Goal: Task Accomplishment & Management: Complete application form

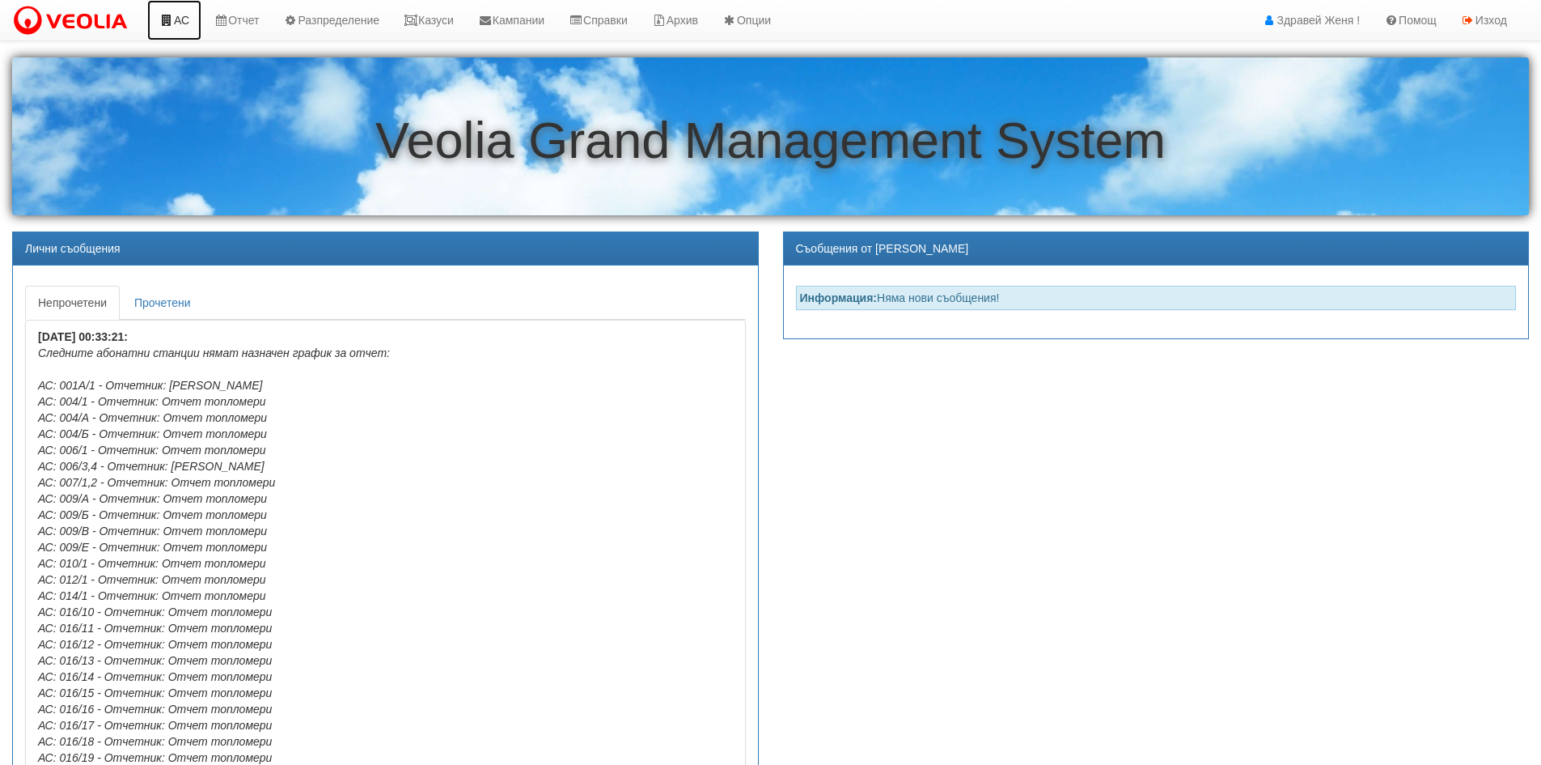
click at [179, 15] on link "АС" at bounding box center [174, 20] width 54 height 40
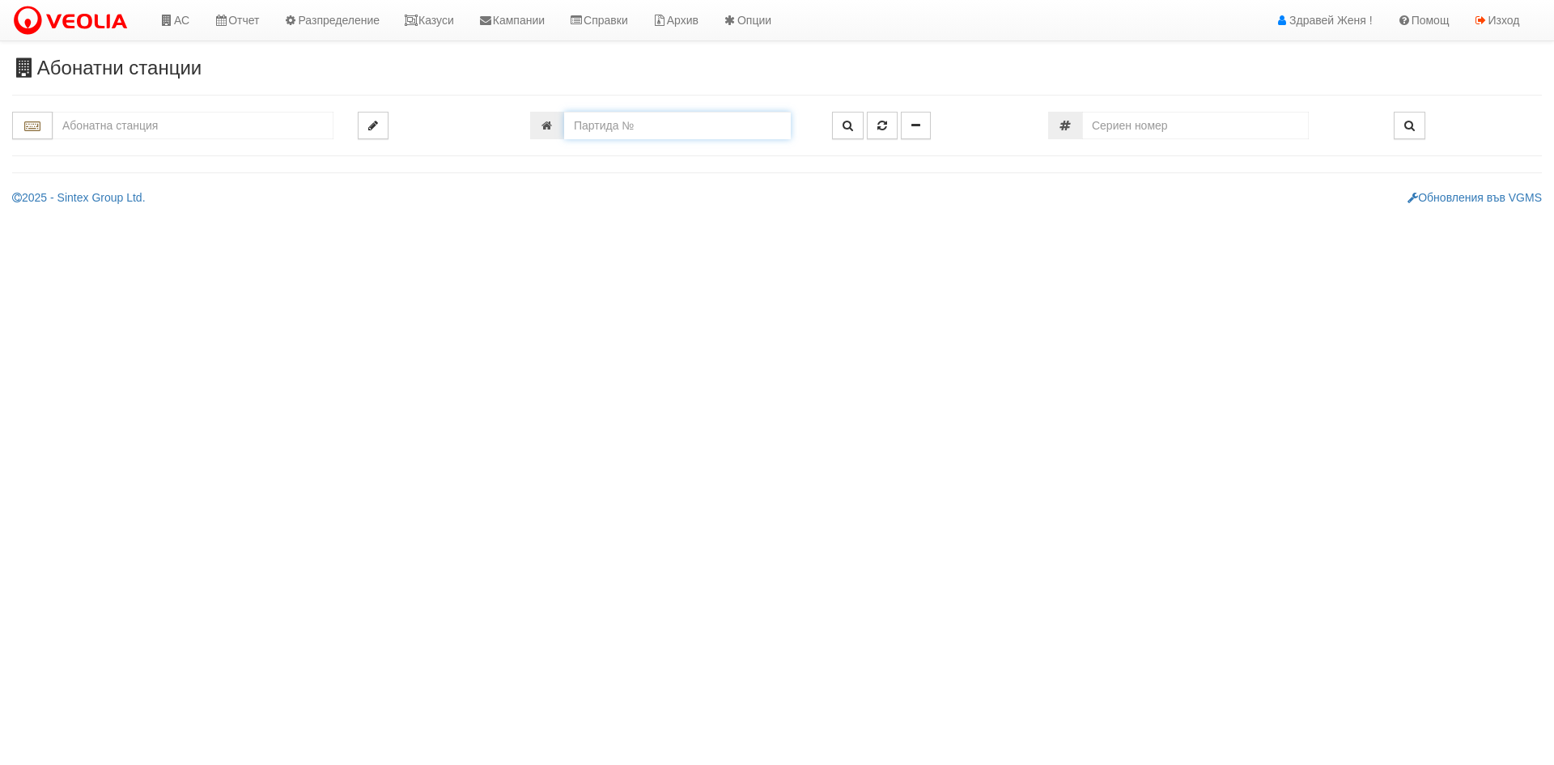
click at [592, 121] on input "number" at bounding box center [677, 126] width 227 height 28
paste input "15409"
type input "15409"
click at [838, 136] on button "button" at bounding box center [848, 126] width 32 height 28
type input "120/1 - "ВЕОЛИЯ ЕНЕРДЖИ ВАРНА " ЕАД"
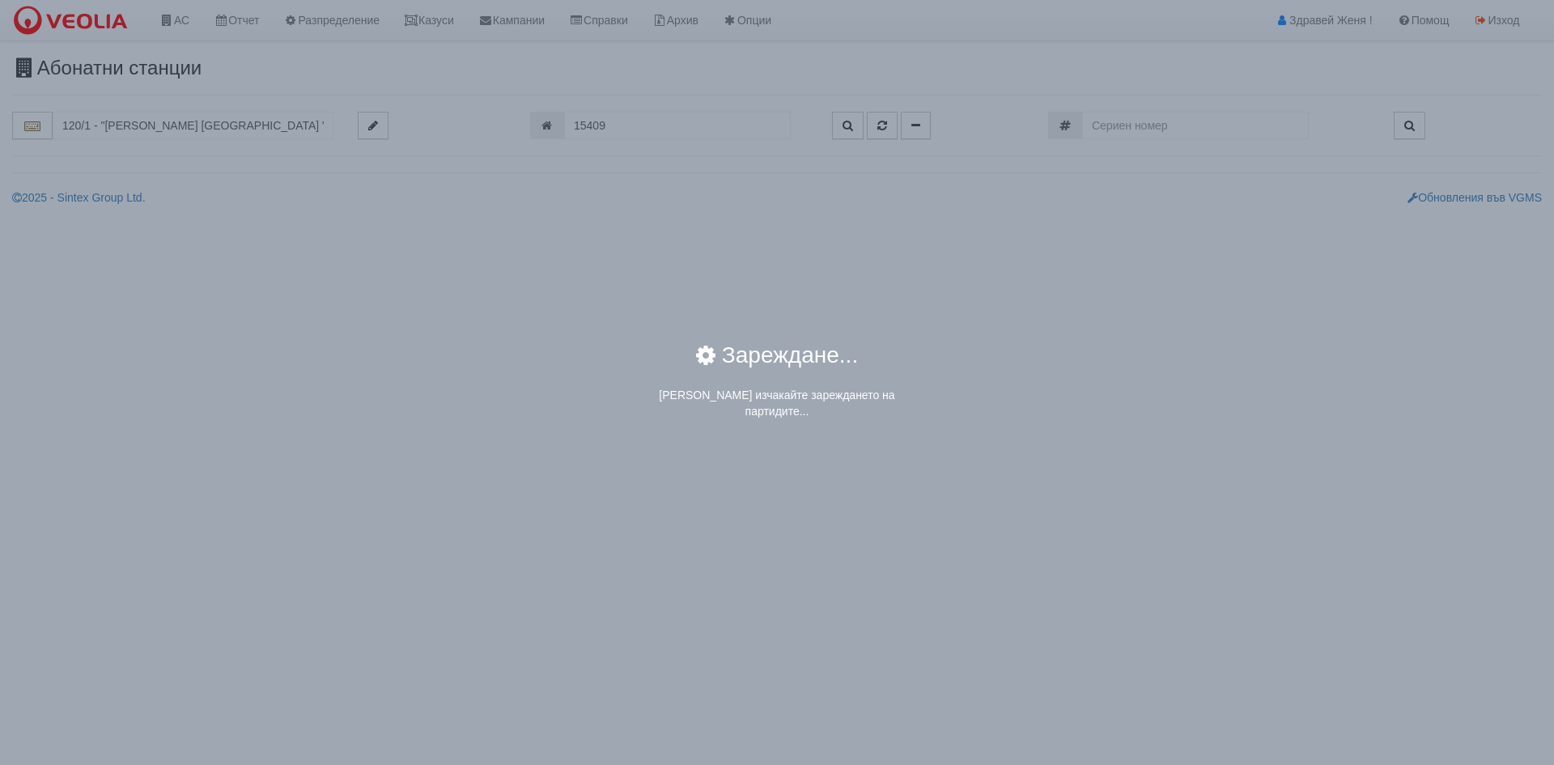
click at [307, 146] on div "× Зареждане... Моля изчакайте зареждането на партидите..." at bounding box center [776, 214] width 947 height 428
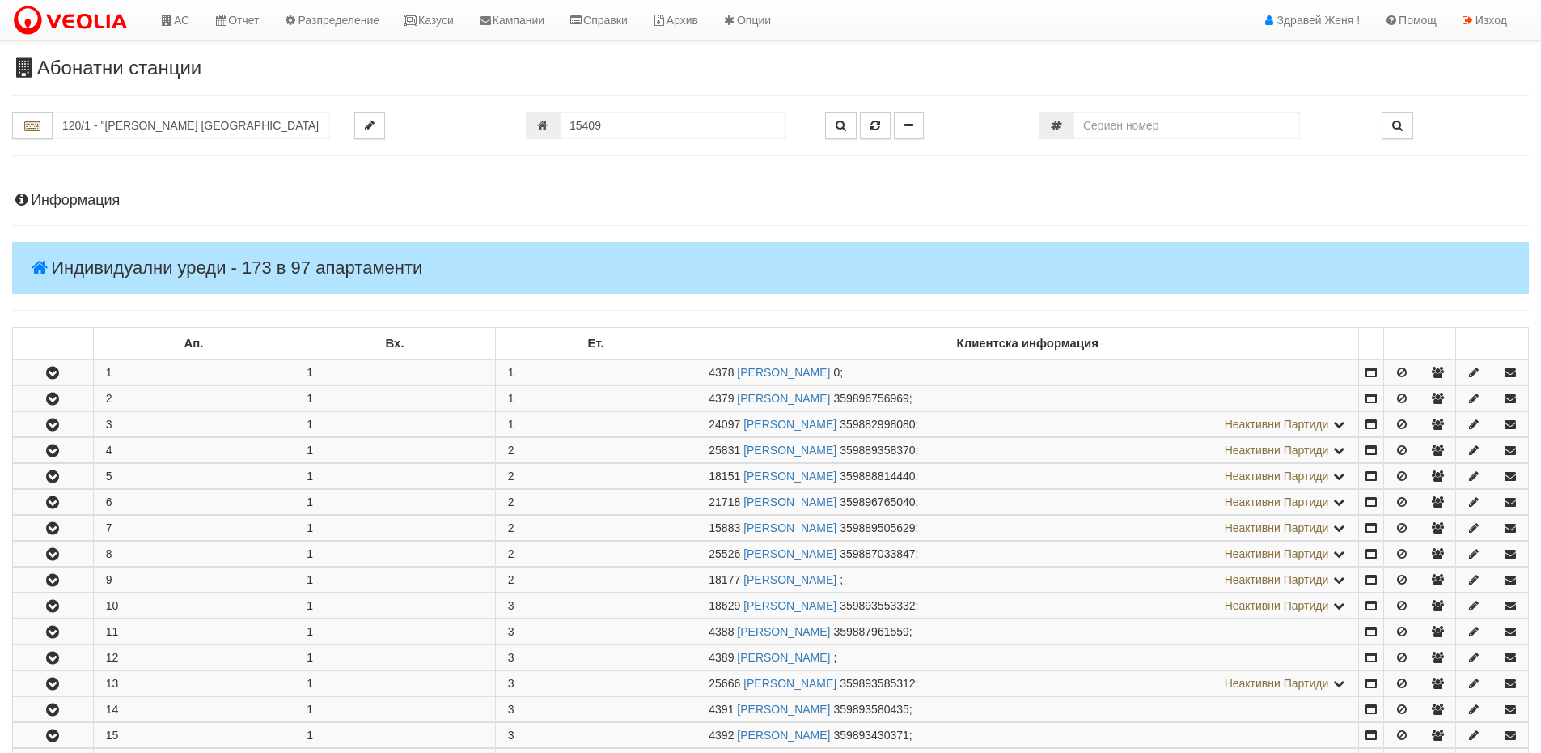
click at [122, 196] on h4 "Информация" at bounding box center [770, 201] width 1517 height 16
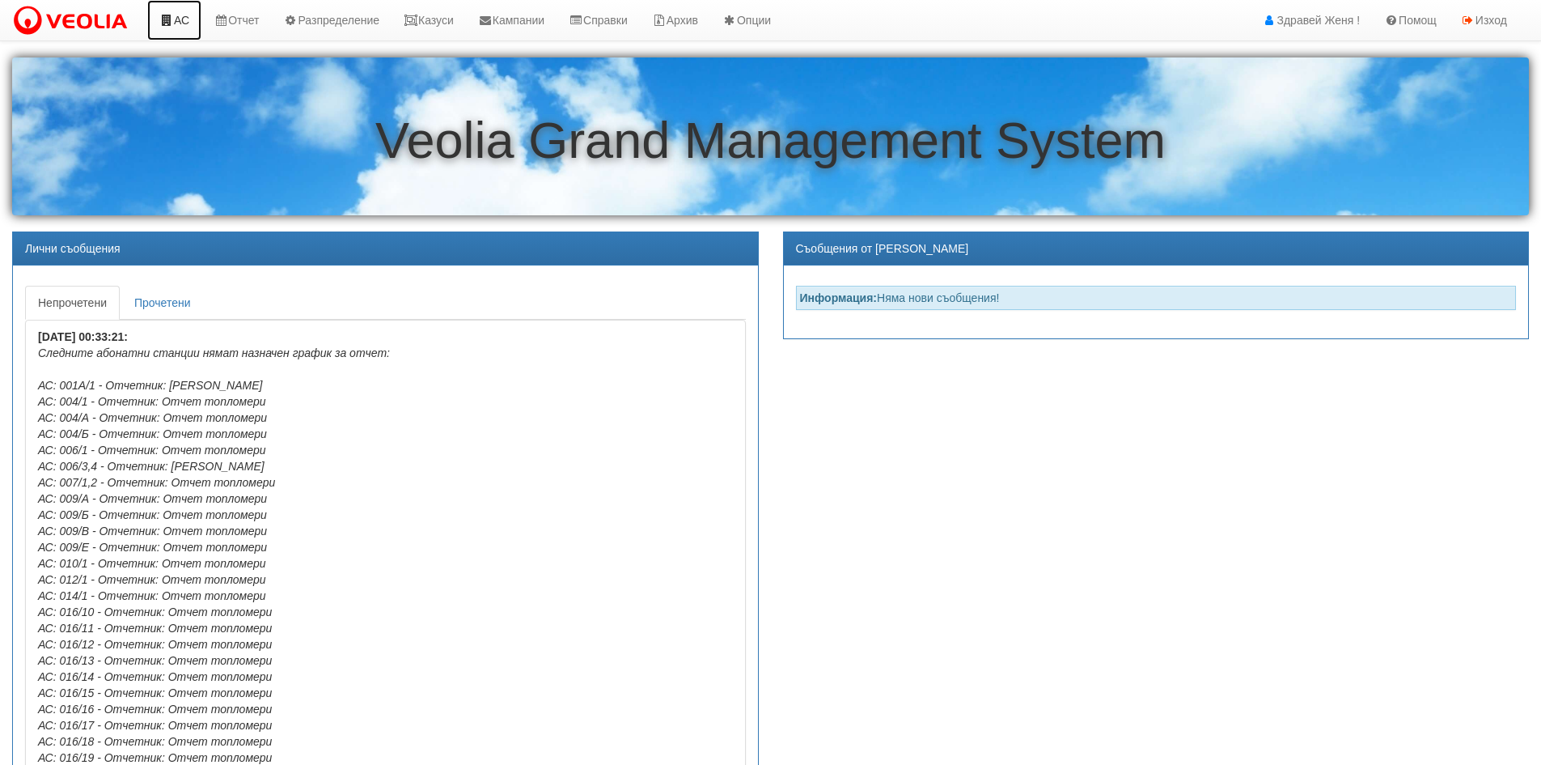
click at [180, 21] on link "АС" at bounding box center [174, 20] width 54 height 40
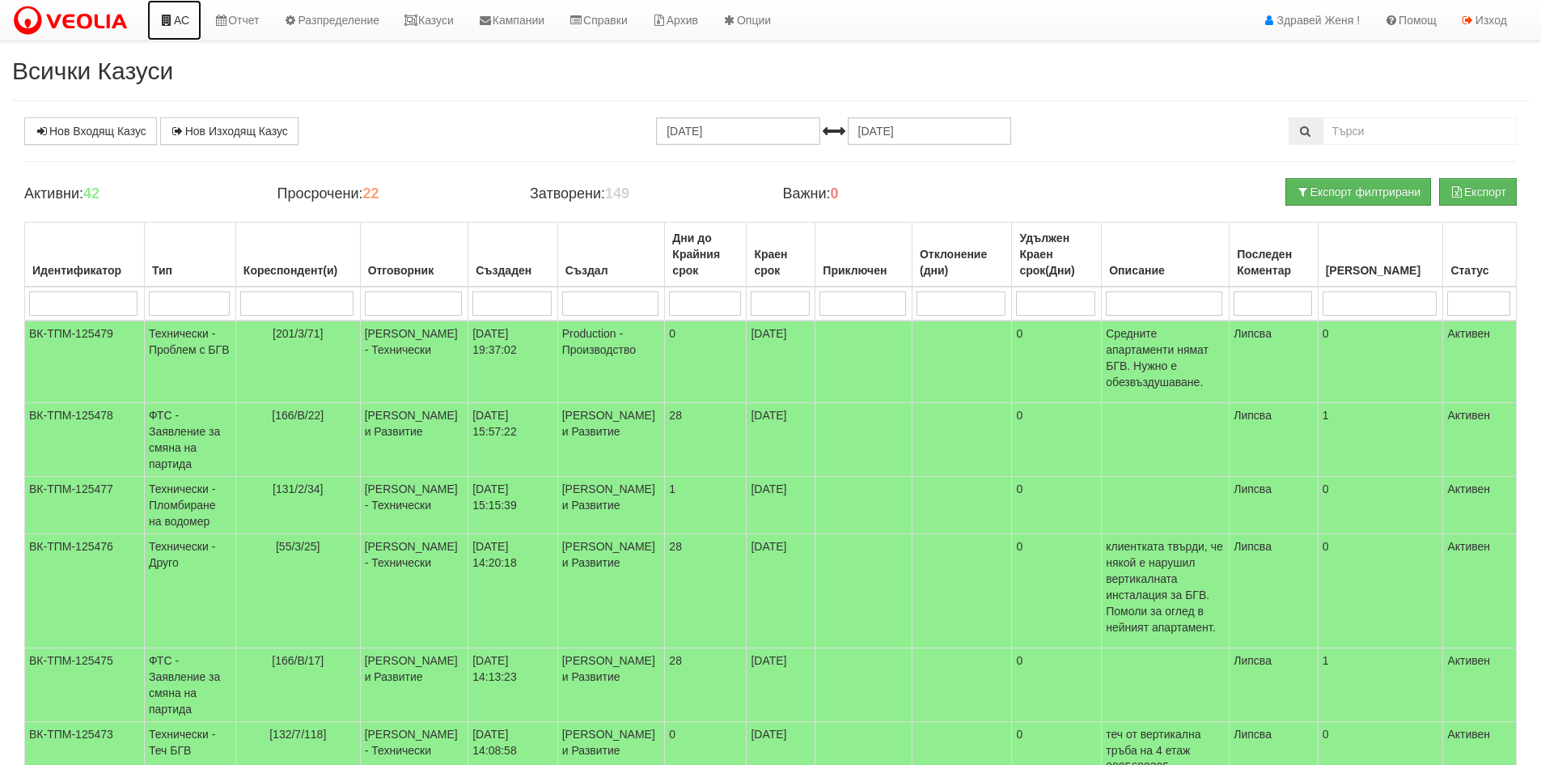
click at [182, 18] on link "АС" at bounding box center [174, 20] width 54 height 40
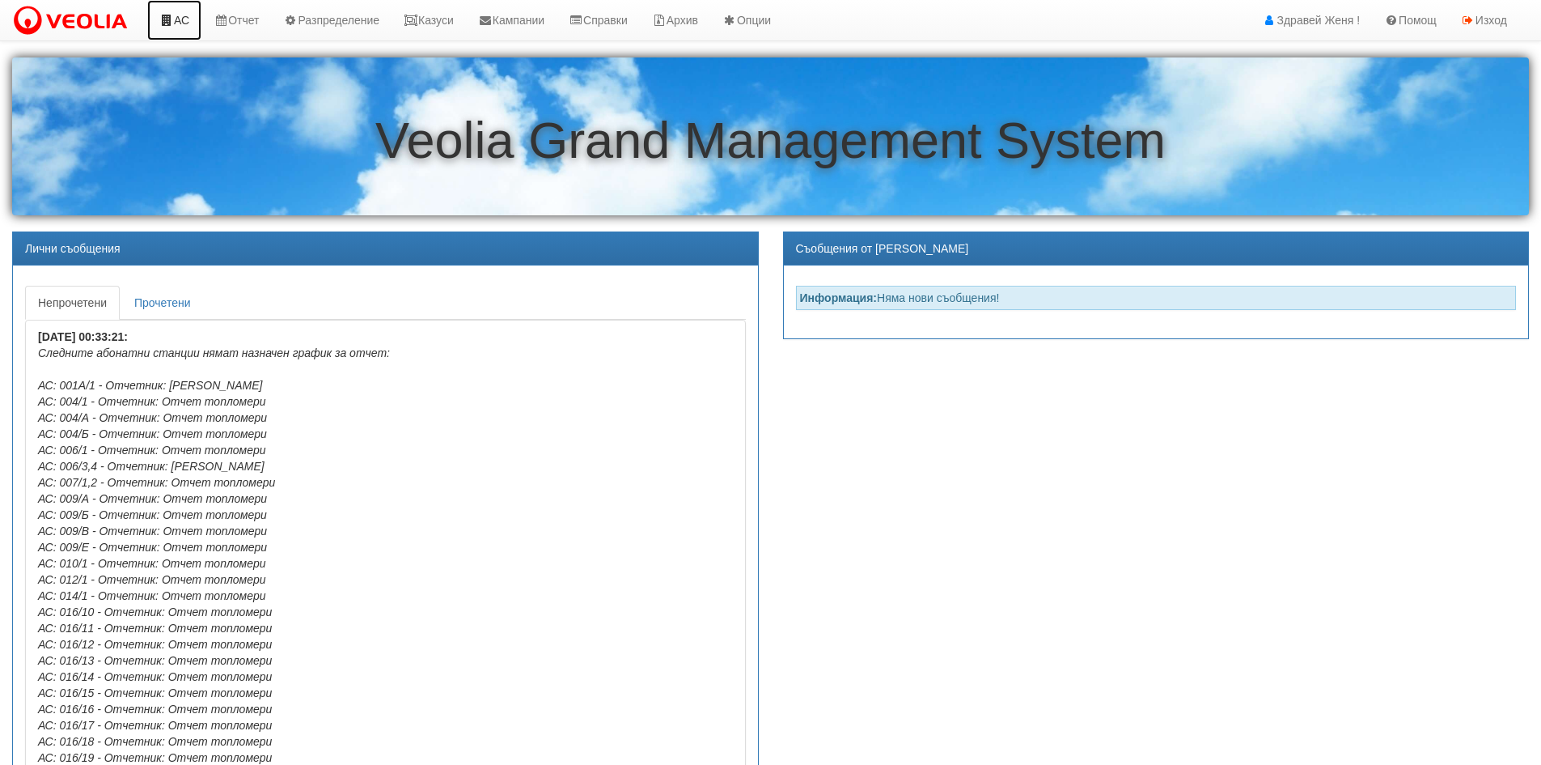
drag, startPoint x: 173, startPoint y: 19, endPoint x: 194, endPoint y: 28, distance: 22.8
click at [173, 19] on icon at bounding box center [166, 20] width 15 height 11
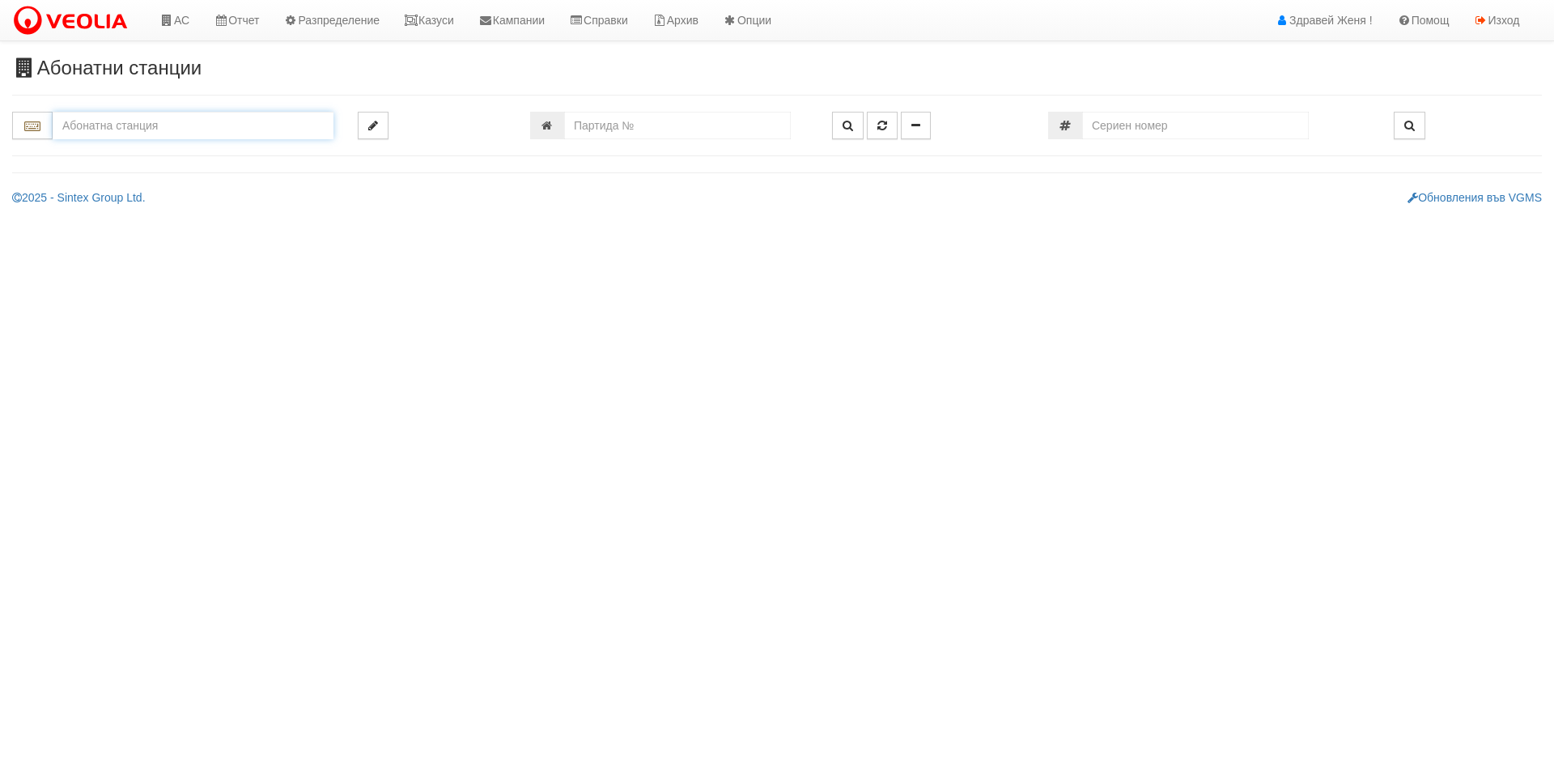
click at [132, 121] on input "text" at bounding box center [193, 126] width 281 height 28
click at [228, 138] on input "text" at bounding box center [193, 126] width 281 height 28
click at [187, 124] on input "text" at bounding box center [193, 126] width 281 height 28
type input "1"
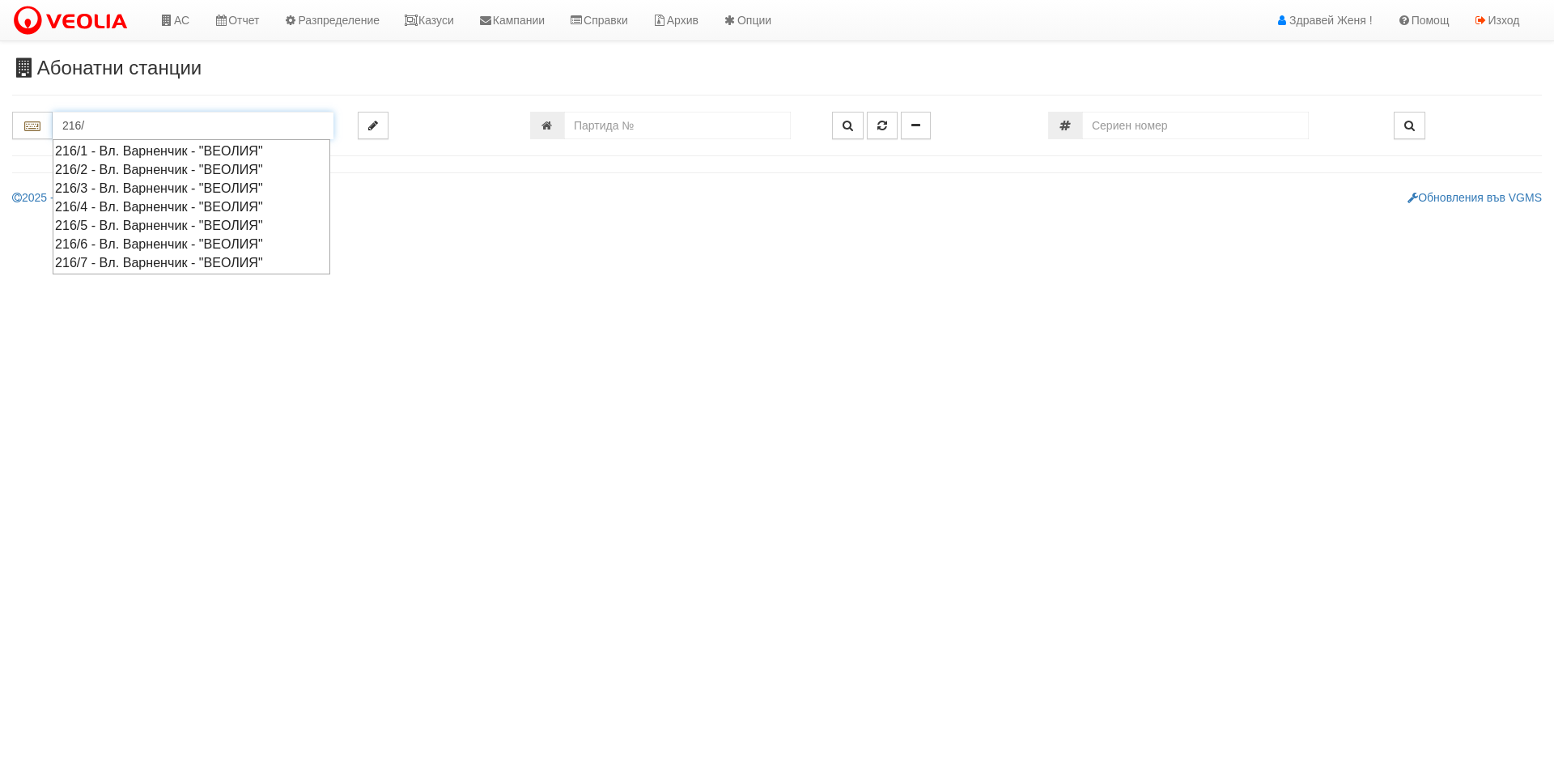
click at [155, 223] on div "216/5 - Вл. Варненчик - "ВЕОЛИЯ"" at bounding box center [191, 225] width 273 height 19
type input "216/5 - Вл. Варненчик - "ВЕОЛИЯ""
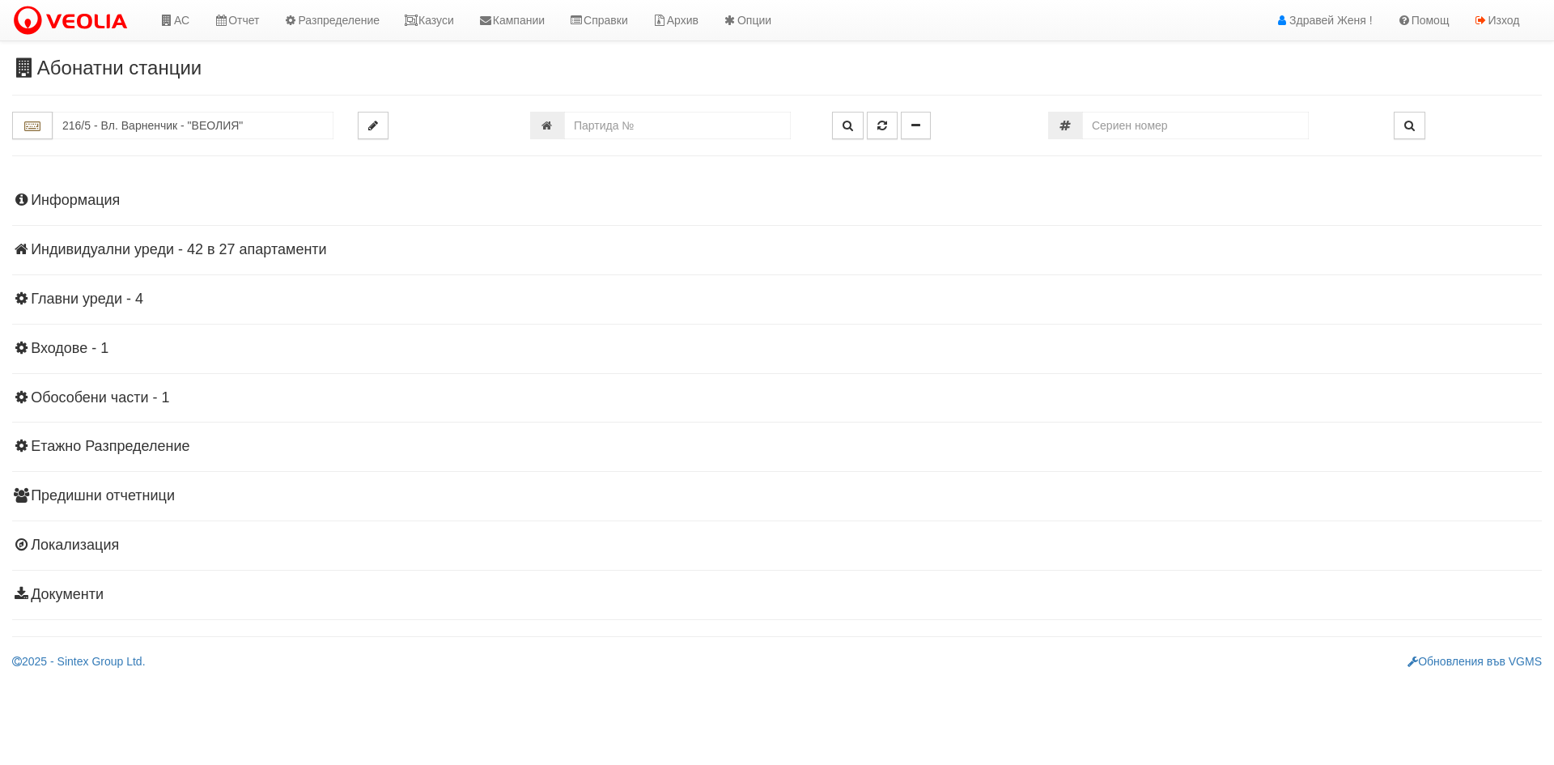
click at [84, 193] on h4 "Информация" at bounding box center [776, 201] width 1529 height 16
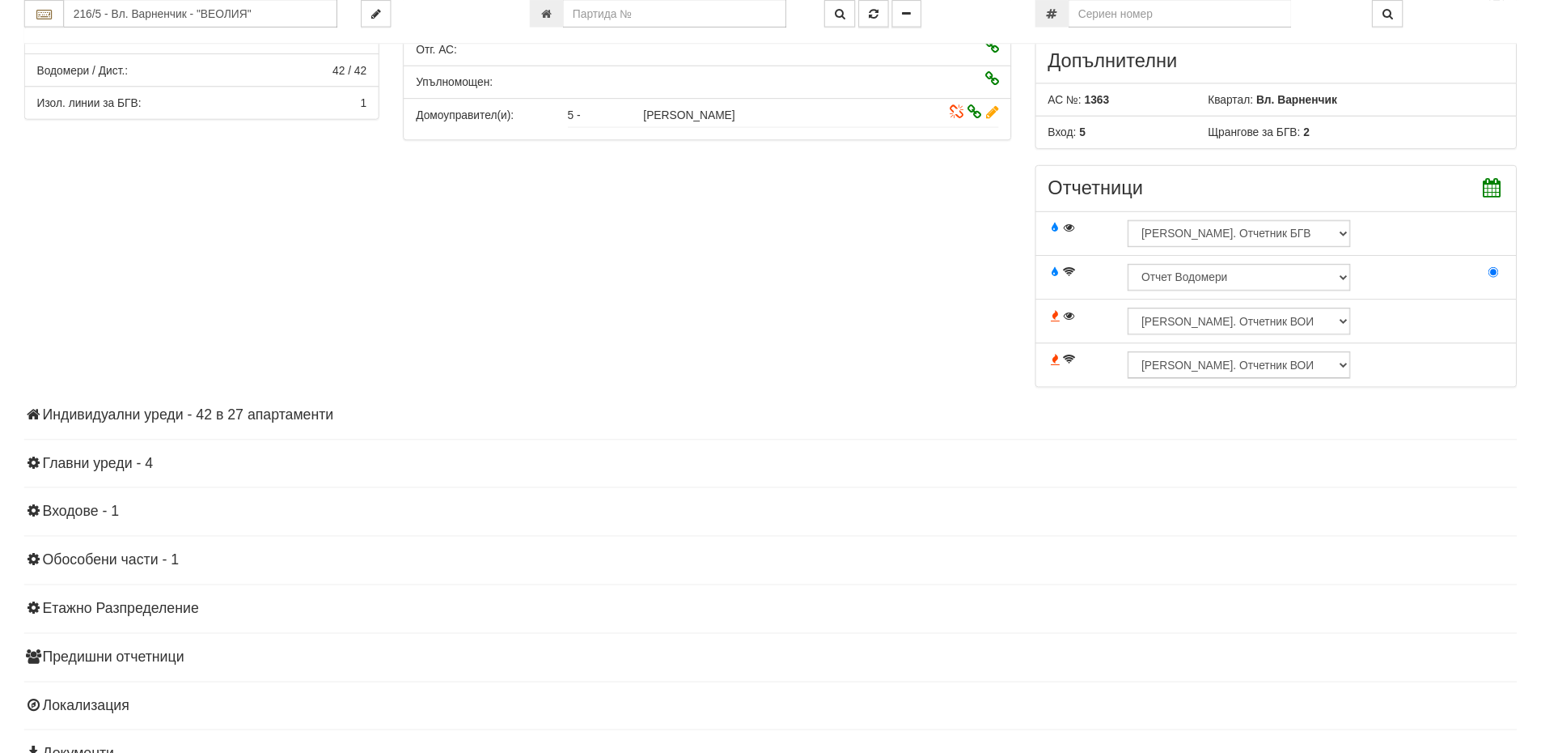
scroll to position [490, 0]
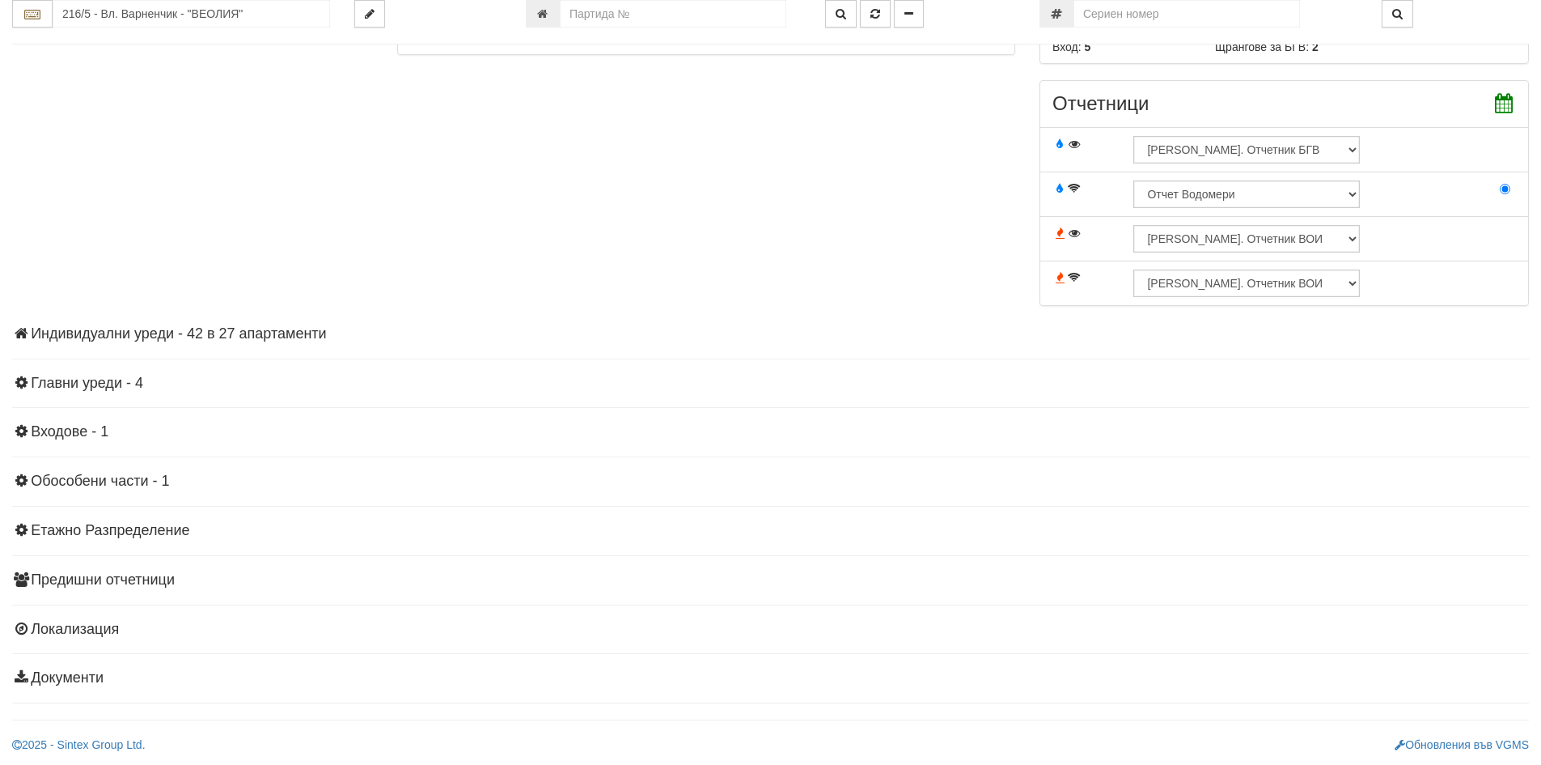
click at [268, 330] on h4 "Индивидуални уреди - 42 в 27 апартаменти" at bounding box center [770, 334] width 1517 height 16
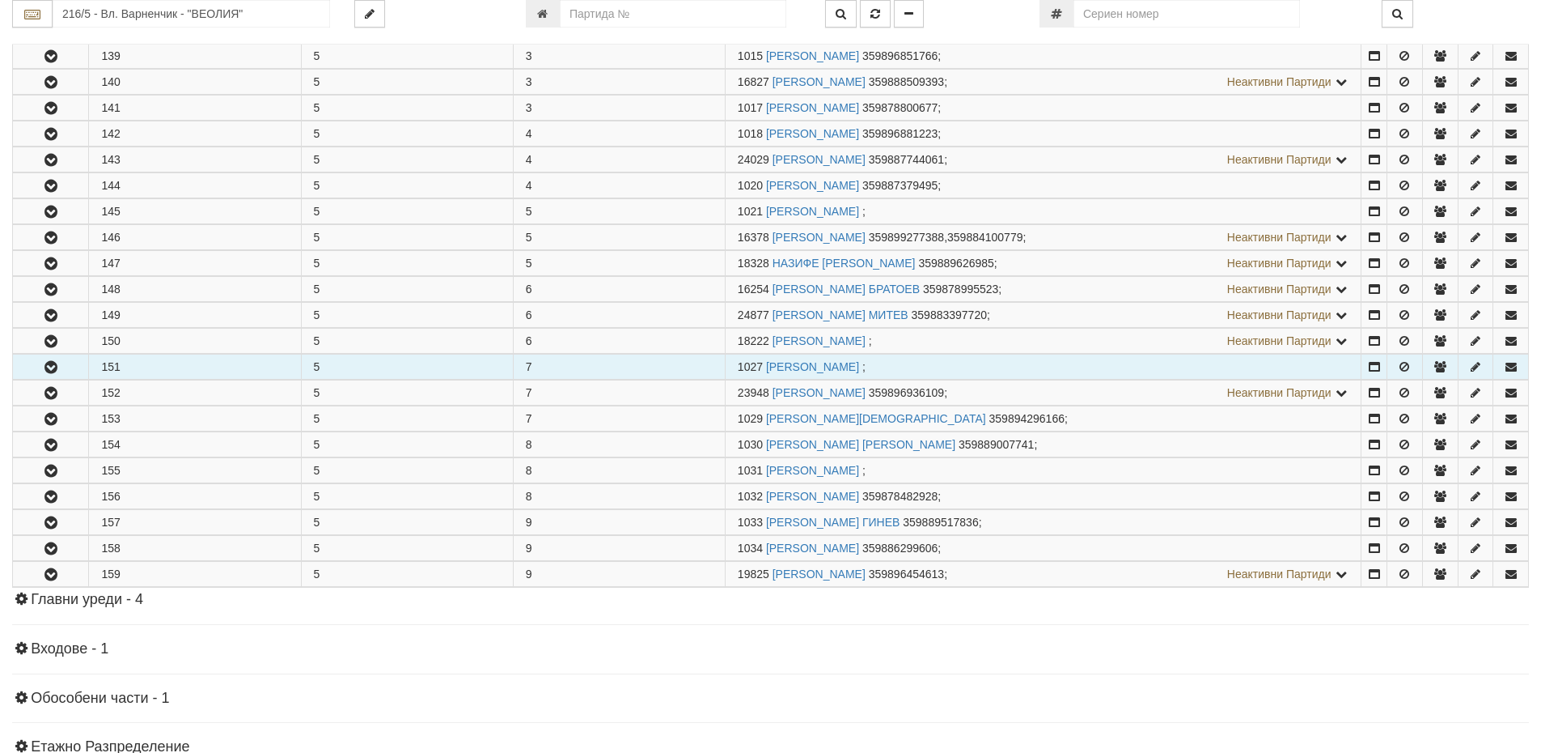
scroll to position [1275, 0]
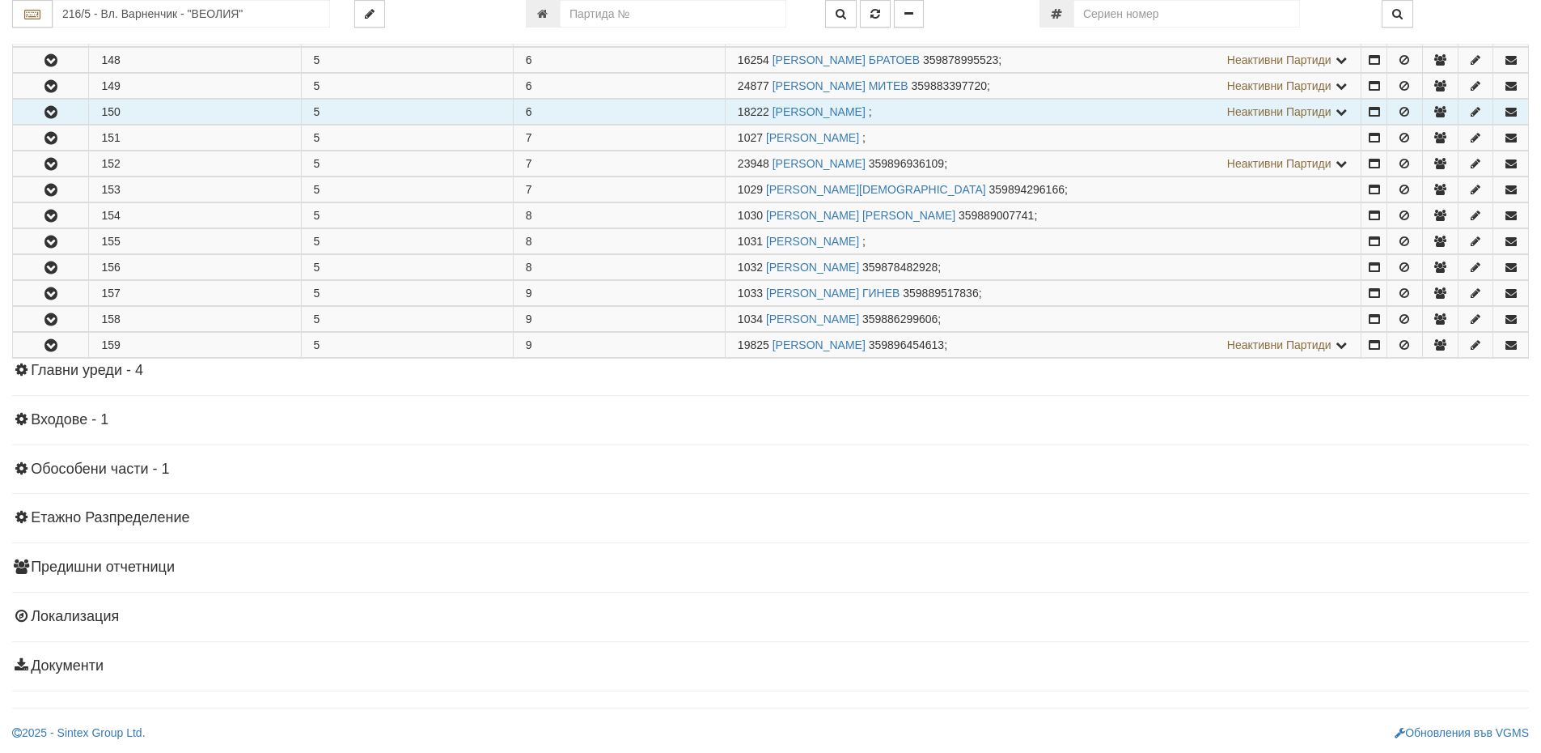
click at [48, 108] on icon "button" at bounding box center [50, 112] width 19 height 11
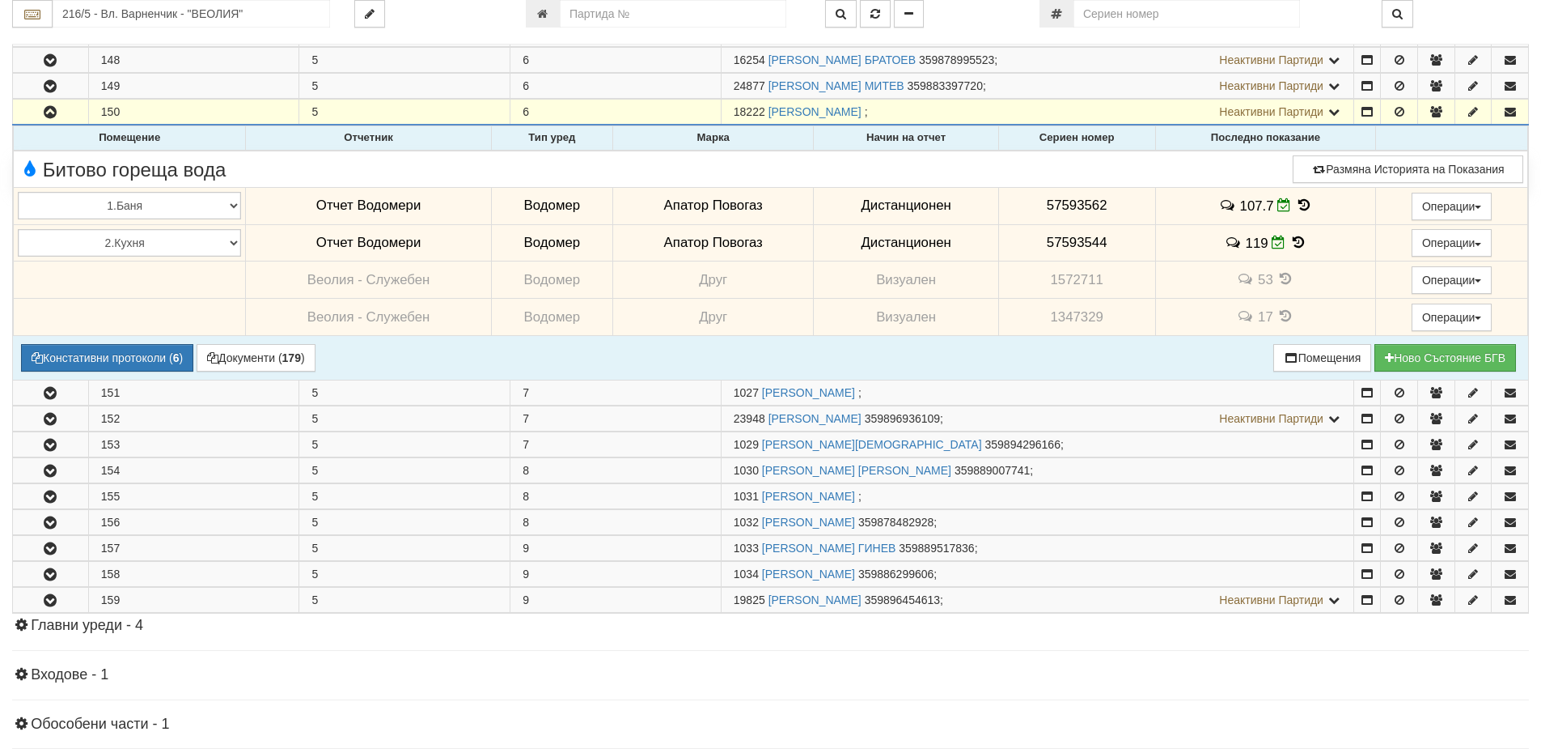
click at [1306, 206] on icon at bounding box center [1304, 205] width 18 height 14
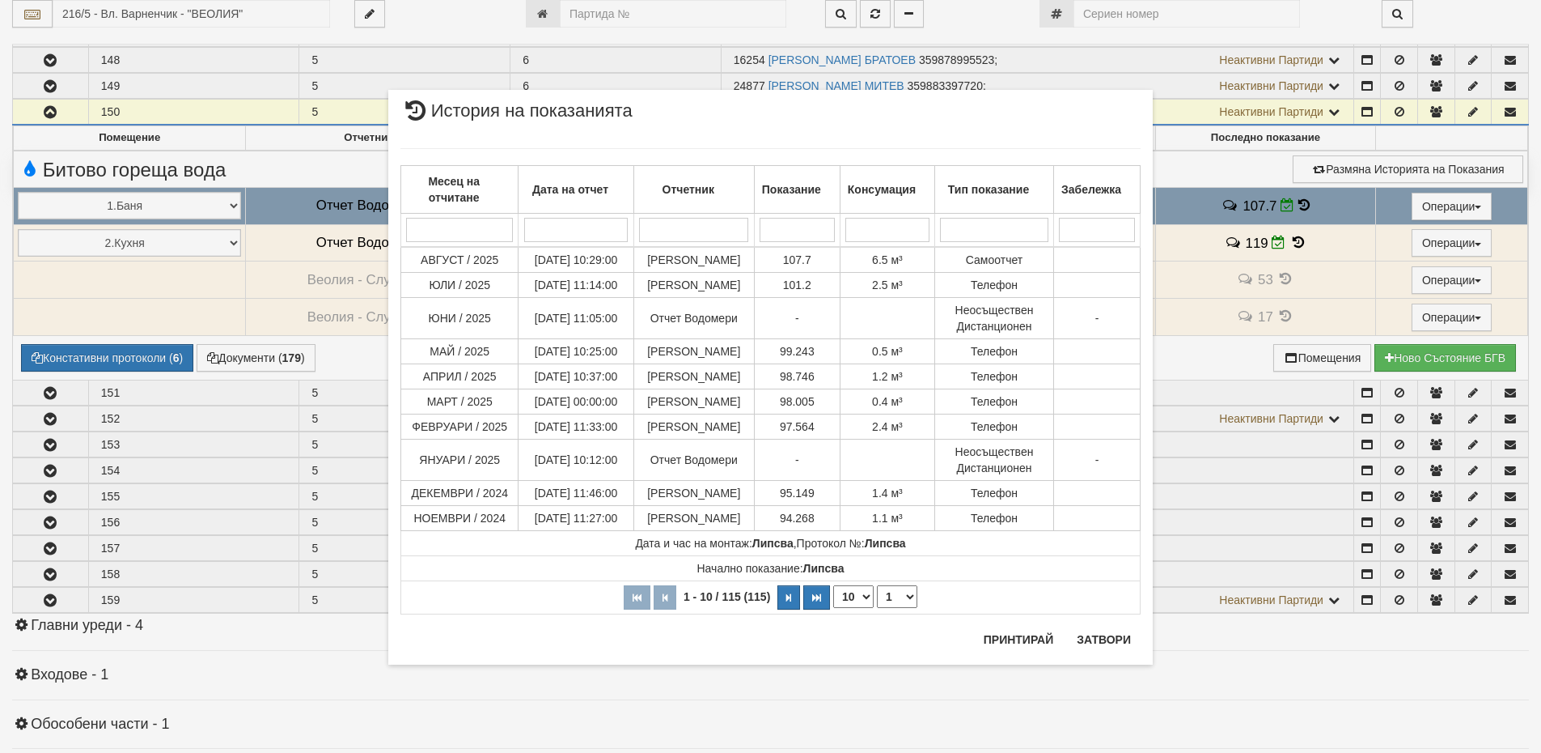
drag, startPoint x: 760, startPoint y: 107, endPoint x: 755, endPoint y: 128, distance: 21.6
click at [755, 128] on div "История на показанията" at bounding box center [771, 117] width 740 height 30
click at [1121, 635] on button "Затвори" at bounding box center [1104, 639] width 74 height 26
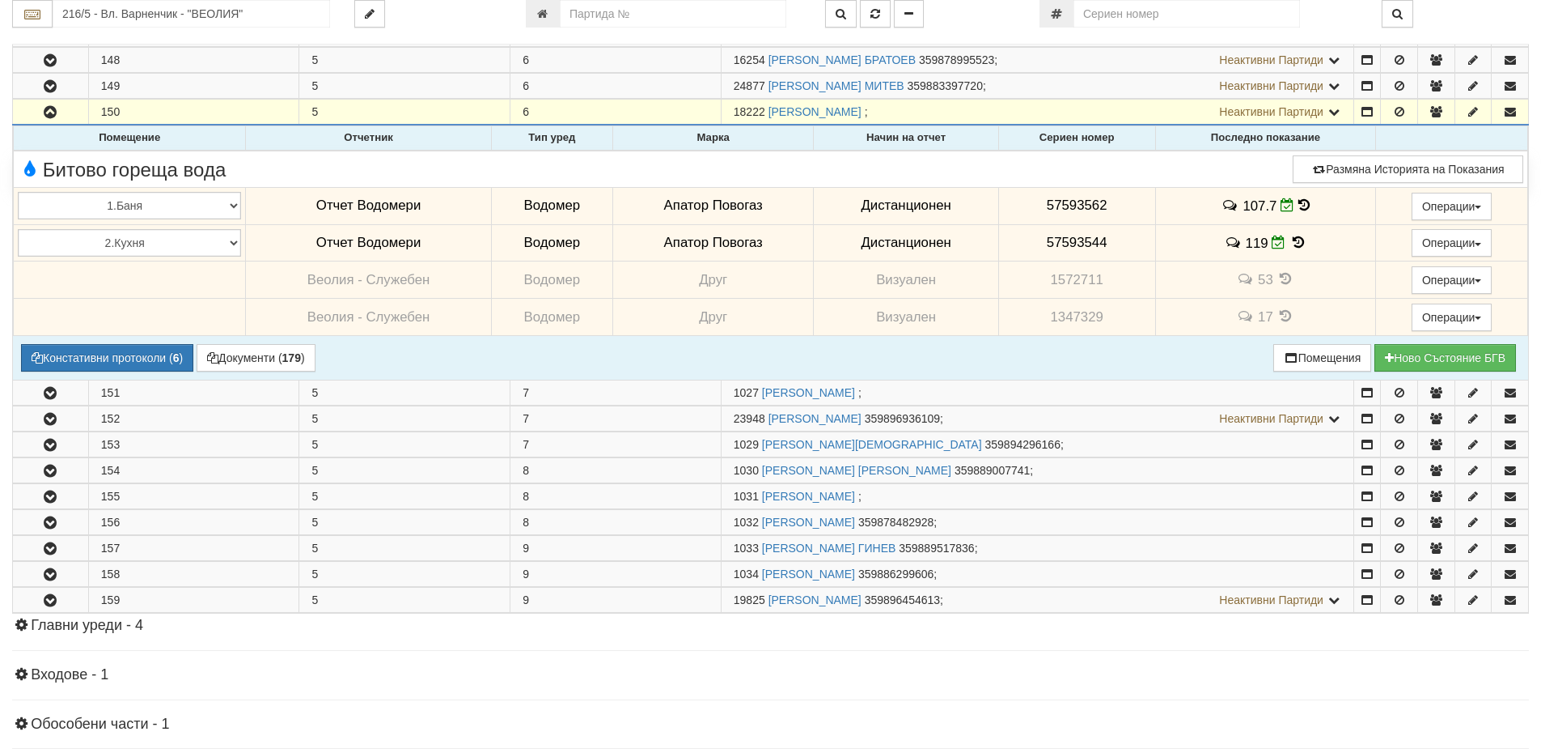
click at [1301, 208] on icon at bounding box center [1304, 205] width 11 height 14
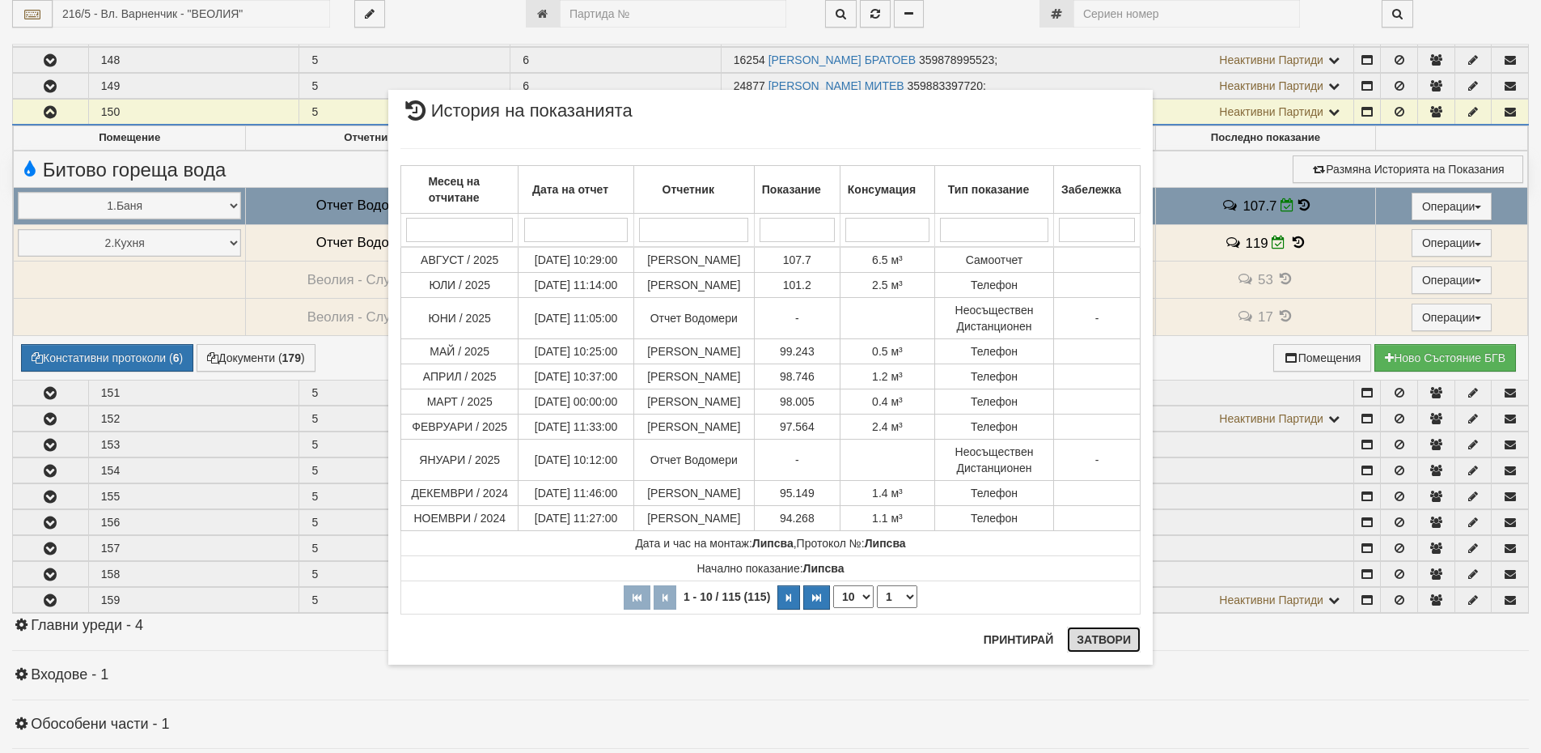
click at [1096, 634] on button "Затвори" at bounding box center [1104, 639] width 74 height 26
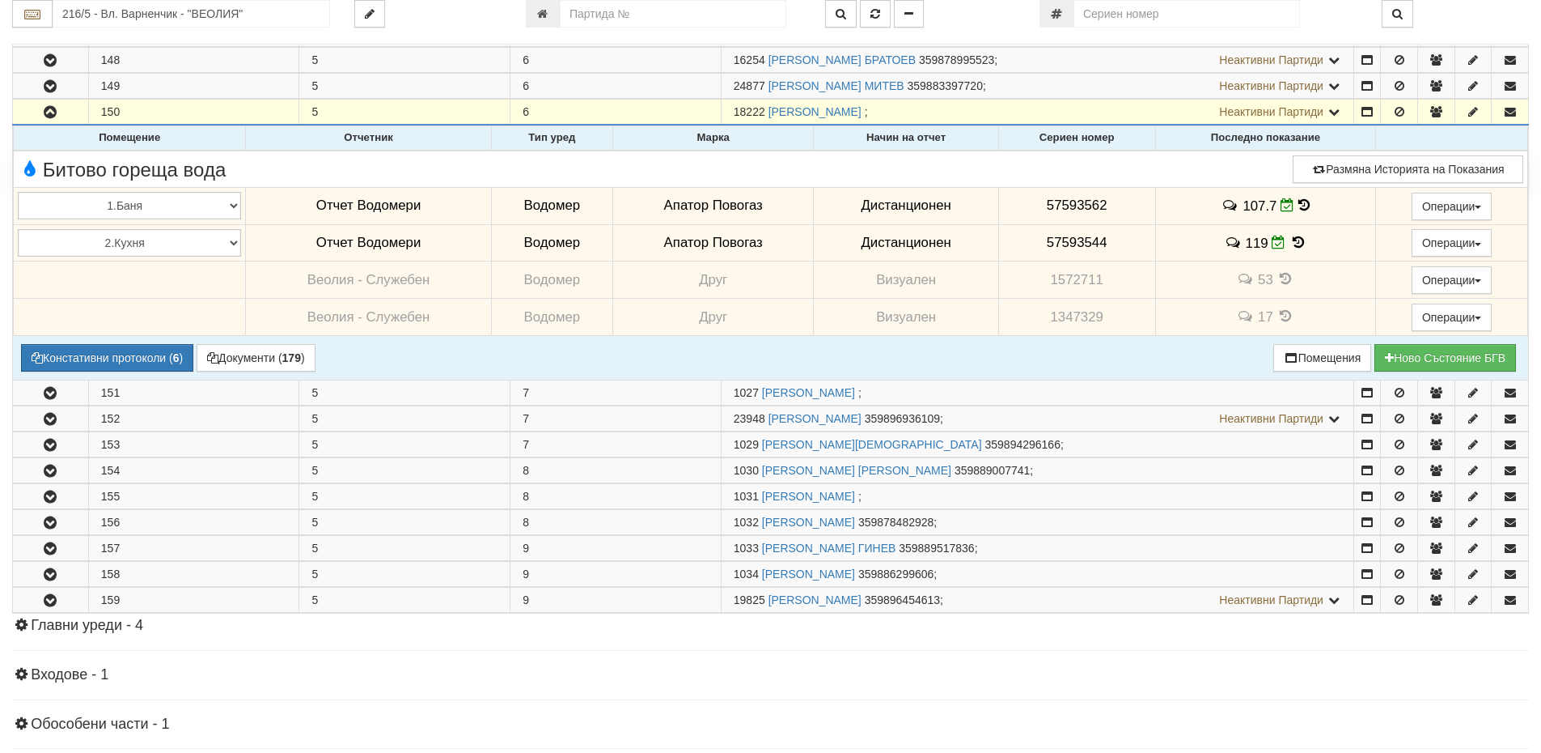
click at [1290, 243] on icon at bounding box center [1299, 242] width 18 height 14
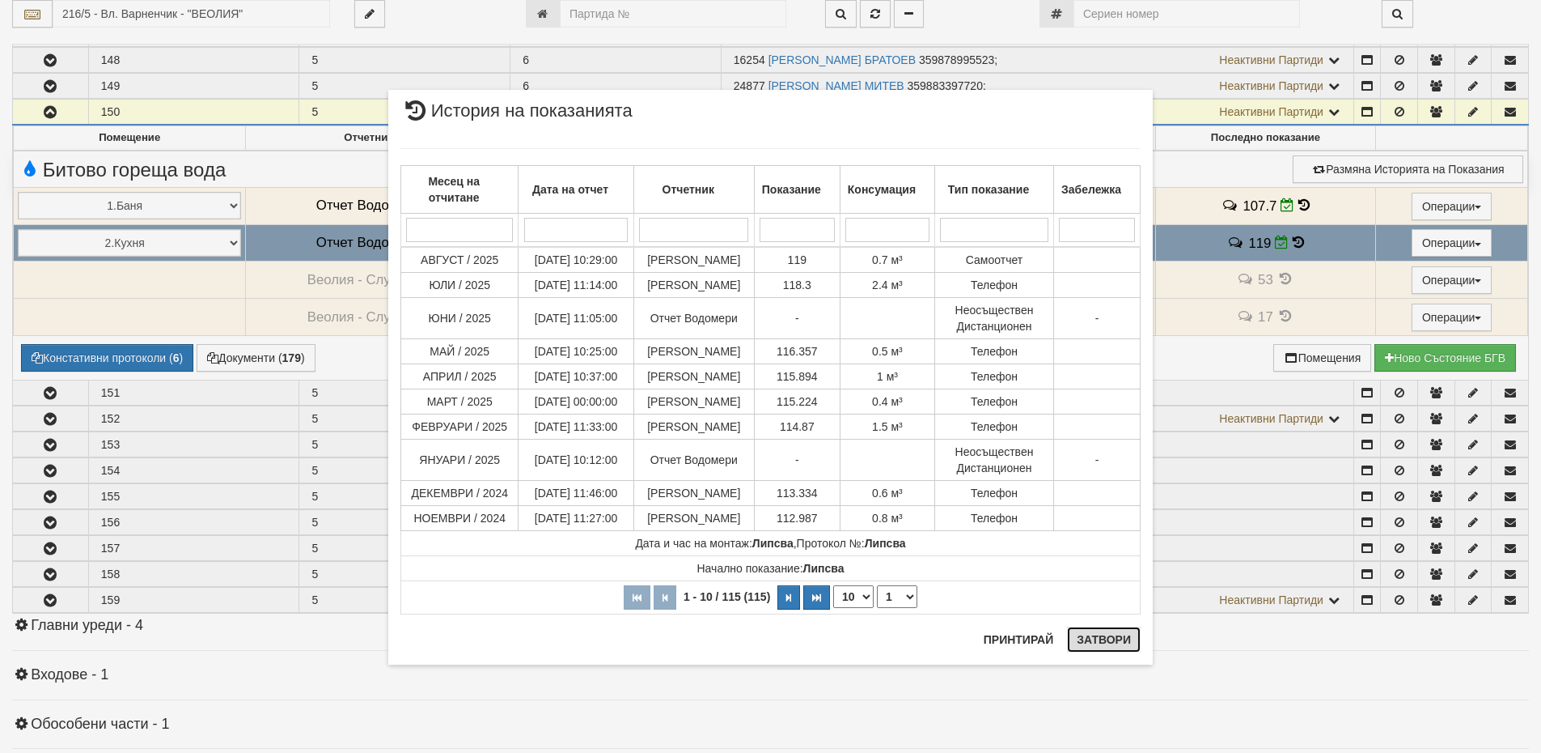
click at [1139, 649] on button "Затвори" at bounding box center [1104, 639] width 74 height 26
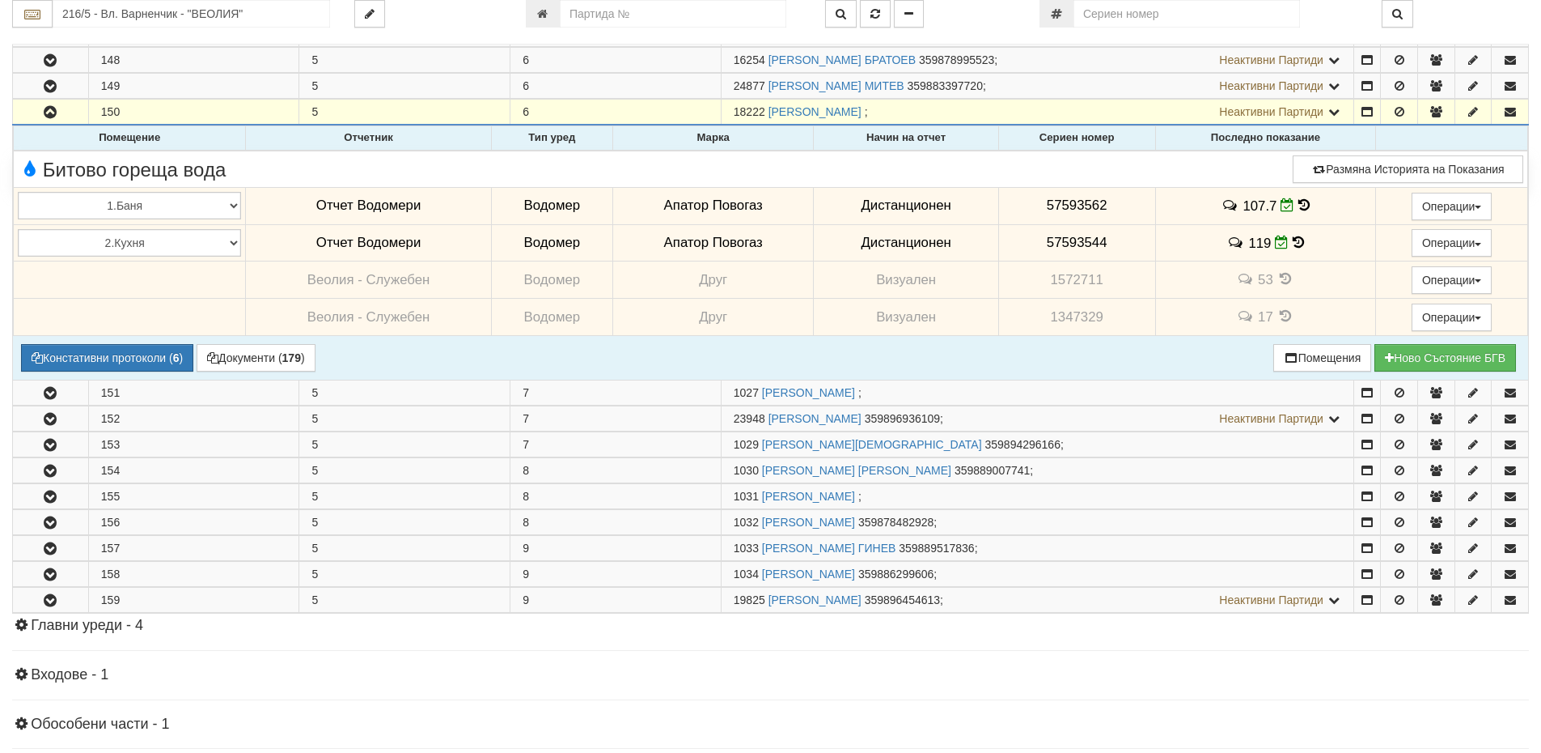
click at [1262, 205] on span "107.7" at bounding box center [1260, 204] width 34 height 15
click at [1302, 206] on icon at bounding box center [1304, 205] width 11 height 14
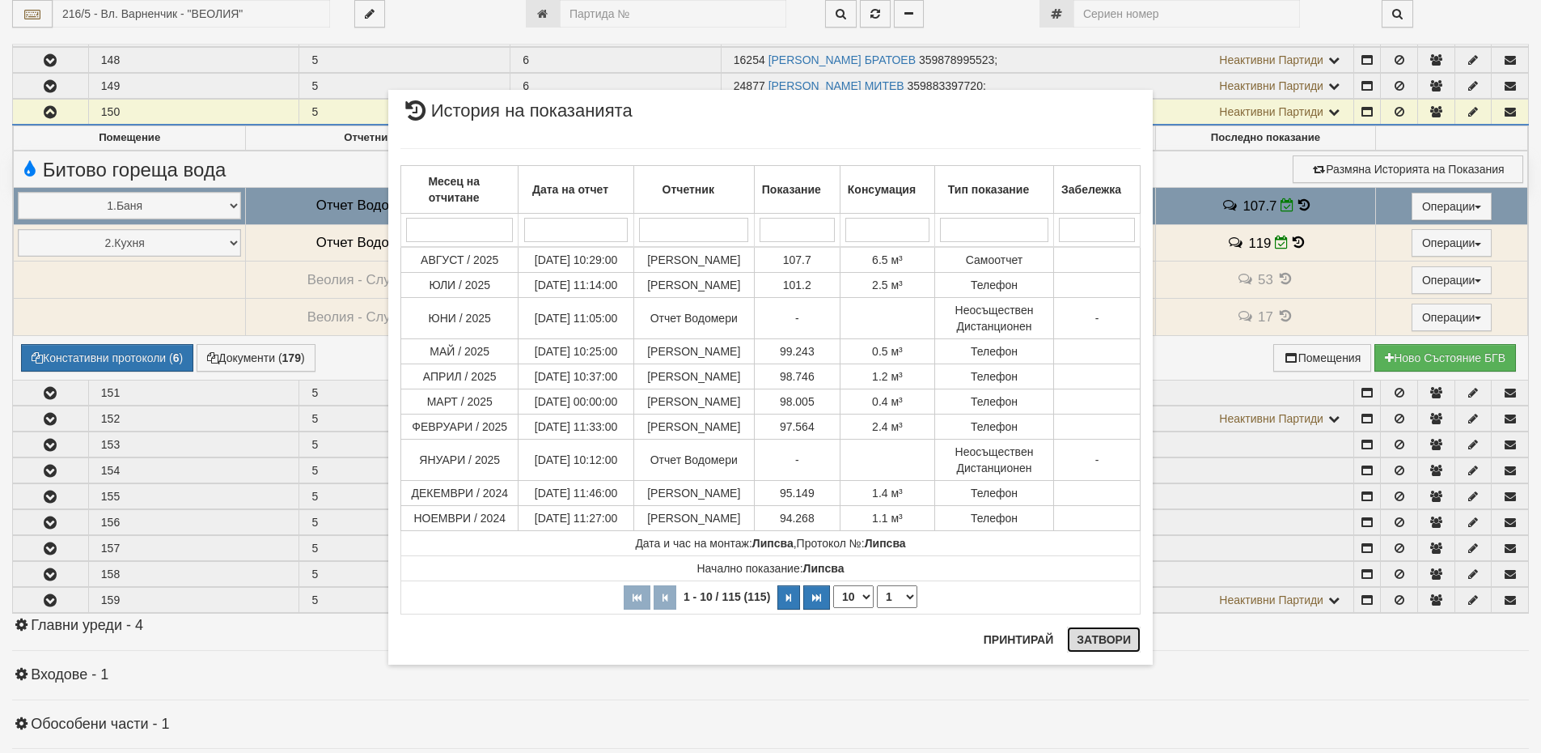
click at [1125, 638] on button "Затвори" at bounding box center [1104, 639] width 74 height 26
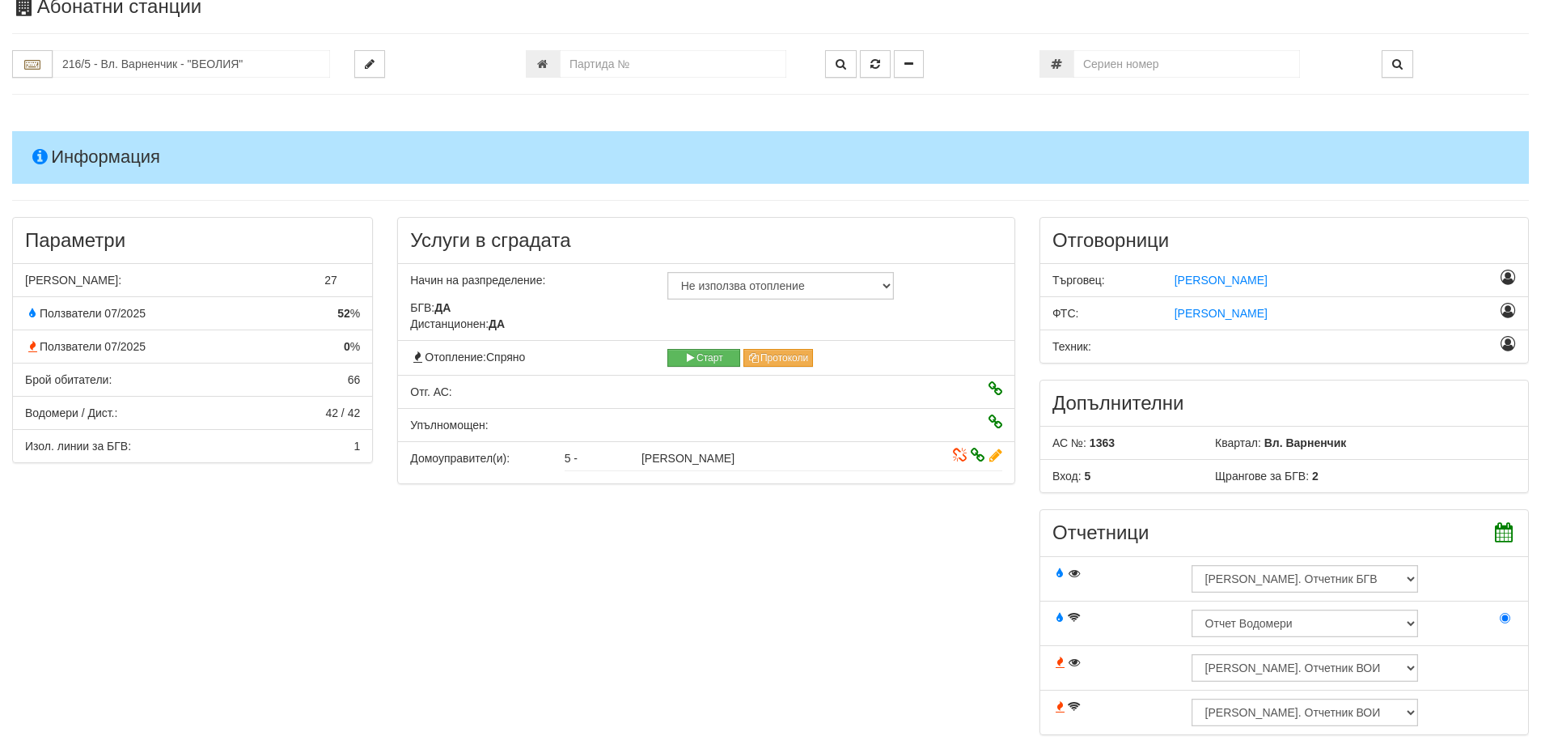
scroll to position [0, 0]
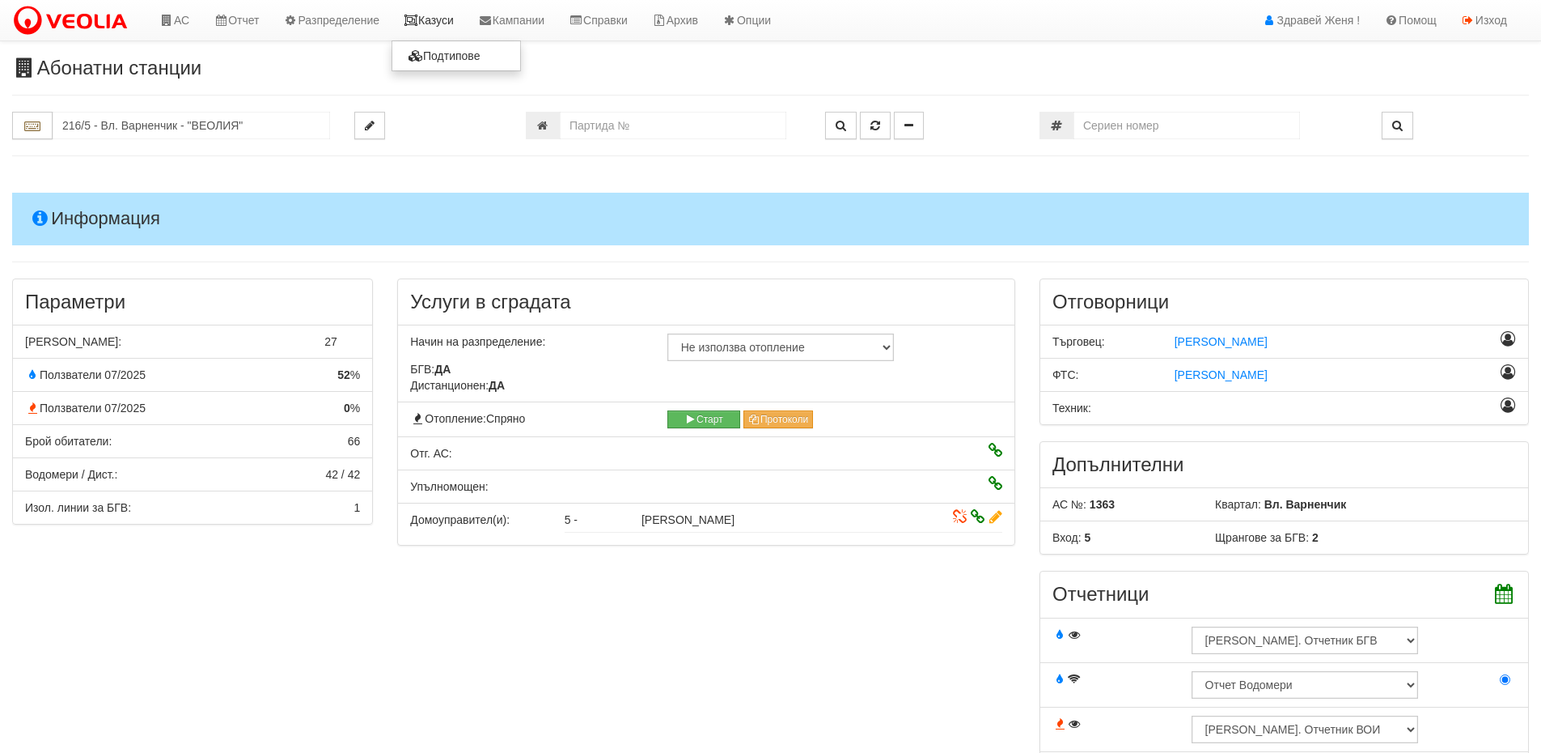
click at [443, 24] on link "Казуси" at bounding box center [429, 20] width 74 height 40
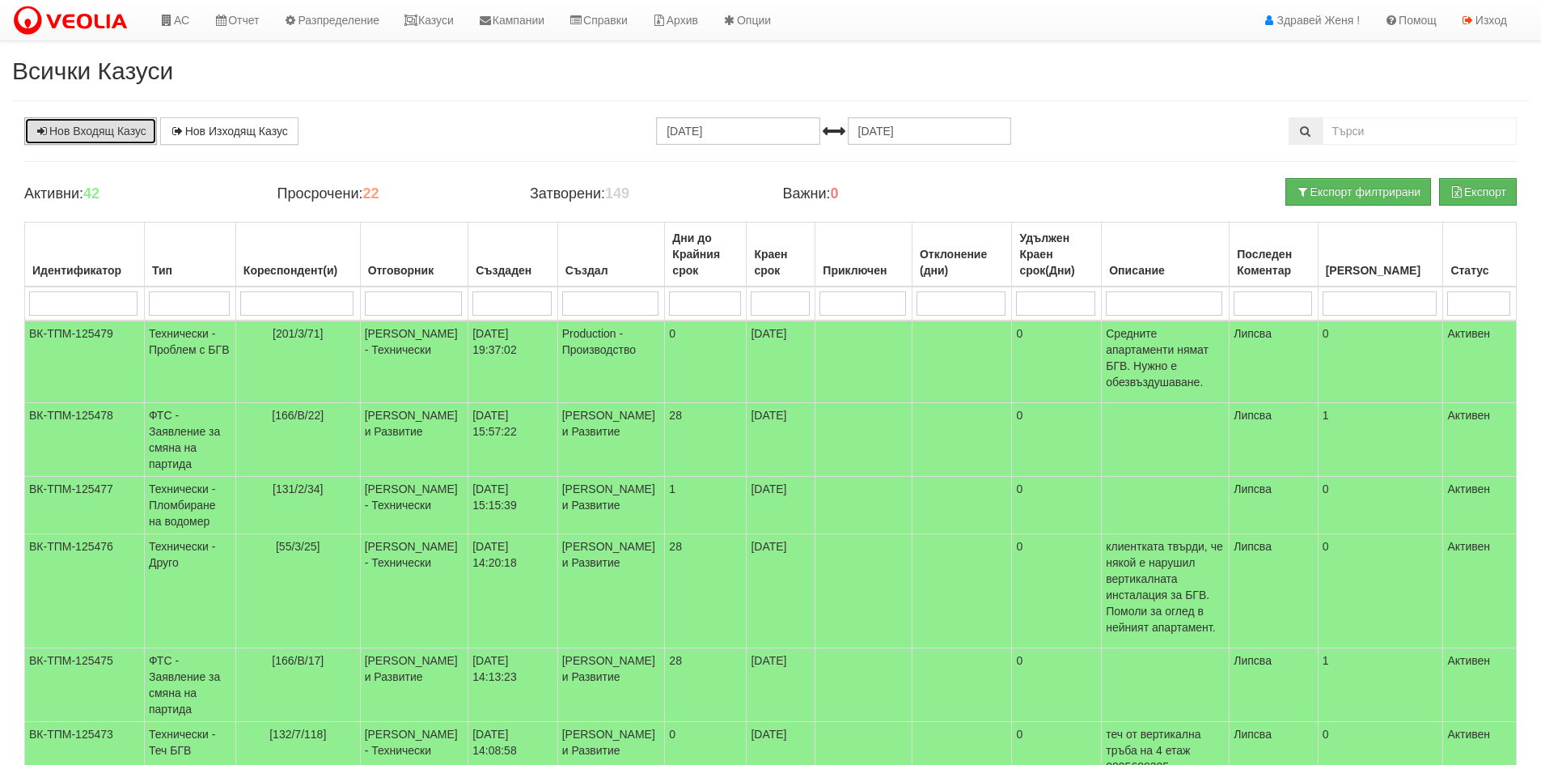
click at [95, 126] on link "Нов Входящ Казус" at bounding box center [90, 131] width 133 height 28
drag, startPoint x: 444, startPoint y: 22, endPoint x: 456, endPoint y: 31, distance: 14.4
click at [444, 22] on link "Казуси" at bounding box center [429, 20] width 74 height 40
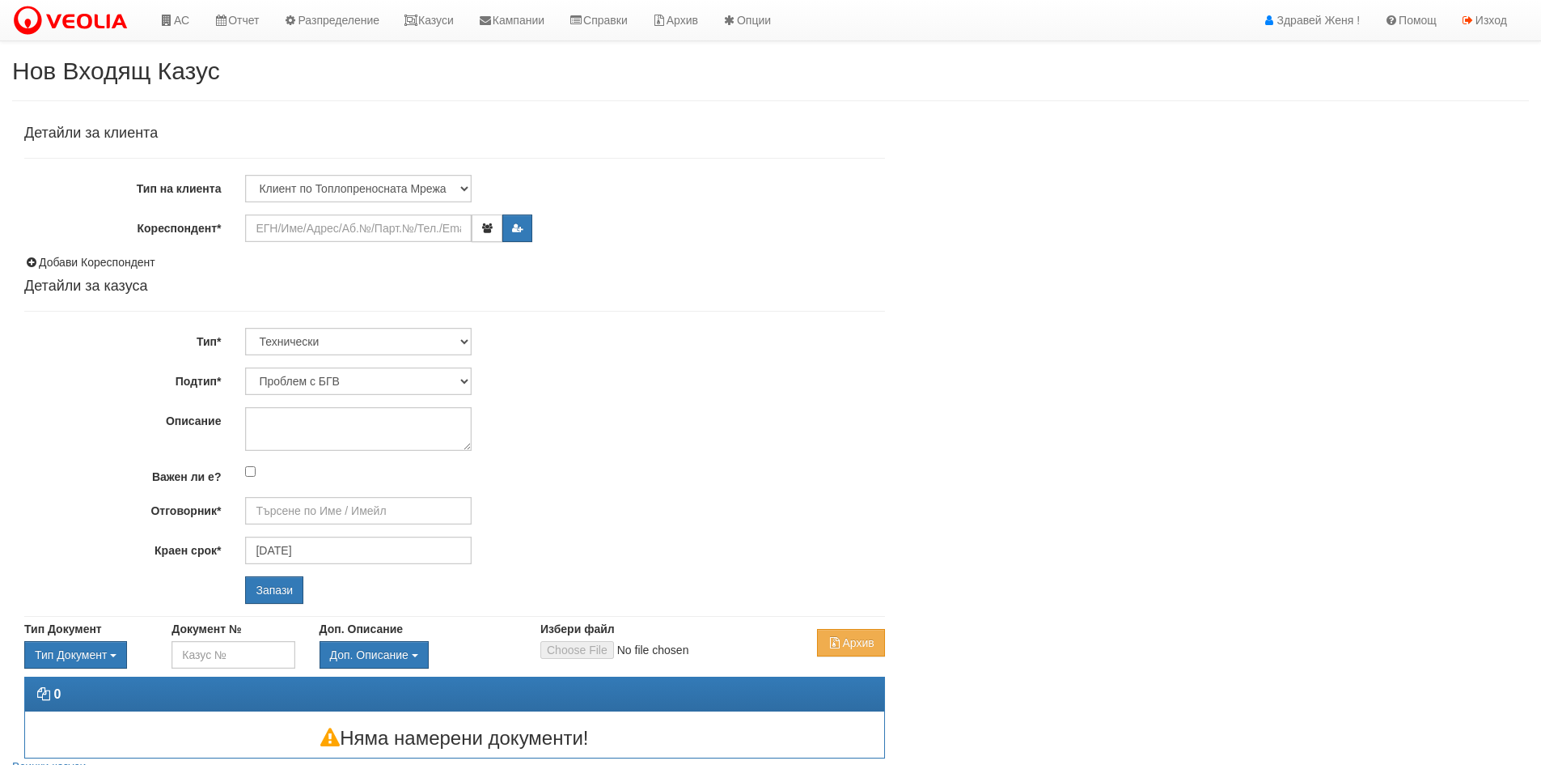
type input "[PERSON_NAME] - Технически"
click at [324, 235] on input "Кореспондент*" at bounding box center [358, 228] width 227 height 28
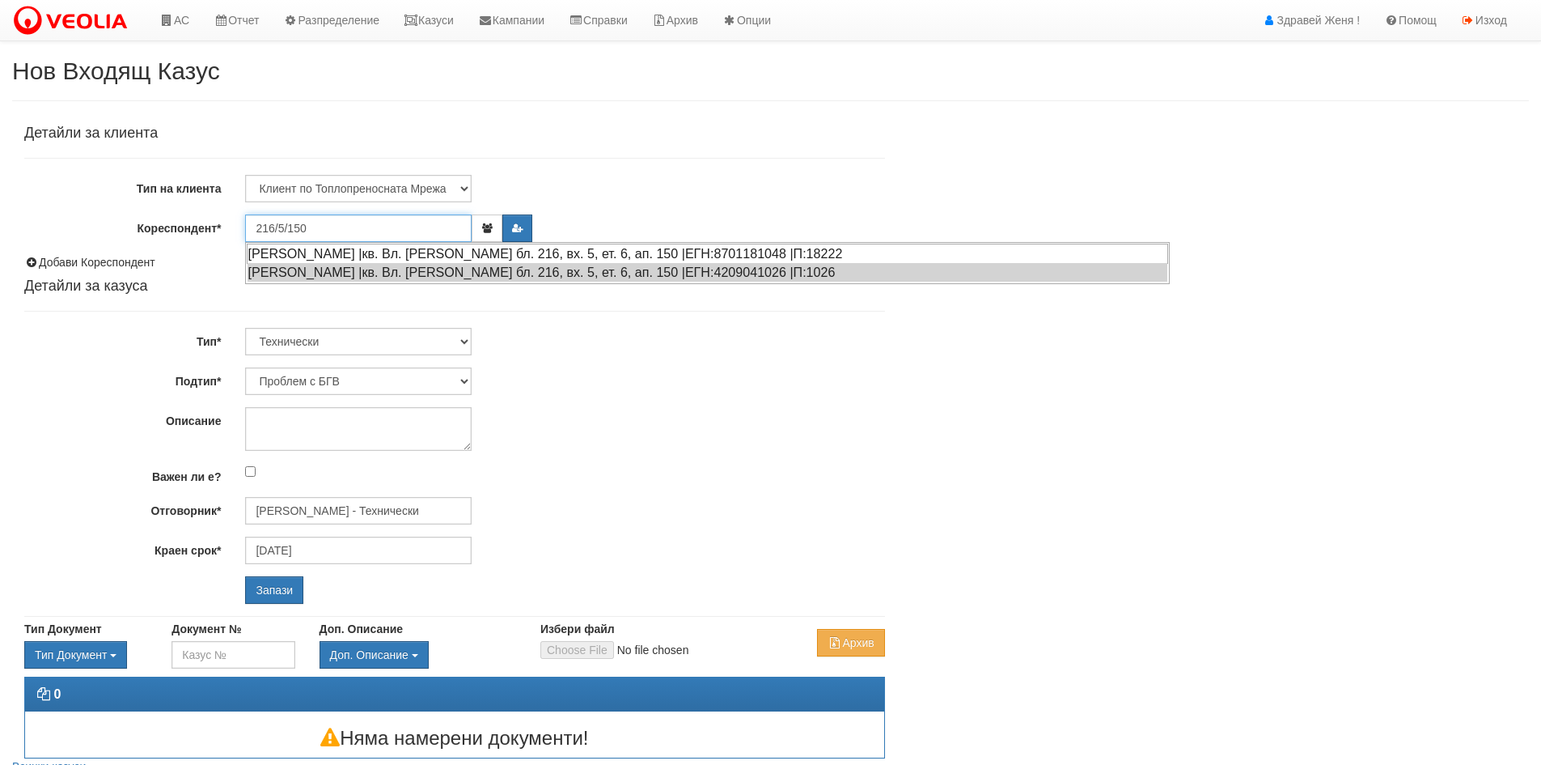
click at [329, 247] on div "[PERSON_NAME] |кв. Вл. [PERSON_NAME] бл. 216, вх. 5, ет. 6, ап. 150 |ЕГН:870118…" at bounding box center [708, 254] width 922 height 20
type input "[PERSON_NAME]"
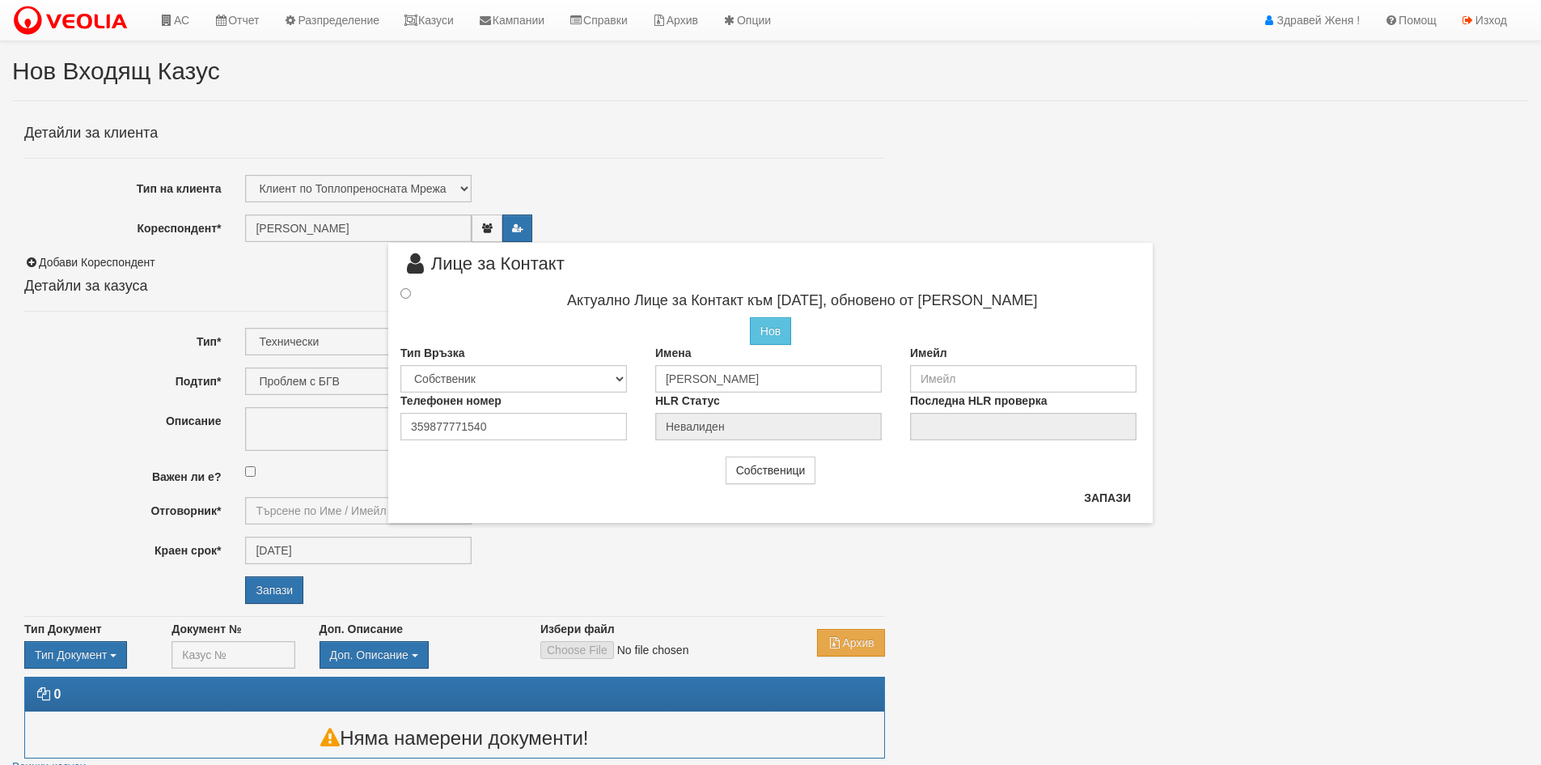
type input "[PERSON_NAME] - Технически"
click at [404, 294] on input "radio" at bounding box center [406, 293] width 11 height 11
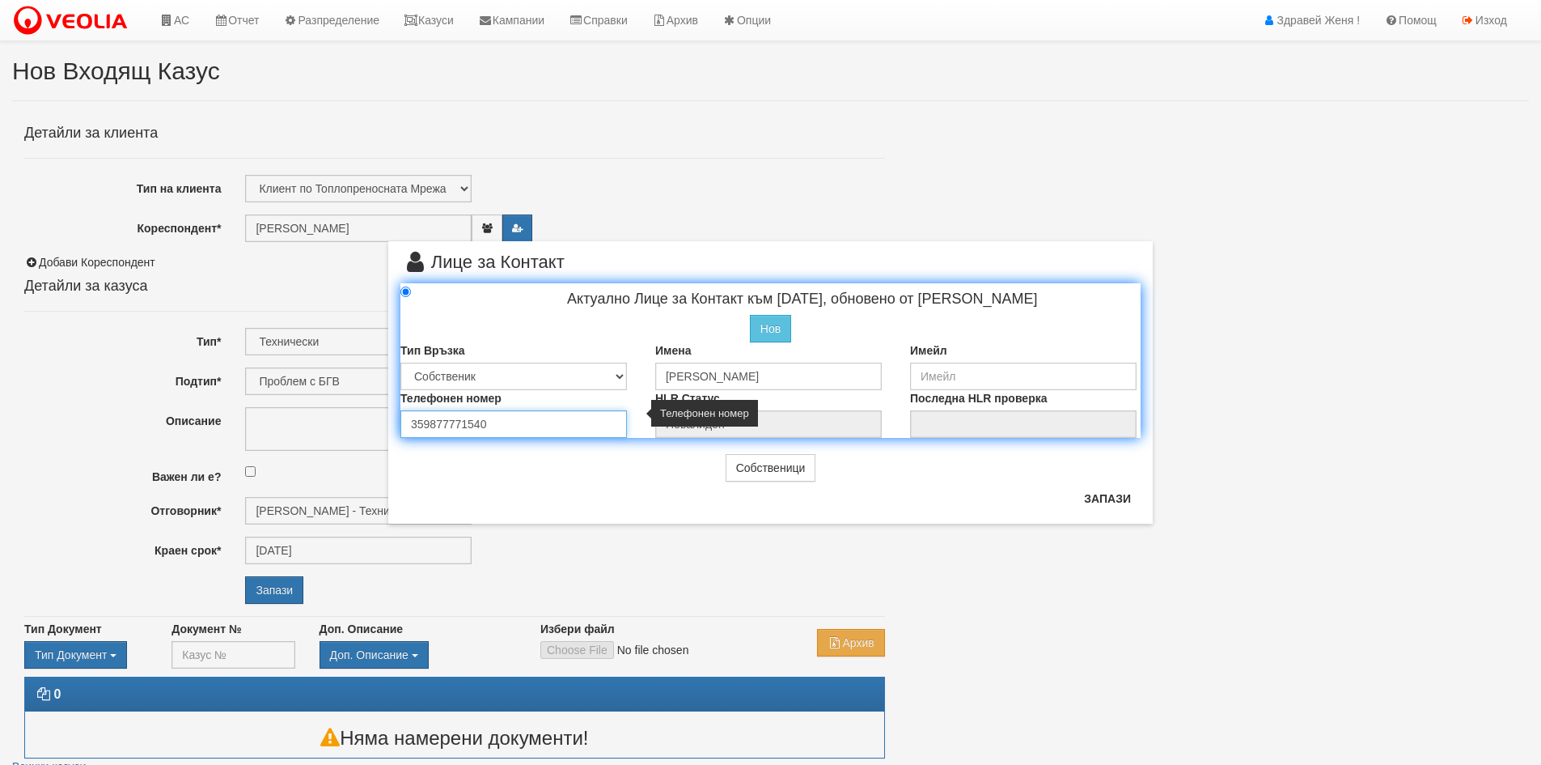
drag, startPoint x: 489, startPoint y: 432, endPoint x: 393, endPoint y: 420, distance: 96.2
click at [393, 420] on div "Телефонен номер 359877771540" at bounding box center [515, 414] width 255 height 48
click at [762, 331] on button "Нов" at bounding box center [770, 329] width 41 height 28
radio input "true"
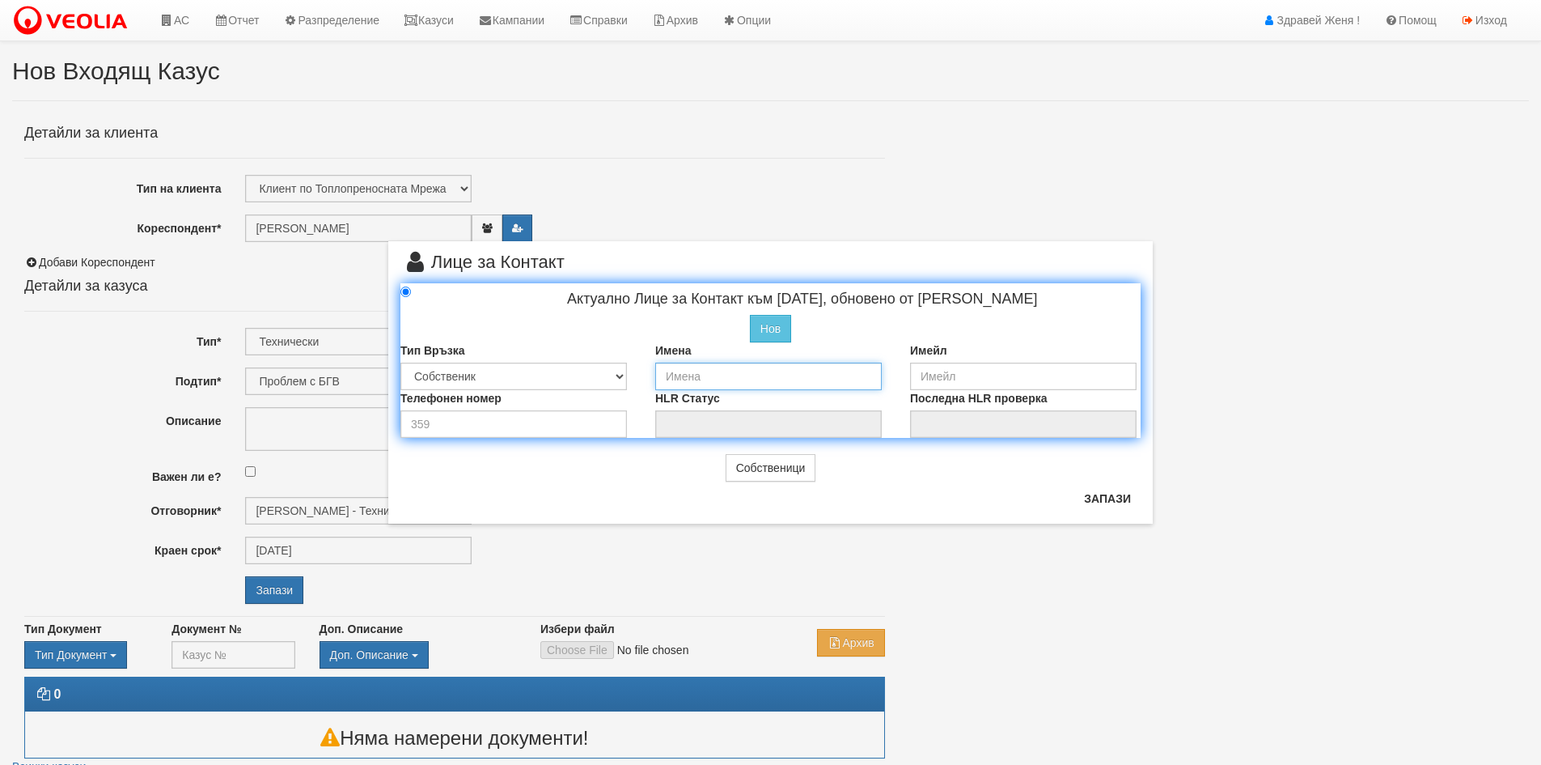
click at [692, 379] on input "text" at bounding box center [768, 377] width 227 height 28
type input "Фатме Ахмедова"
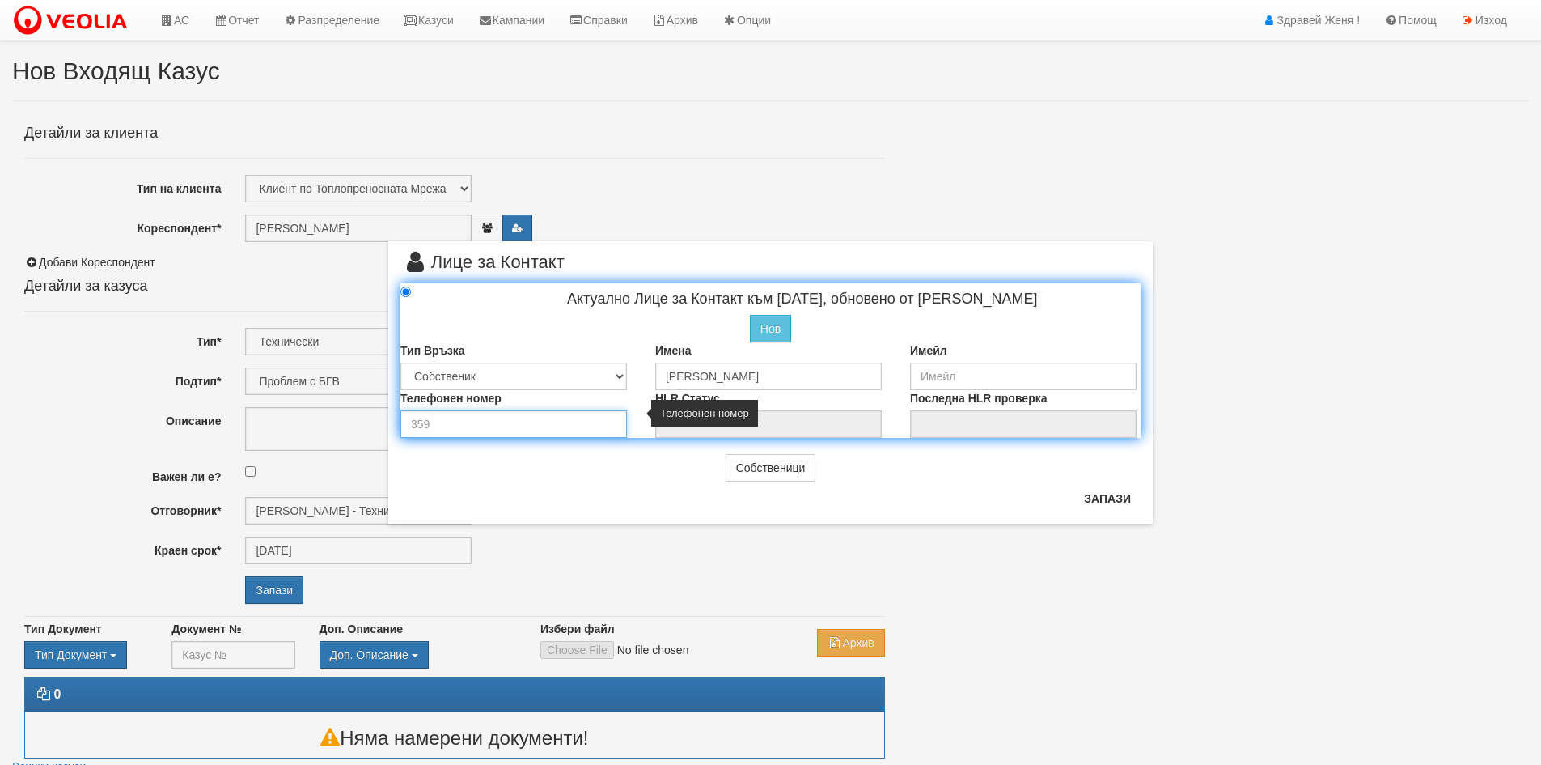
drag, startPoint x: 583, startPoint y: 427, endPoint x: 456, endPoint y: 418, distance: 127.4
click at [456, 418] on input "number" at bounding box center [514, 424] width 227 height 28
type input "0894239617"
click at [1090, 495] on button "Запази" at bounding box center [1108, 498] width 66 height 26
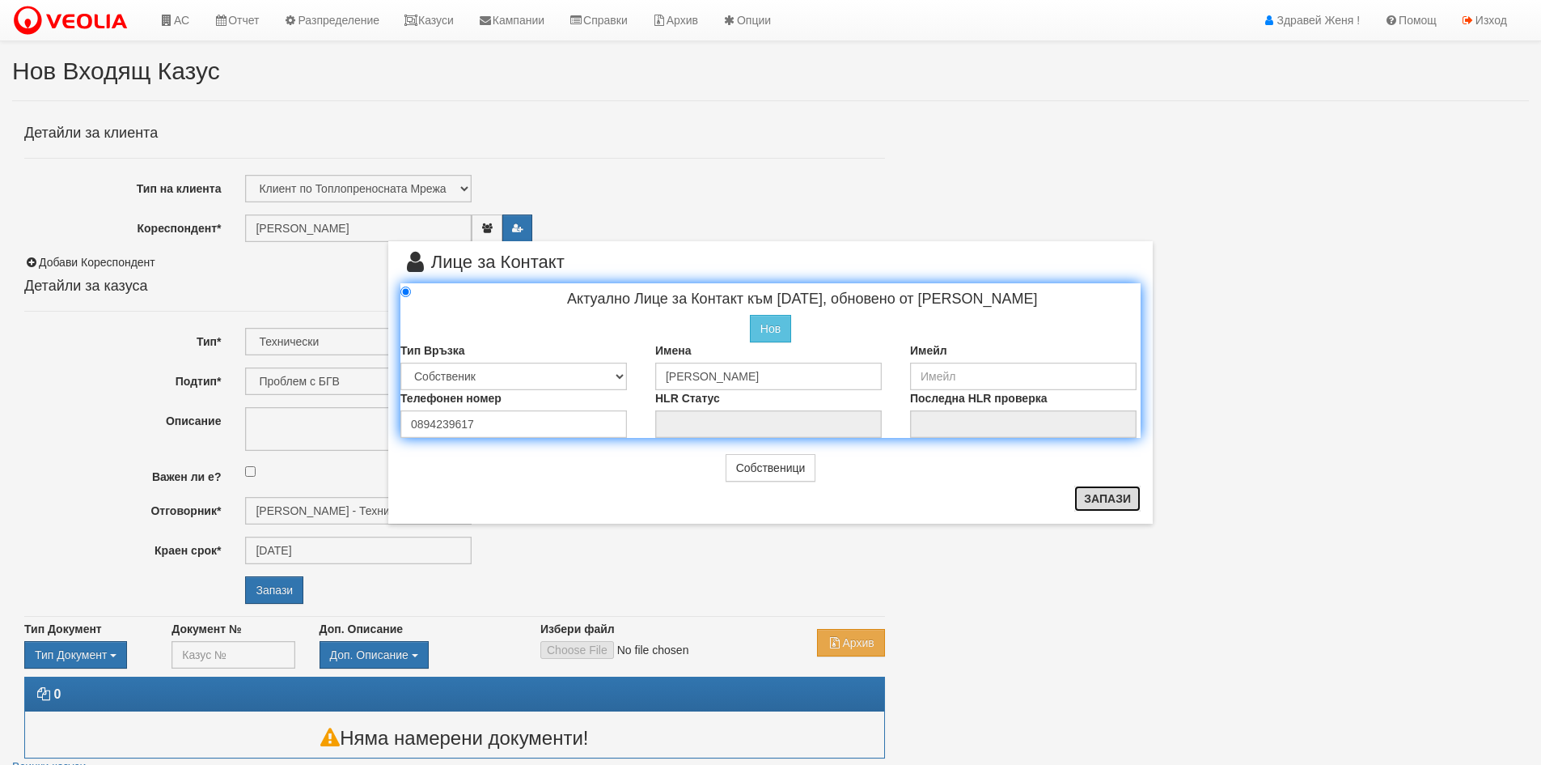
type input "Фатме Ахмедова"
radio input "true"
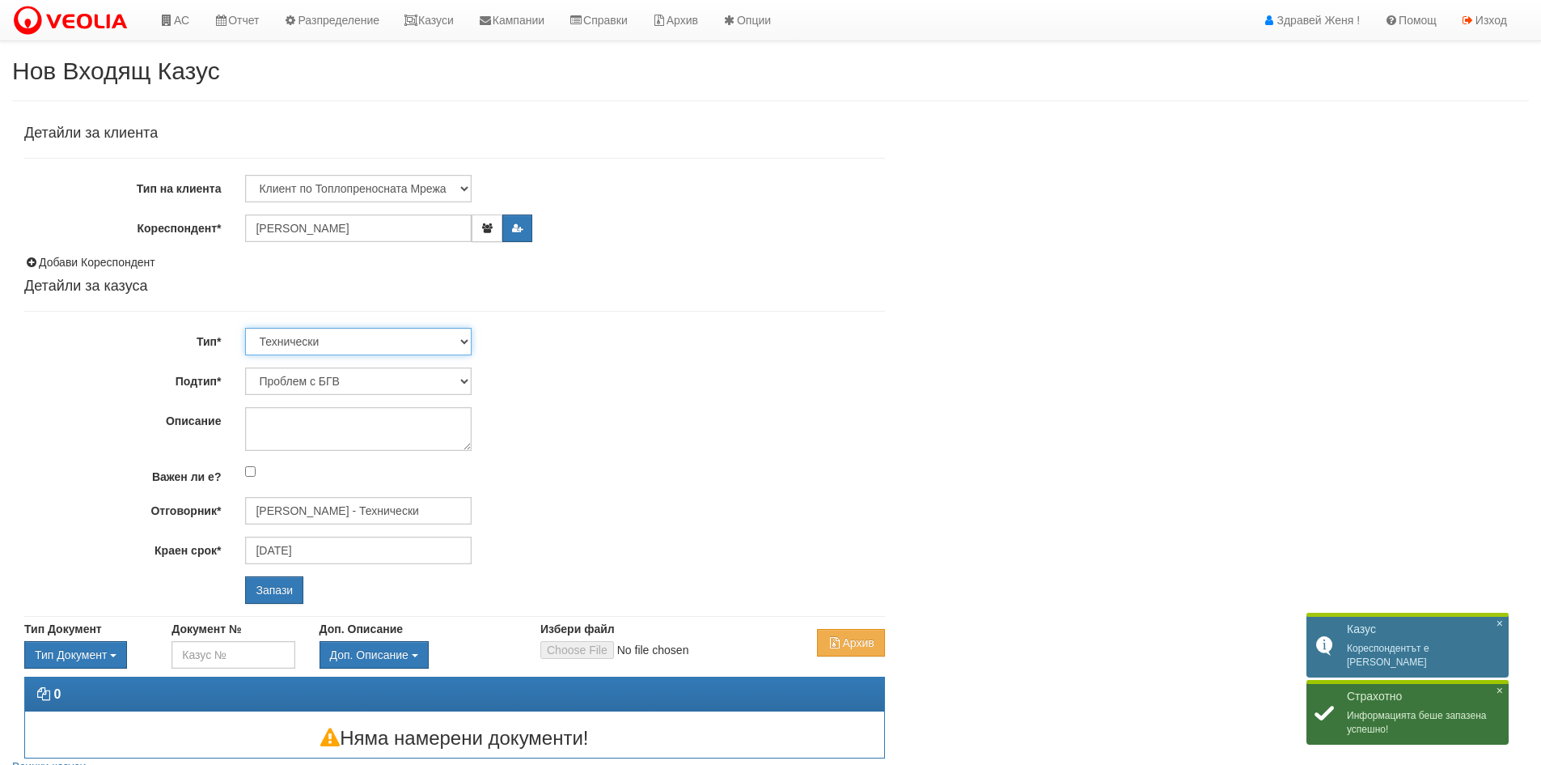
click at [461, 340] on select "Технически ФТС Търговски Административен Производствен Експлоатационен Финансов…" at bounding box center [358, 342] width 227 height 28
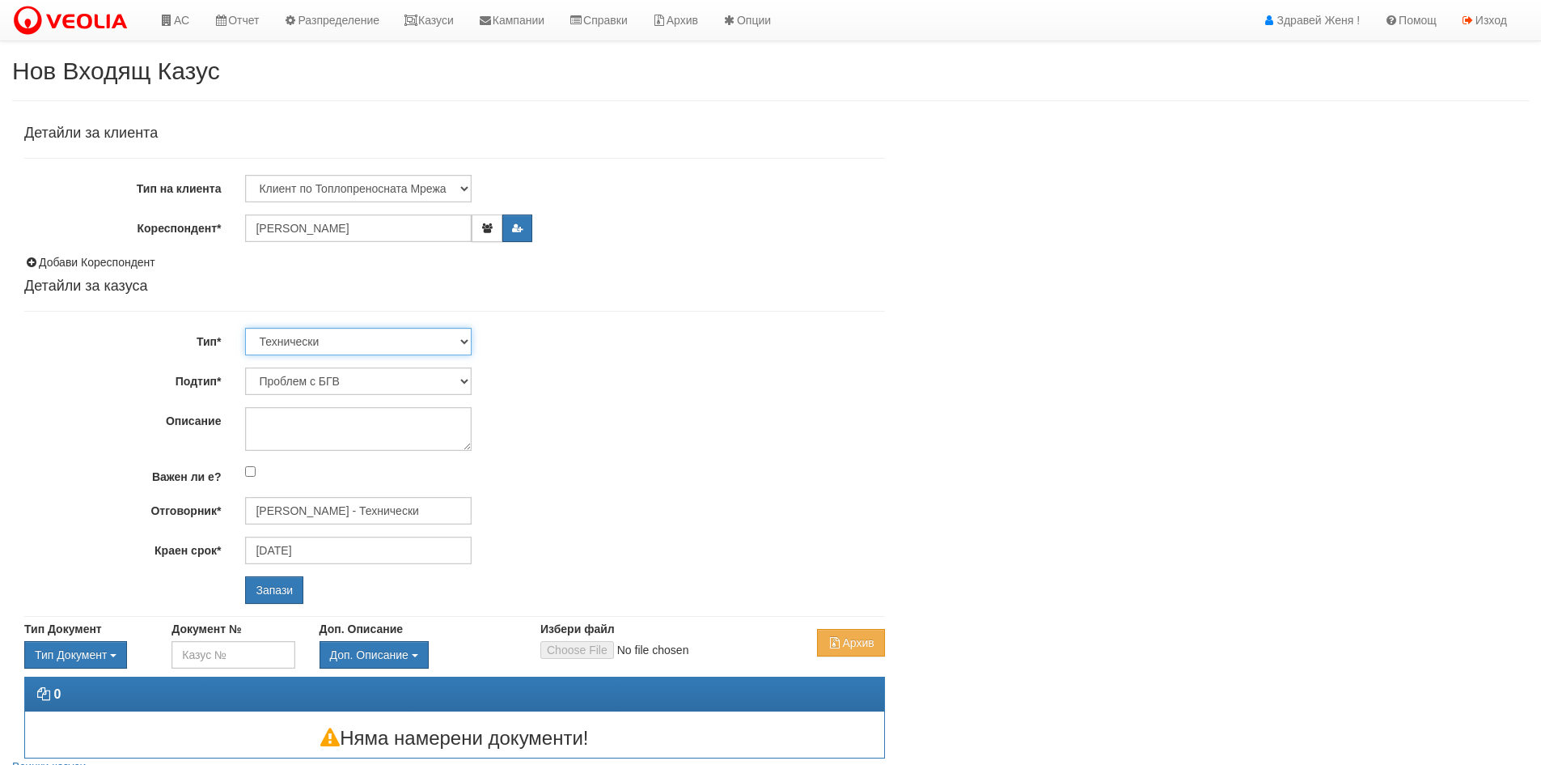
select select "1"
click at [245, 328] on select "Технически ФТС Търговски Административен Производствен Експлоатационен Финансов…" at bounding box center [358, 342] width 227 height 28
type input "12/10/2025"
type input "[PERSON_NAME] и Развитие"
click at [462, 378] on select "Заявление за смяна на партида Заявление за равни месечни вноски Разпределение о…" at bounding box center [358, 381] width 227 height 28
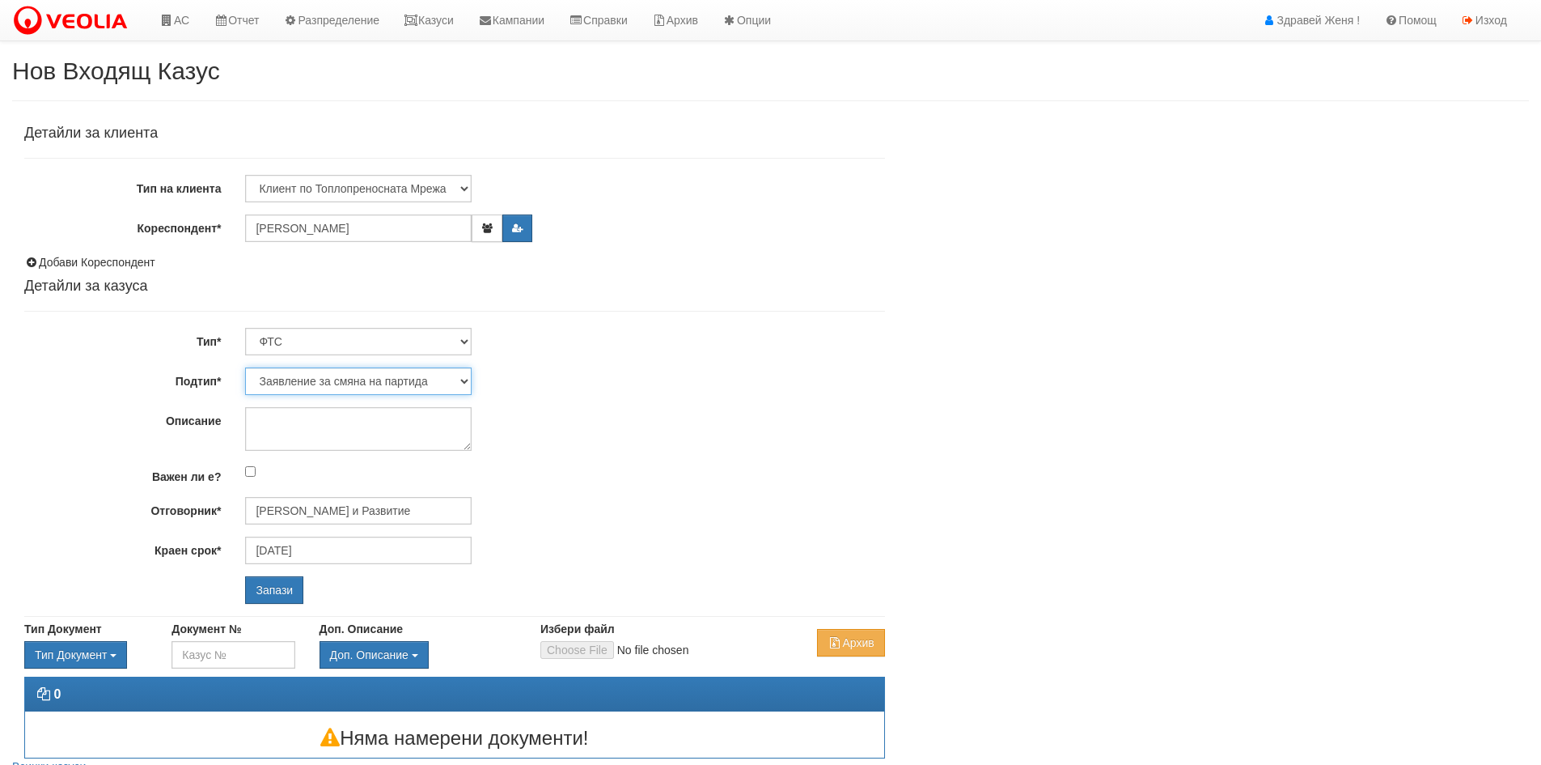
select select "Възражения върху начислени суми"
click at [245, 367] on select "Заявление за смяна на партида Заявление за равни месечни вноски Разпределение о…" at bounding box center [358, 381] width 227 height 28
type input "[PERSON_NAME] и Развитие"
click at [318, 420] on textarea "Описание" at bounding box center [358, 429] width 227 height 44
type textarea "Корекция по Фактура"
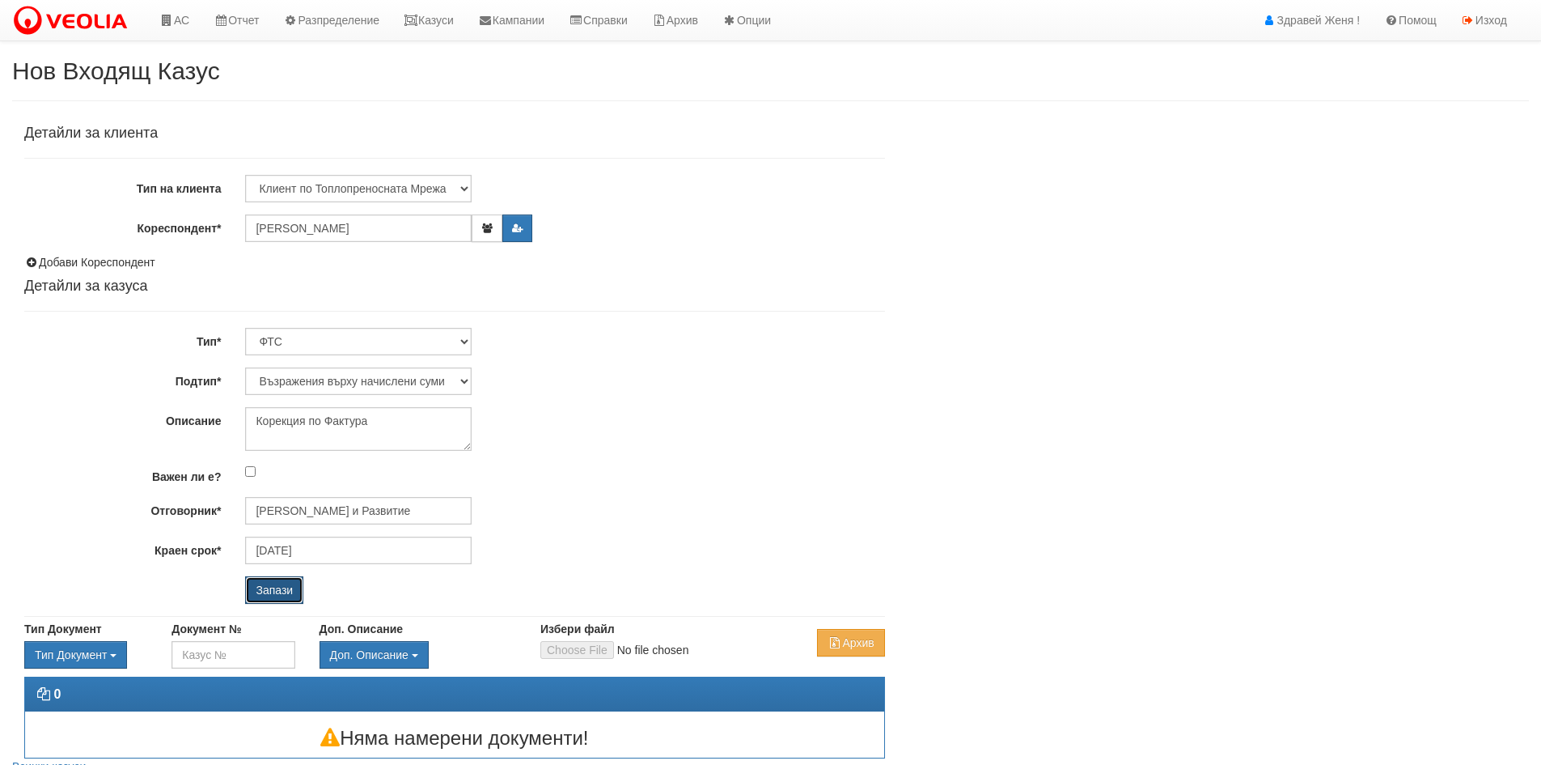
click at [282, 595] on input "Запази" at bounding box center [274, 590] width 58 height 28
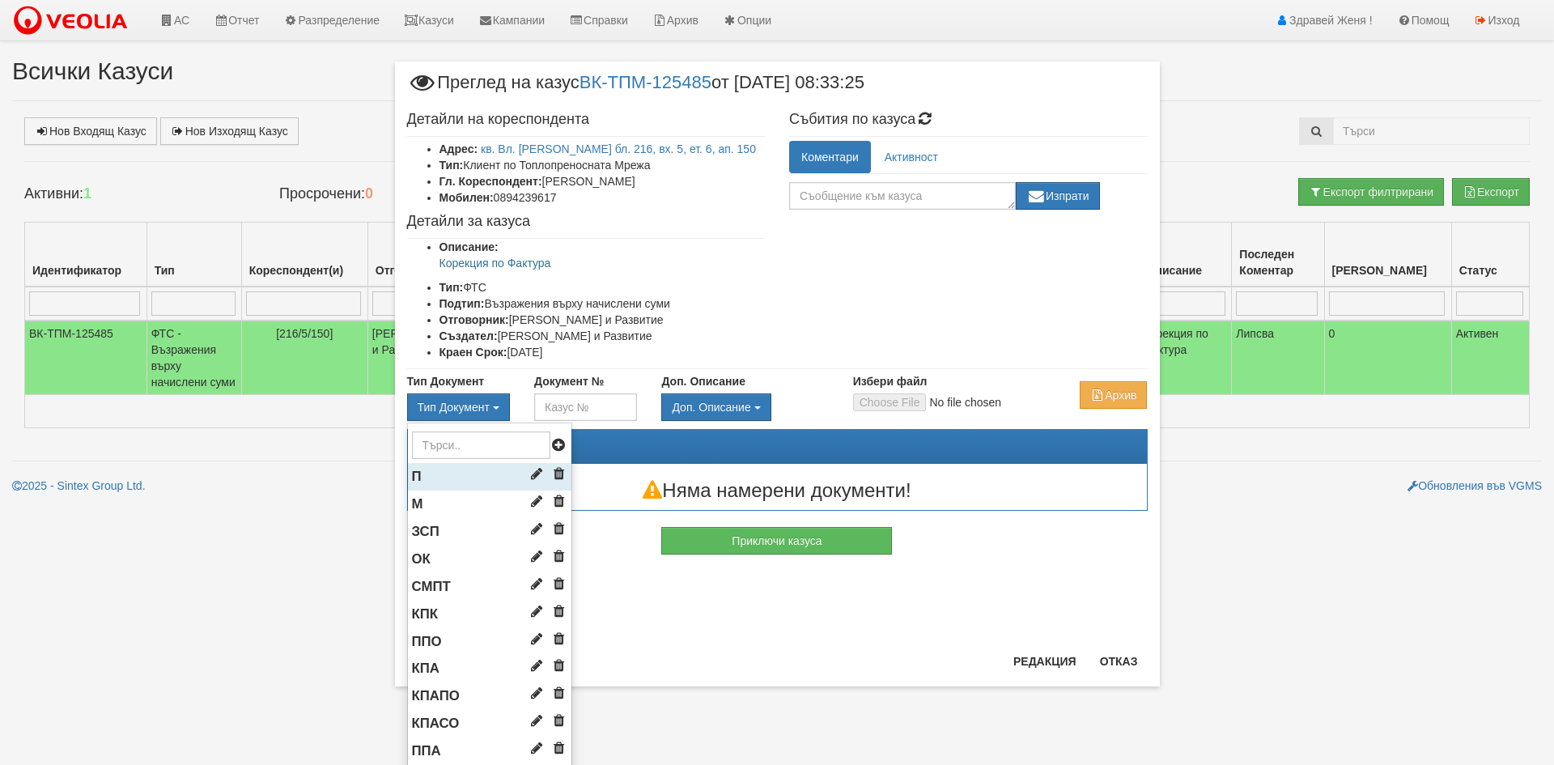
click at [460, 468] on li "П" at bounding box center [489, 477] width 163 height 28
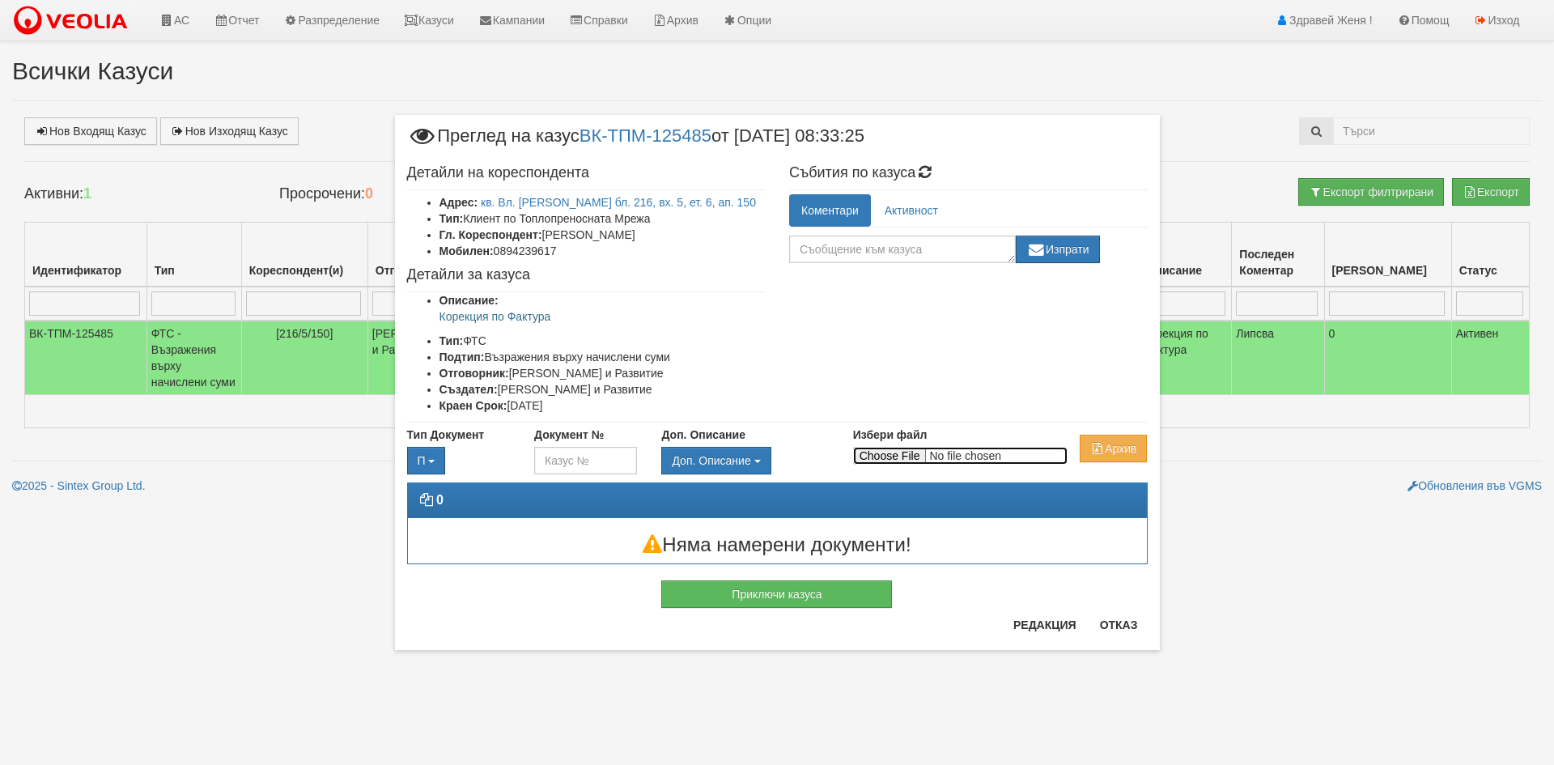
click at [870, 460] on input "Избери файл" at bounding box center [960, 456] width 214 height 18
type input "C:\fakepath\IMG_6036.jpeg.pdf"
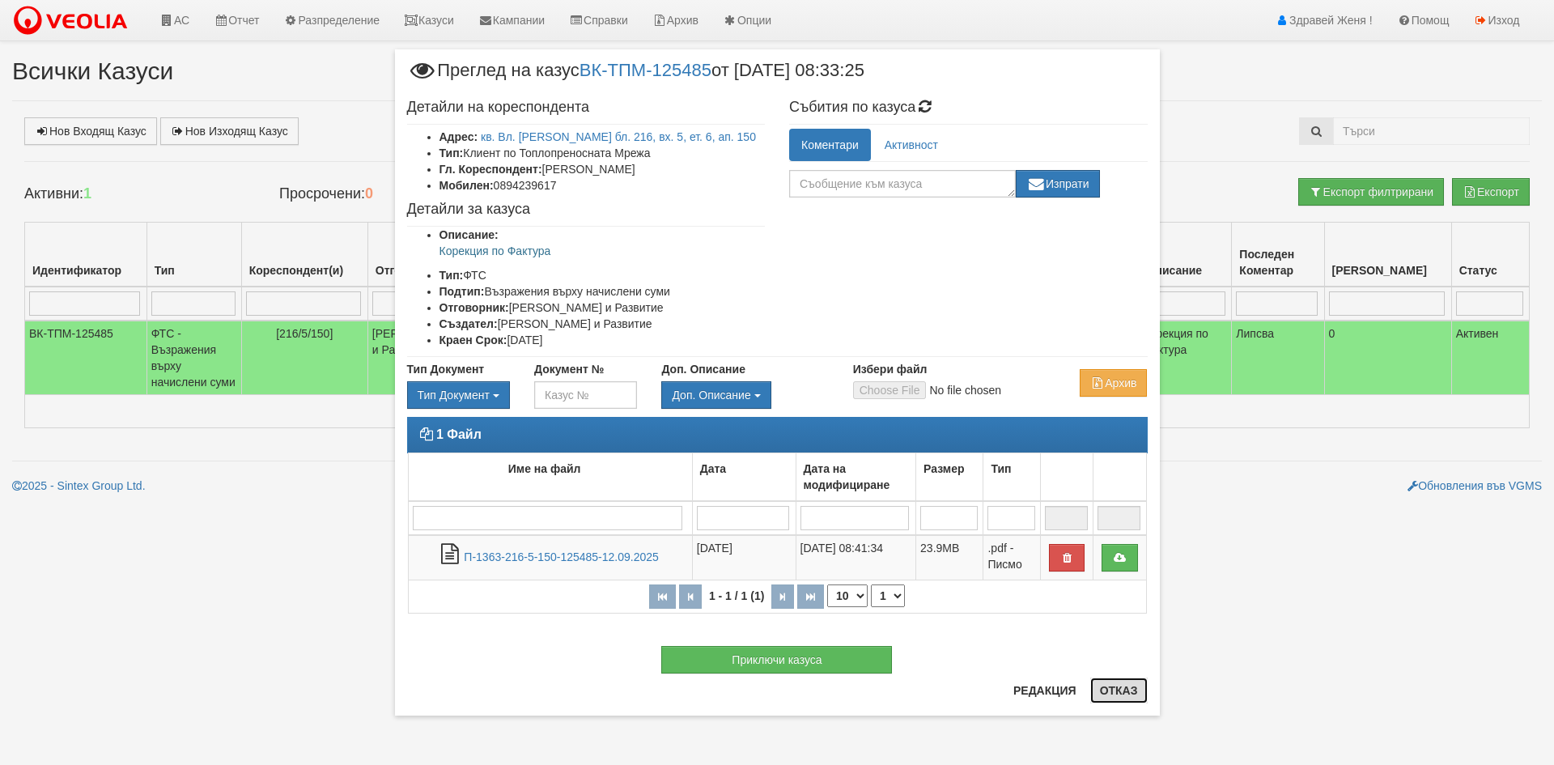
click at [1112, 696] on button "Отказ" at bounding box center [1118, 690] width 57 height 26
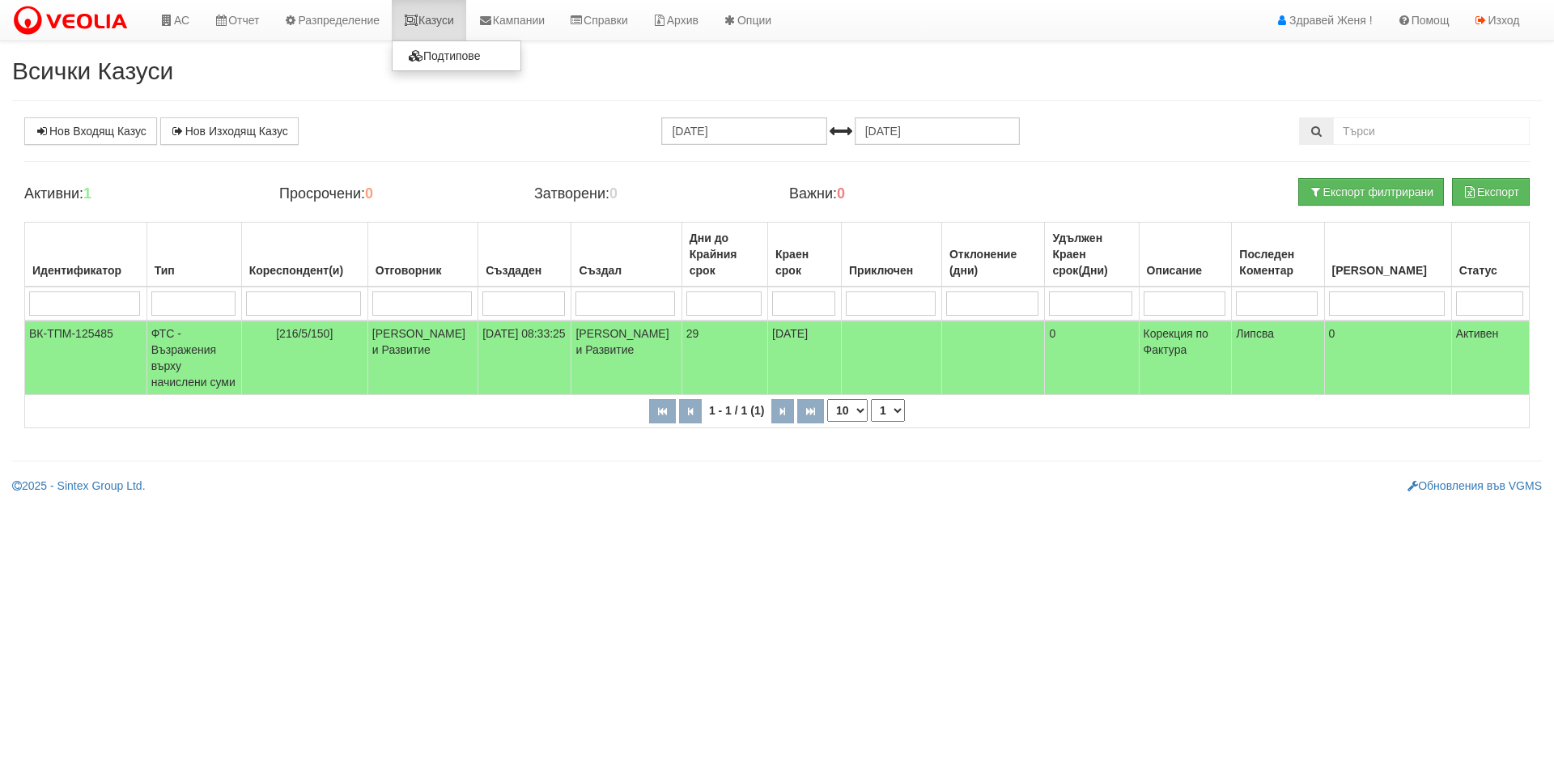
click at [460, 18] on link "Казуси" at bounding box center [429, 20] width 74 height 40
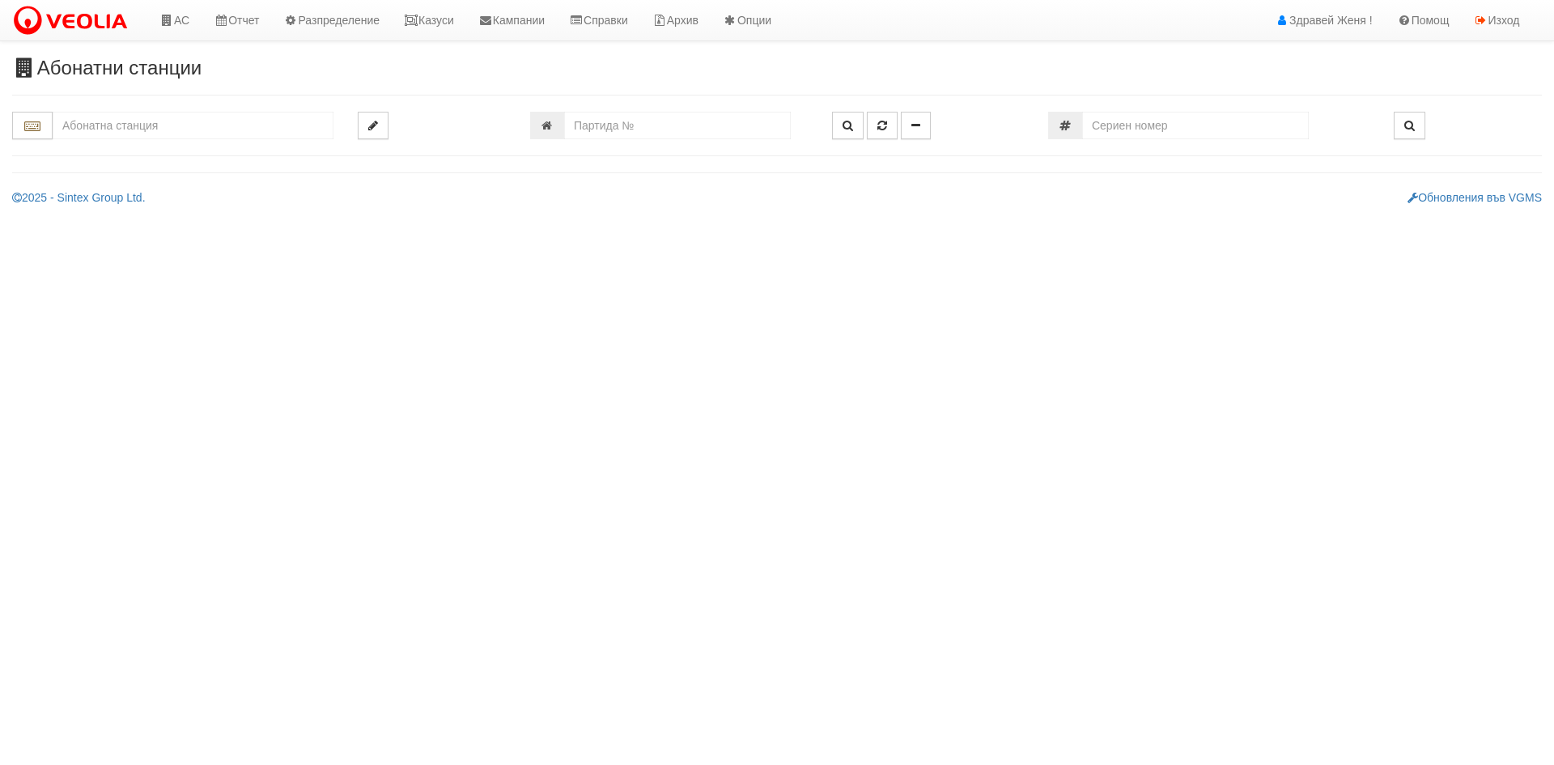
drag, startPoint x: 241, startPoint y: 117, endPoint x: 574, endPoint y: 200, distance: 342.8
click at [247, 117] on input "text" at bounding box center [193, 126] width 281 height 28
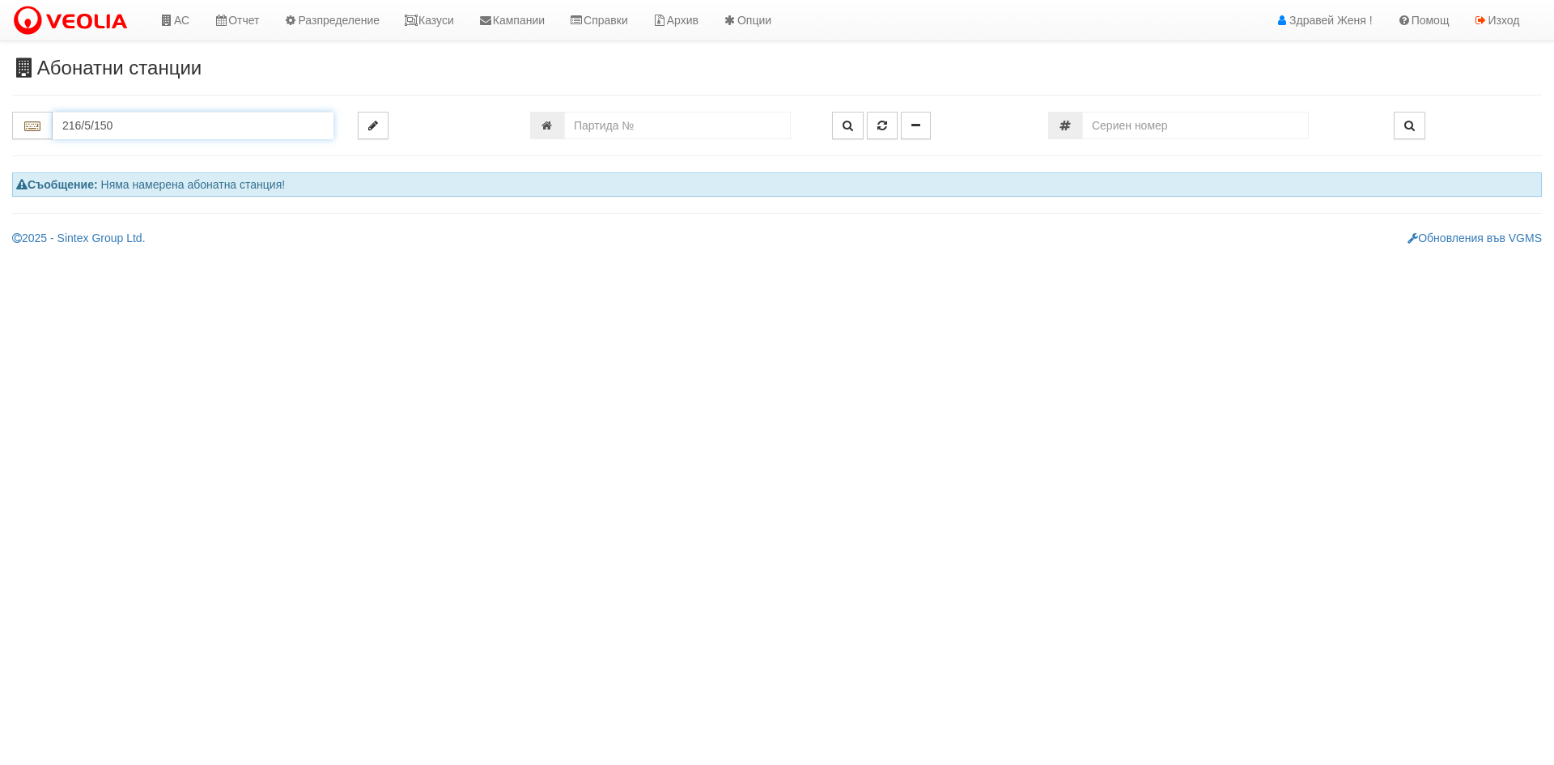
click at [119, 121] on input "216/5/150" at bounding box center [193, 126] width 281 height 28
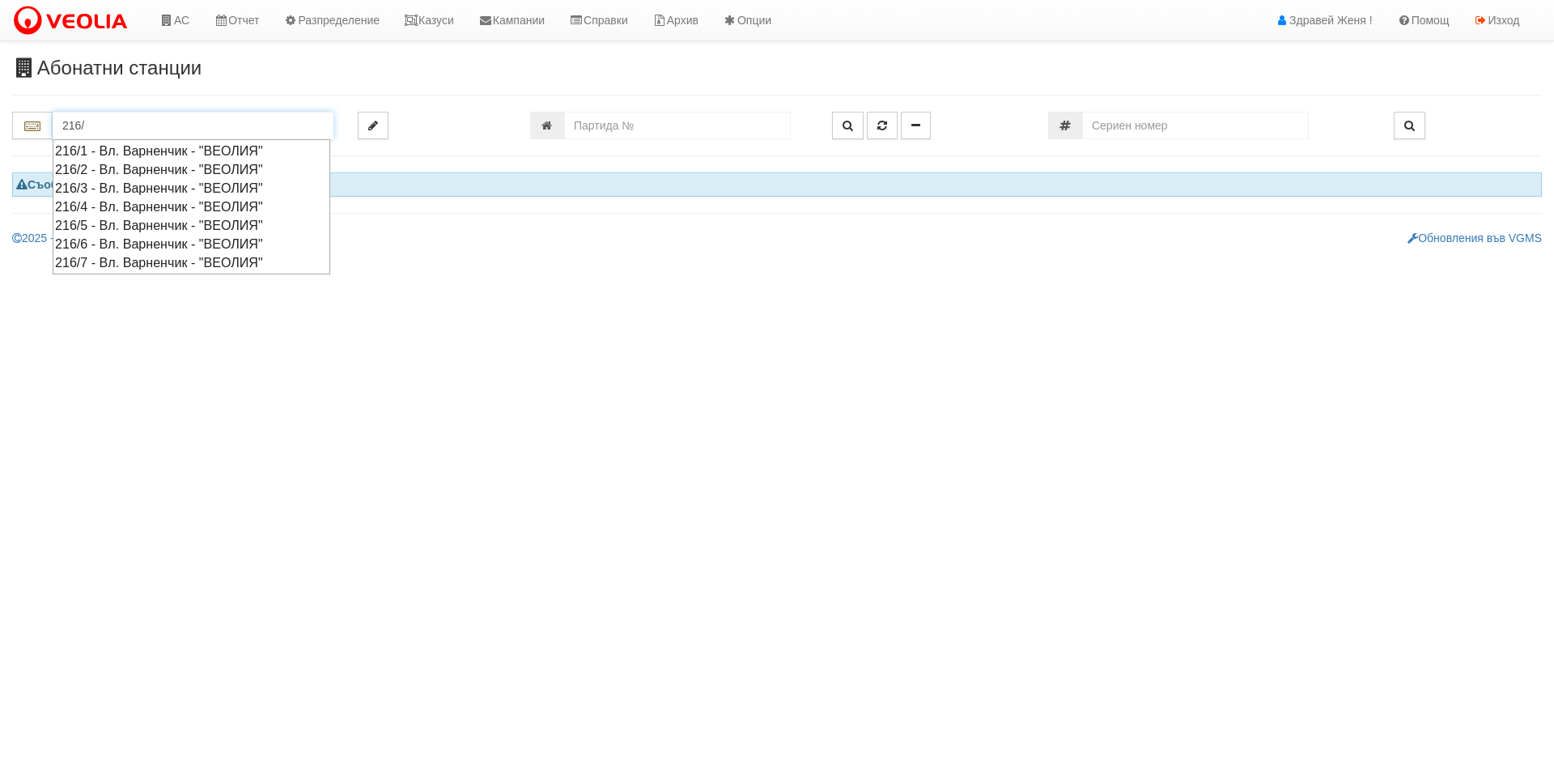
click at [141, 222] on div "216/5 - Вл. Варненчик - "ВЕОЛИЯ"" at bounding box center [191, 225] width 273 height 19
type input "216/5 - Вл. Варненчик - "ВЕОЛИЯ""
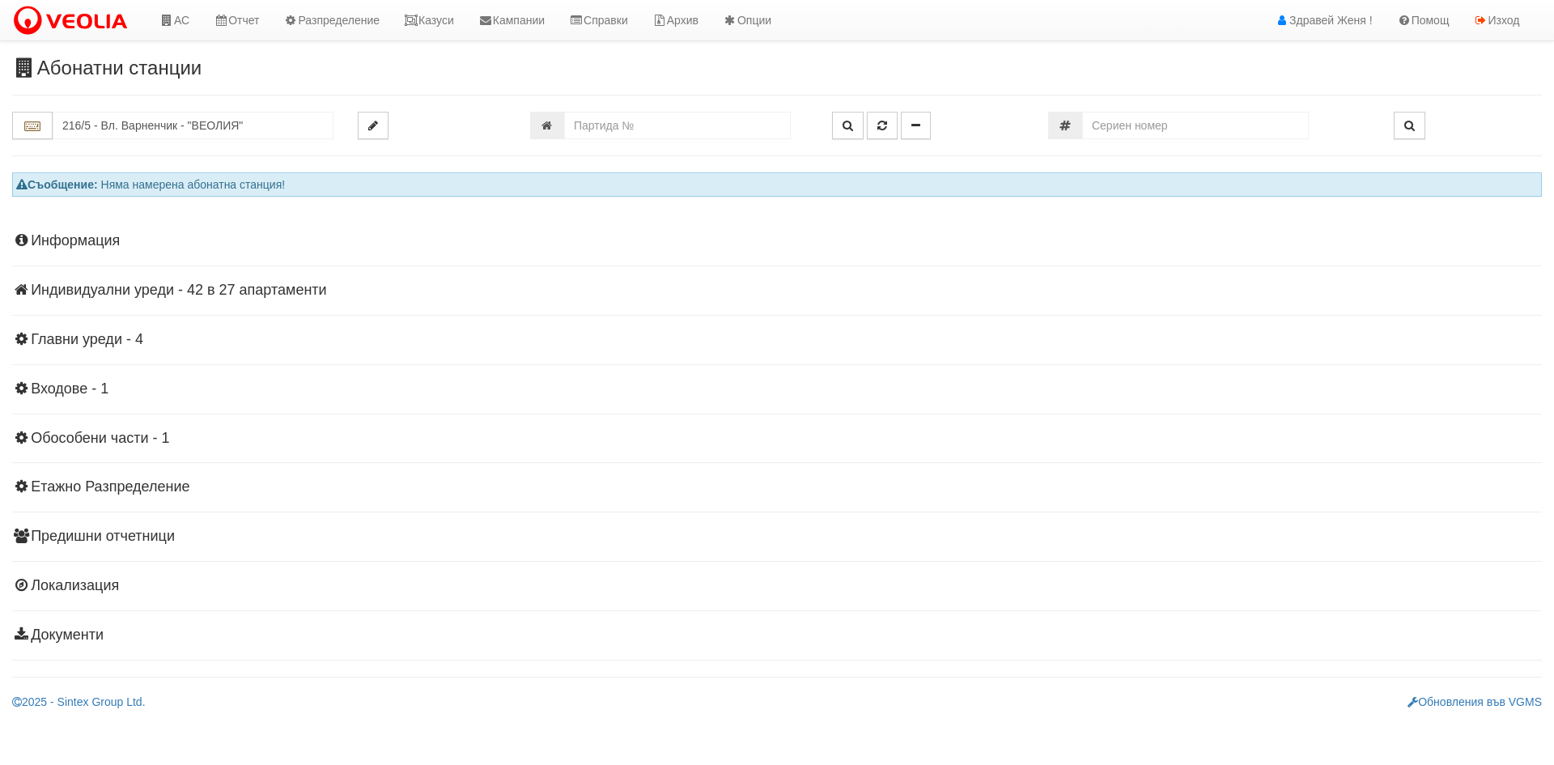
click at [328, 285] on h4 "Индивидуални уреди - 42 в 27 апартаменти" at bounding box center [776, 290] width 1529 height 16
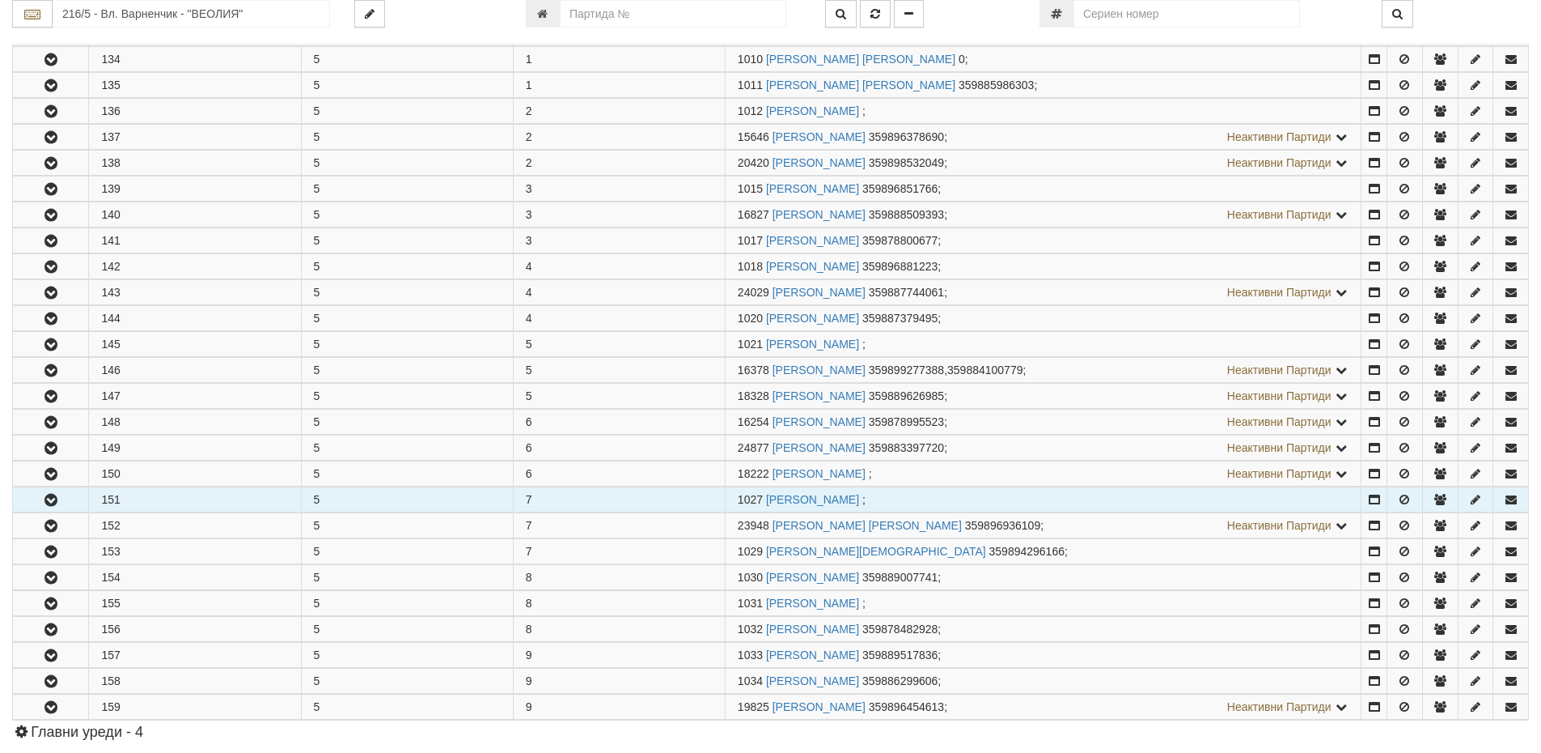
scroll to position [405, 0]
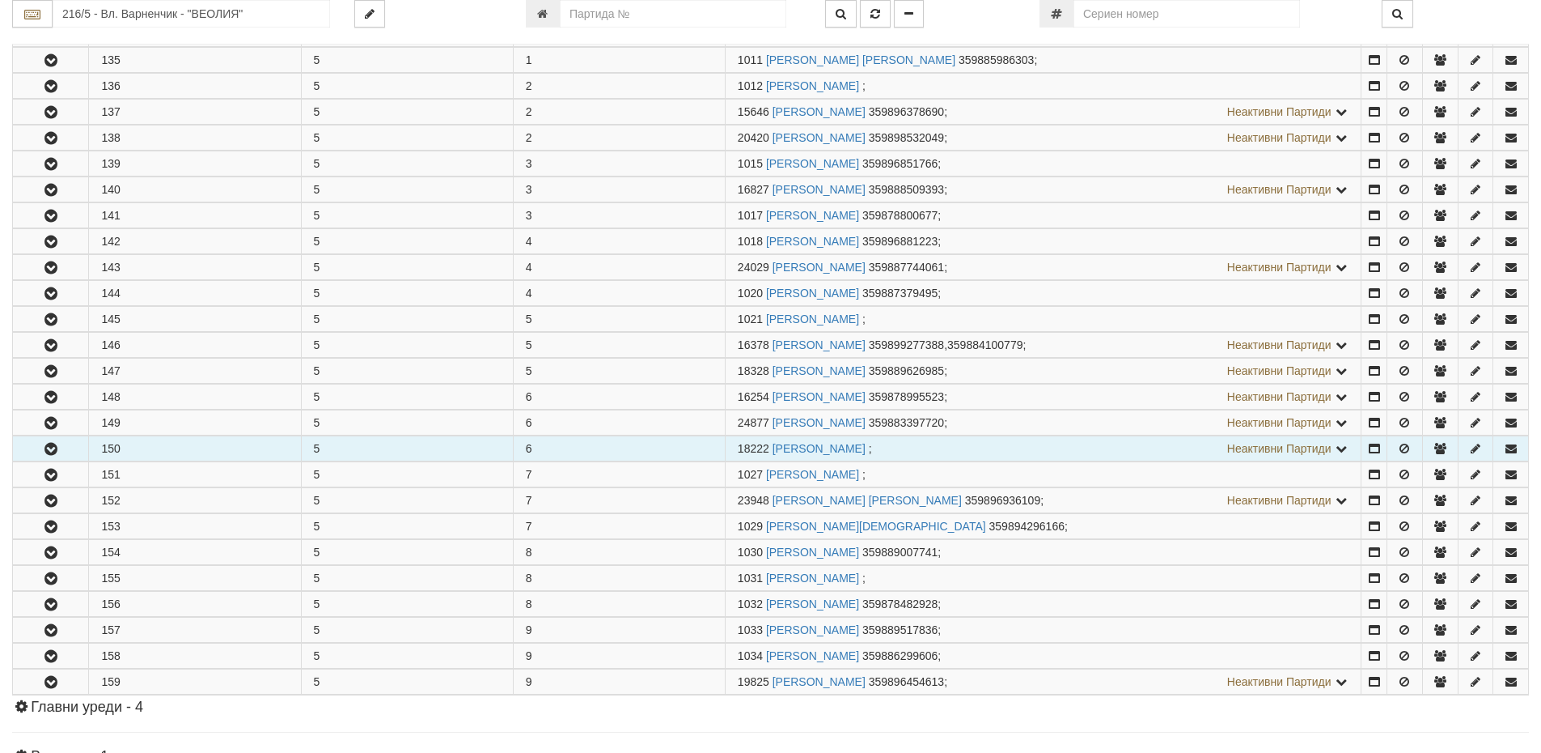
click at [84, 449] on button "button" at bounding box center [50, 448] width 75 height 24
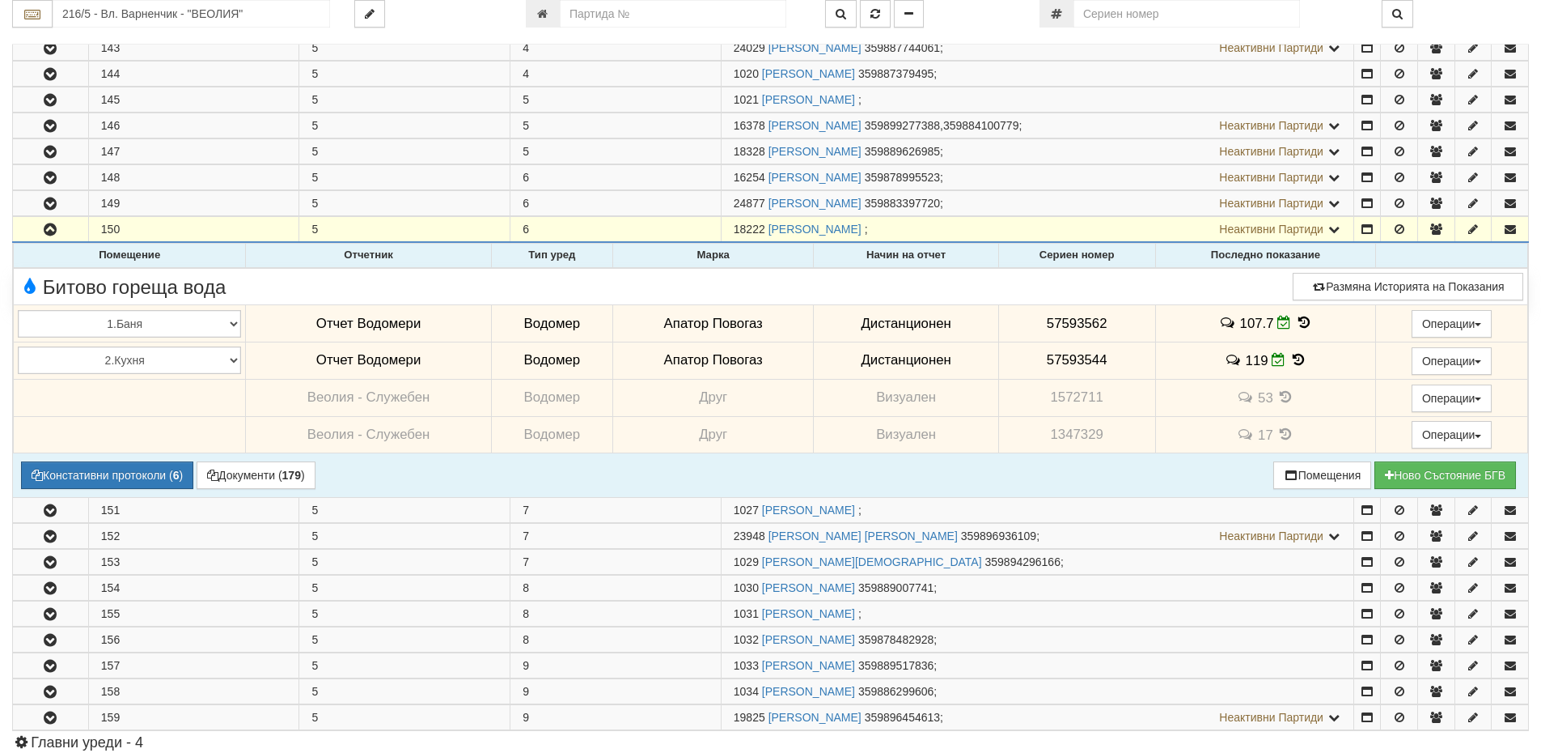
scroll to position [607, 0]
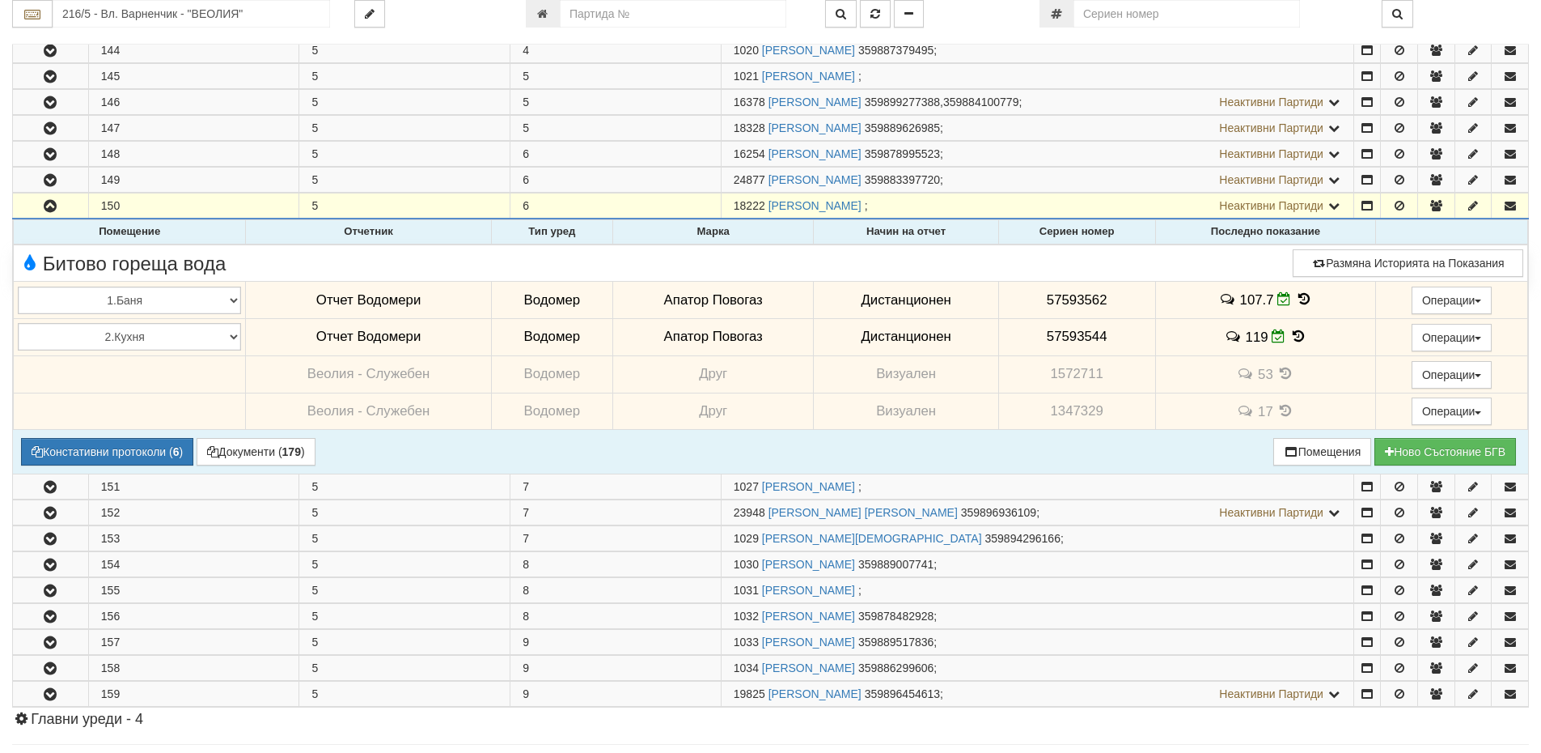
click at [1293, 333] on icon at bounding box center [1299, 336] width 18 height 14
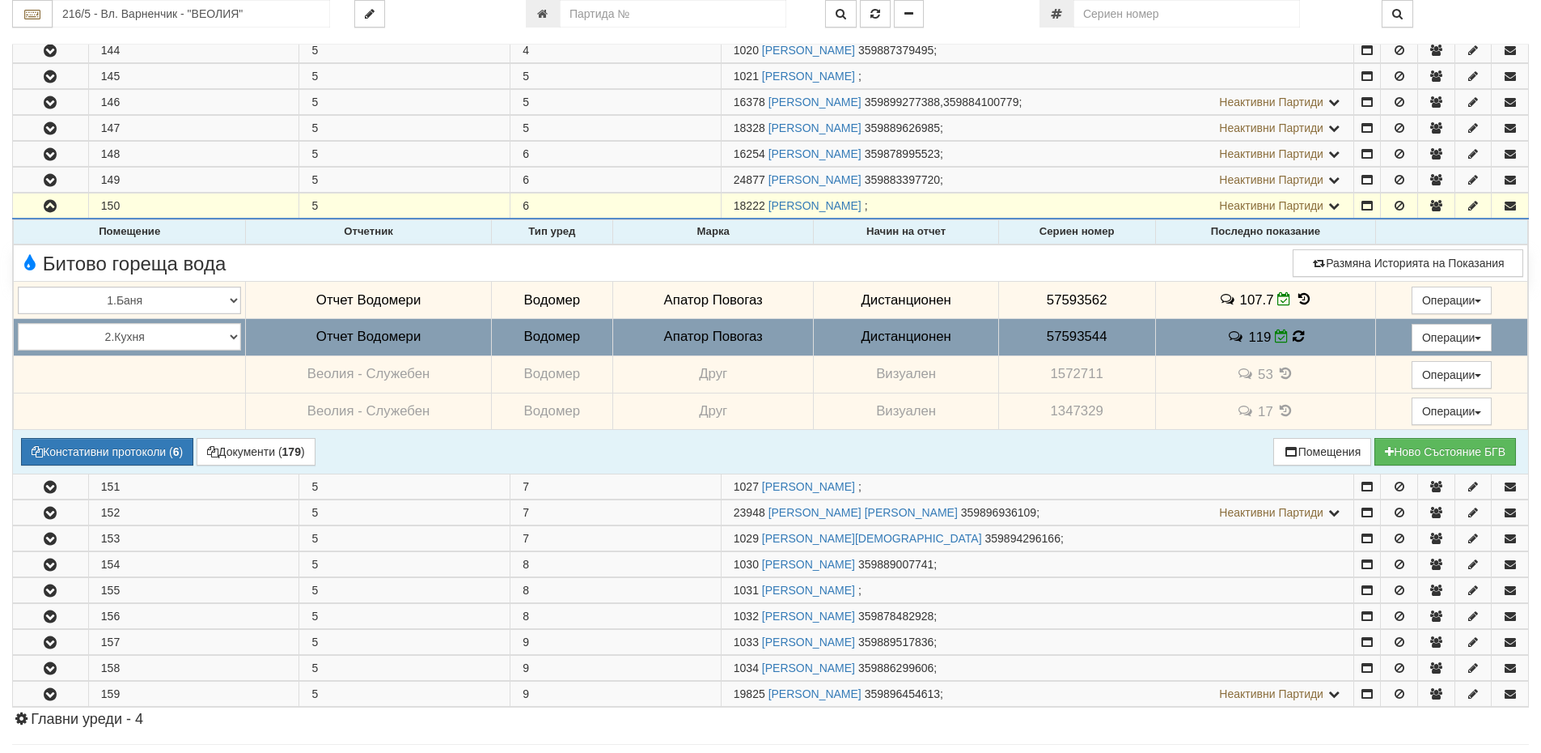
click at [1293, 333] on icon at bounding box center [1298, 336] width 11 height 14
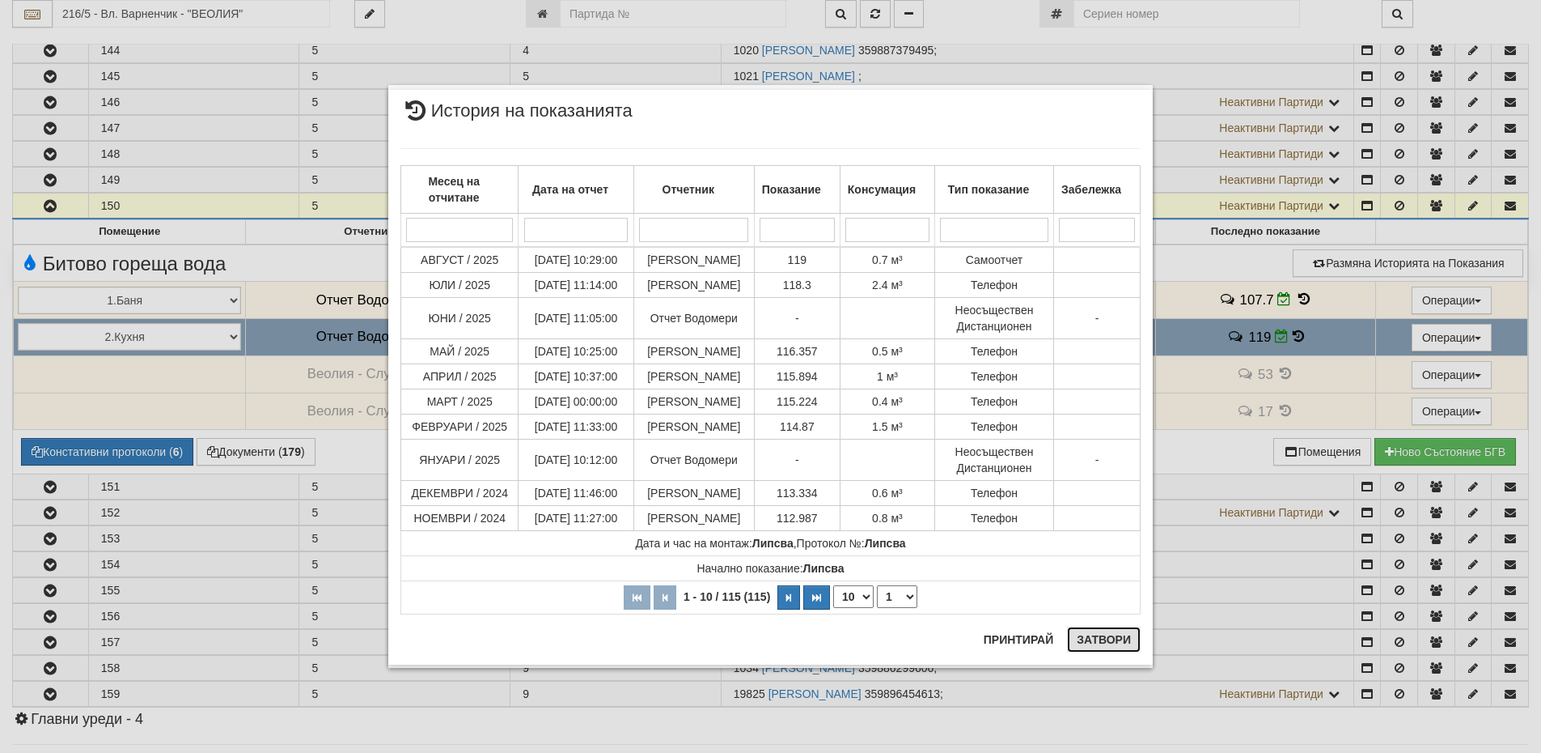
click at [1121, 642] on button "Затвори" at bounding box center [1104, 639] width 74 height 26
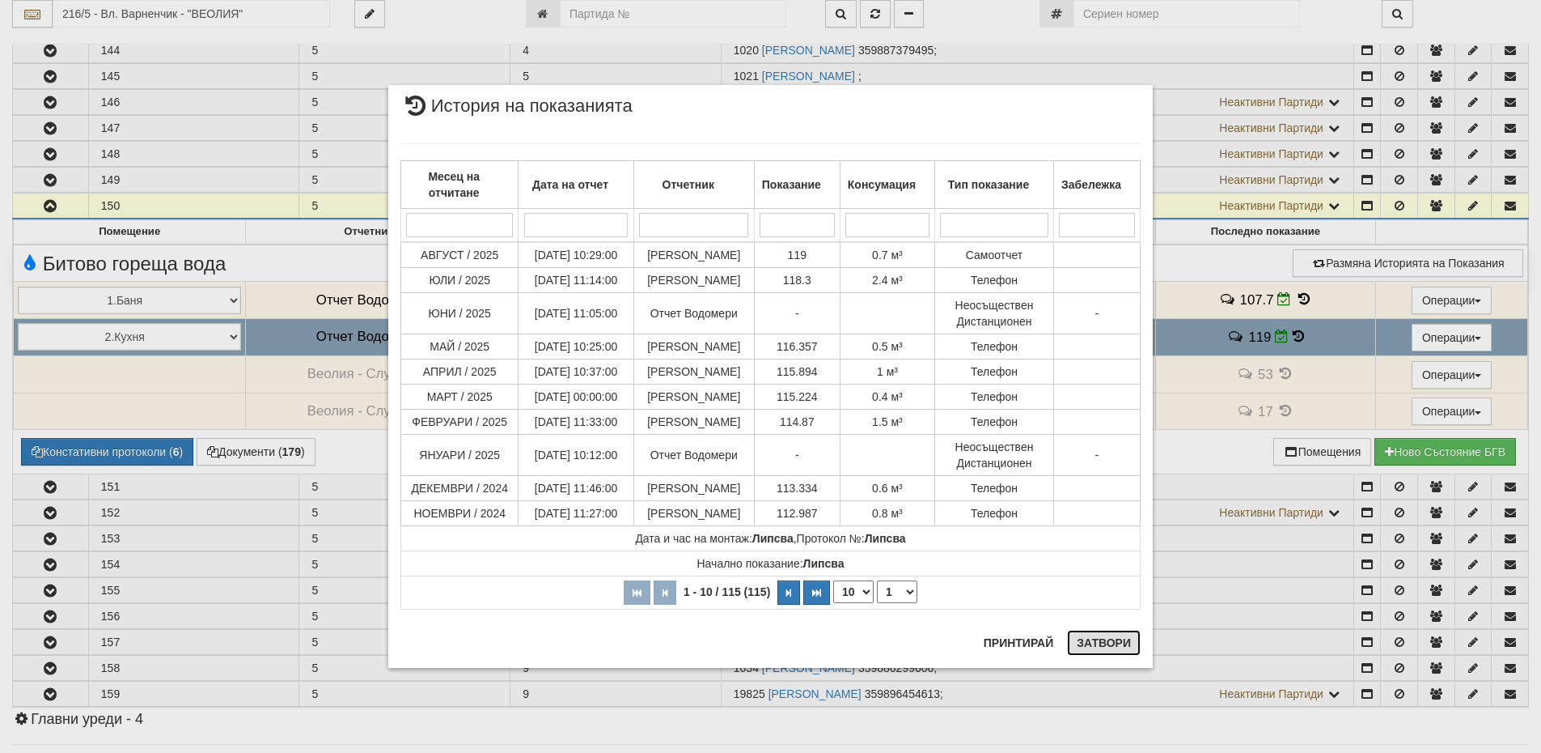
click at [1121, 642] on button "Затвори" at bounding box center [1104, 643] width 74 height 26
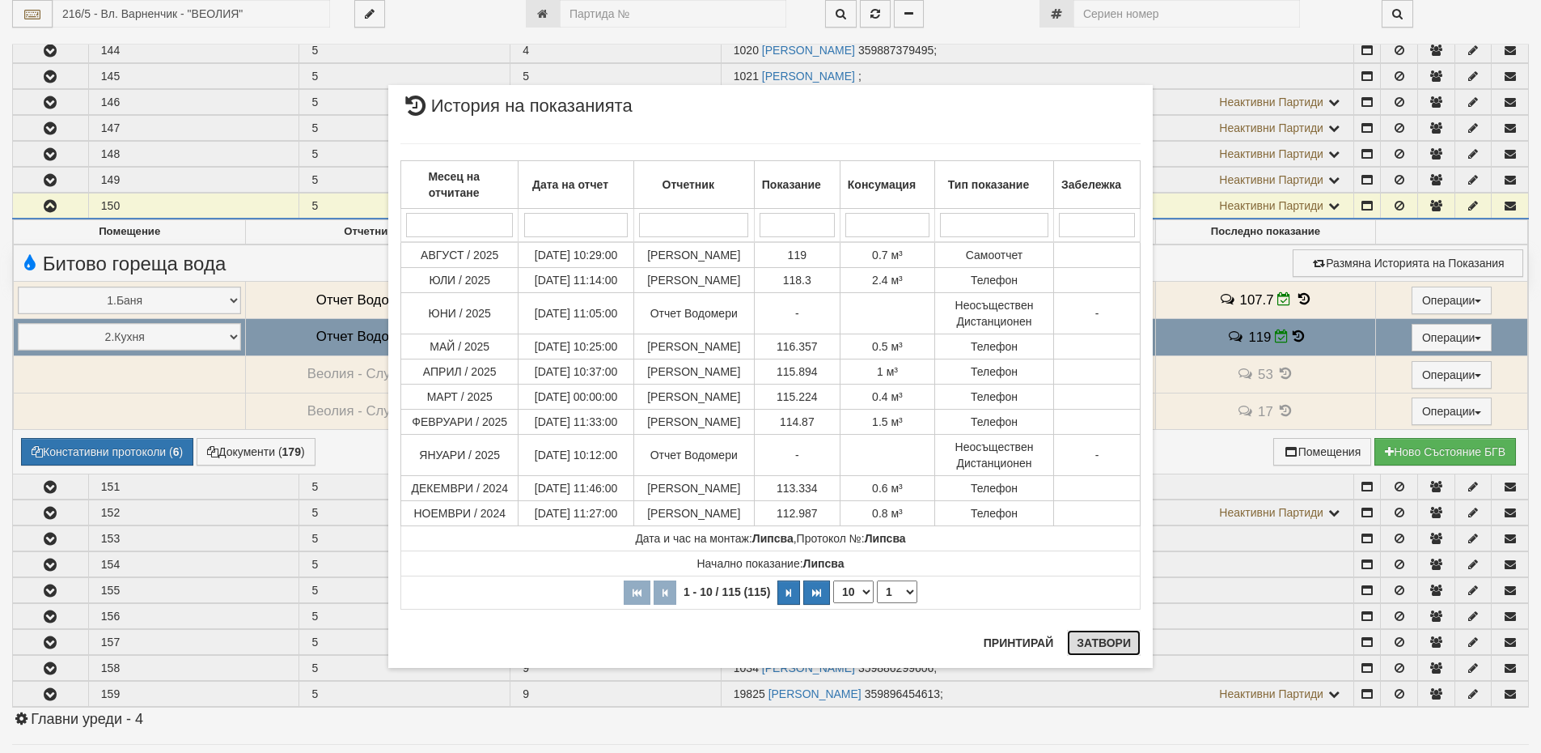
click at [1132, 642] on button "Затвори" at bounding box center [1104, 643] width 74 height 26
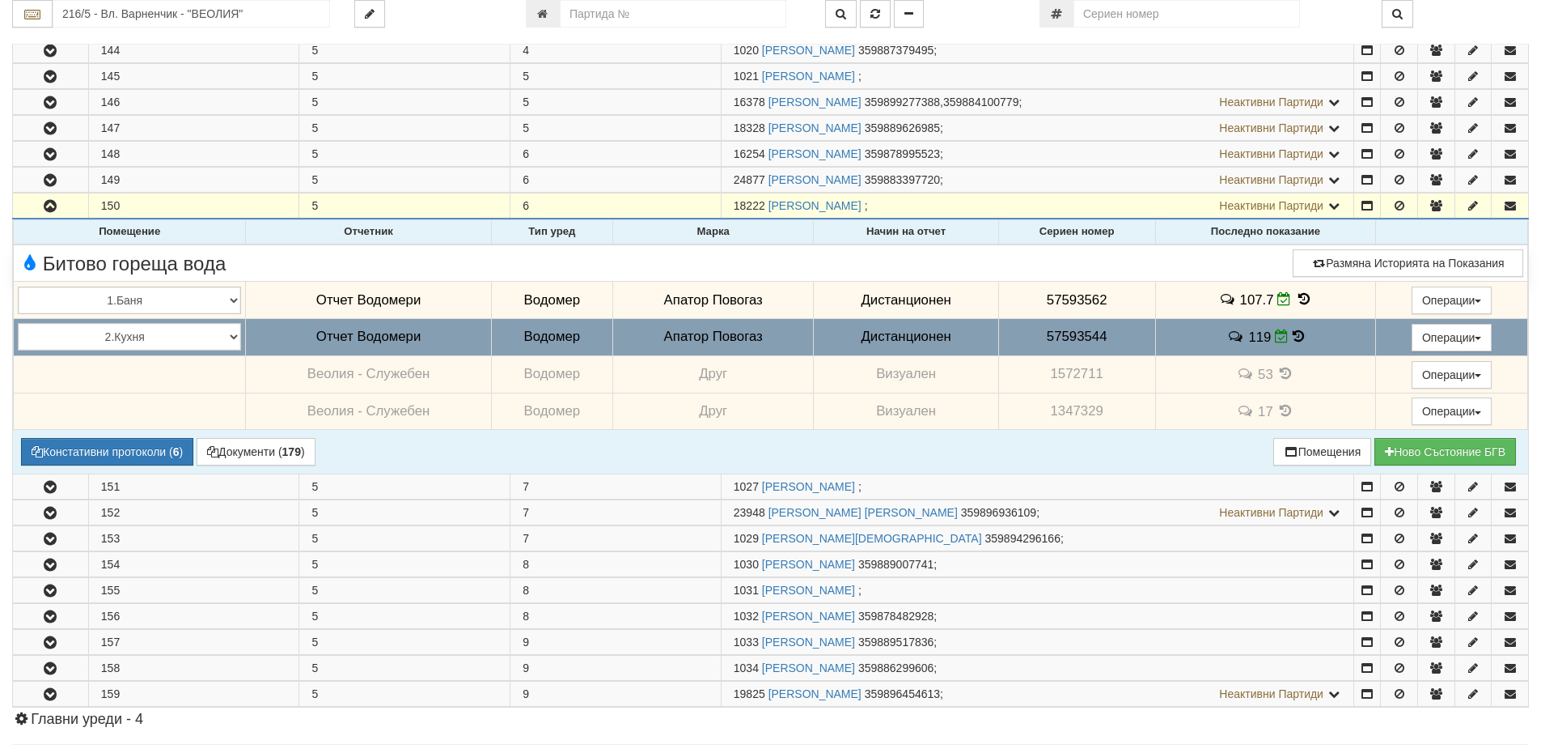
click at [1299, 293] on icon at bounding box center [1304, 299] width 18 height 14
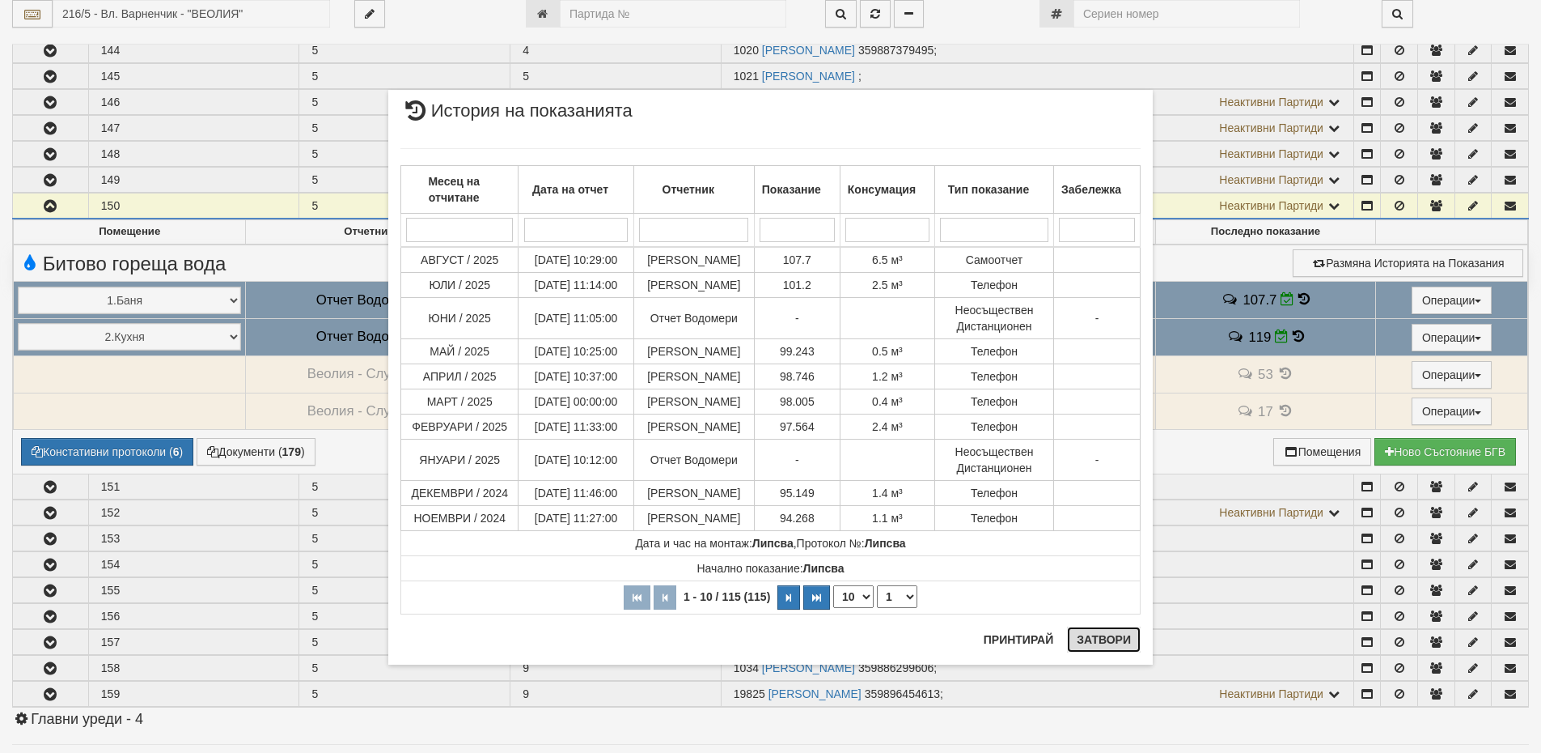
click at [1110, 642] on button "Затвори" at bounding box center [1104, 639] width 74 height 26
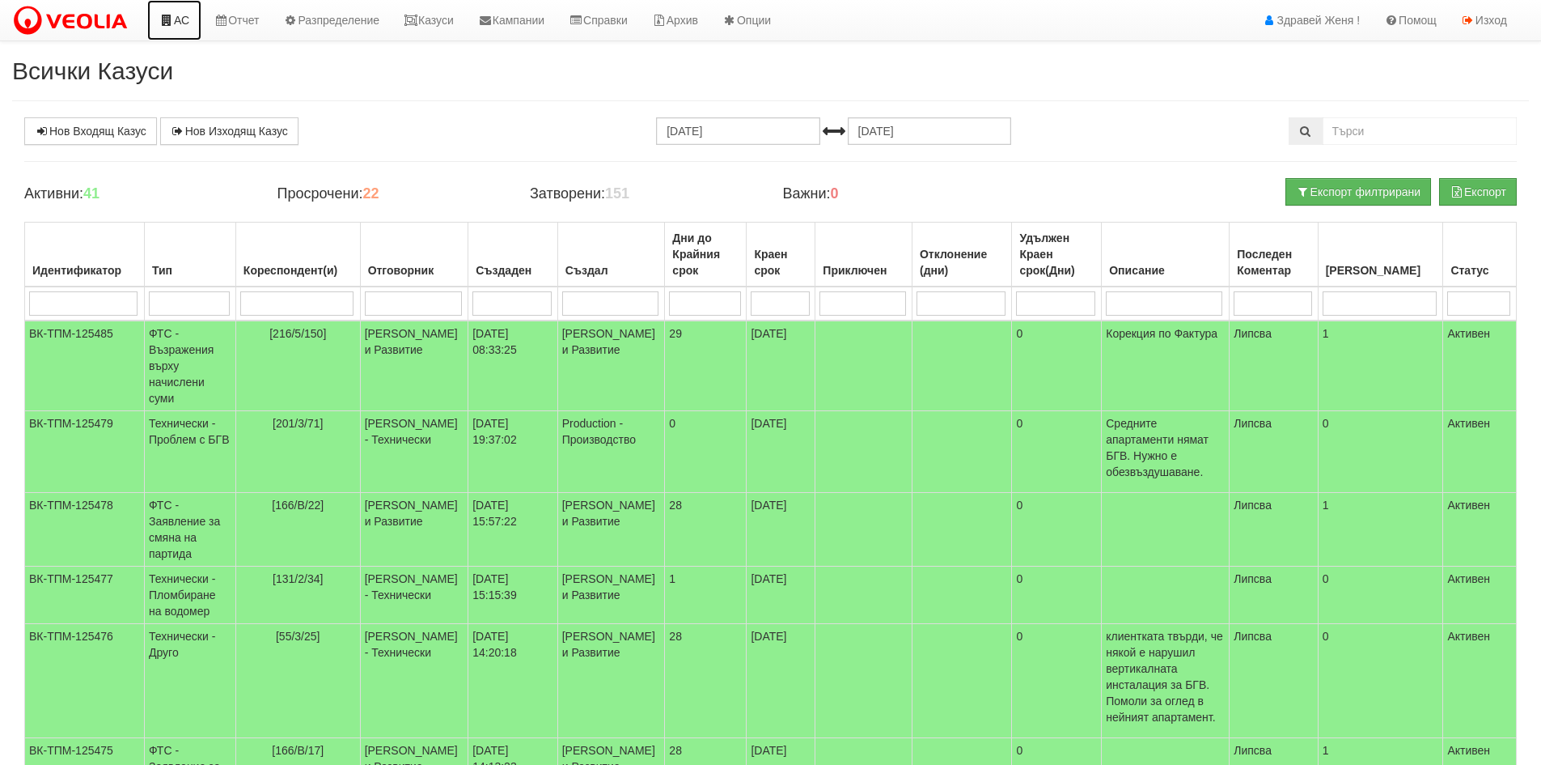
click at [172, 10] on link "АС" at bounding box center [174, 20] width 54 height 40
click at [394, 350] on td "[PERSON_NAME] и Развитие" at bounding box center [414, 365] width 108 height 91
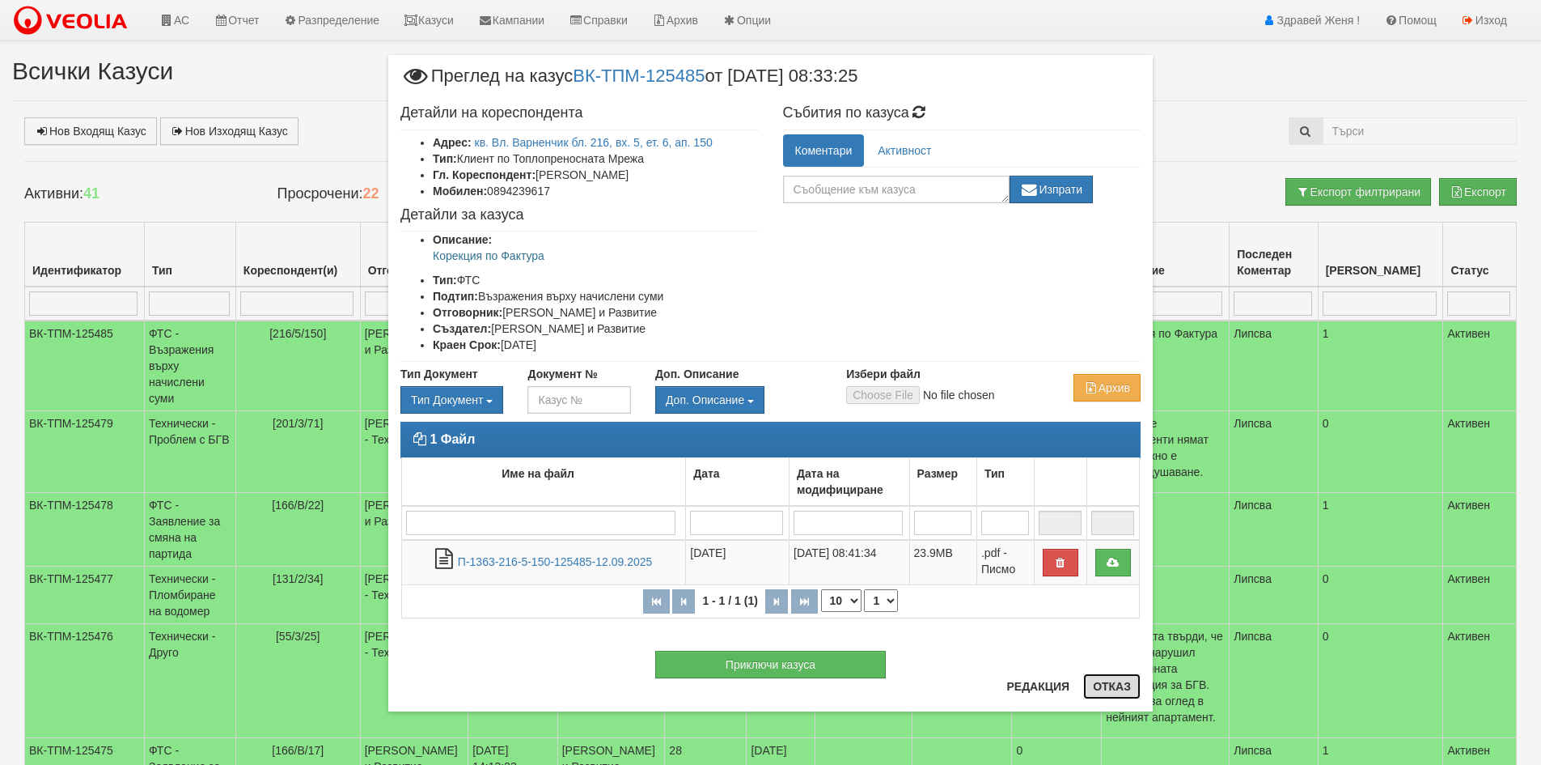
click at [1120, 685] on button "Отказ" at bounding box center [1111, 686] width 57 height 26
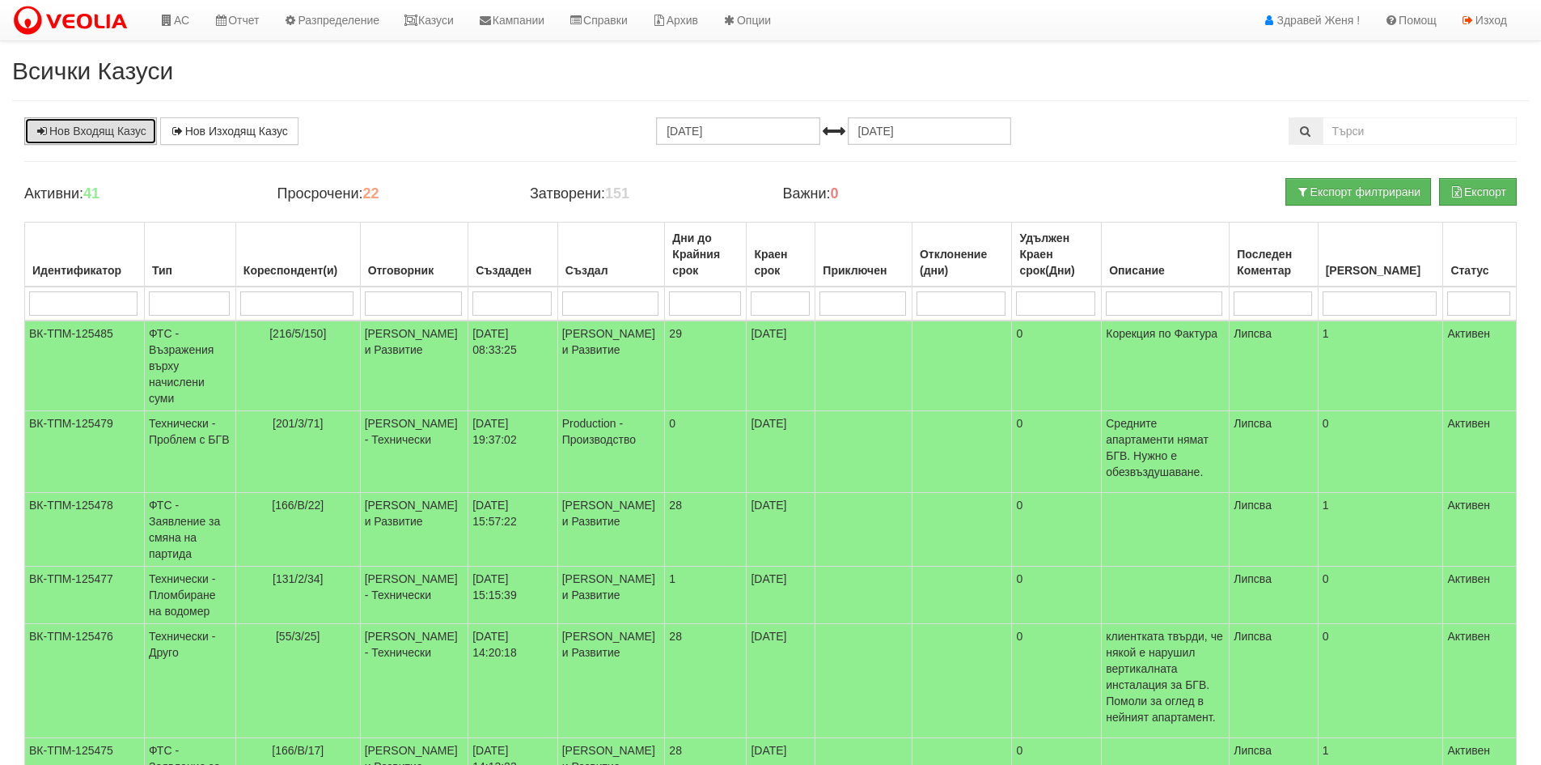
click at [116, 134] on link "Нов Входящ Казус" at bounding box center [90, 131] width 133 height 28
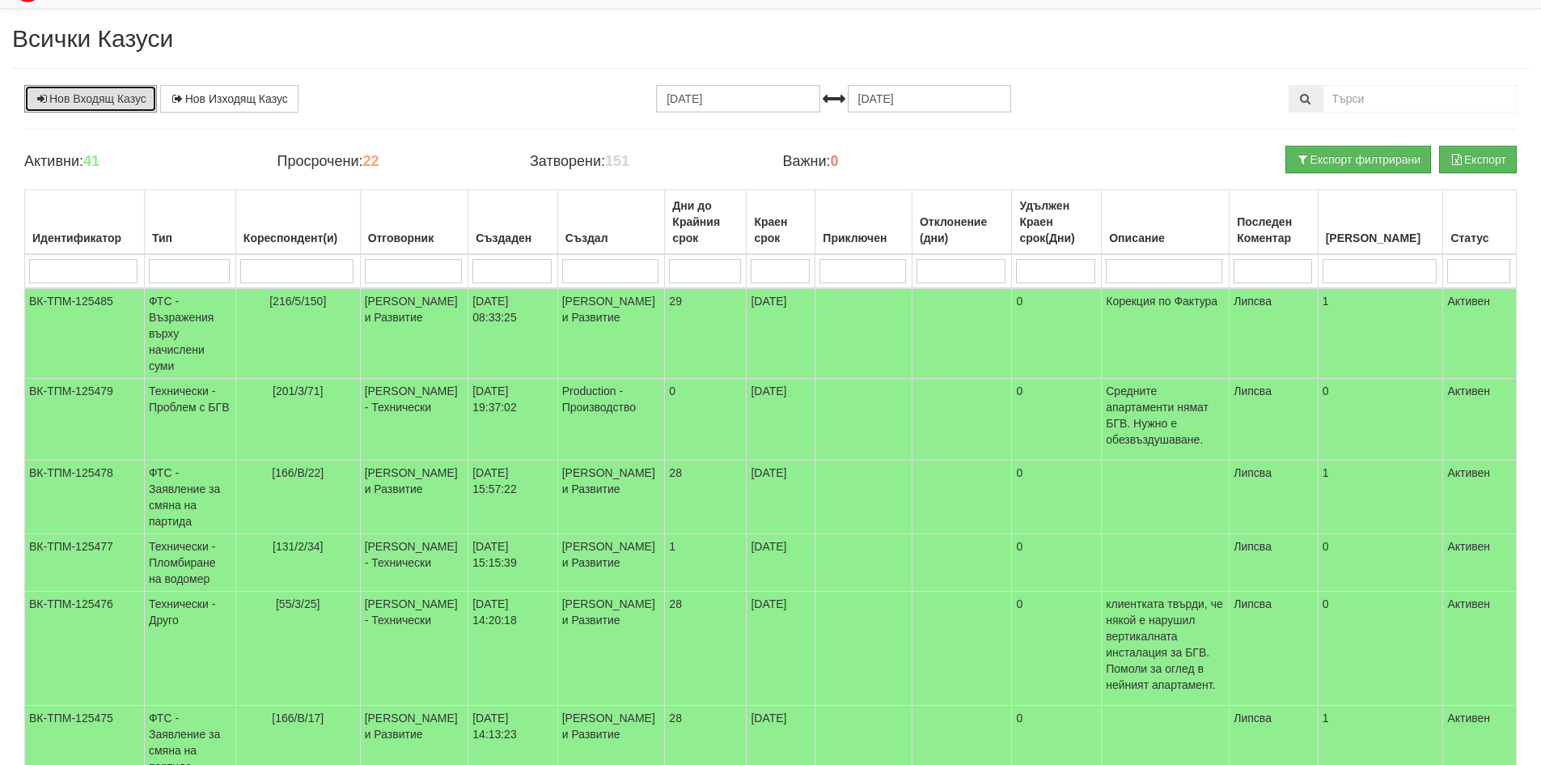
scroll to position [15, 0]
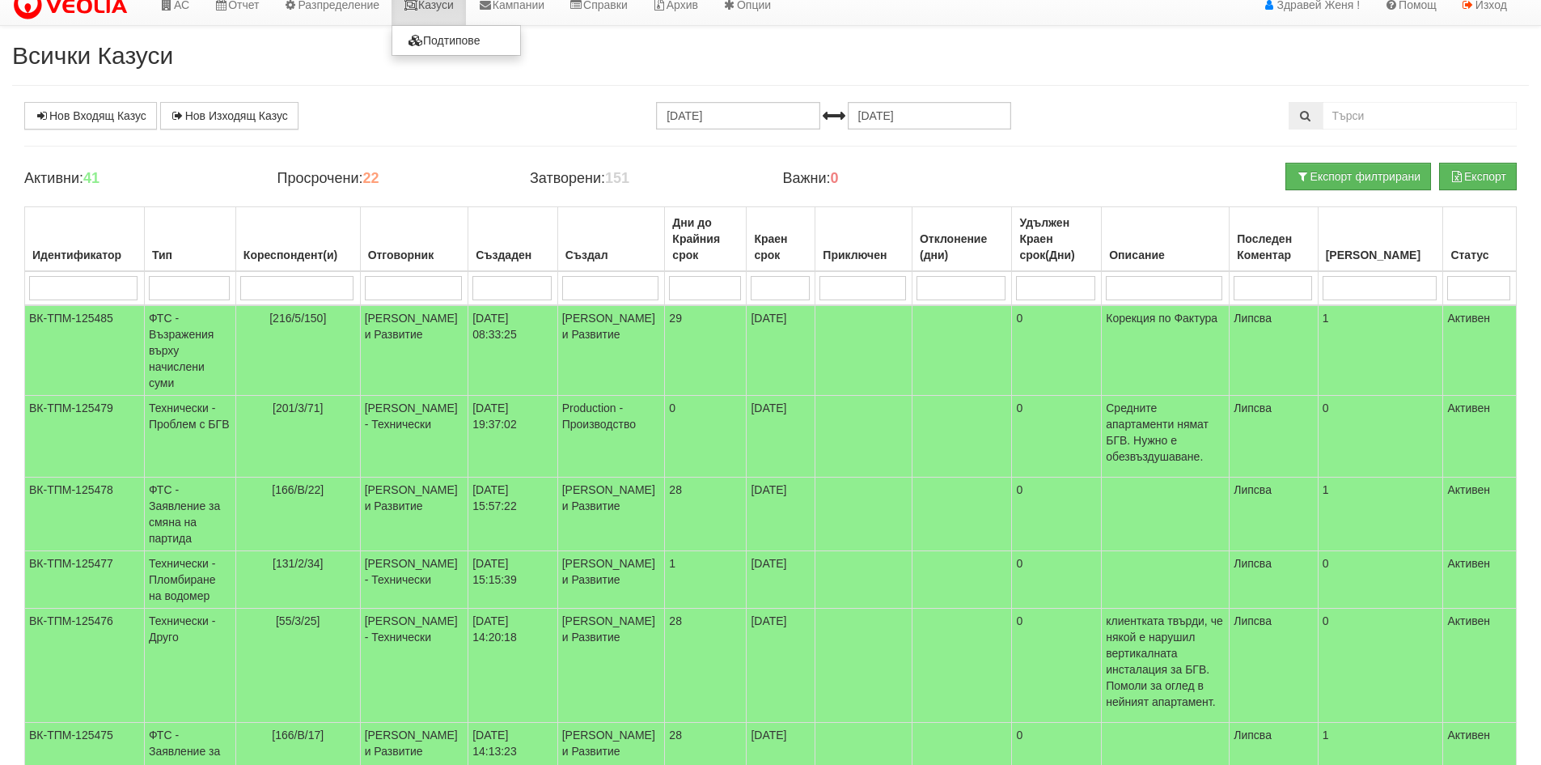
click at [443, 7] on link "Казуси" at bounding box center [429, 5] width 74 height 40
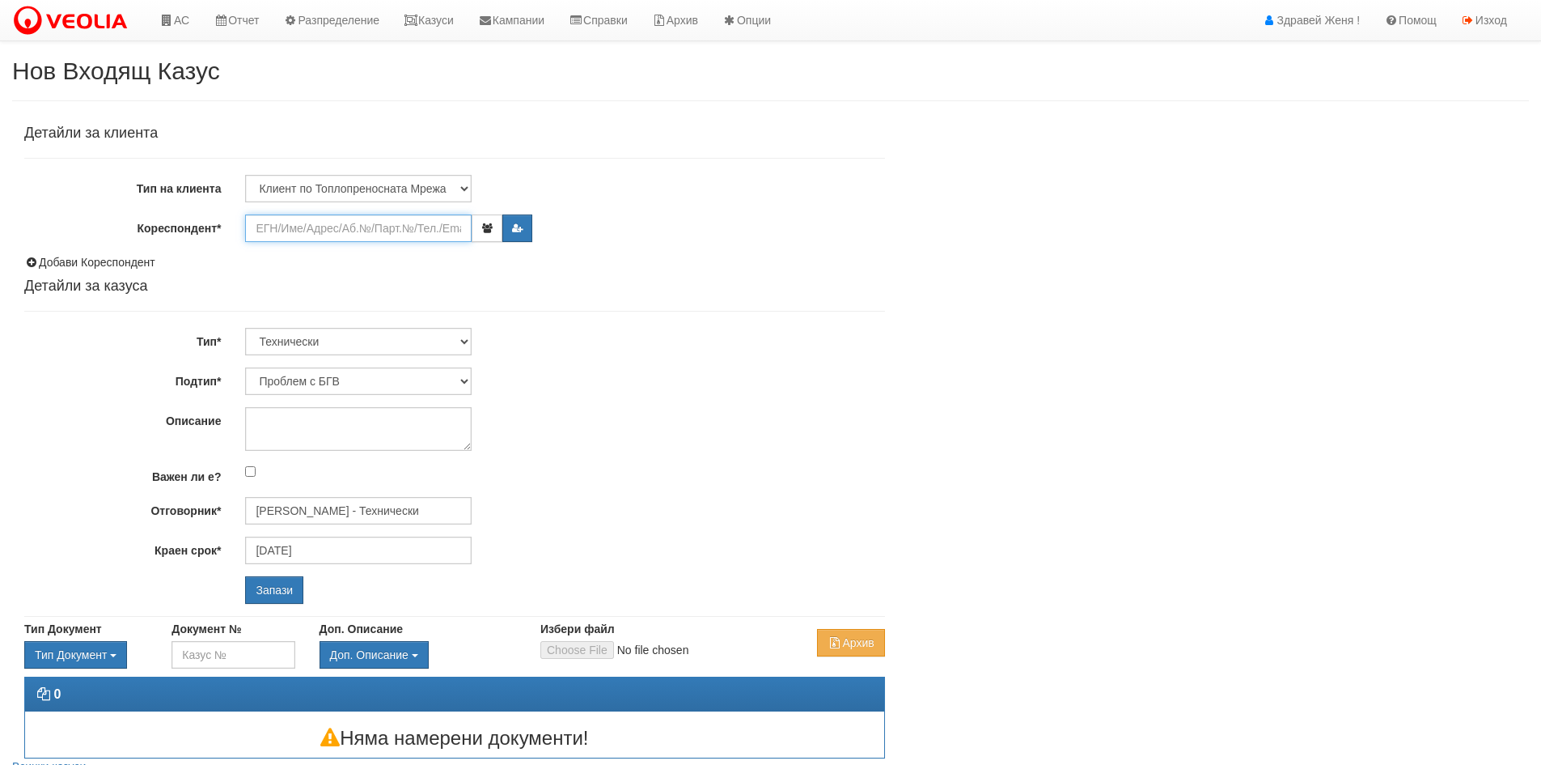
click at [290, 229] on input "Кореспондент*" at bounding box center [358, 228] width 227 height 28
paste input "15409"
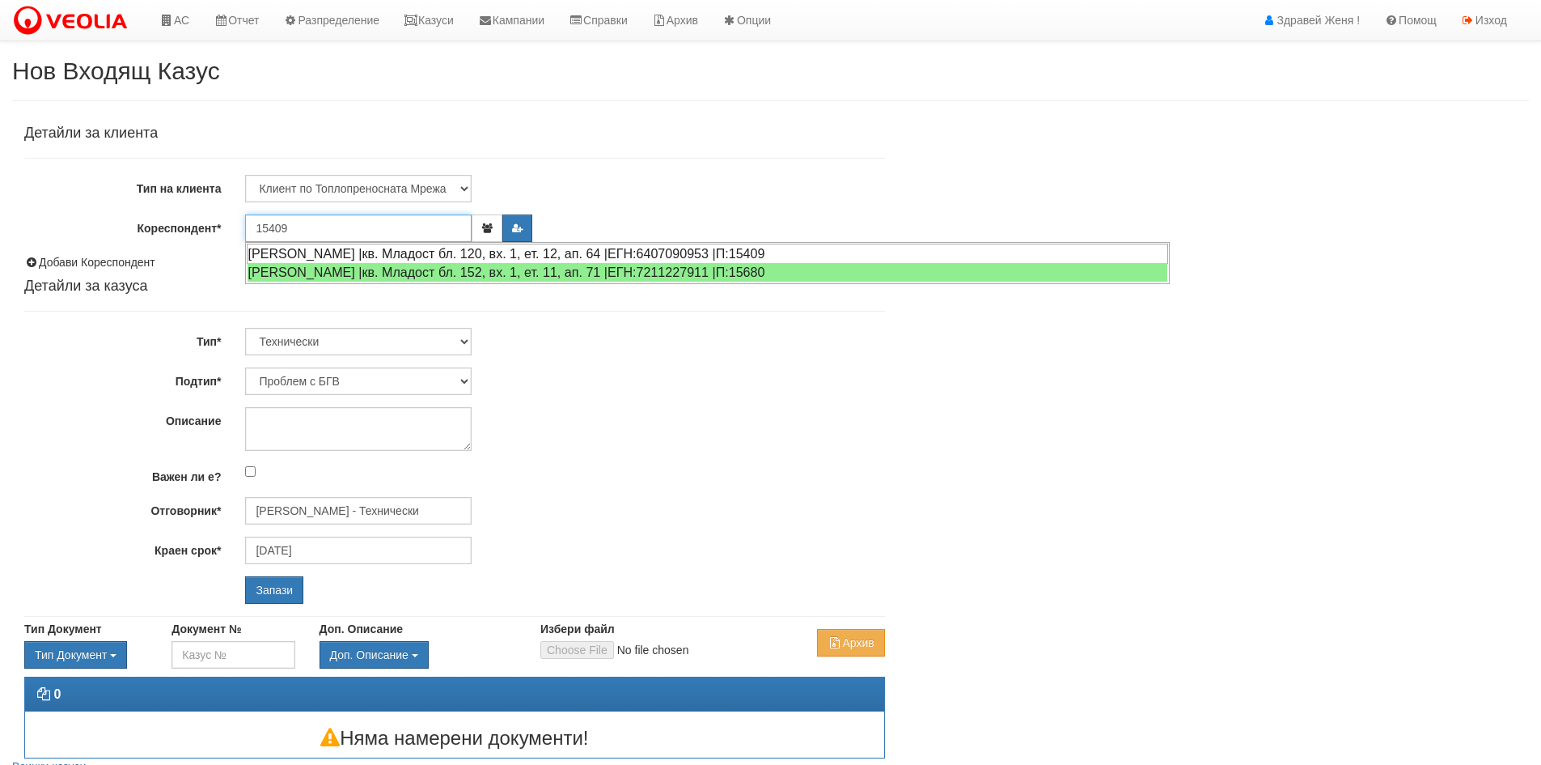
click at [681, 256] on div "[PERSON_NAME] |кв. Младост бл. 120, вх. 1, ет. 12, ап. 64 |ЕГН:6407090953 |П:15…" at bounding box center [708, 254] width 922 height 20
type input "[PERSON_NAME]"
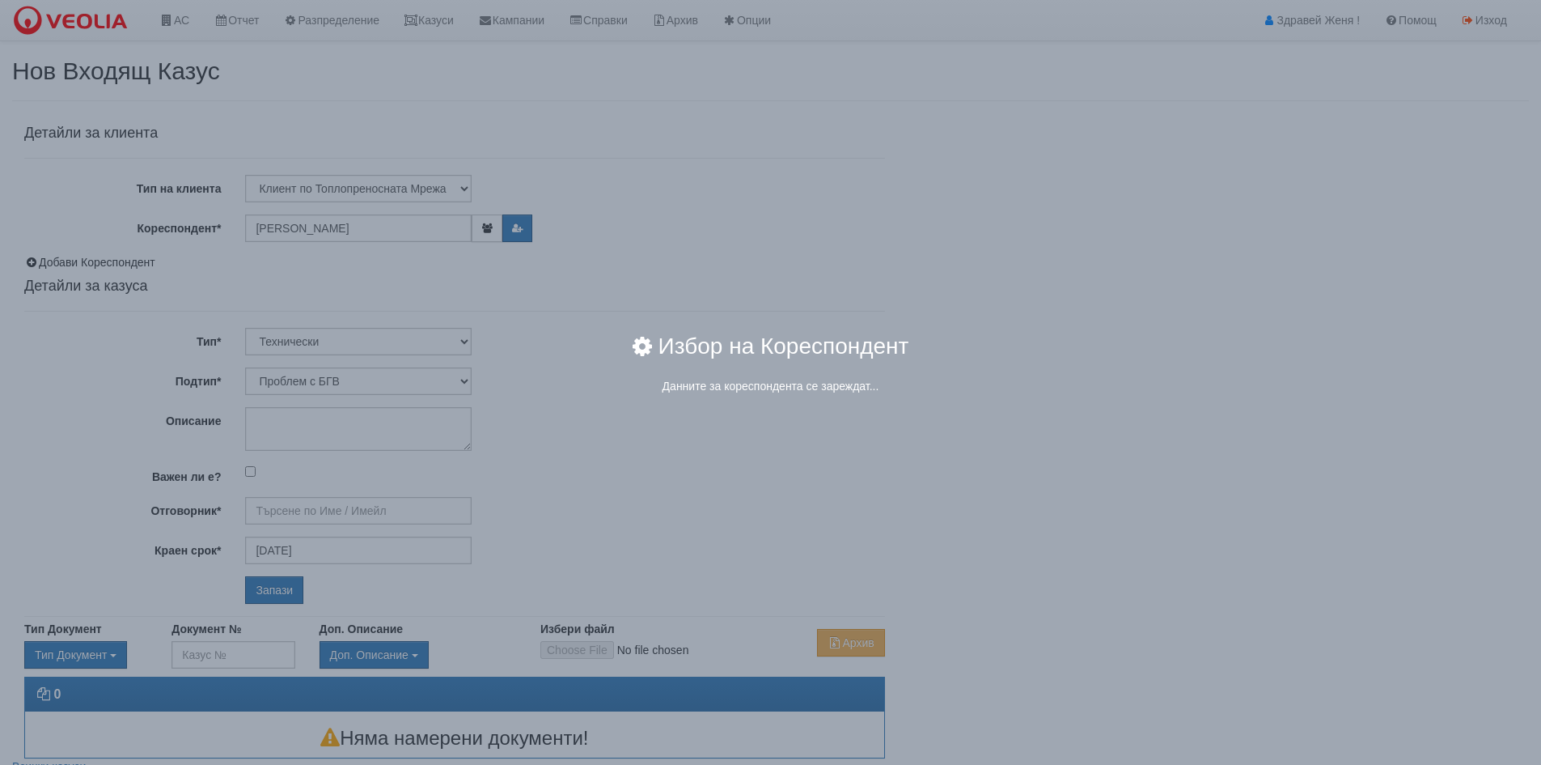
type input "[PERSON_NAME] - Технически"
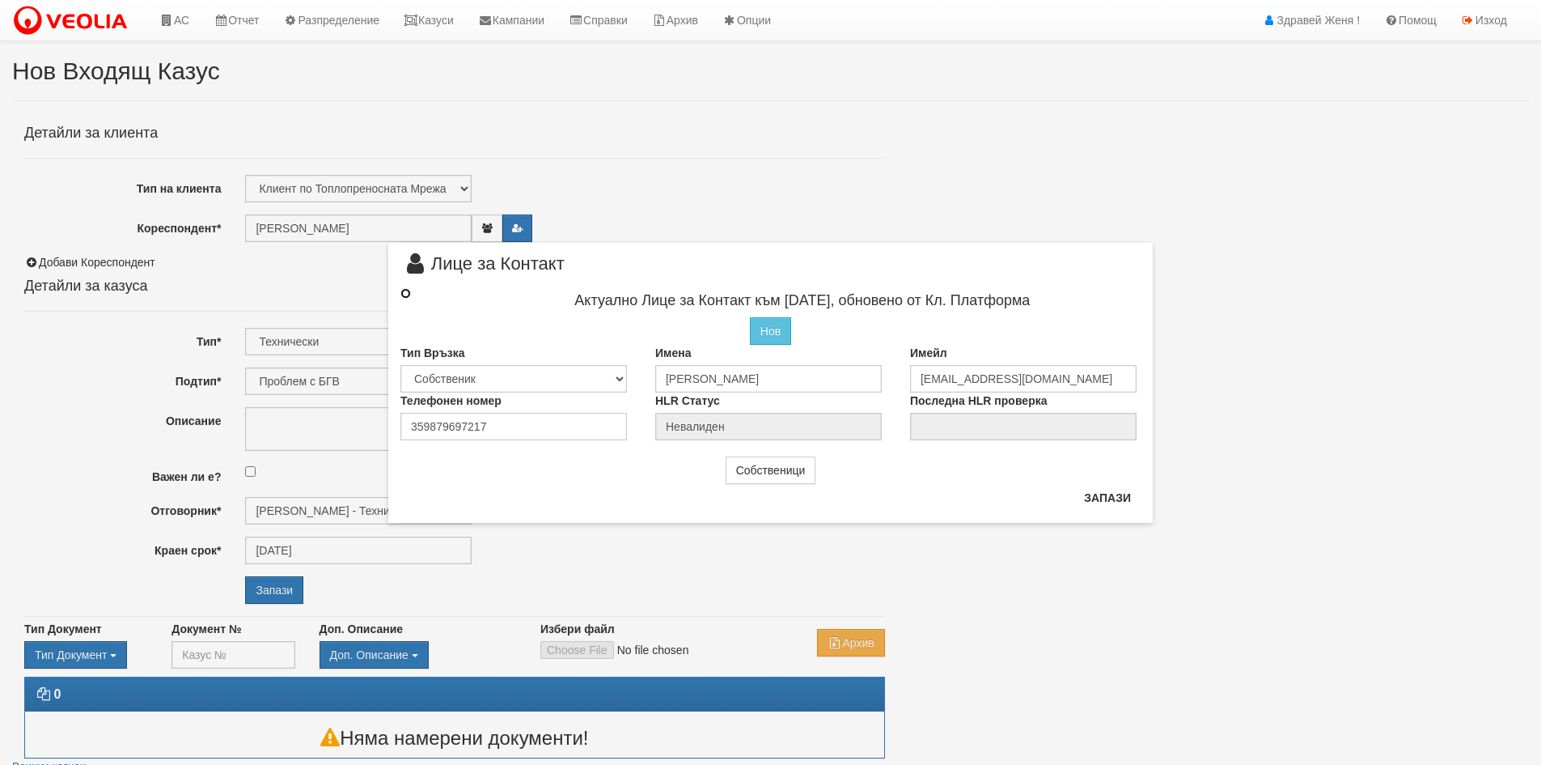
click at [409, 294] on input "radio" at bounding box center [406, 293] width 11 height 11
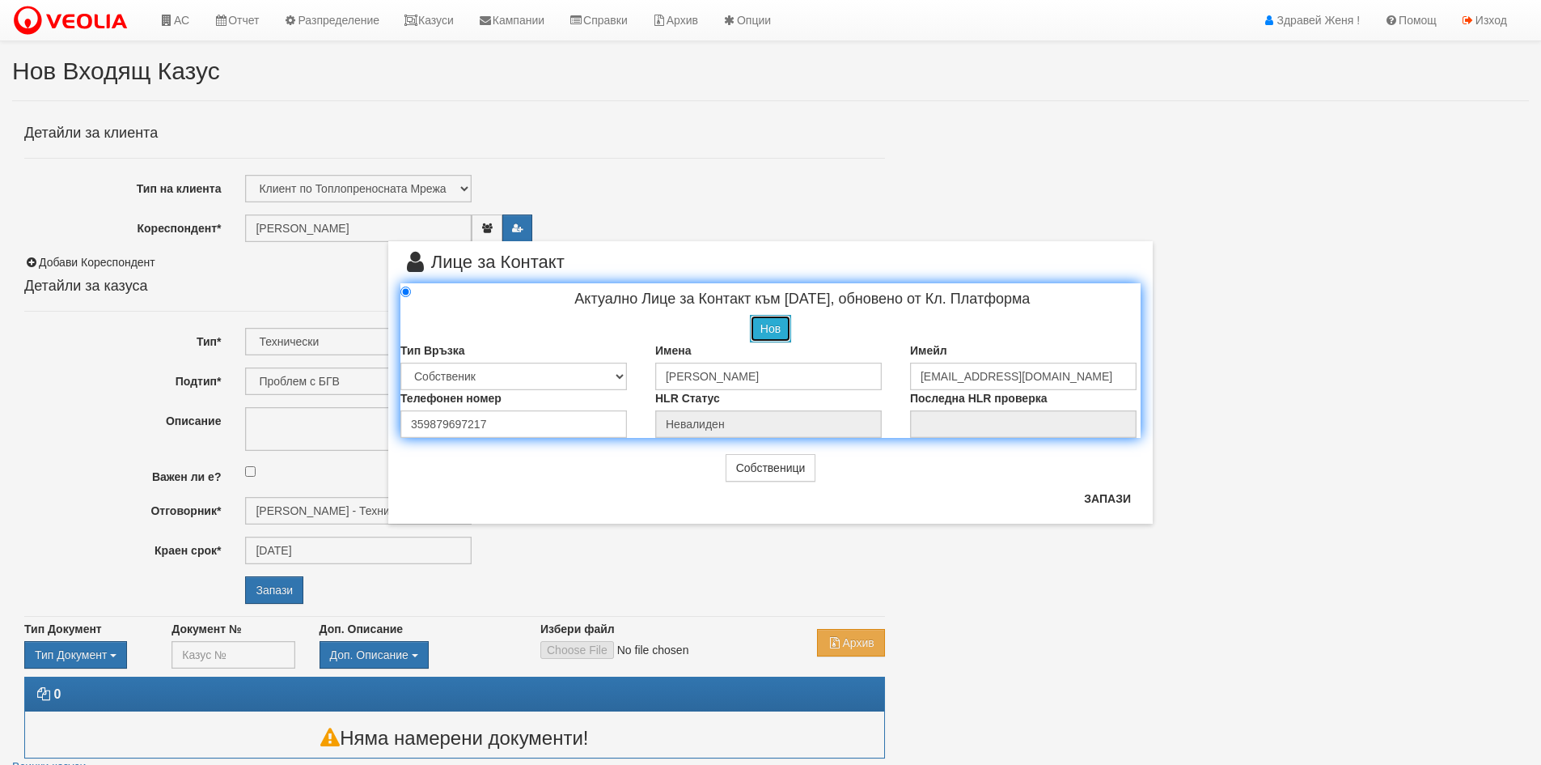
click at [775, 320] on button "Нов" at bounding box center [770, 329] width 41 height 28
radio input "true"
click at [721, 377] on input "text" at bounding box center [768, 377] width 227 height 28
paste input "[PERSON_NAME]"
type input "[PERSON_NAME]"
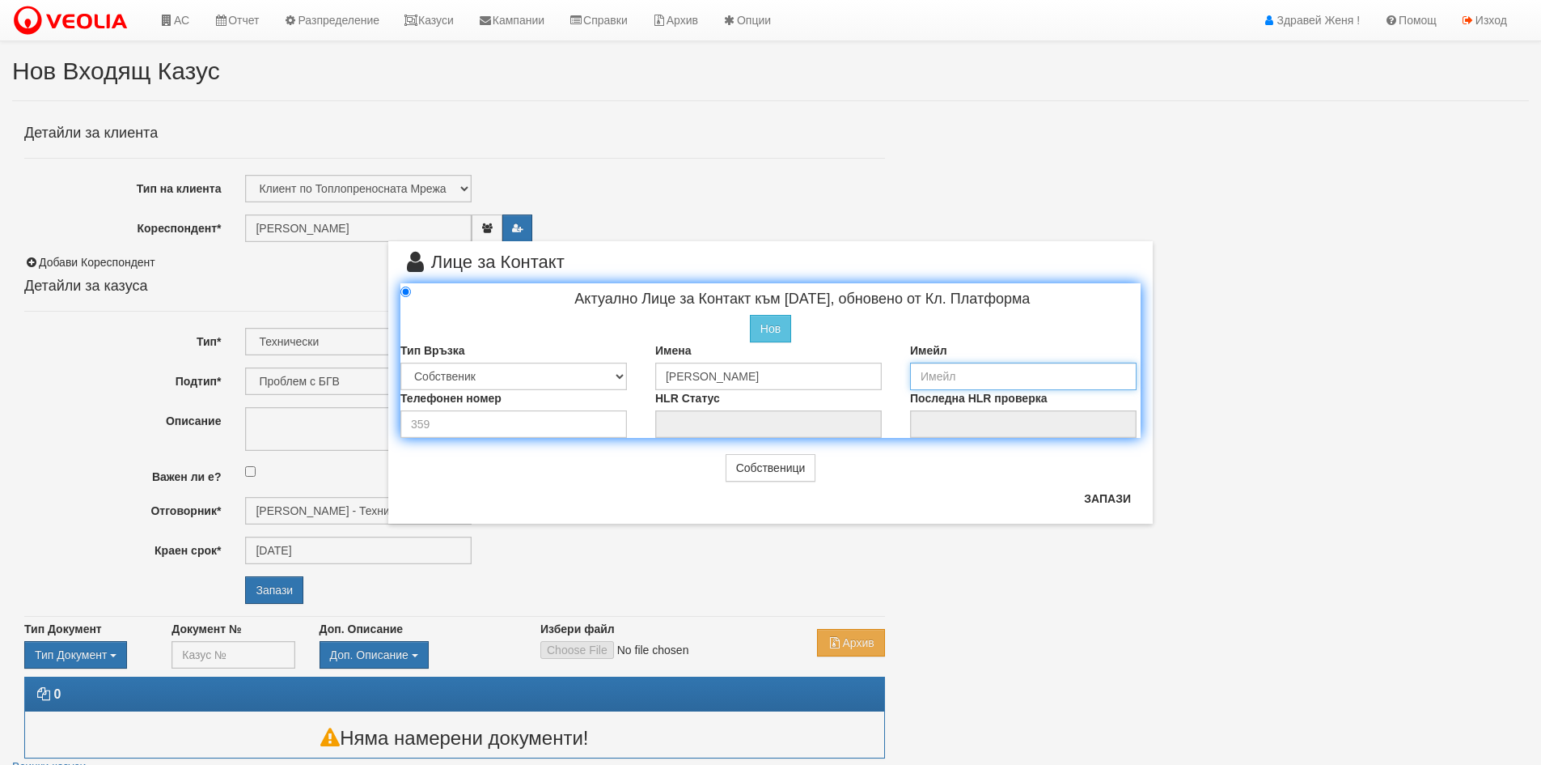
click at [955, 375] on input "email" at bounding box center [1023, 377] width 227 height 28
paste input "[EMAIL_ADDRESS][DOMAIN_NAME]"
type input "[EMAIL_ADDRESS][DOMAIN_NAME]"
click at [1121, 501] on button "Запази" at bounding box center [1108, 498] width 66 height 26
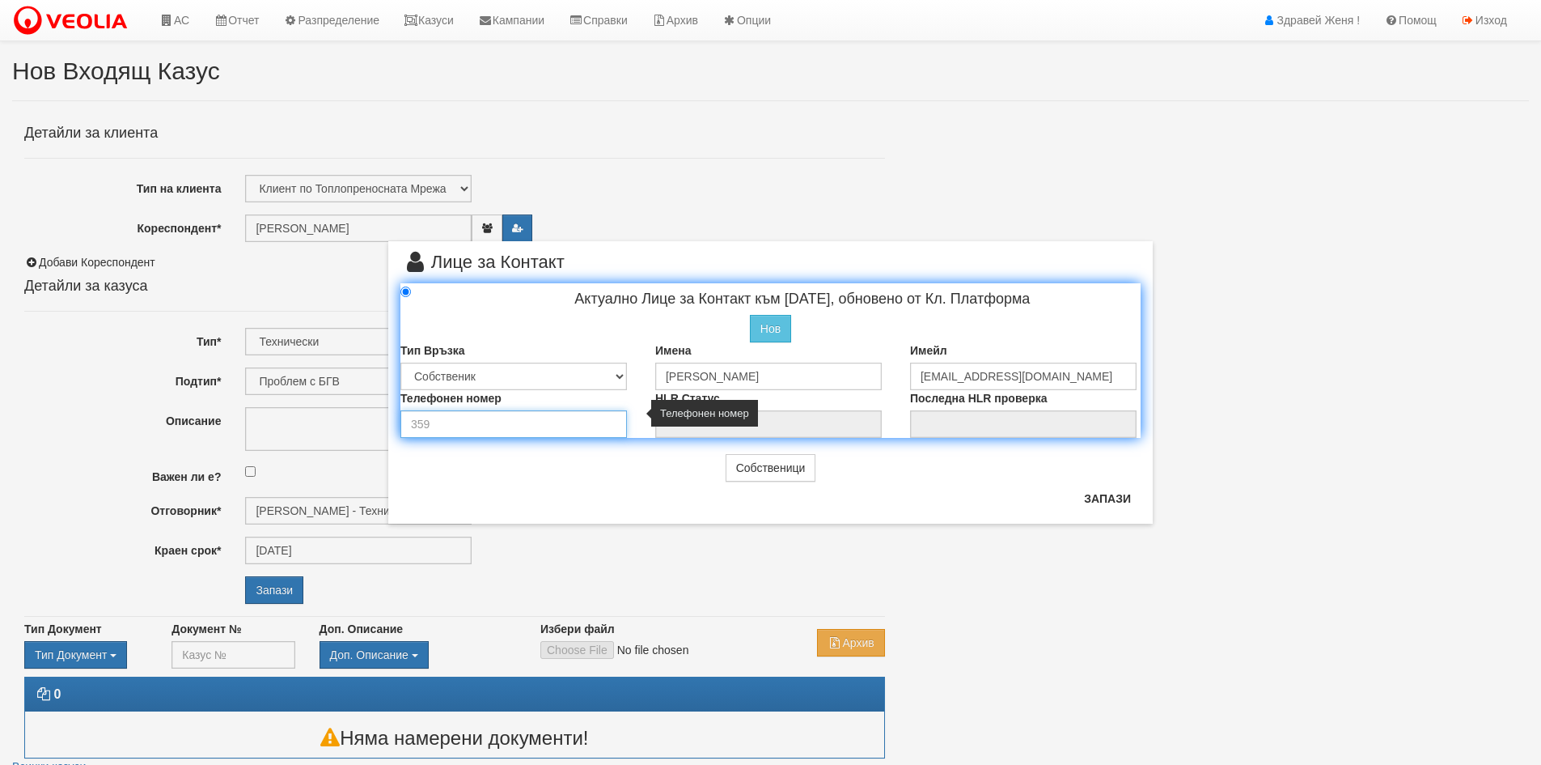
click at [471, 413] on input "number" at bounding box center [514, 424] width 227 height 28
type input "0"
click at [1124, 502] on button "Запази" at bounding box center [1108, 498] width 66 height 26
radio input "true"
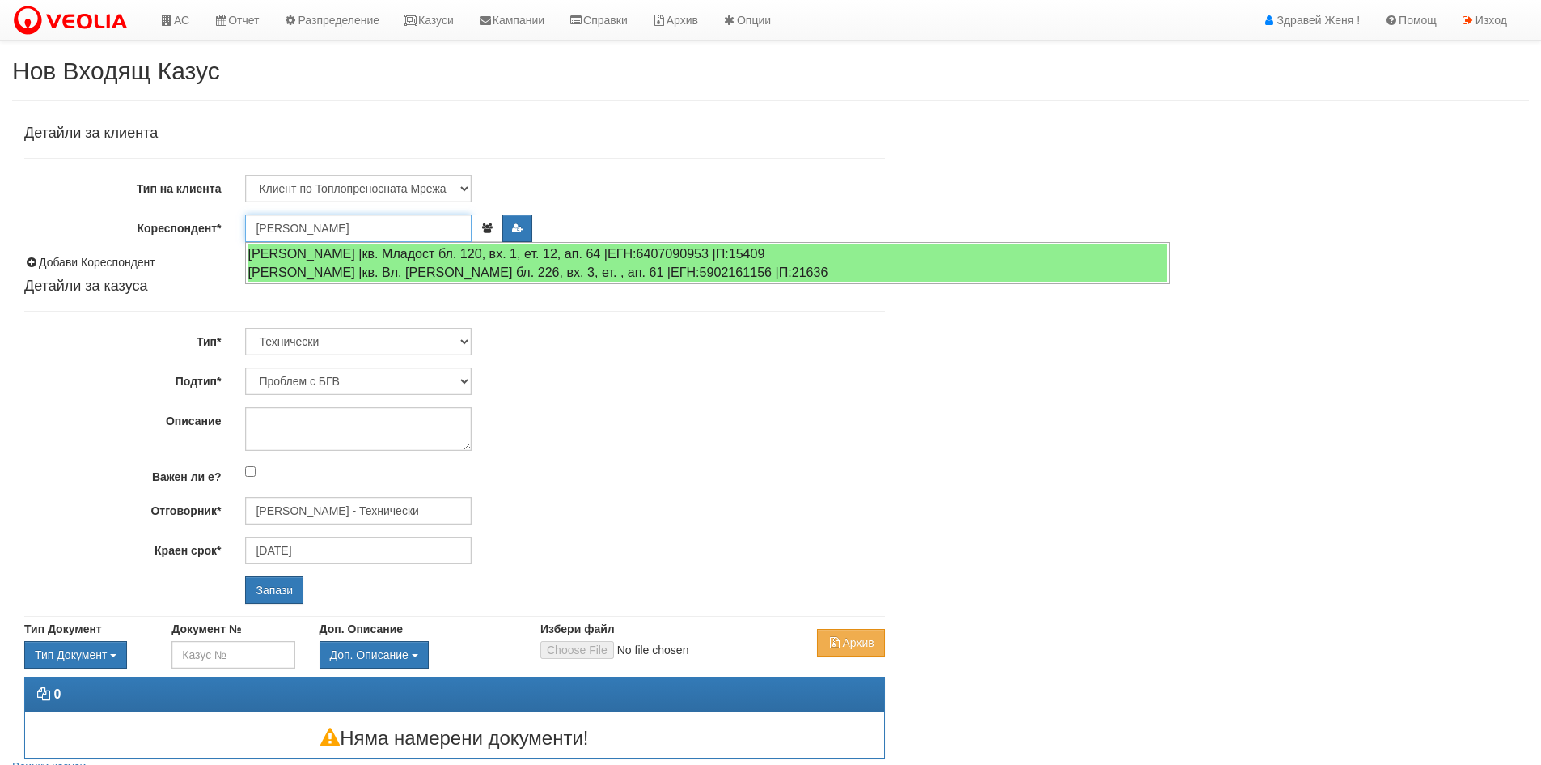
click at [434, 227] on input "[PERSON_NAME]" at bounding box center [358, 228] width 227 height 28
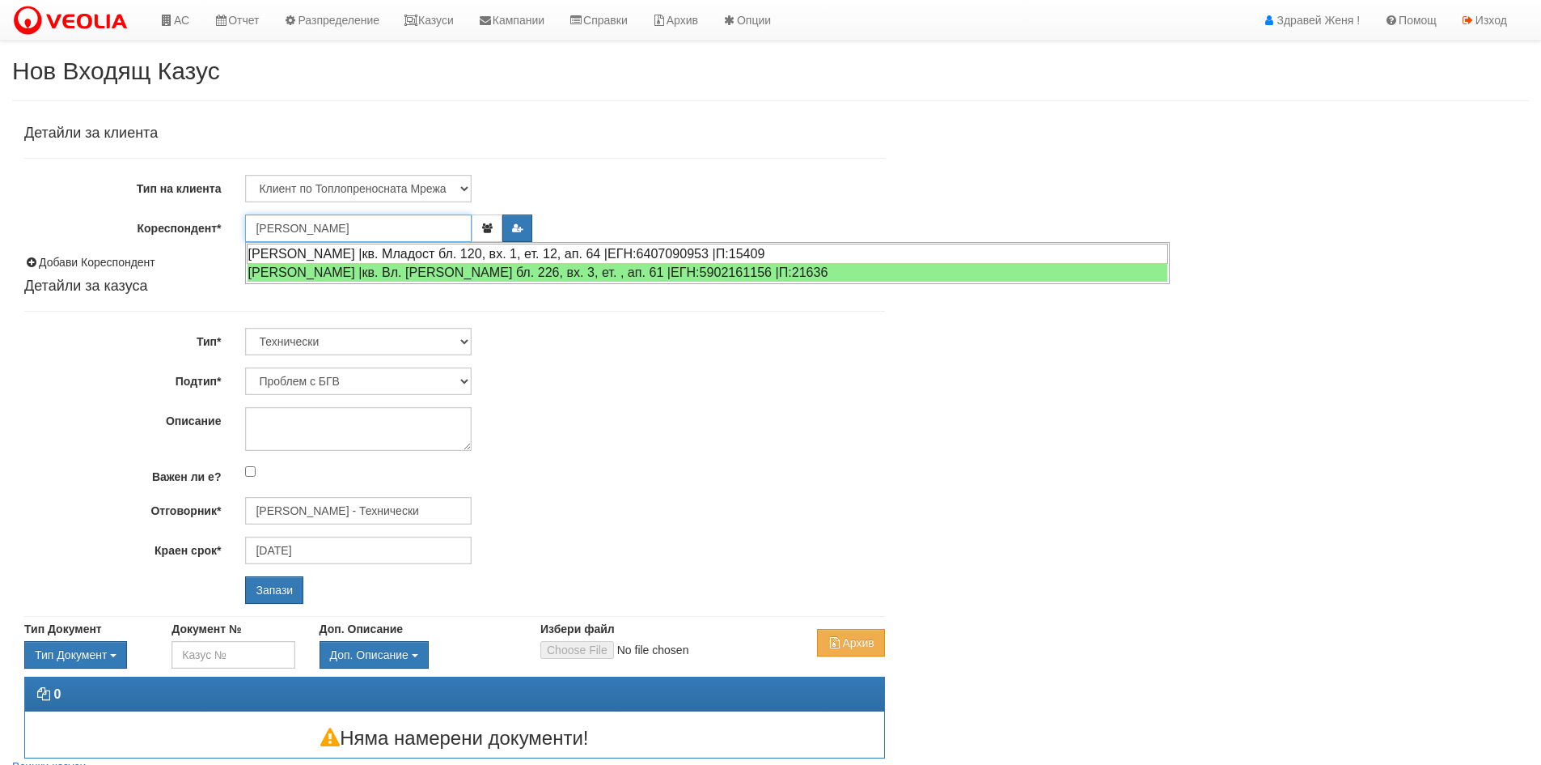
click at [439, 248] on div "[PERSON_NAME] |кв. Младост бл. 120, вх. 1, ет. 12, ап. 64 |ЕГН:6407090953 |П:15…" at bounding box center [708, 254] width 922 height 20
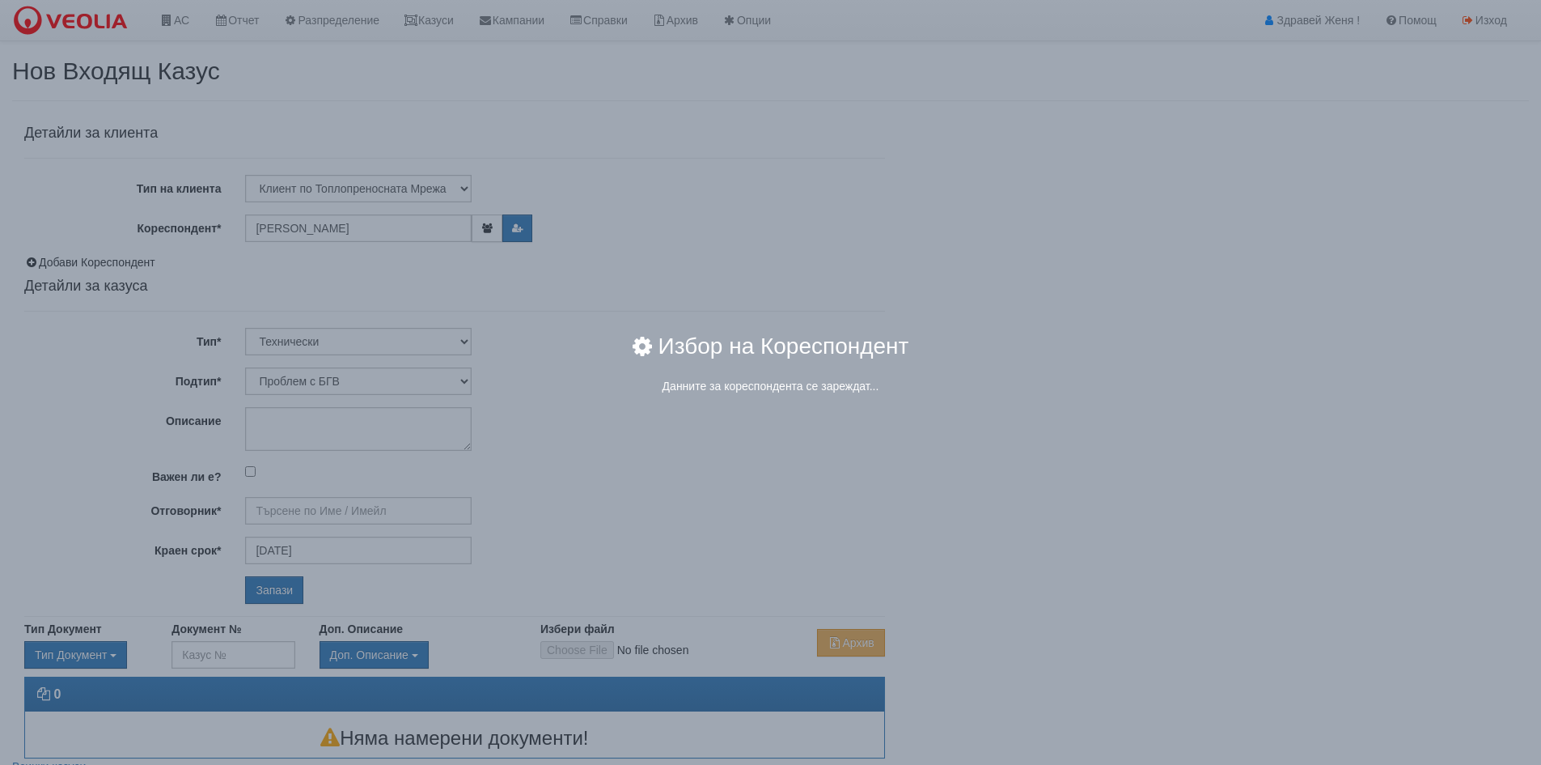
type input "[PERSON_NAME] - Технически"
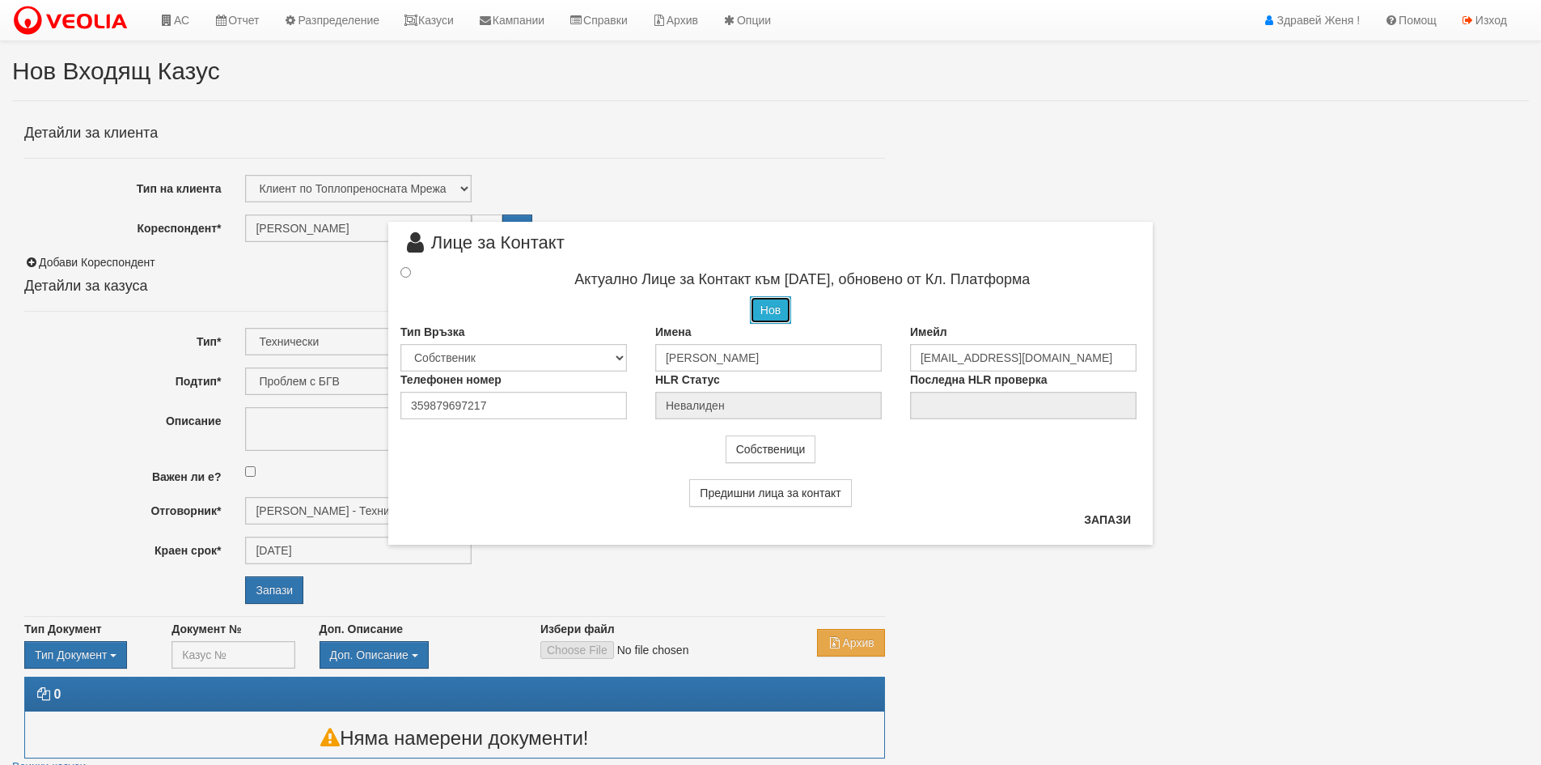
click at [787, 307] on button "Нов" at bounding box center [770, 310] width 41 height 28
click at [757, 357] on input "text" at bounding box center [768, 355] width 227 height 28
type input "[PERSON_NAME]"
click at [965, 346] on input "email" at bounding box center [1023, 355] width 227 height 28
paste input "[EMAIL_ADDRESS][DOMAIN_NAME]"
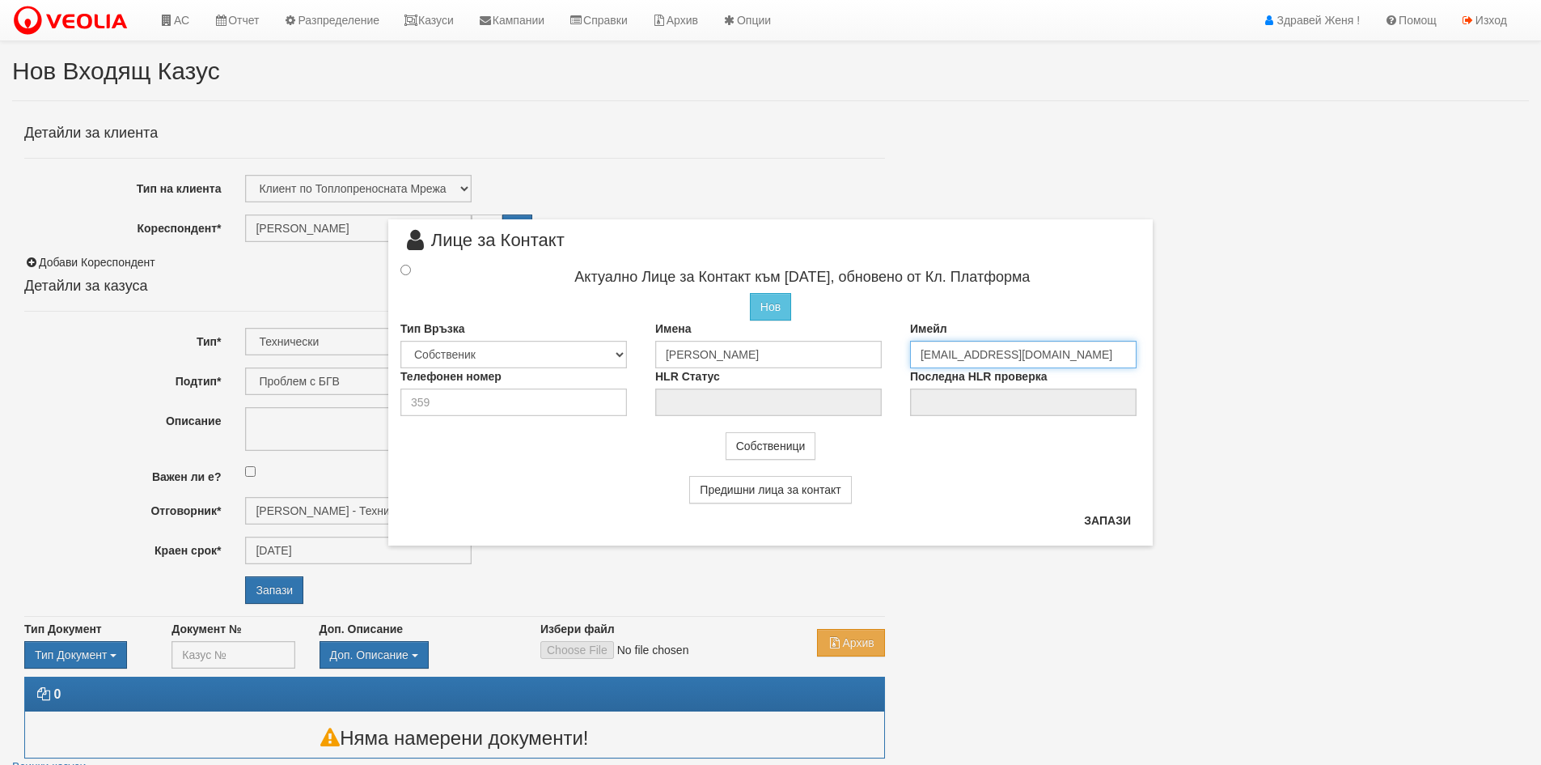
type input "[EMAIL_ADDRESS][DOMAIN_NAME]"
click at [405, 265] on input "radio" at bounding box center [406, 270] width 11 height 11
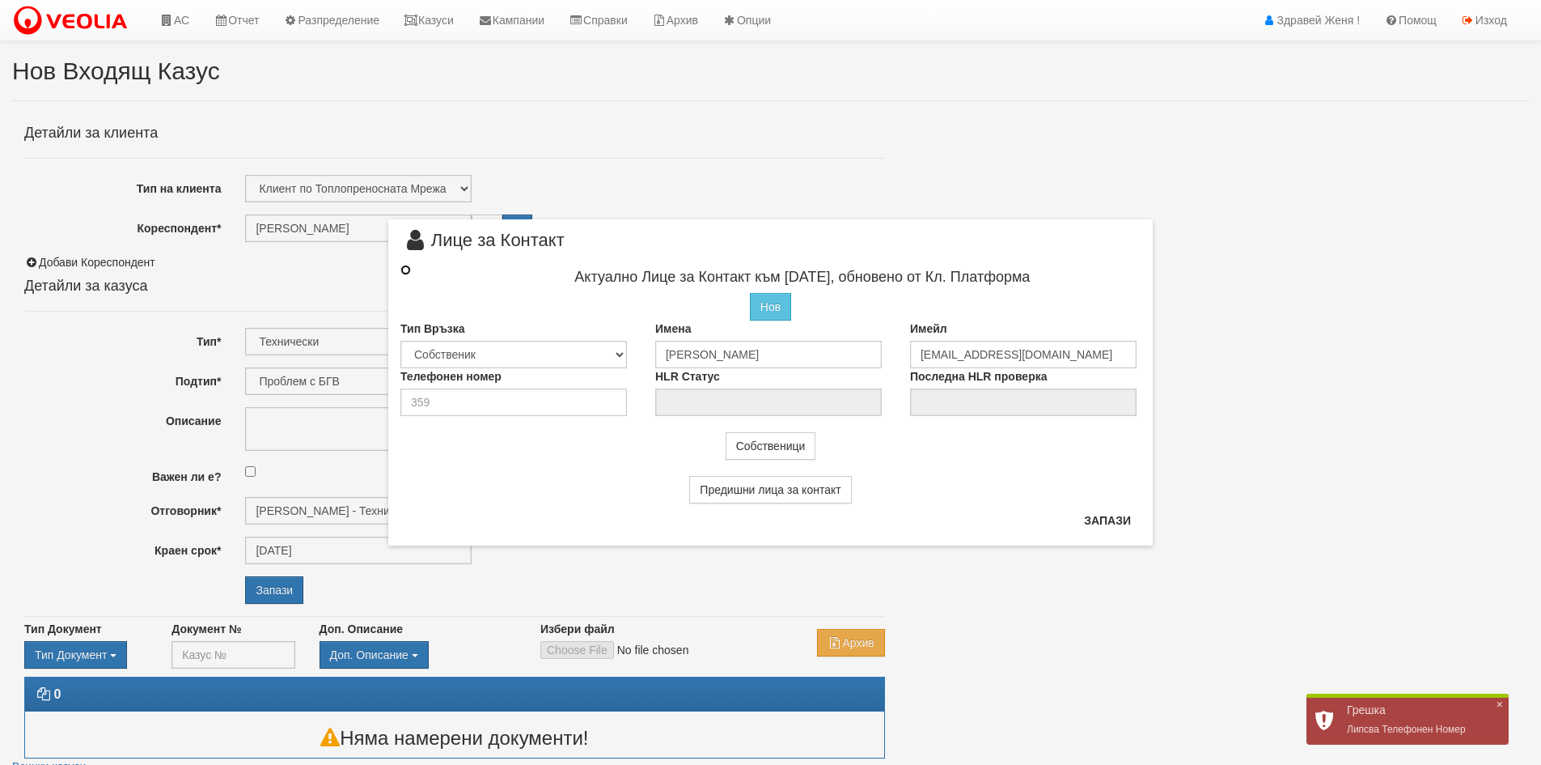
click at [405, 266] on input "radio" at bounding box center [406, 270] width 11 height 11
click at [405, 270] on input "radio" at bounding box center [406, 270] width 11 height 11
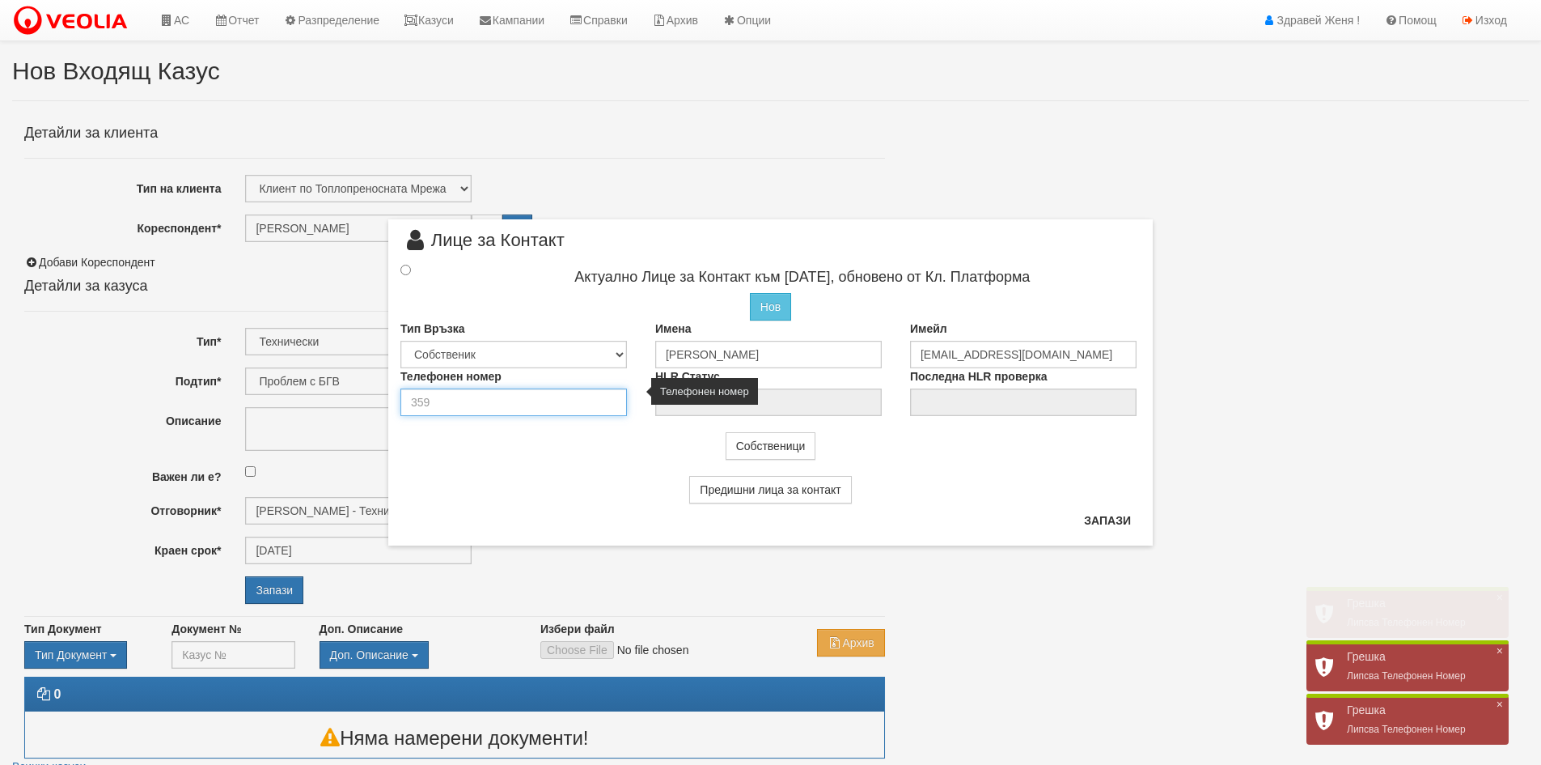
click at [496, 407] on input "number" at bounding box center [514, 402] width 227 height 28
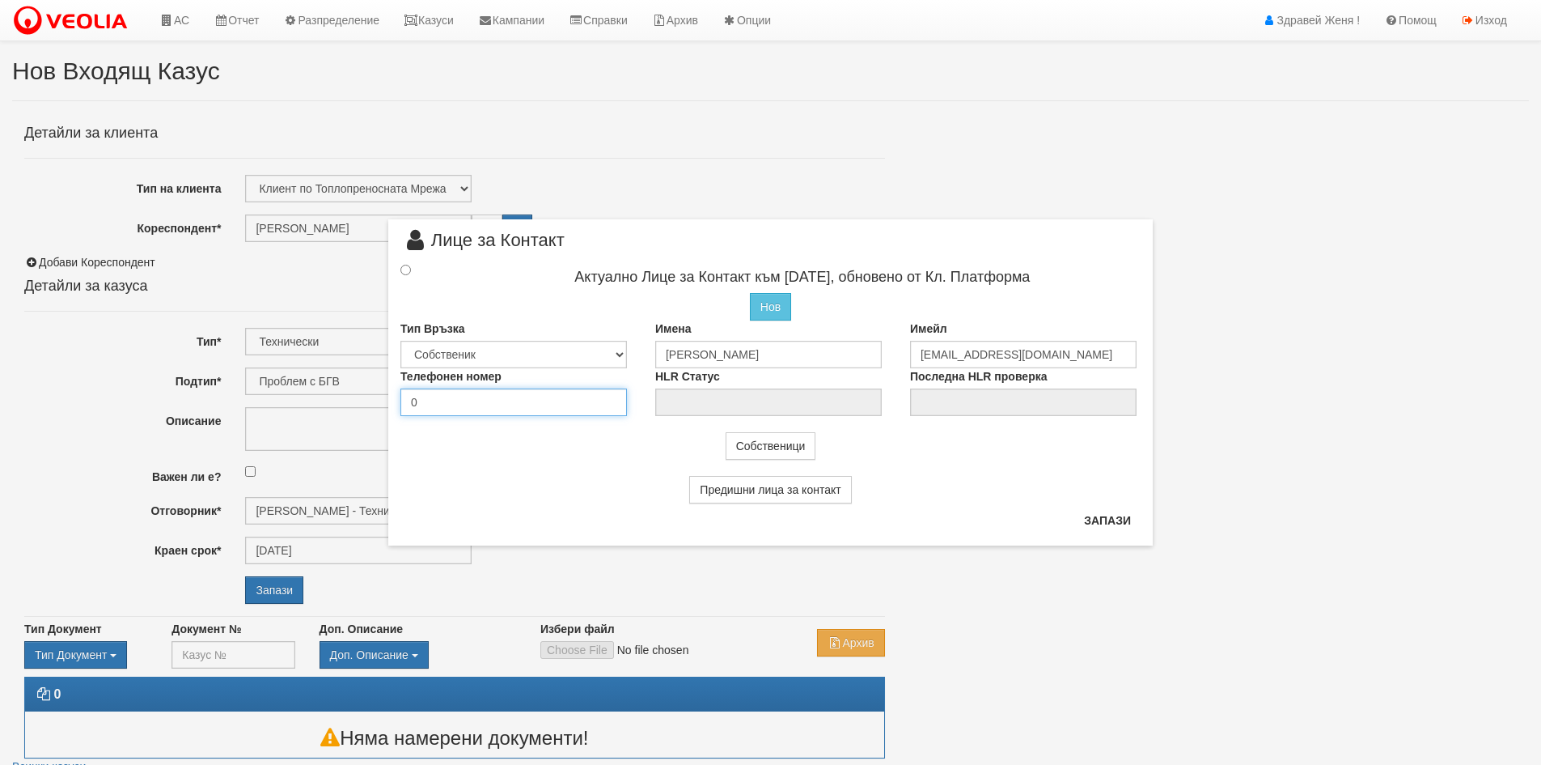
type input "0"
click at [407, 268] on input "radio" at bounding box center [406, 270] width 11 height 11
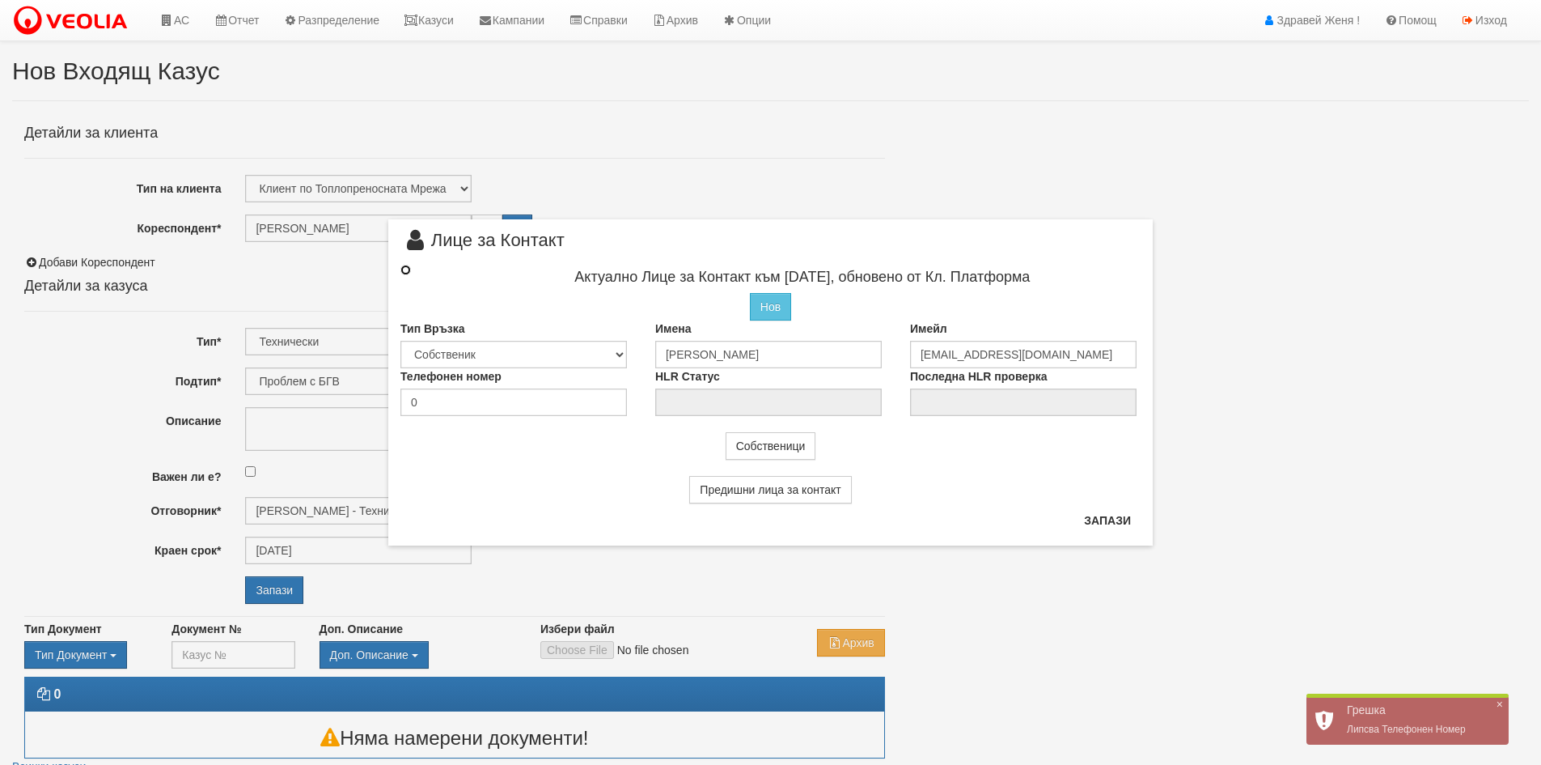
click at [405, 265] on input "radio" at bounding box center [406, 270] width 11 height 11
click at [405, 269] on input "radio" at bounding box center [406, 270] width 11 height 11
click at [406, 269] on input "radio" at bounding box center [406, 270] width 11 height 11
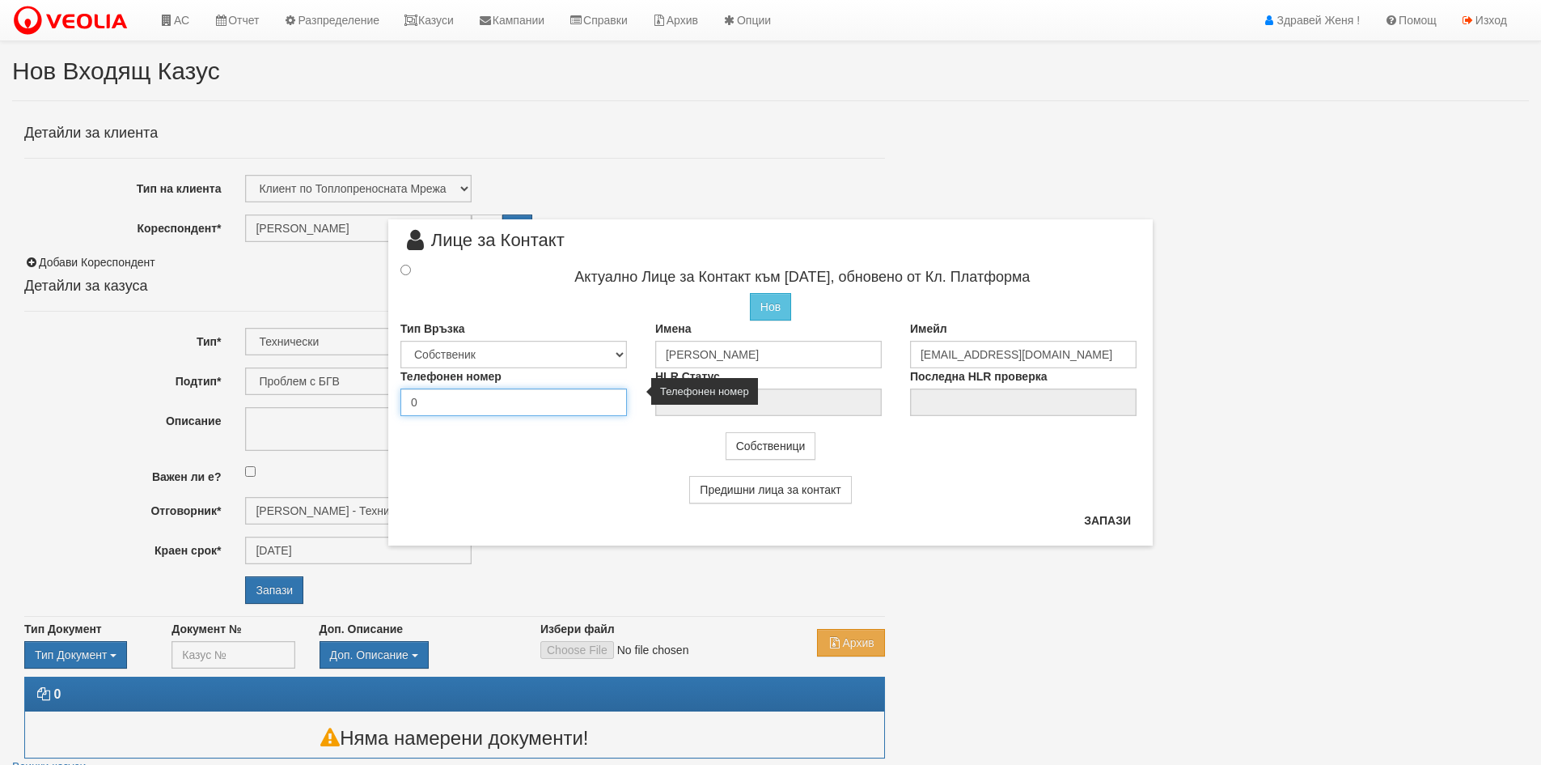
click at [452, 407] on input "0" at bounding box center [514, 402] width 227 height 28
type input "15409"
click at [406, 271] on input "radio" at bounding box center [406, 270] width 11 height 11
radio input "true"
type input "Петър Чернаев"
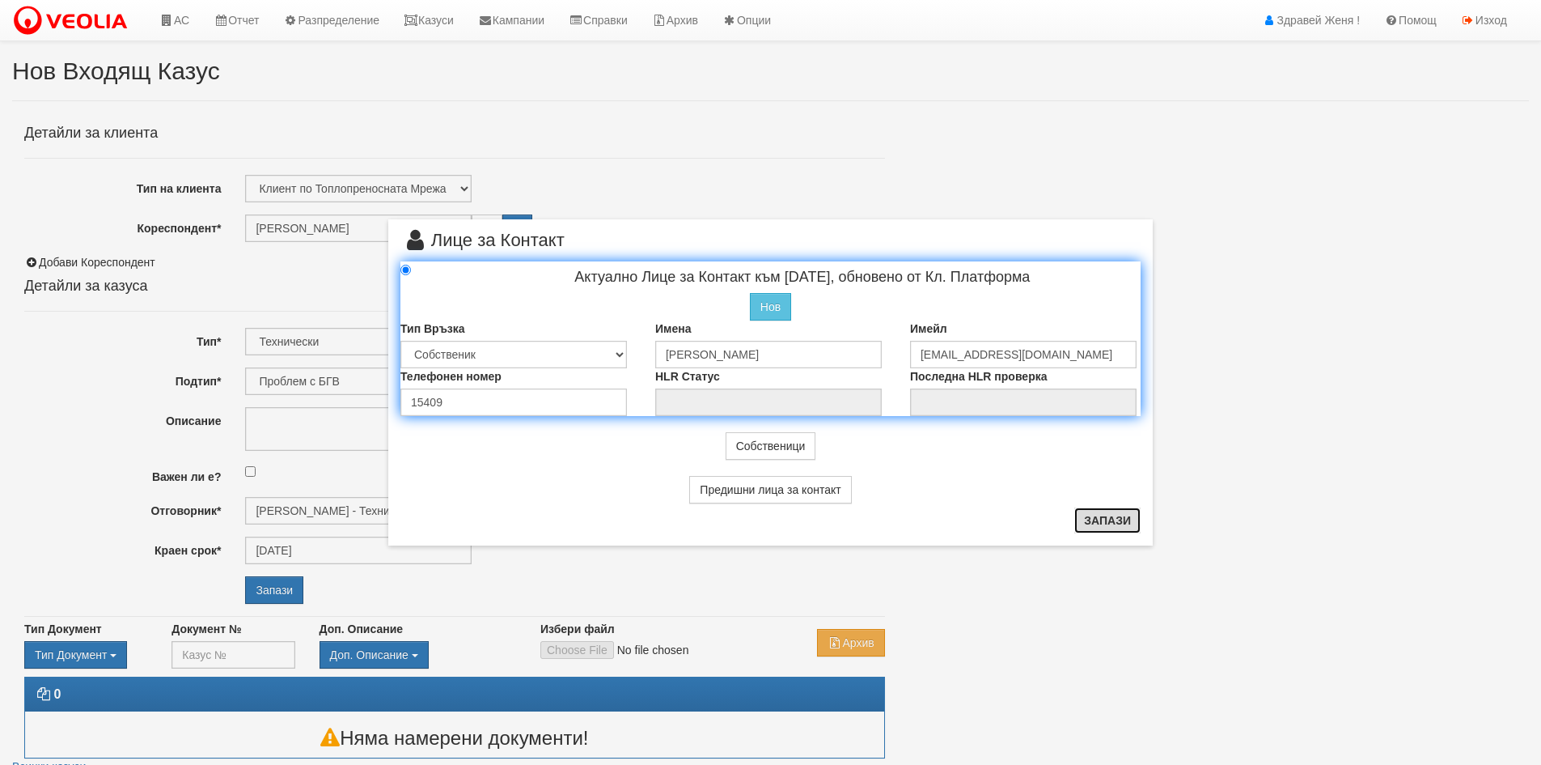
click at [1110, 521] on button "Запази" at bounding box center [1108, 520] width 66 height 26
radio input "true"
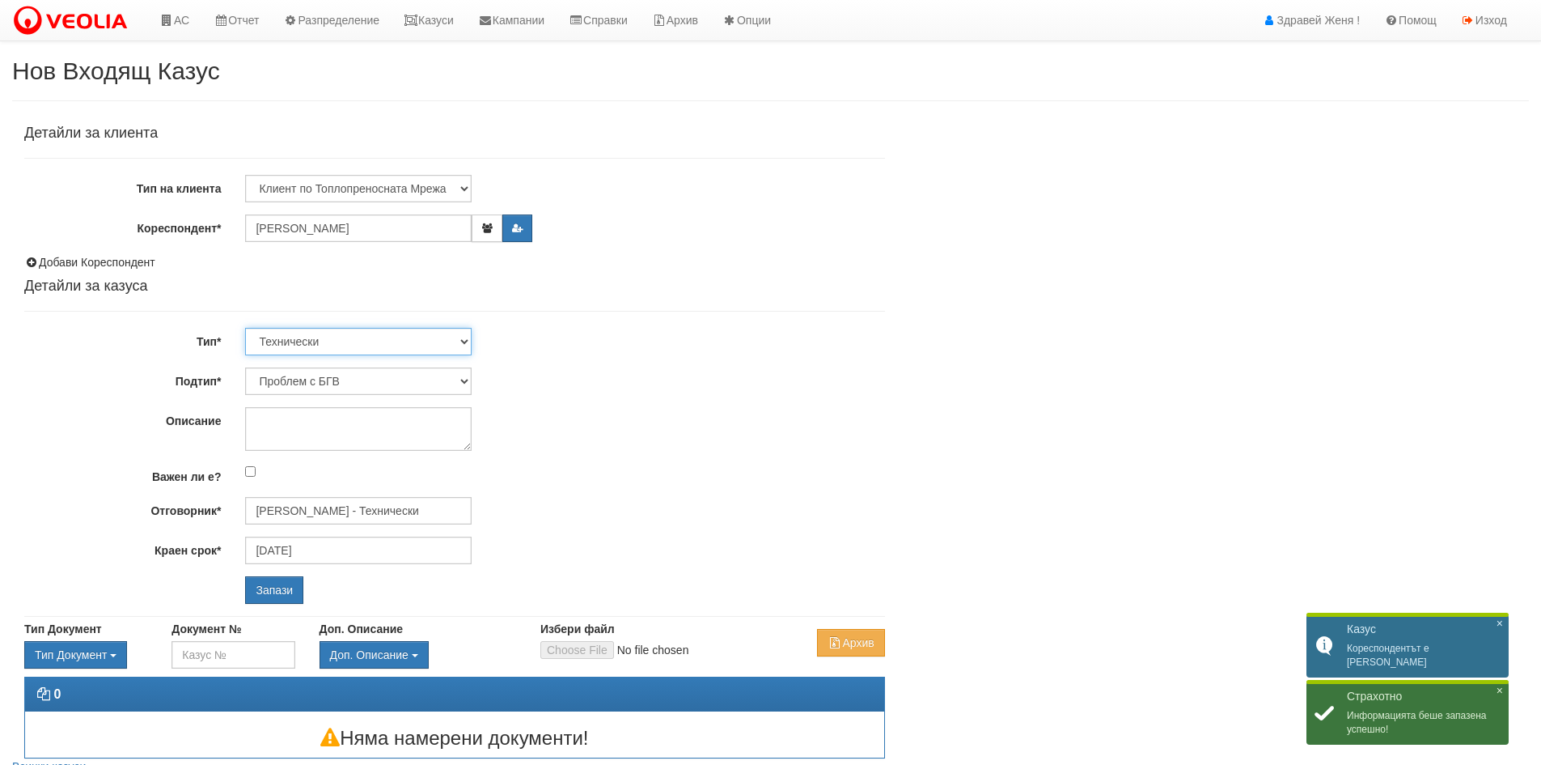
click at [465, 333] on select "Технически ФТС Търговски Административен Производствен Експлоатационен Финансов…" at bounding box center [358, 342] width 227 height 28
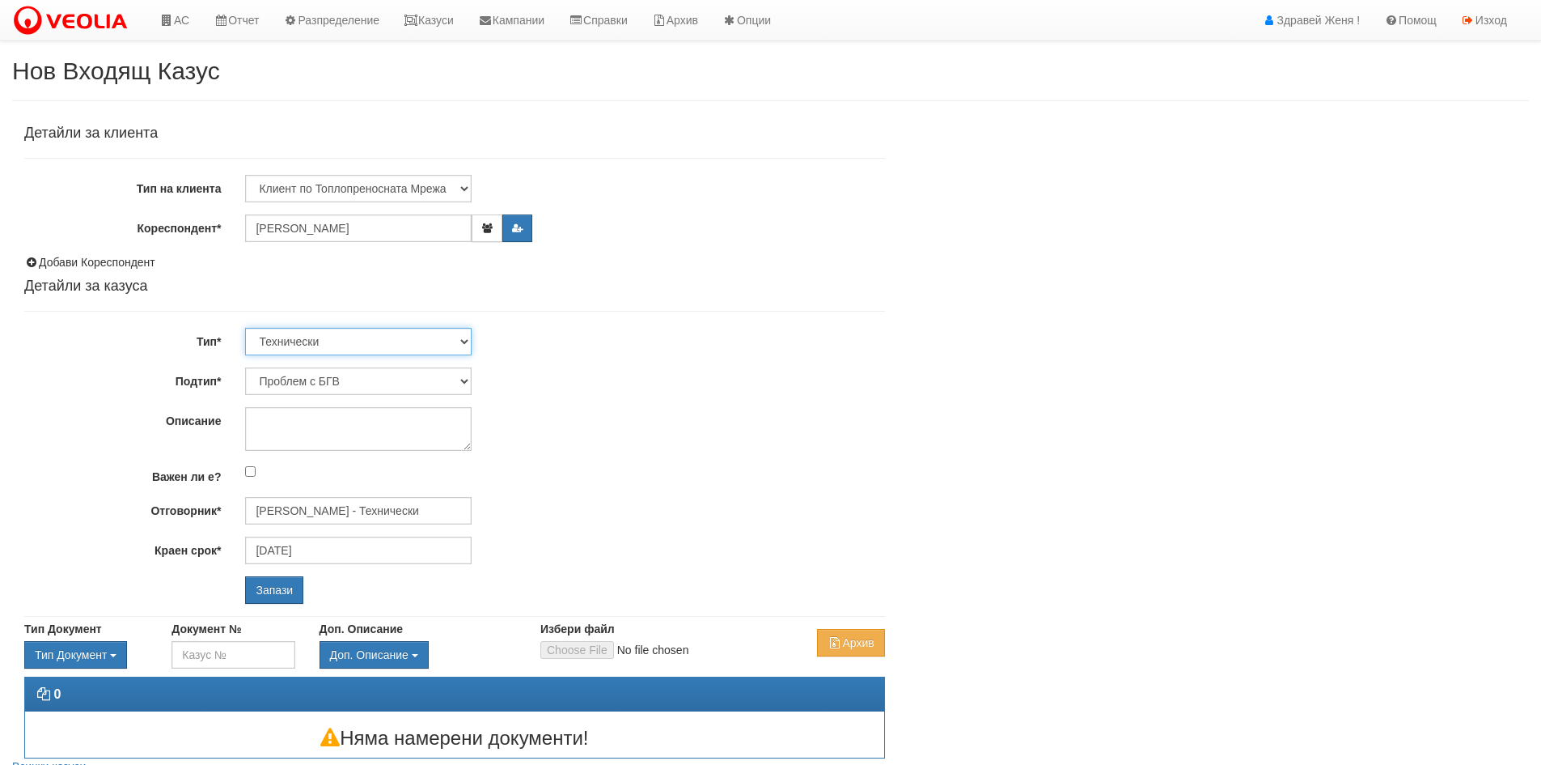
select select "1"
click at [245, 328] on select "Технически ФТС Търговски Административен Производствен Експлоатационен Финансов…" at bounding box center [358, 342] width 227 height 28
type input "[DATE]"
type input "[PERSON_NAME] и Развитие"
click at [469, 381] on select "Заявление за смяна на партида Заявление за равни месечни вноски Разпределение о…" at bounding box center [358, 381] width 227 height 28
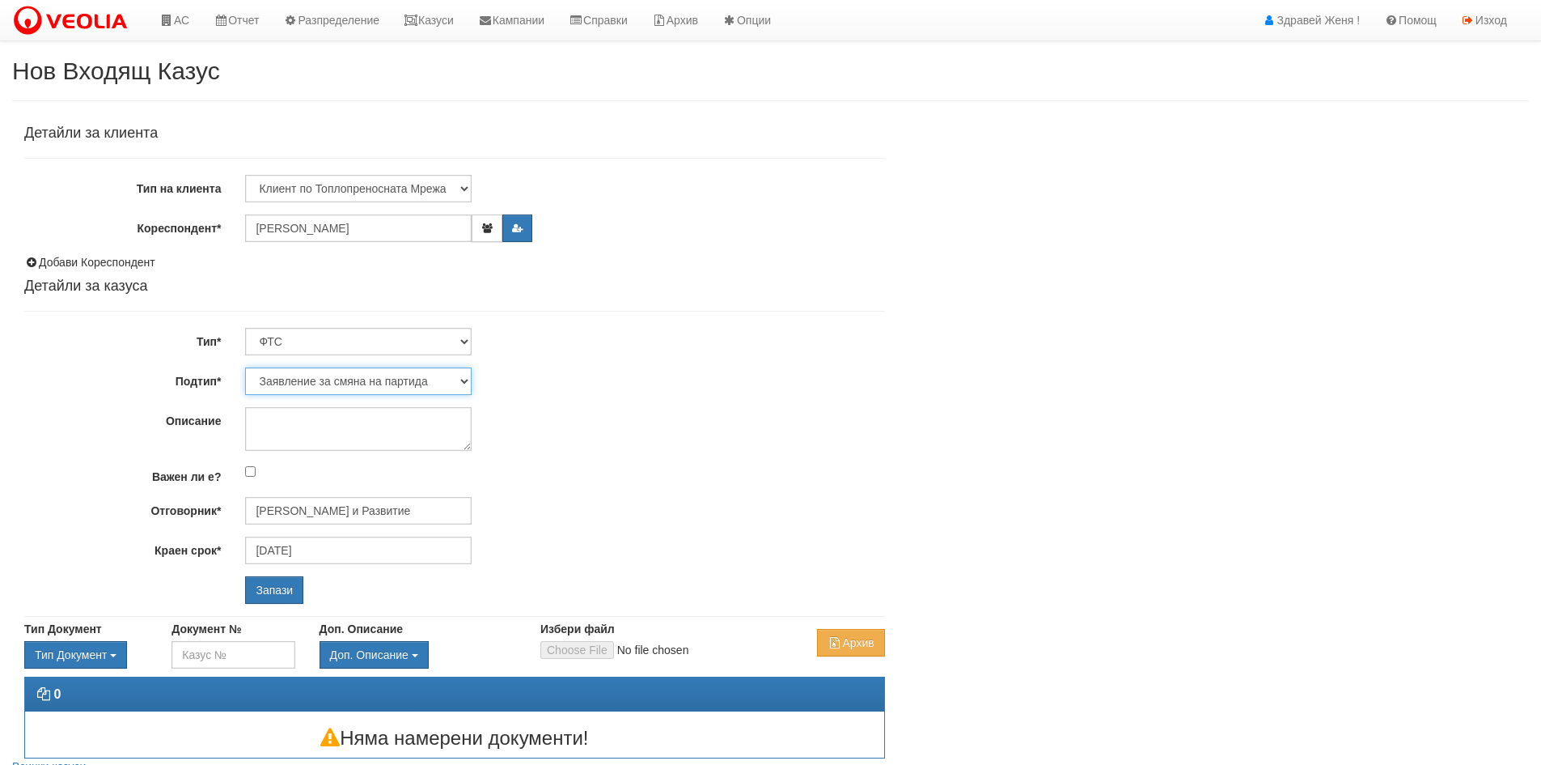
select select "Уточнения по фактура"
click at [245, 367] on select "Заявление за смяна на партида Заявление за равни месечни вноски Разпределение о…" at bounding box center [358, 381] width 227 height 28
click at [433, 512] on input "Миглена Михова - Клиенти и Развитие" at bounding box center [358, 511] width 227 height 28
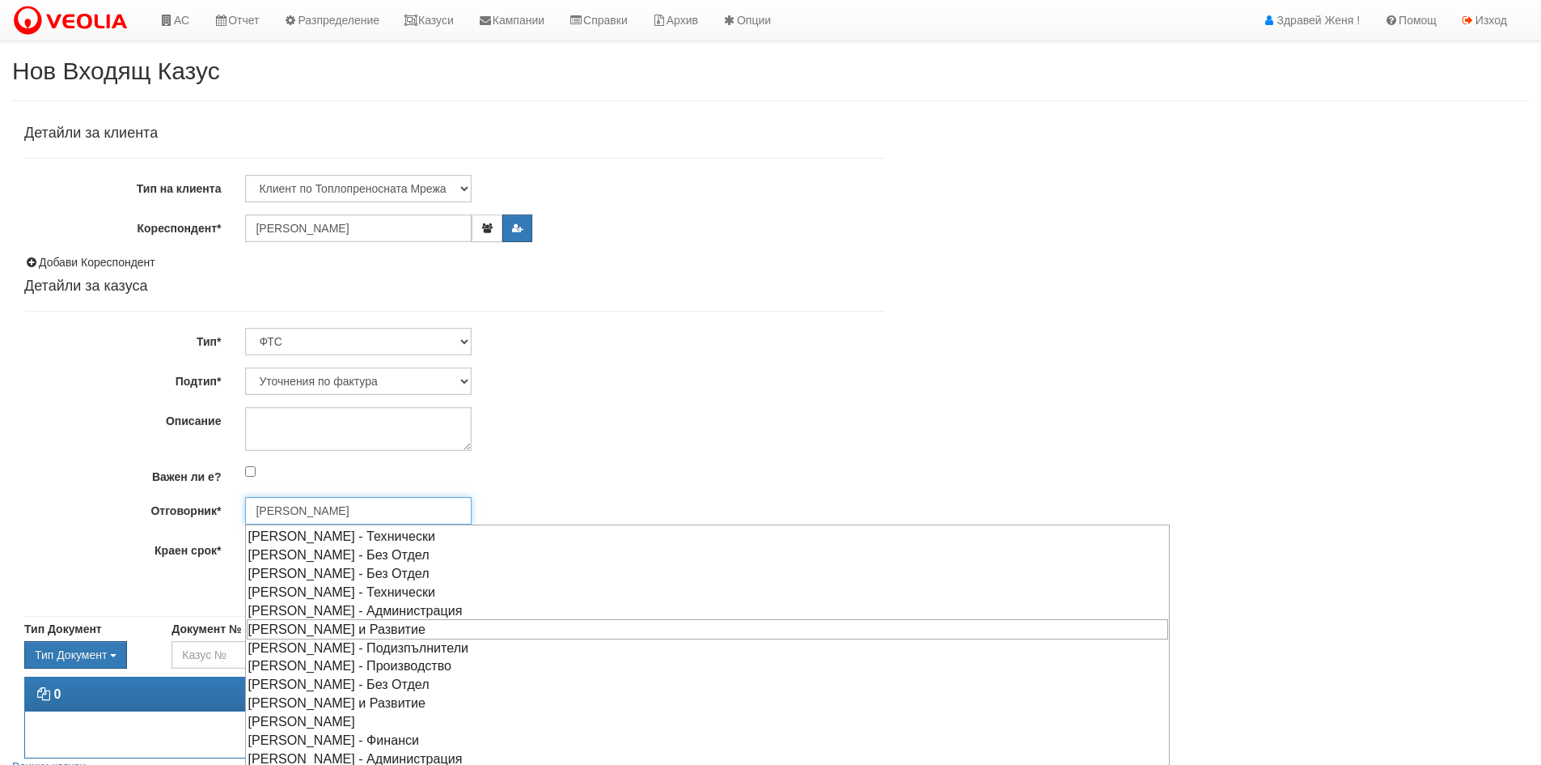
click at [457, 630] on div "Антоанета Ганева - Клиенти и Развитие" at bounding box center [708, 629] width 922 height 20
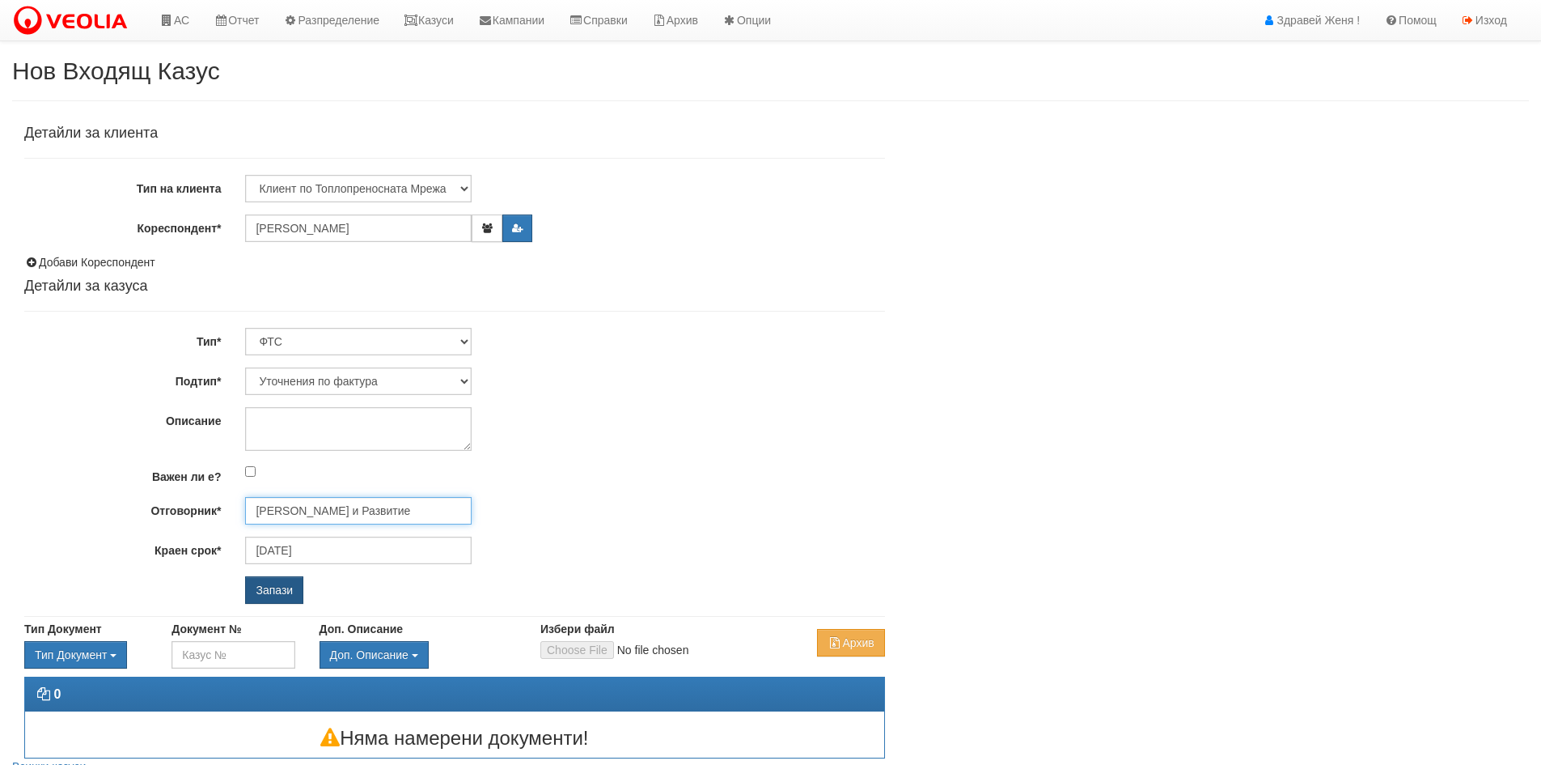
type input "[PERSON_NAME] и Развитие"
click at [271, 583] on input "Запази" at bounding box center [274, 590] width 58 height 28
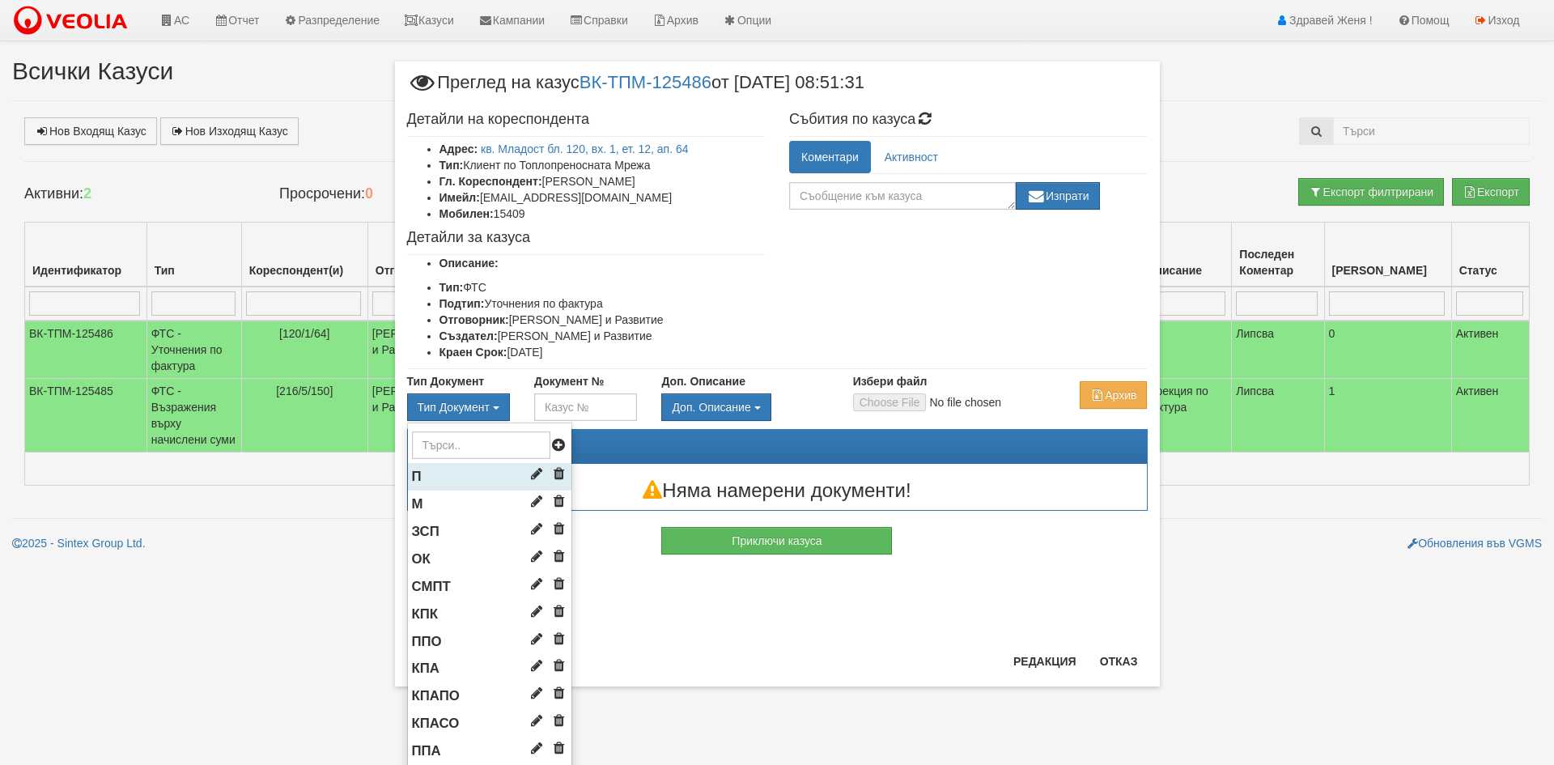
click at [461, 477] on li "П" at bounding box center [489, 477] width 163 height 28
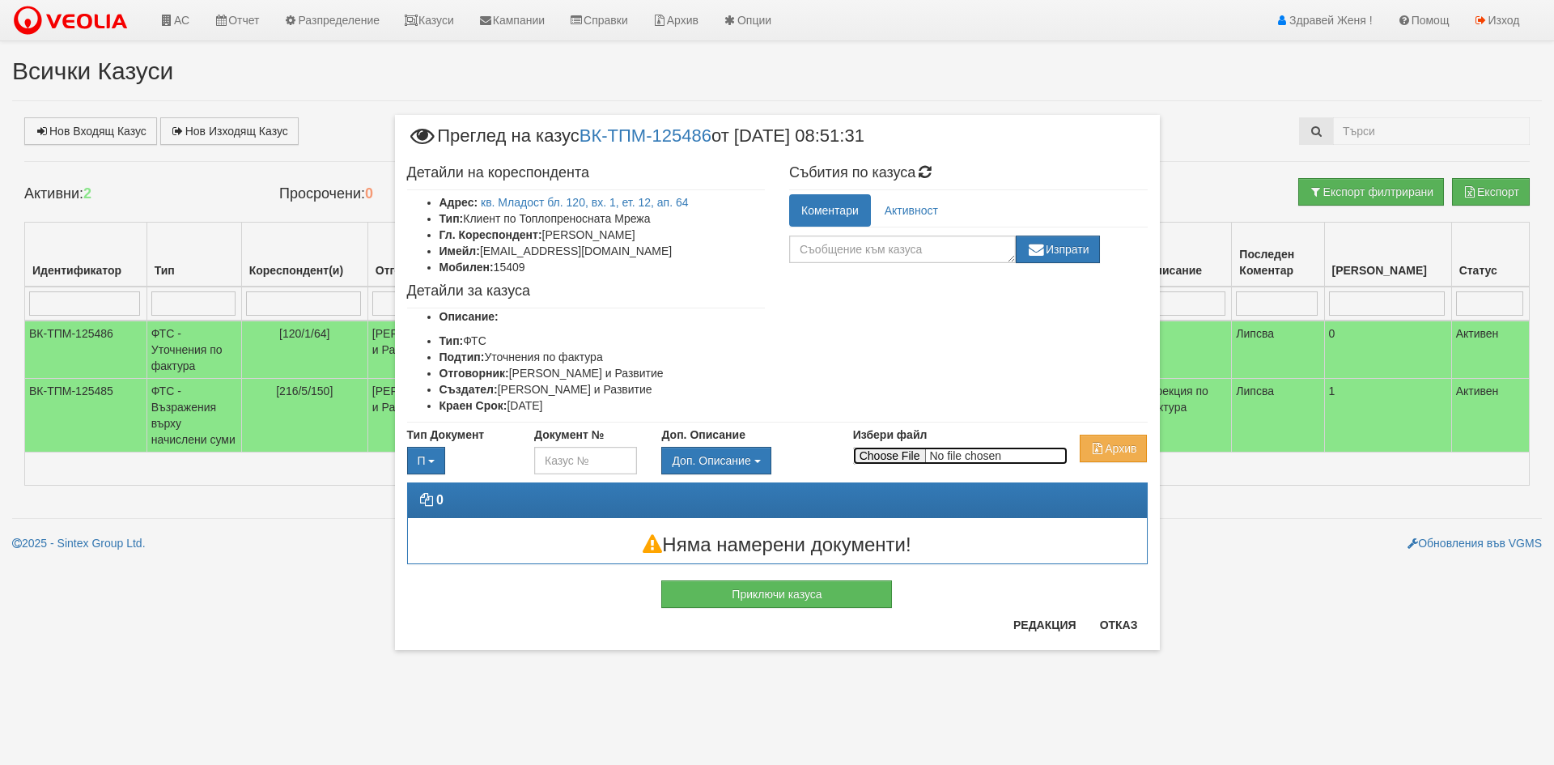
click at [887, 456] on input "Избери файл" at bounding box center [960, 456] width 214 height 18
type input "C:\fakepath\Поща на Veolia - Аб.номер 15409.pdf"
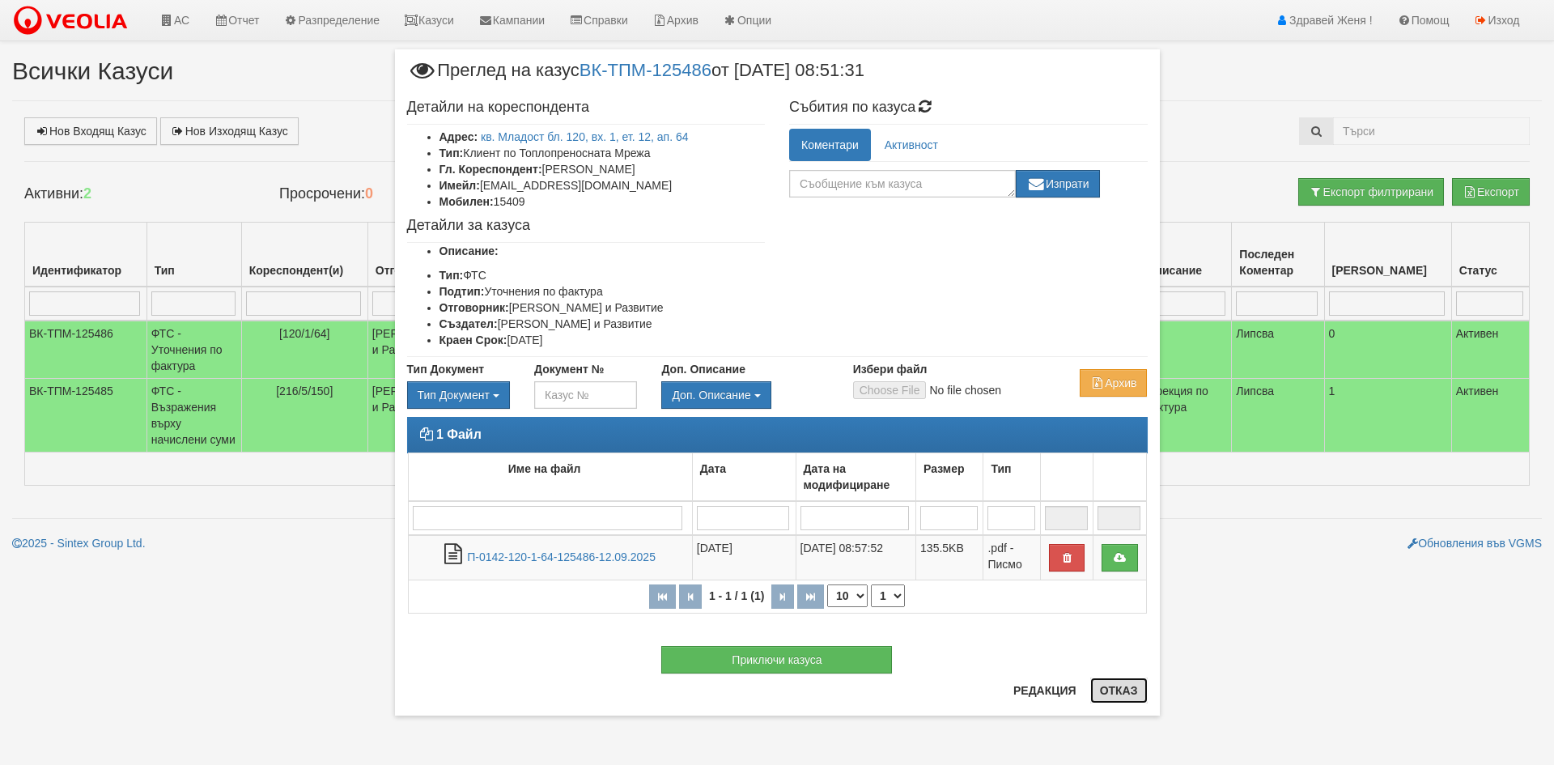
click at [1123, 689] on button "Отказ" at bounding box center [1118, 690] width 57 height 26
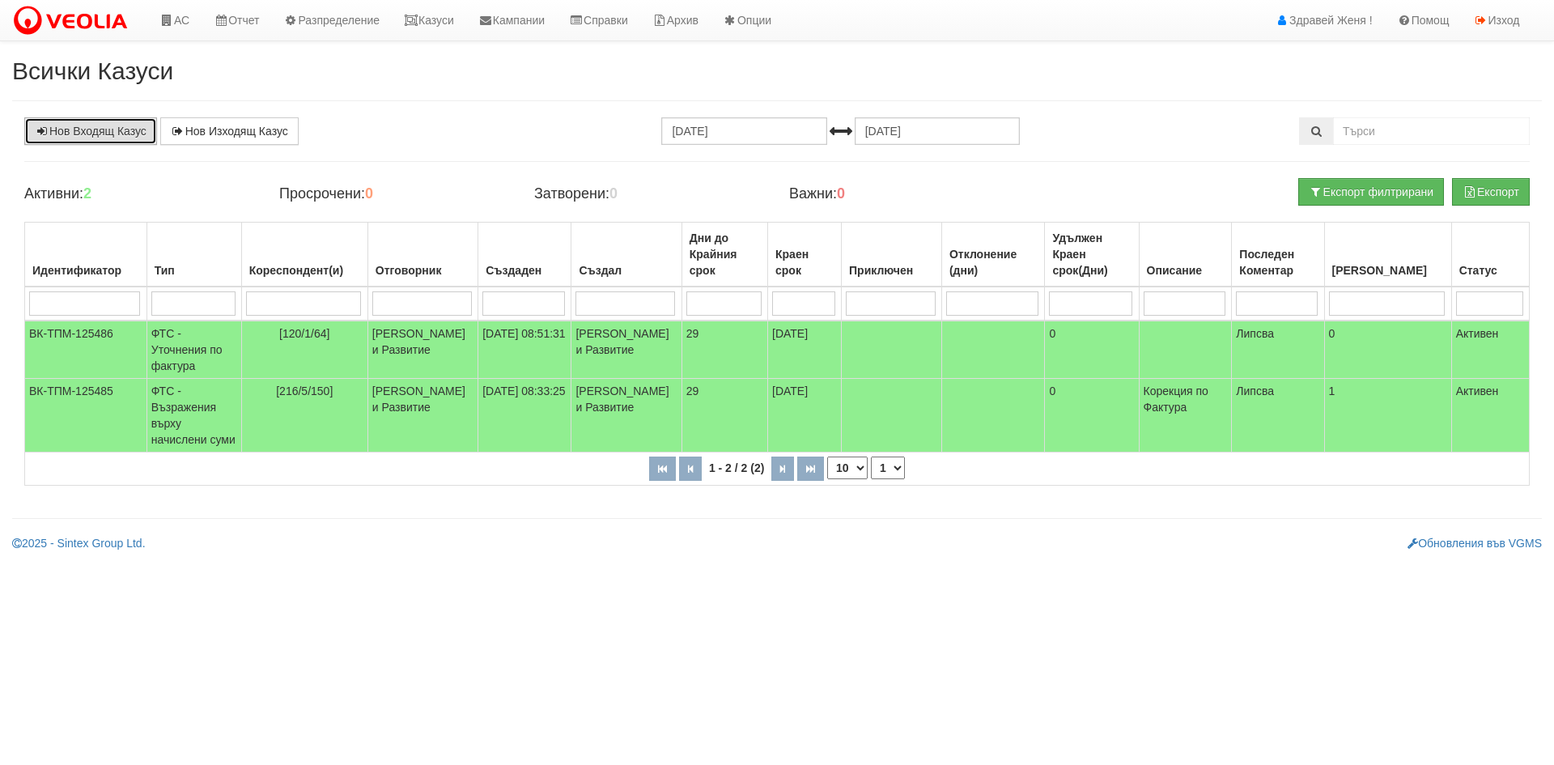
click at [68, 121] on link "Нов Входящ Казус" at bounding box center [90, 131] width 133 height 28
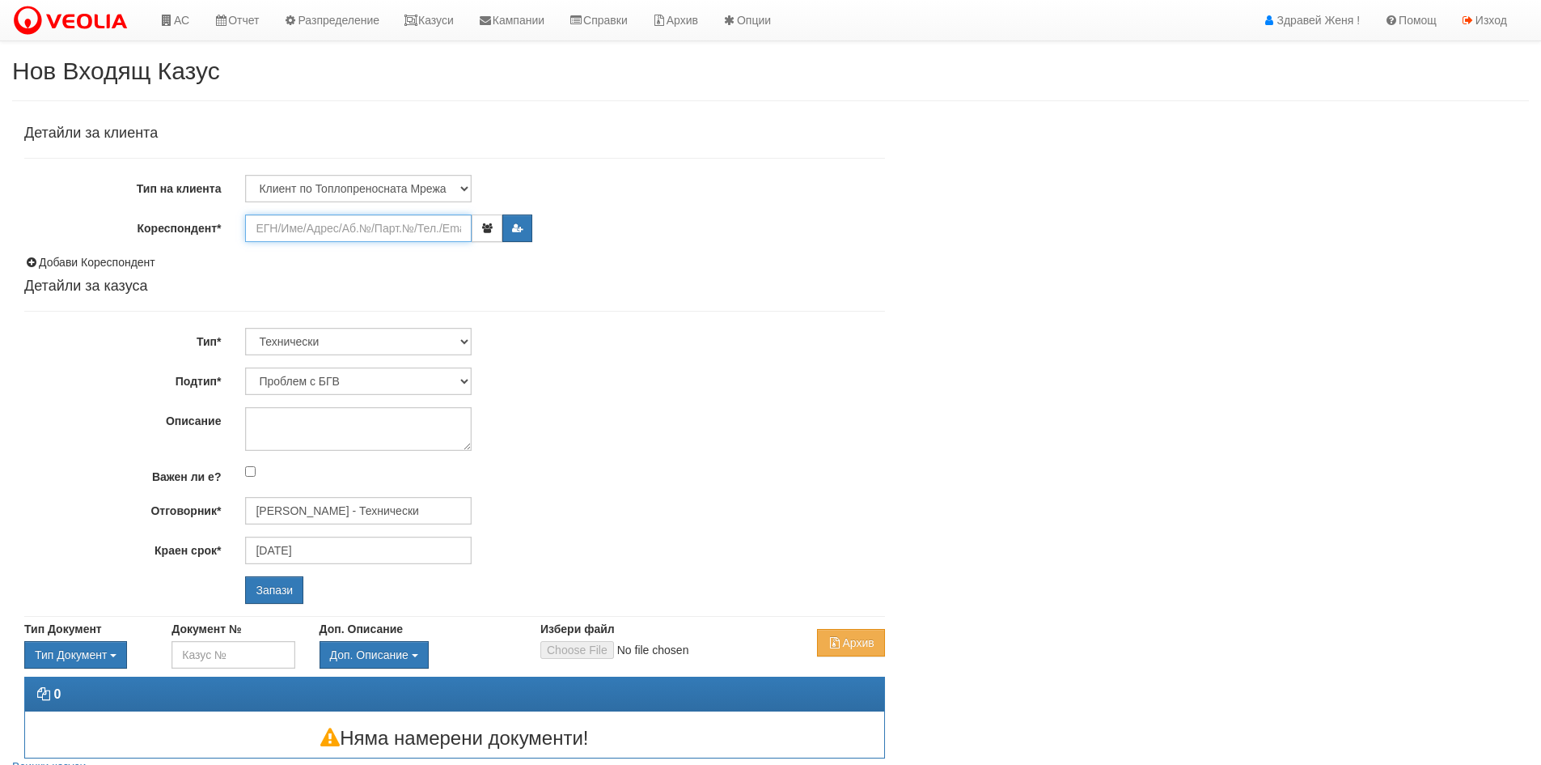
click at [358, 231] on input "Кореспондент*" at bounding box center [358, 228] width 227 height 28
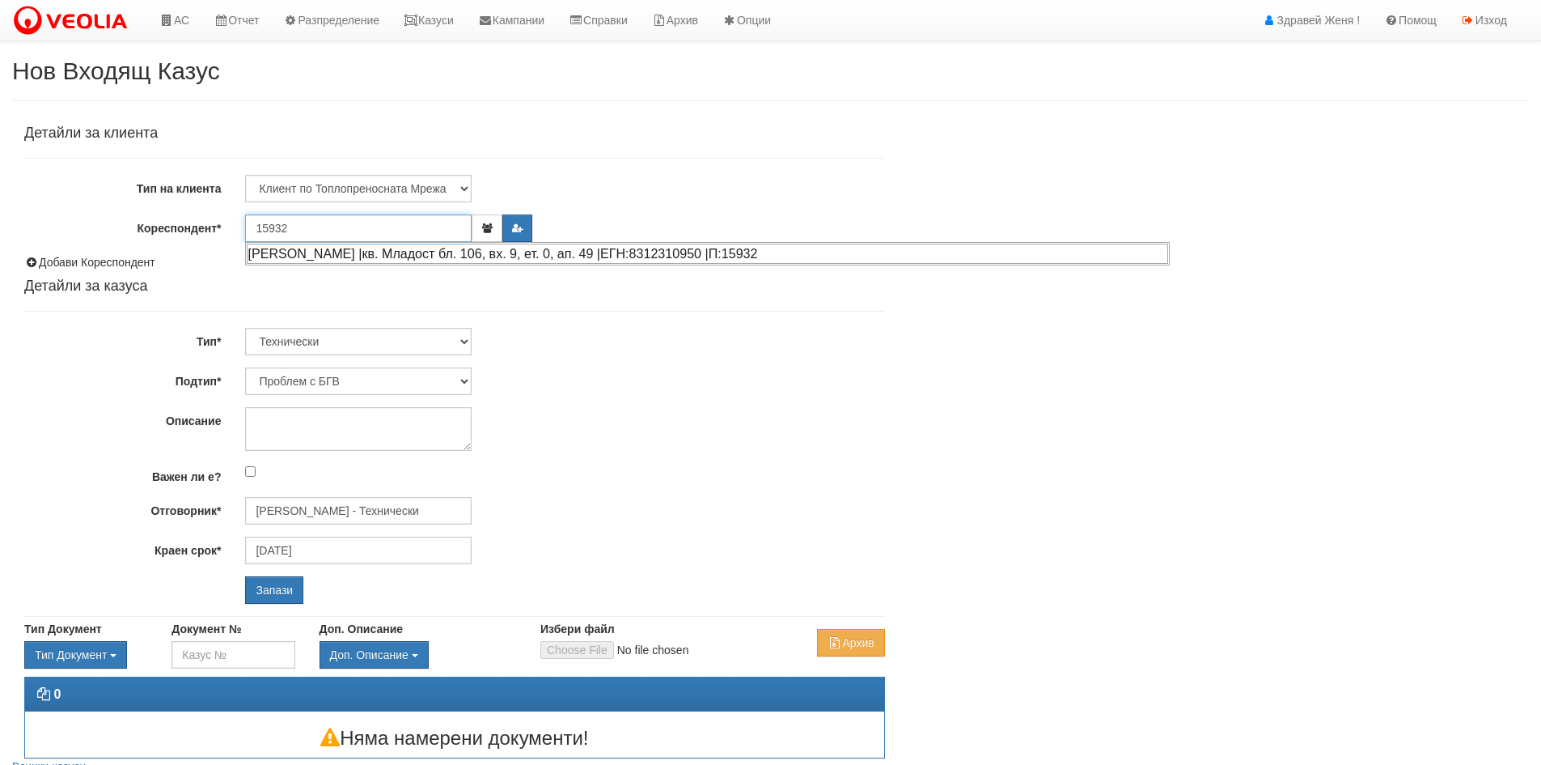
click at [327, 255] on div "[PERSON_NAME] |кв. Младост бл. 106, вх. 9, ет. 0, ап. 49 |ЕГН:8312310950 |П:159…" at bounding box center [708, 254] width 922 height 20
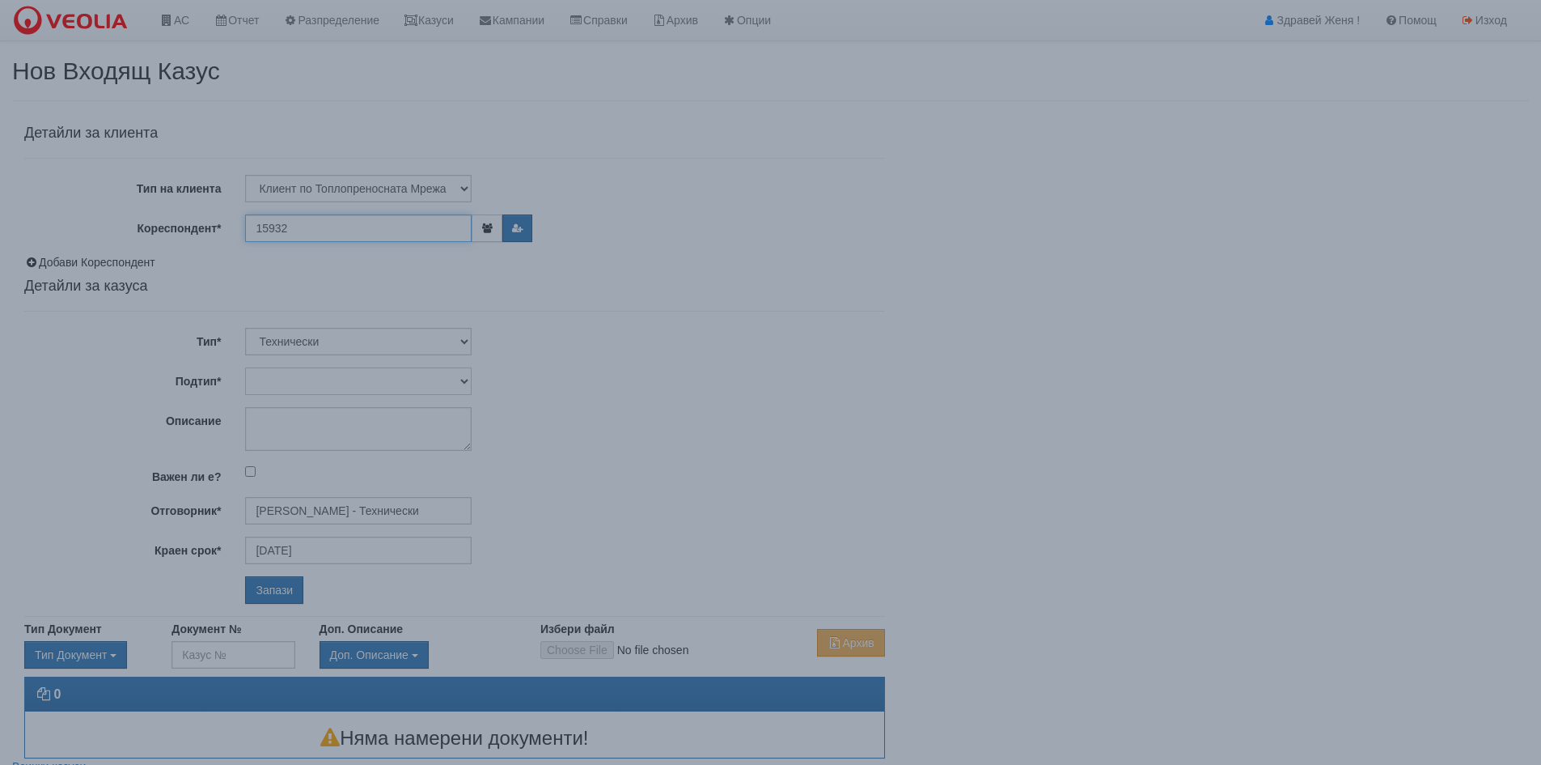
type input "[PERSON_NAME]"
type input "[PERSON_NAME] - Технически"
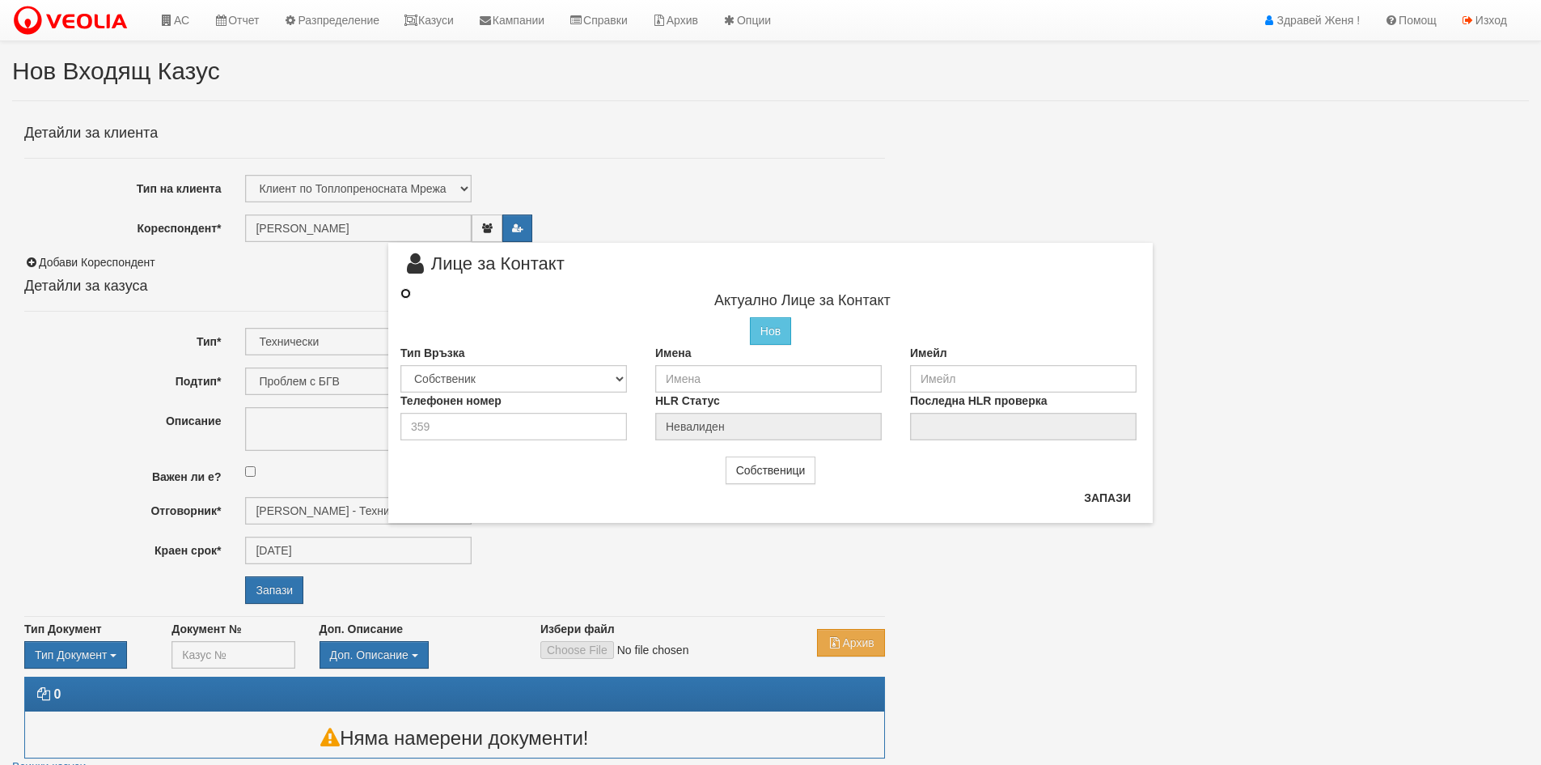
click at [405, 288] on input "radio" at bounding box center [406, 293] width 11 height 11
click at [689, 380] on input "text" at bounding box center [768, 379] width 227 height 28
paste input "[PERSON_NAME]"
type input "[PERSON_NAME]"
click at [982, 375] on input "email" at bounding box center [1023, 377] width 227 height 28
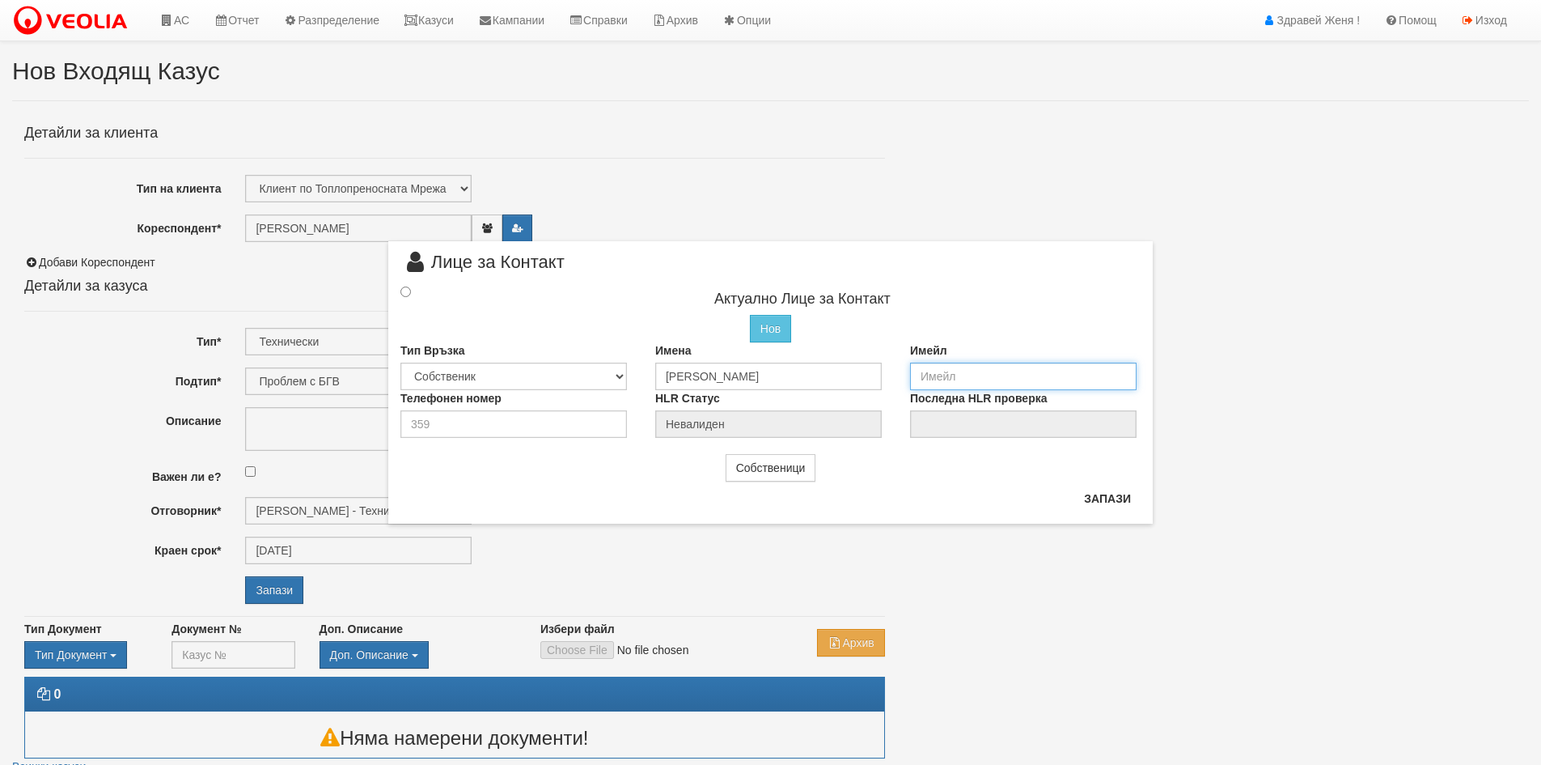
click at [964, 371] on input "email" at bounding box center [1023, 377] width 227 height 28
paste input "p_genov@abv.bg"
type input "p_genov@abv.bg"
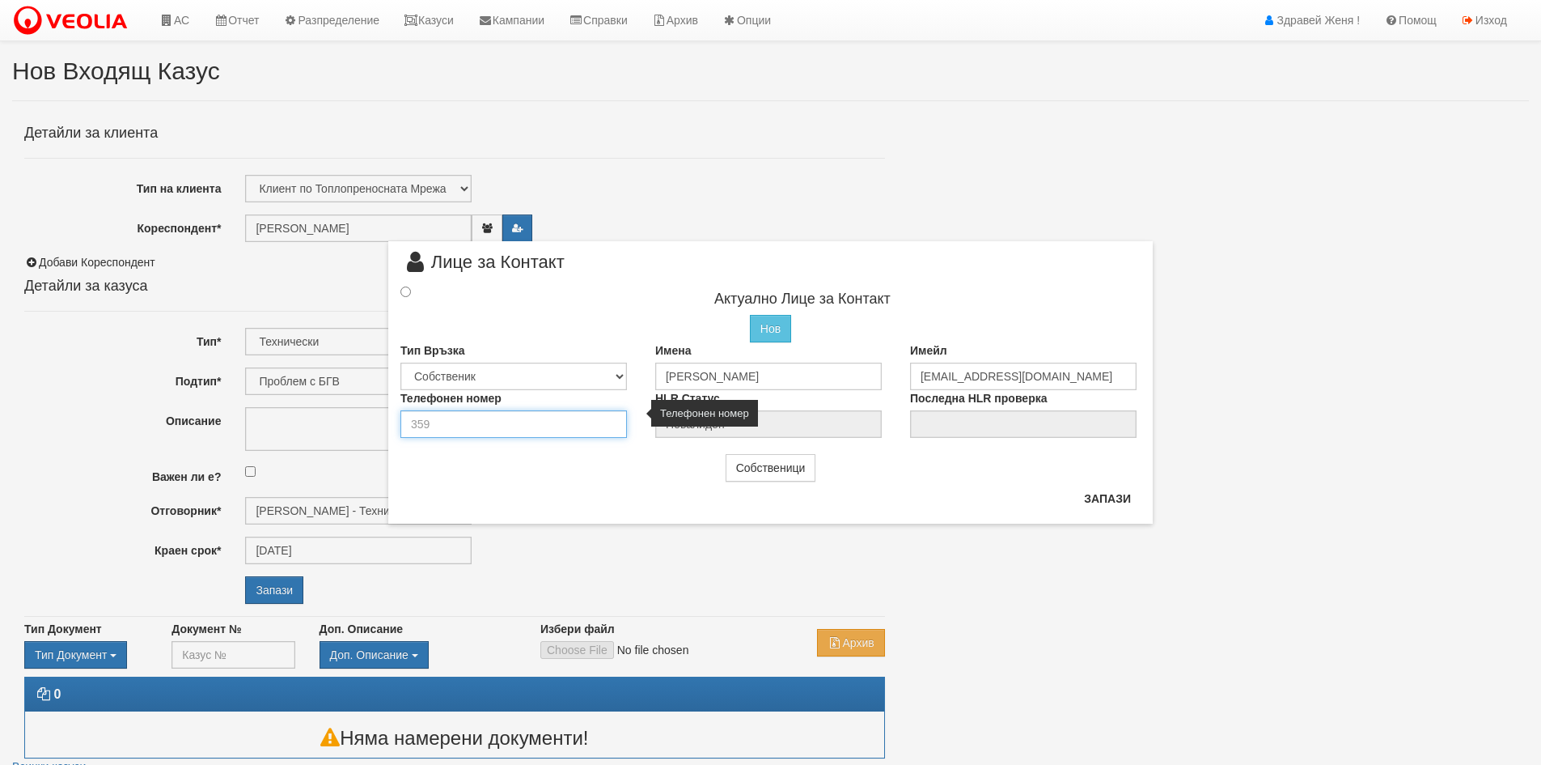
click at [473, 428] on input "number" at bounding box center [514, 424] width 227 height 28
type input "15392"
click at [407, 293] on input "radio" at bounding box center [406, 291] width 11 height 11
radio input "true"
type input "Пламен Генов"
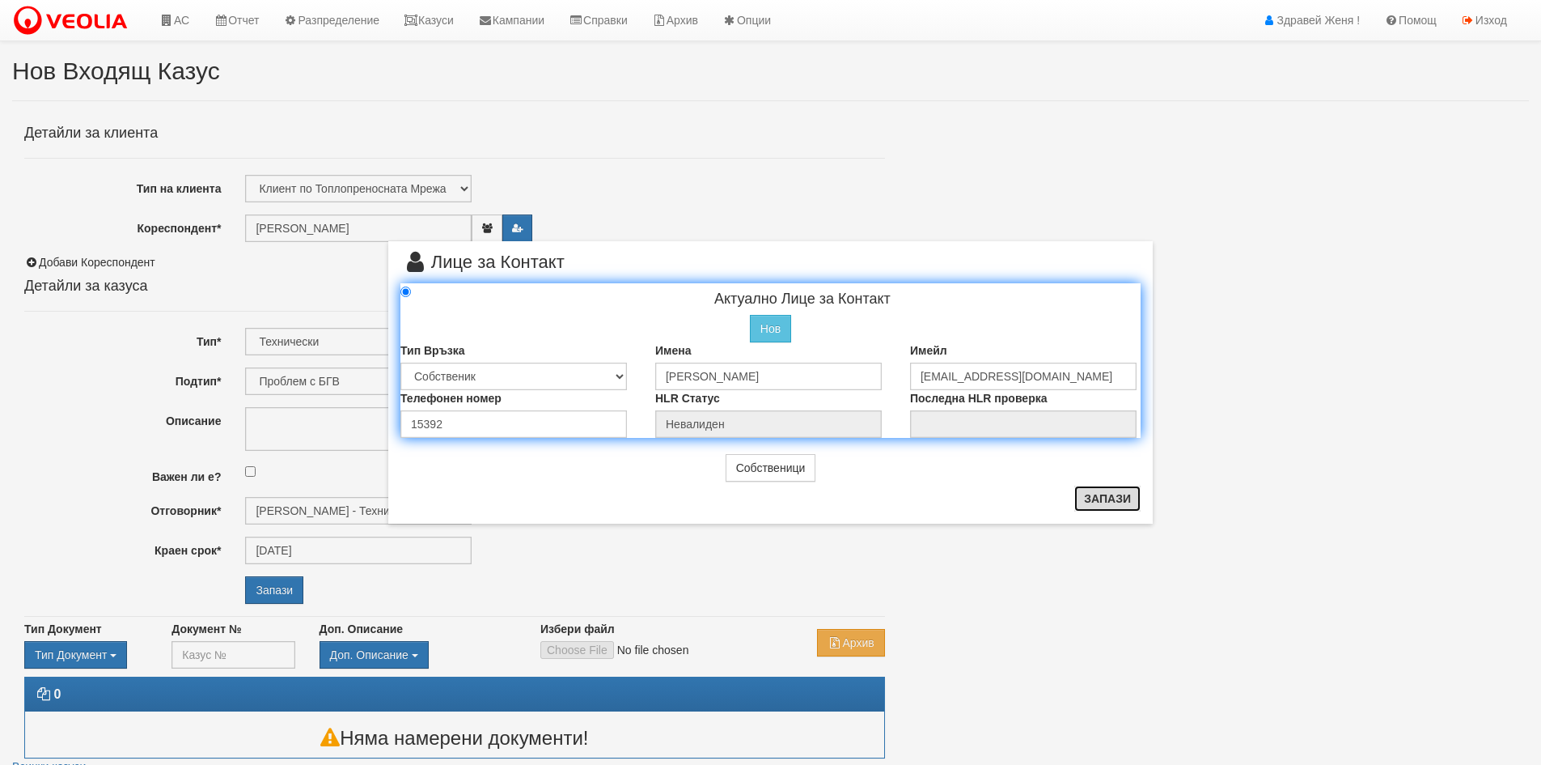
click at [1105, 505] on button "Запази" at bounding box center [1108, 498] width 66 height 26
radio input "true"
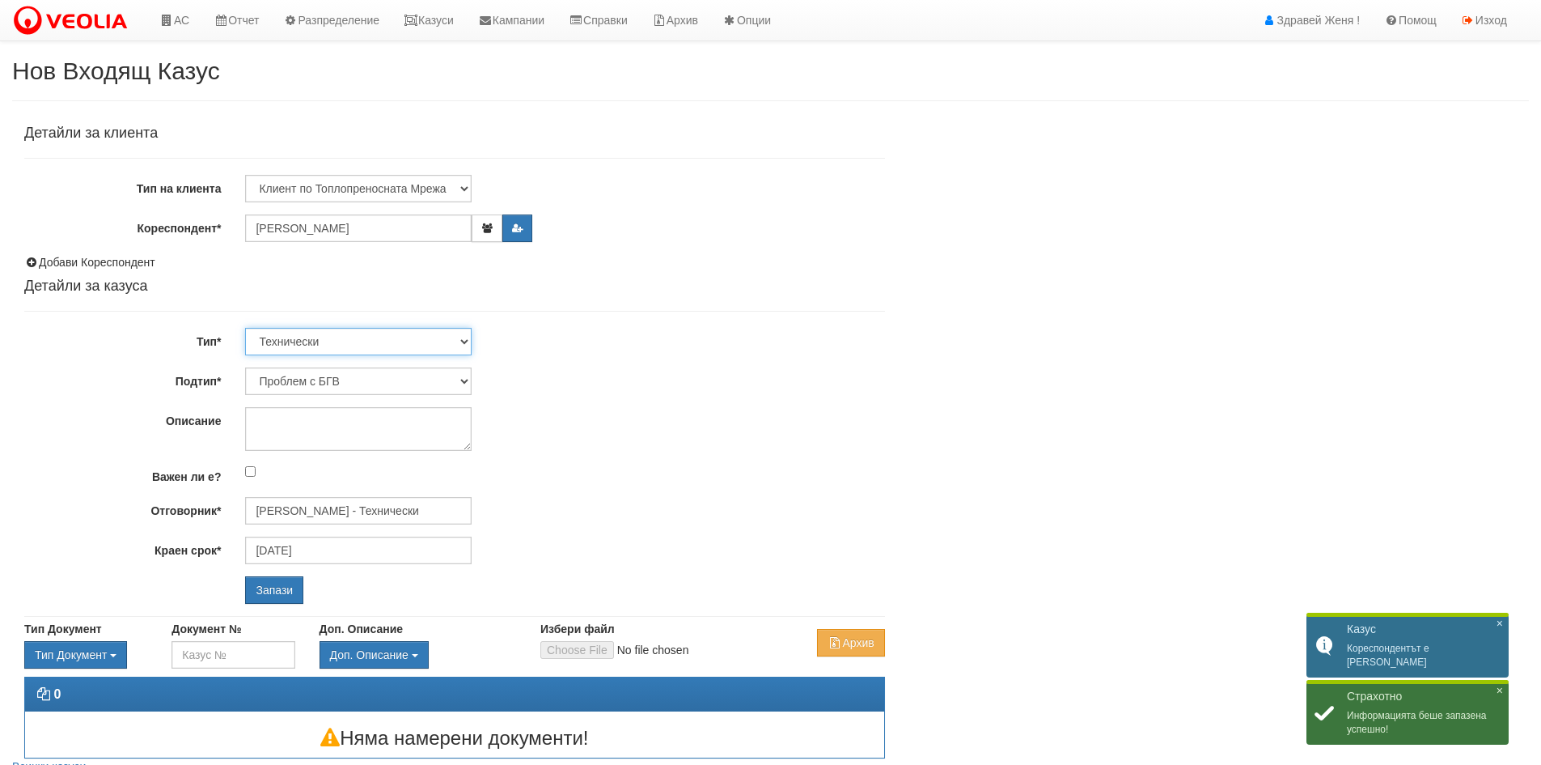
click at [467, 342] on select "Технически ФТС Търговски Административен Производствен Експлоатационен Финансов…" at bounding box center [358, 342] width 227 height 28
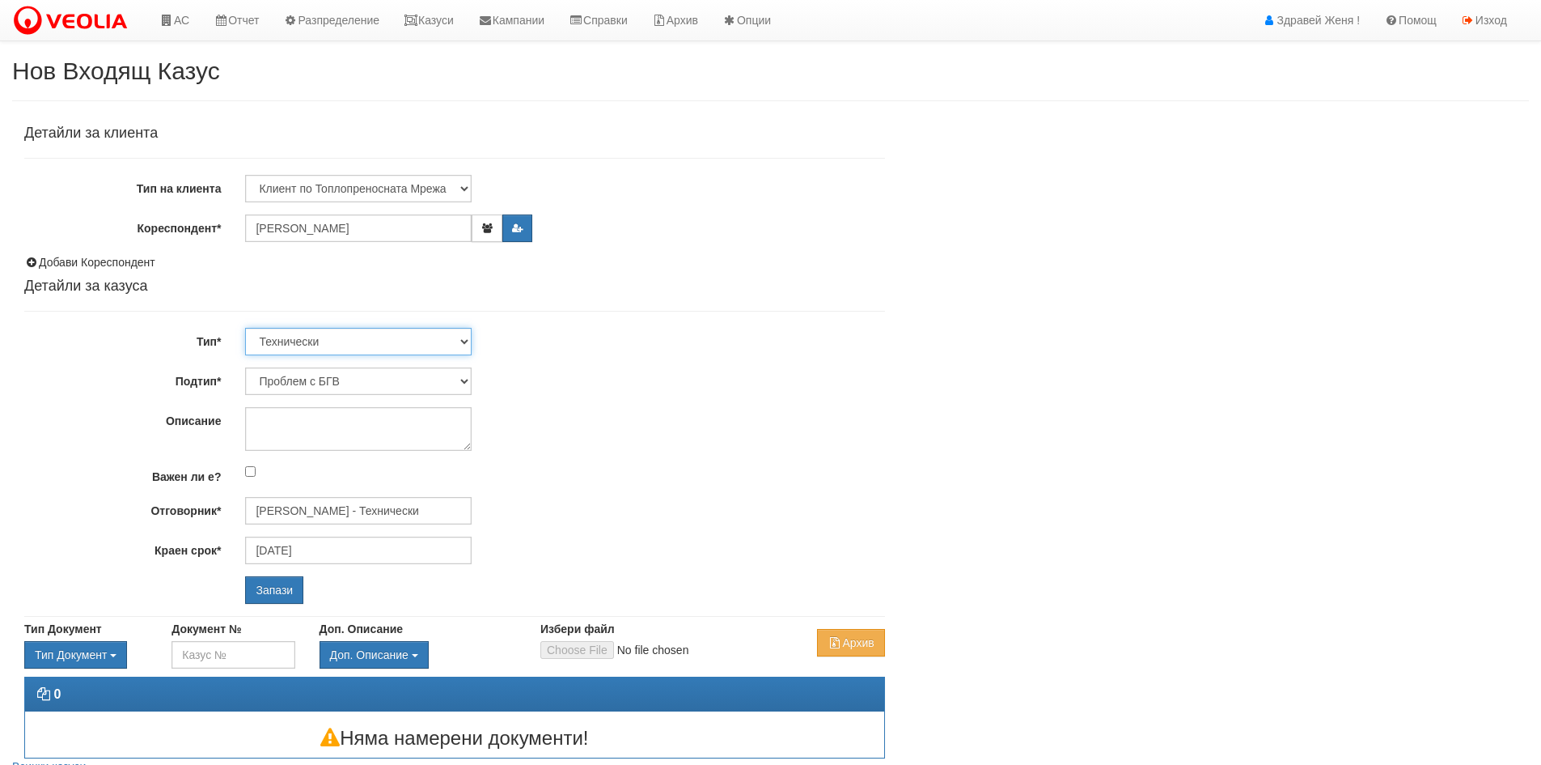
select select "1"
click at [245, 328] on select "Технически ФТС Търговски Административен Производствен Експлоатационен Финансов…" at bounding box center [358, 342] width 227 height 28
type input "[DATE]"
type input "[PERSON_NAME] и Развитие"
click at [463, 383] on select "Заявление за смяна на партида Заявление за равни месечни вноски Разпределение о…" at bounding box center [358, 381] width 227 height 28
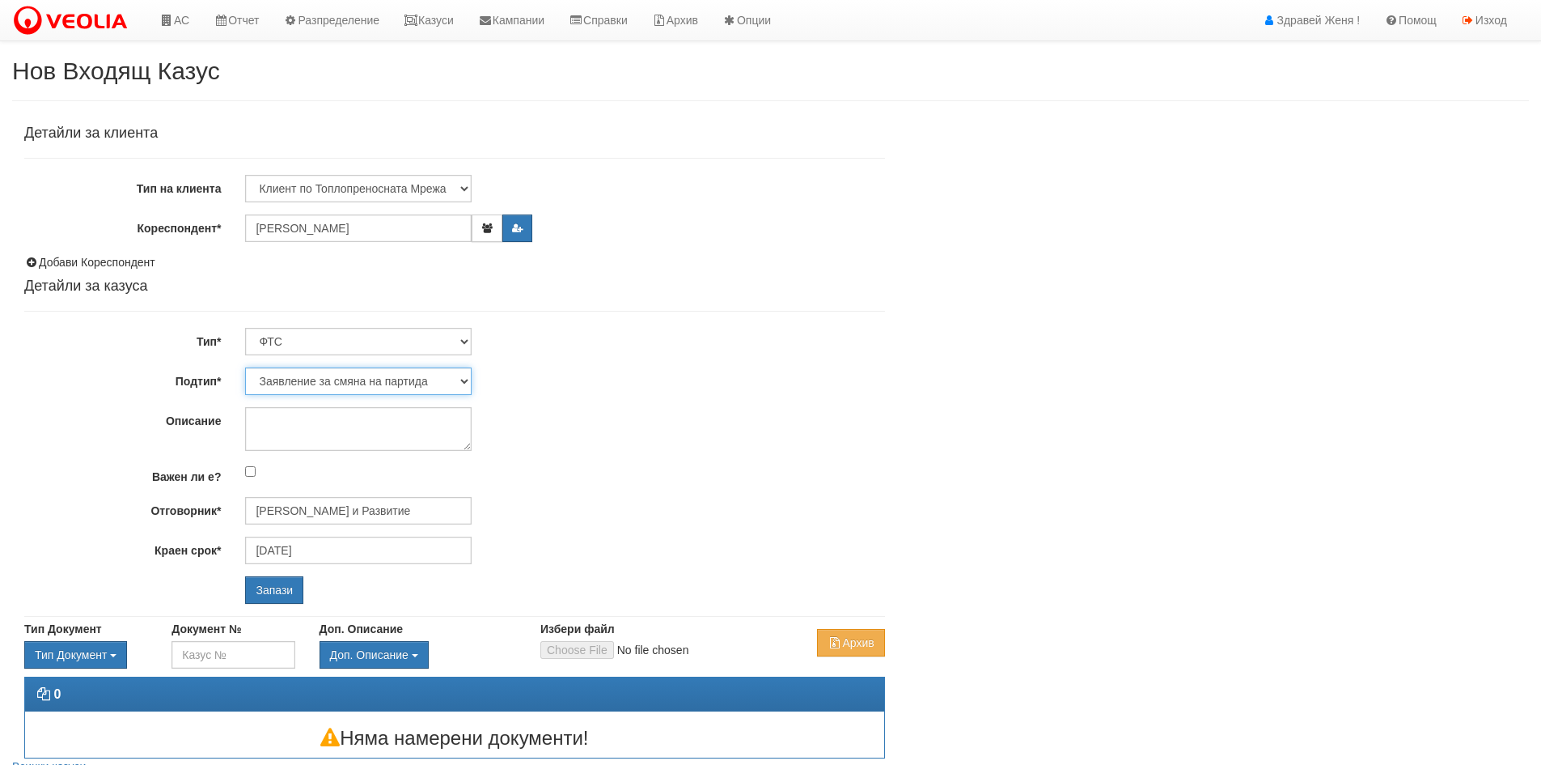
select select "Уточнения по фактура"
click at [245, 367] on select "Заявление за смяна на партида Заявление за равни месечни вноски Разпределение о…" at bounding box center [358, 381] width 227 height 28
type input "[PERSON_NAME] и Развитие"
click at [465, 377] on select "Заявление за смяна на партида Заявление за равни месечни вноски Разпределение о…" at bounding box center [358, 381] width 227 height 28
select select "Разсрочване на дълг"
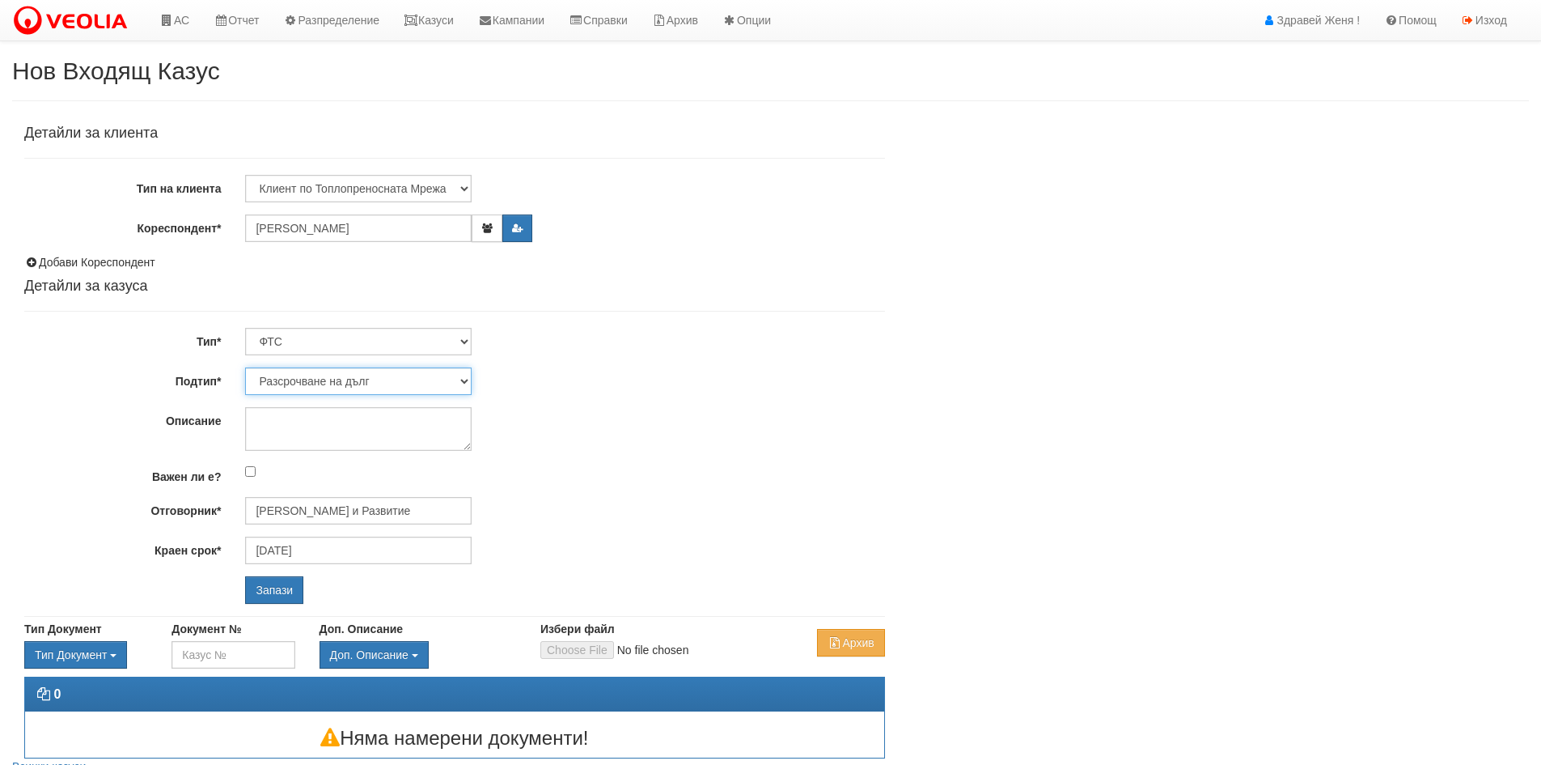
click at [245, 367] on select "Заявление за смяна на партида Заявление за равни месечни вноски Разпределение о…" at bounding box center [358, 381] width 227 height 28
type input "[PERSON_NAME] и Развитие"
click at [467, 387] on select "Заявление за смяна на партида Заявление за равни месечни вноски Разпределение о…" at bounding box center [358, 381] width 227 height 28
select select "Уточнения по фактура"
click at [245, 367] on select "Заявление за смяна на партида Заявление за равни месечни вноски Разпределение о…" at bounding box center [358, 381] width 227 height 28
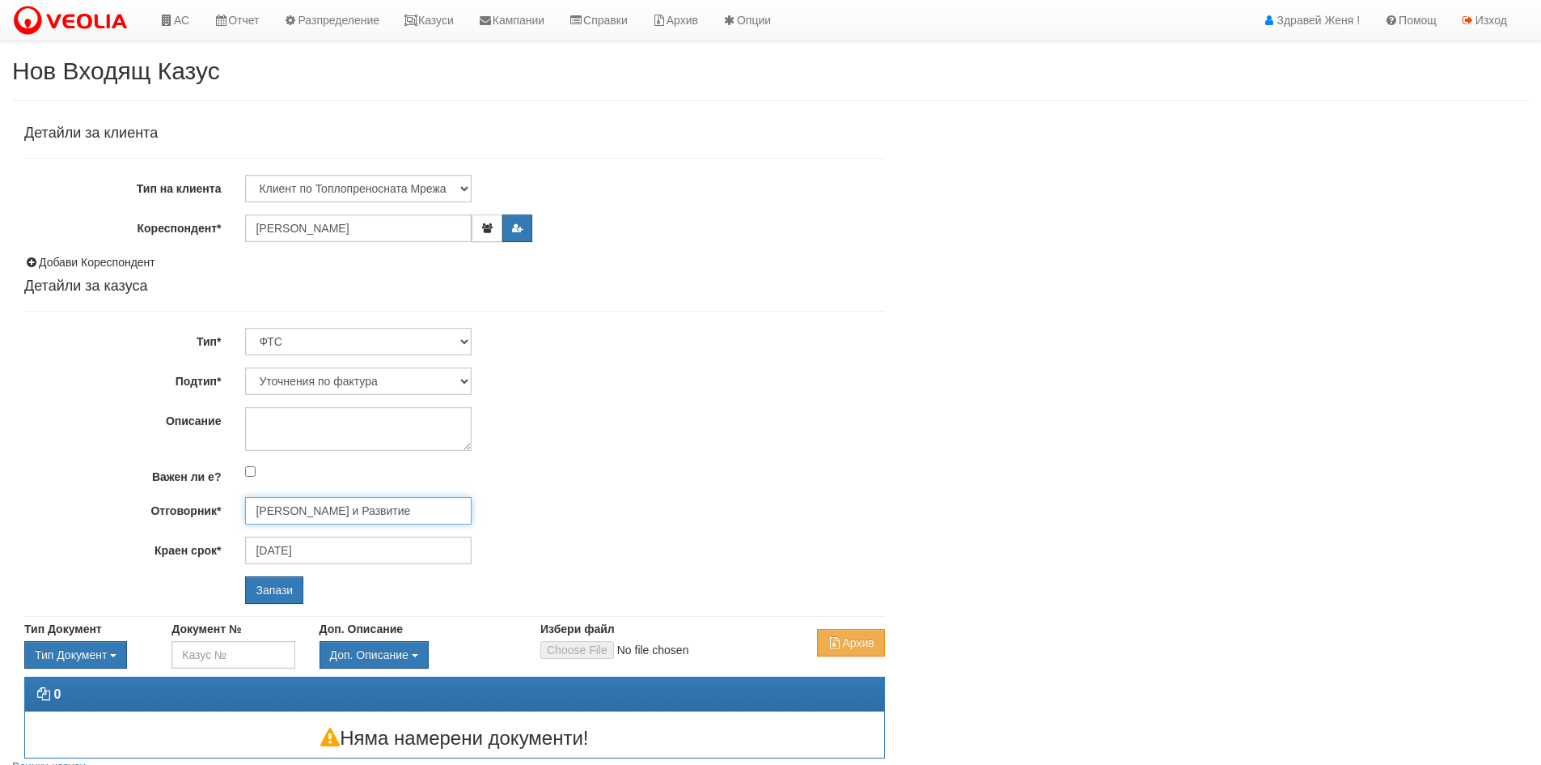
click at [343, 514] on input "Миглена Михова - Клиенти и Развитие" at bounding box center [358, 511] width 227 height 28
click at [375, 538] on div "Антоанета Ганева - Клиенти и Развитие" at bounding box center [708, 536] width 922 height 20
type input "[PERSON_NAME] и Развитие"
click at [270, 591] on input "Запази" at bounding box center [274, 590] width 58 height 28
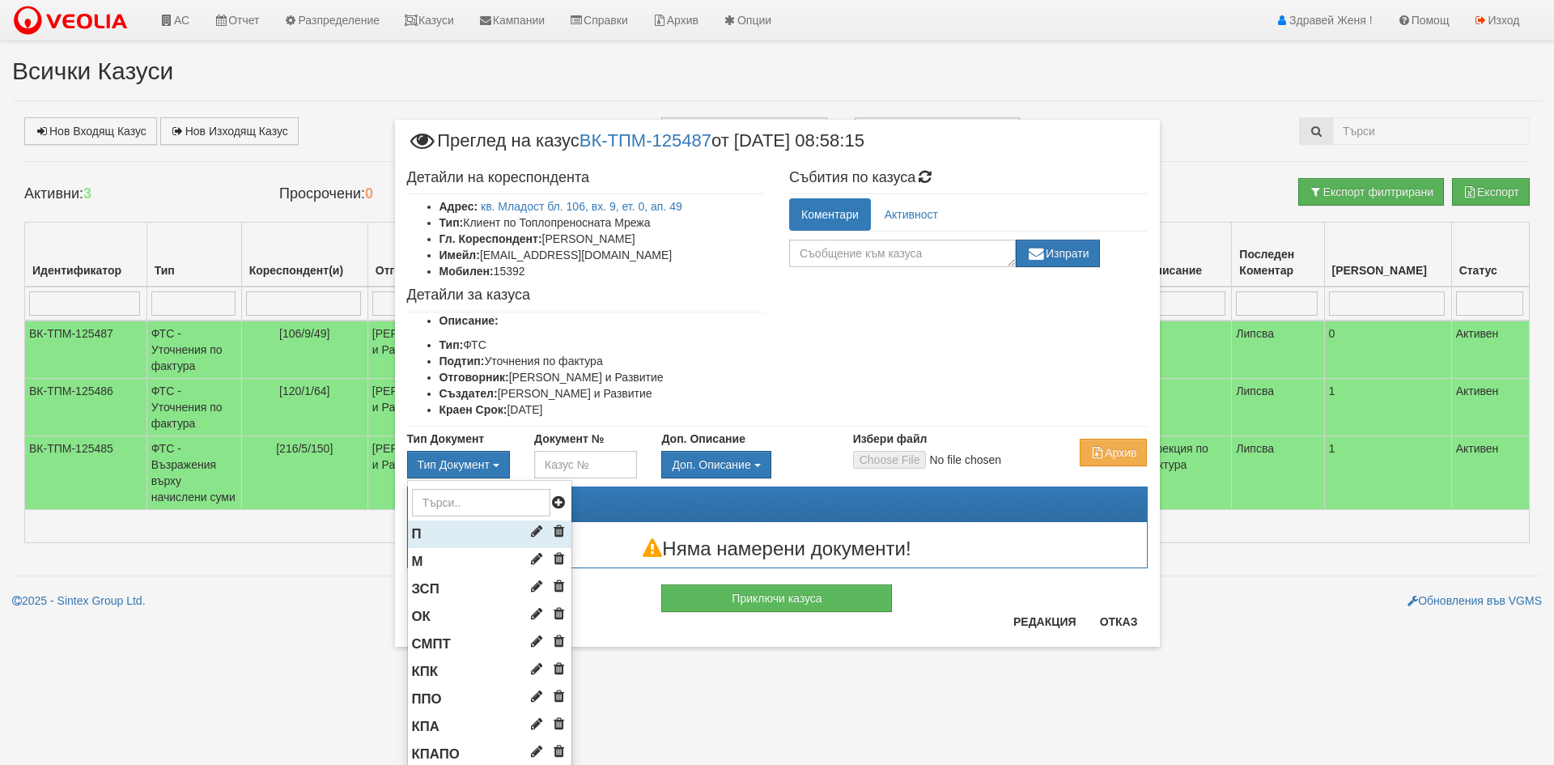
click at [429, 534] on li "П" at bounding box center [489, 534] width 163 height 28
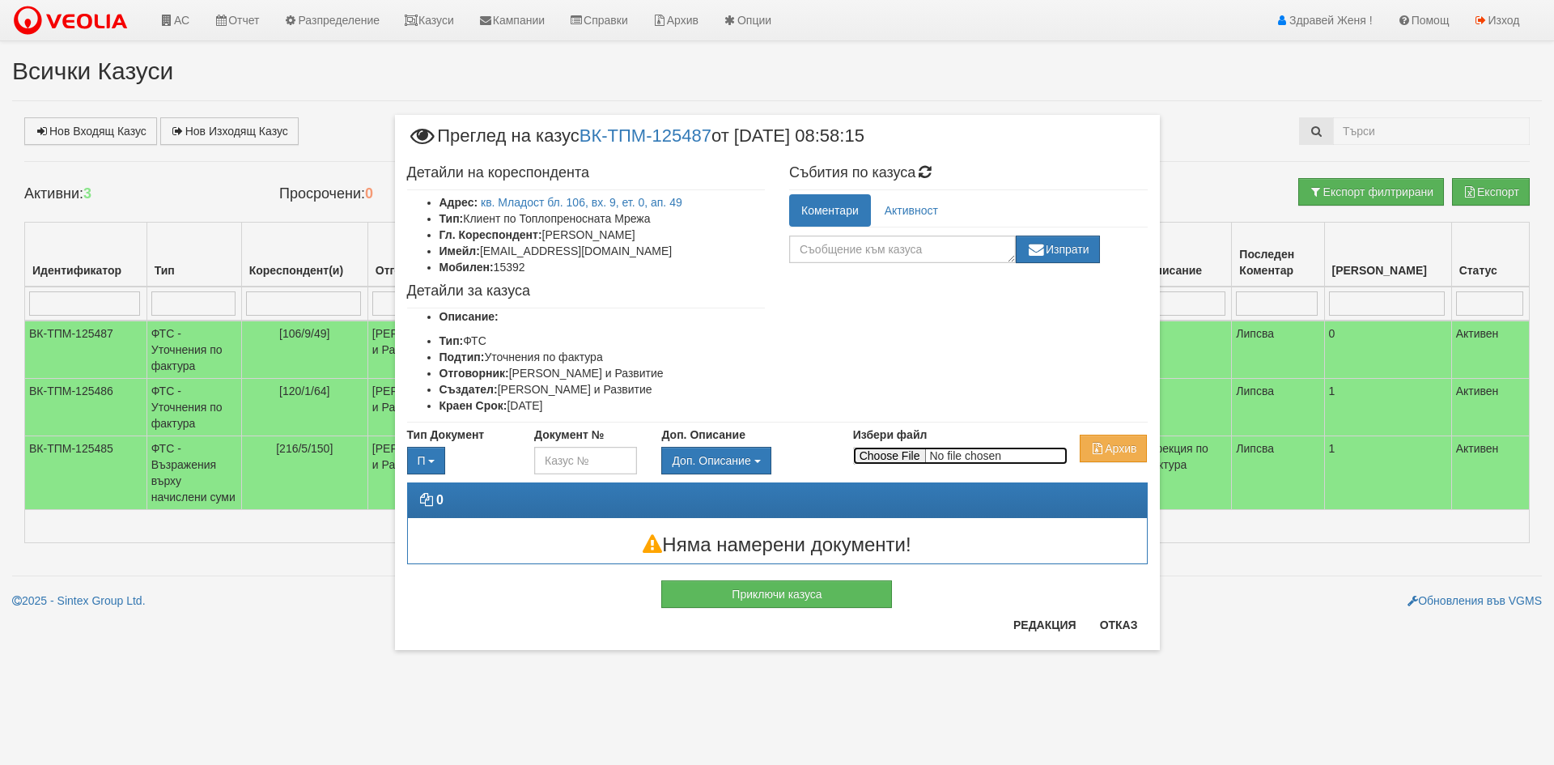
click at [910, 452] on input "Избери файл" at bounding box center [960, 456] width 214 height 18
type input "C:\fakepath\Поща на Veolia - Месечна такса.pdf"
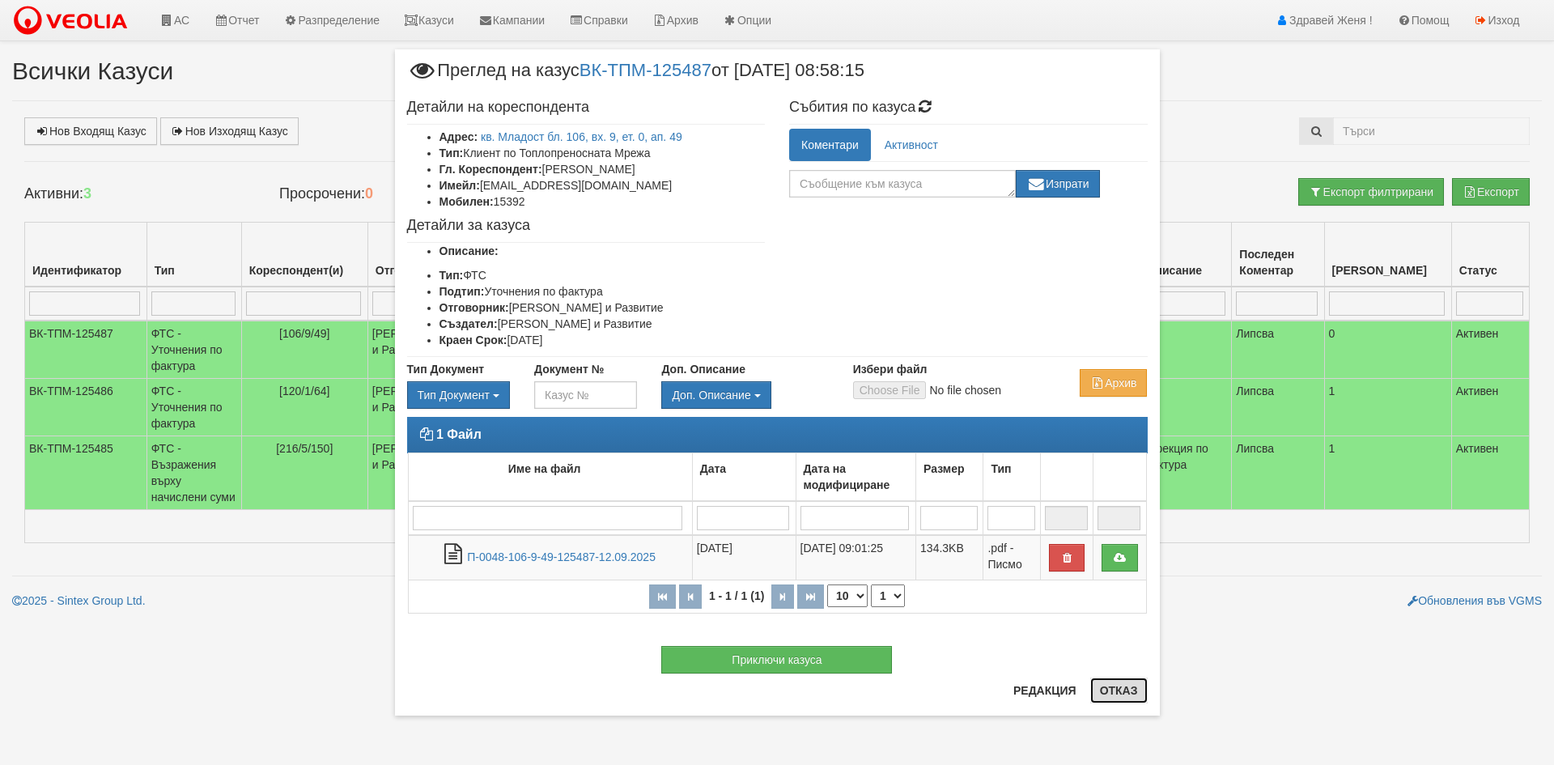
click at [1112, 689] on button "Отказ" at bounding box center [1118, 690] width 57 height 26
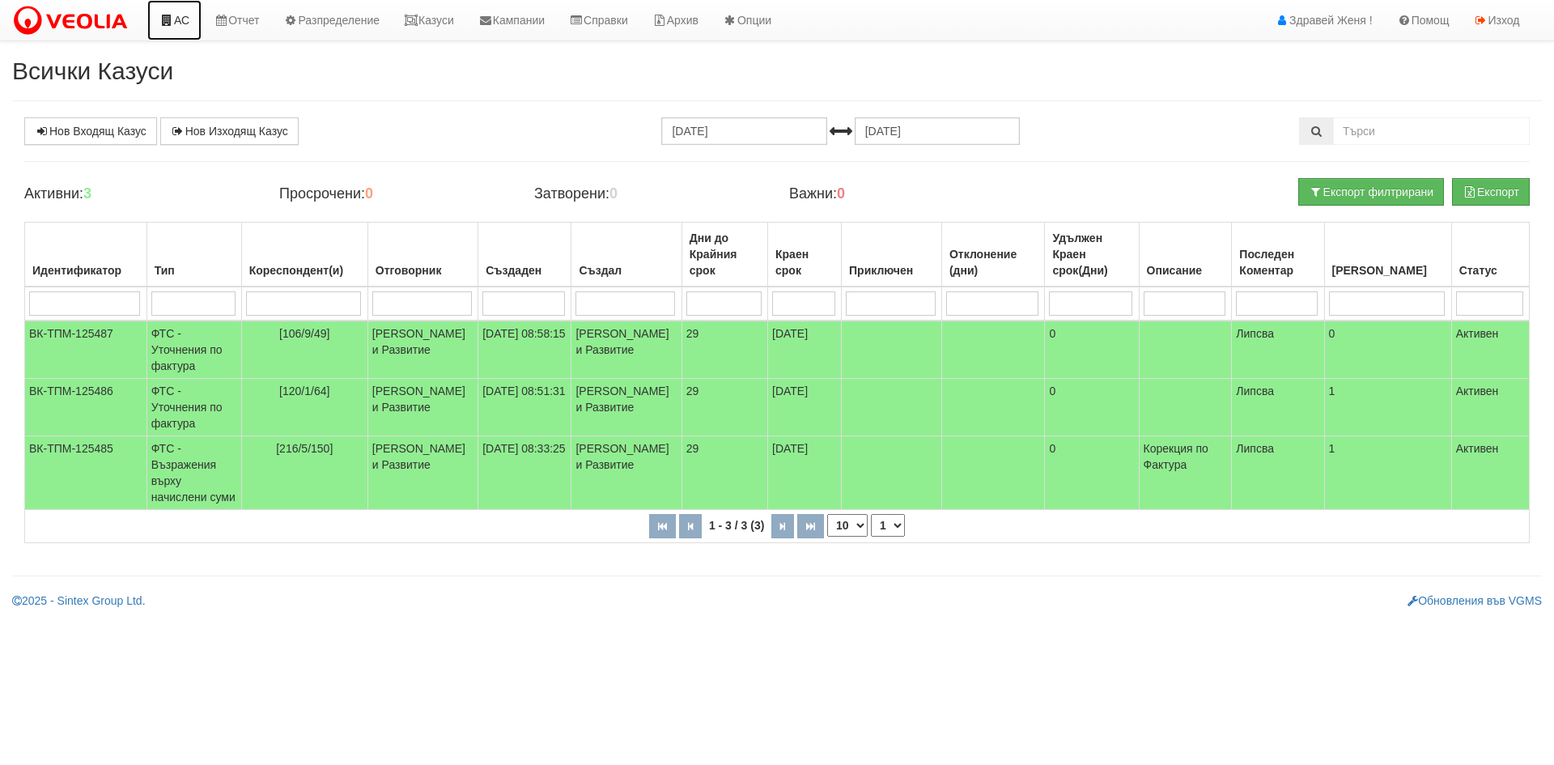
click at [179, 20] on link "АС" at bounding box center [174, 20] width 54 height 40
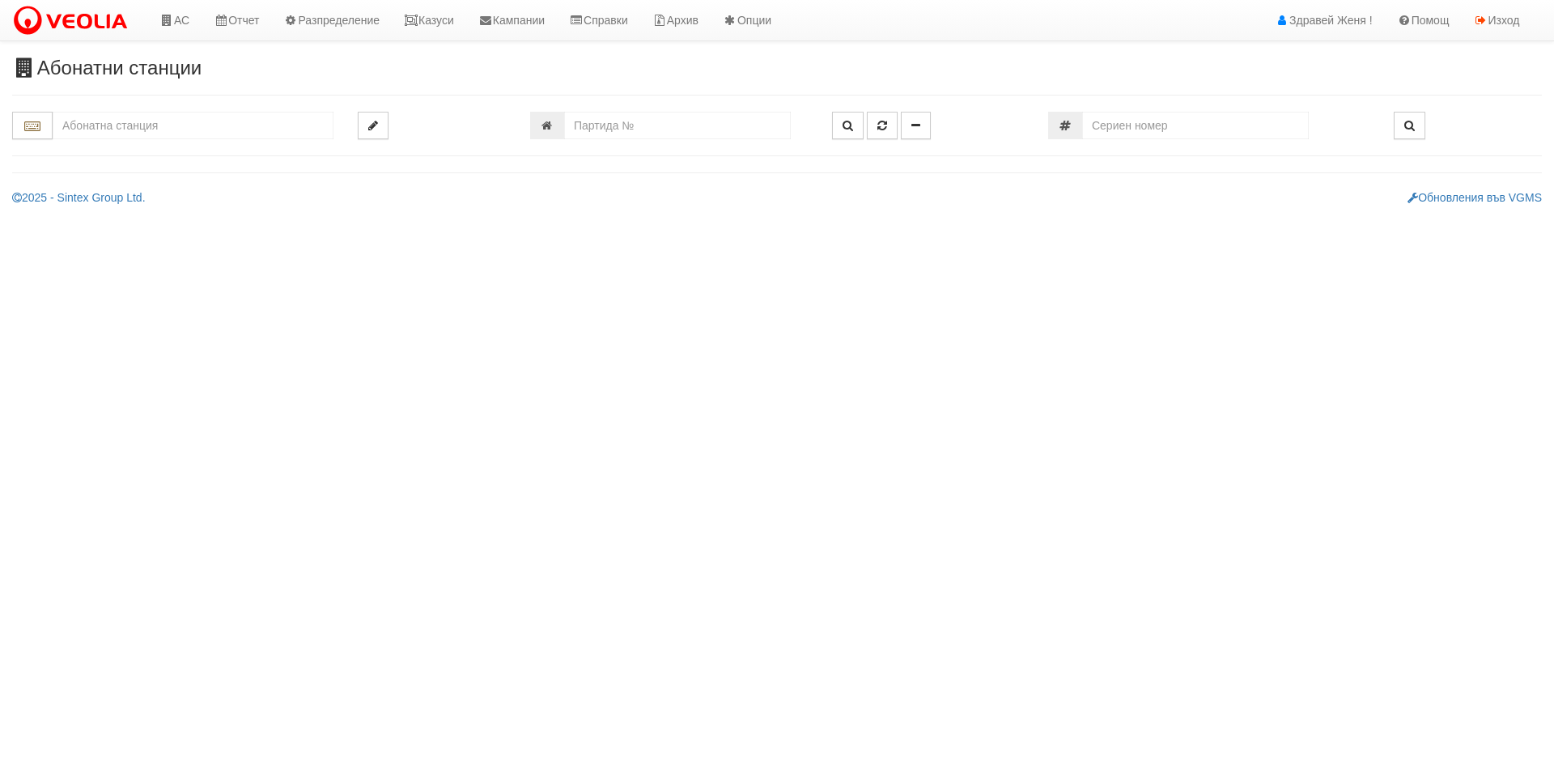
click at [134, 129] on input "text" at bounding box center [193, 126] width 281 height 28
click at [181, 156] on div "103/2 - Младост - "ХОЛИДЕЙ"" at bounding box center [193, 151] width 276 height 19
type input "103/2 - Младост - "ХОЛИДЕЙ""
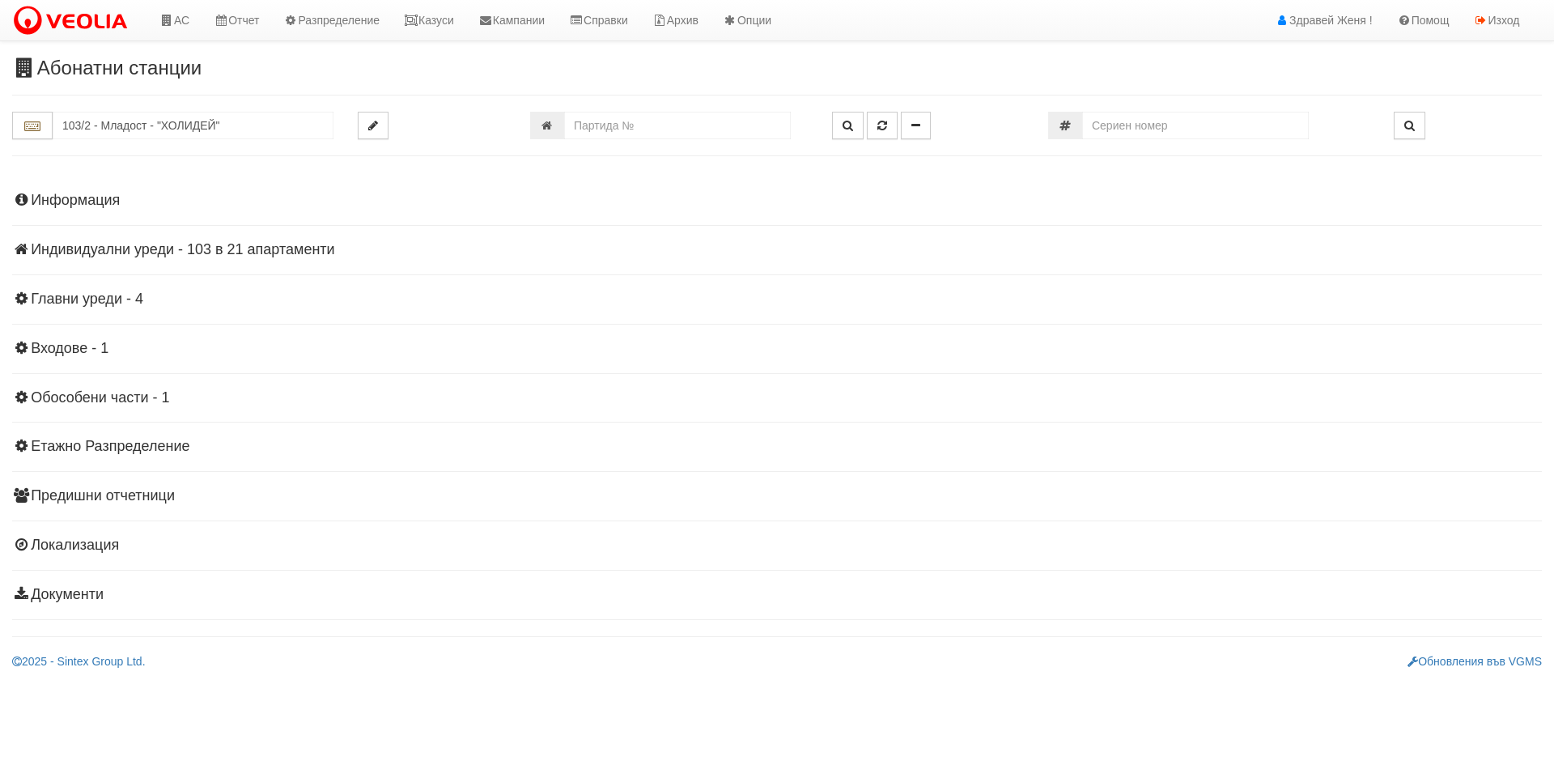
click at [185, 243] on h4 "Индивидуални уреди - 103 в 21 апартаменти" at bounding box center [776, 250] width 1529 height 16
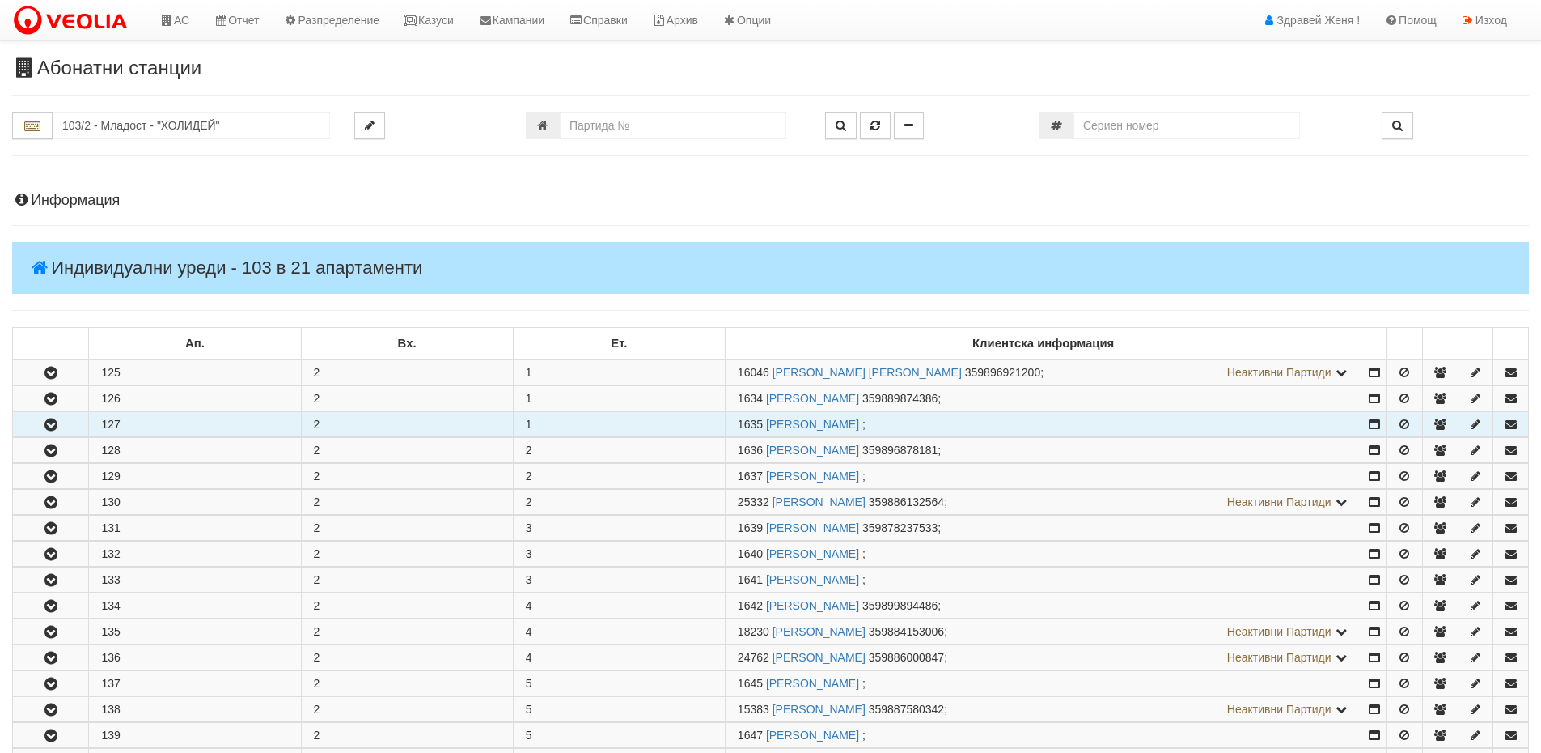
click at [61, 426] on button "button" at bounding box center [50, 424] width 75 height 24
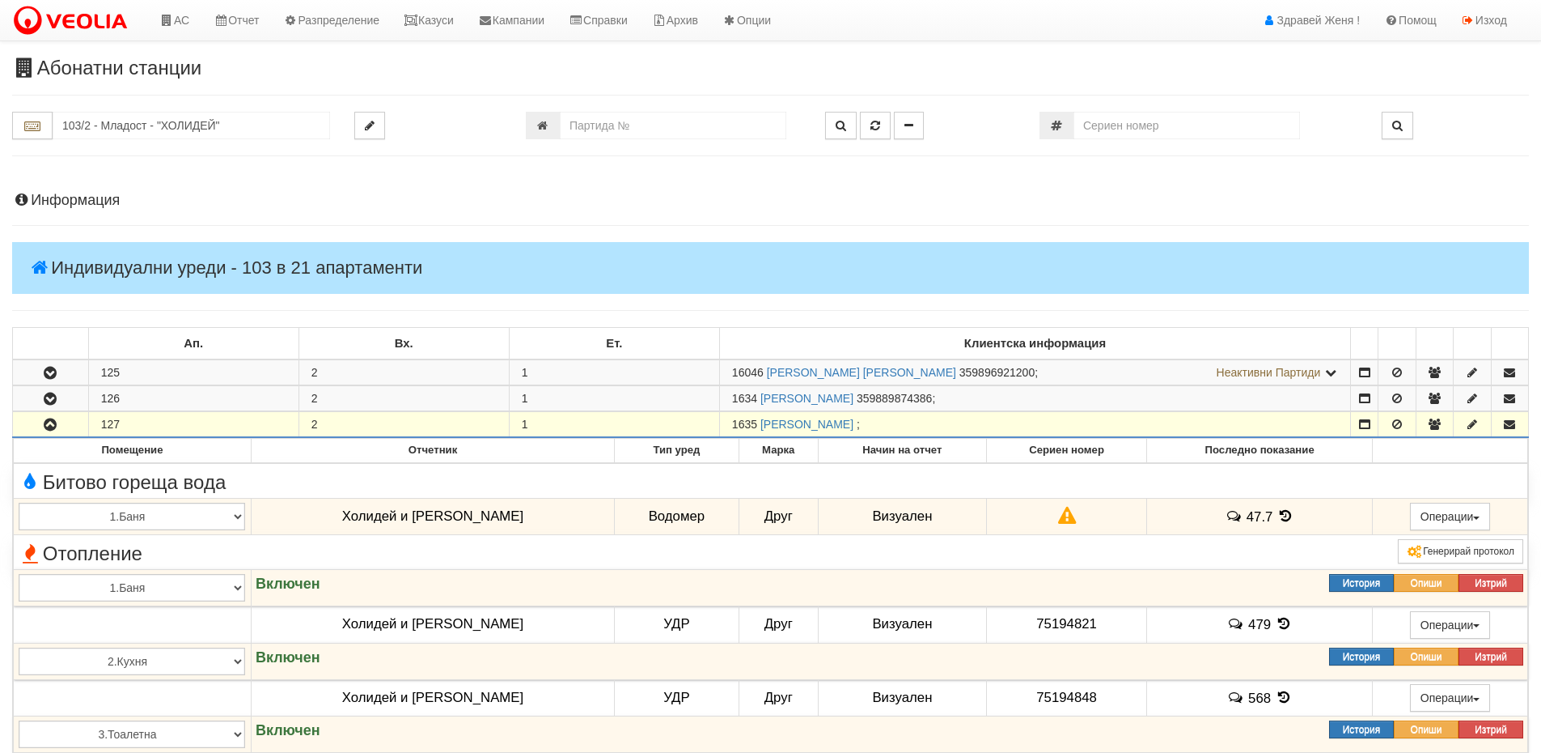
click at [728, 429] on td "1635 ЛИЛЯНА НЕНЧЕВА ПЕТКОВА ;" at bounding box center [1034, 425] width 631 height 26
copy span "1635"
click at [1135, 205] on h4 "Информация" at bounding box center [770, 201] width 1517 height 16
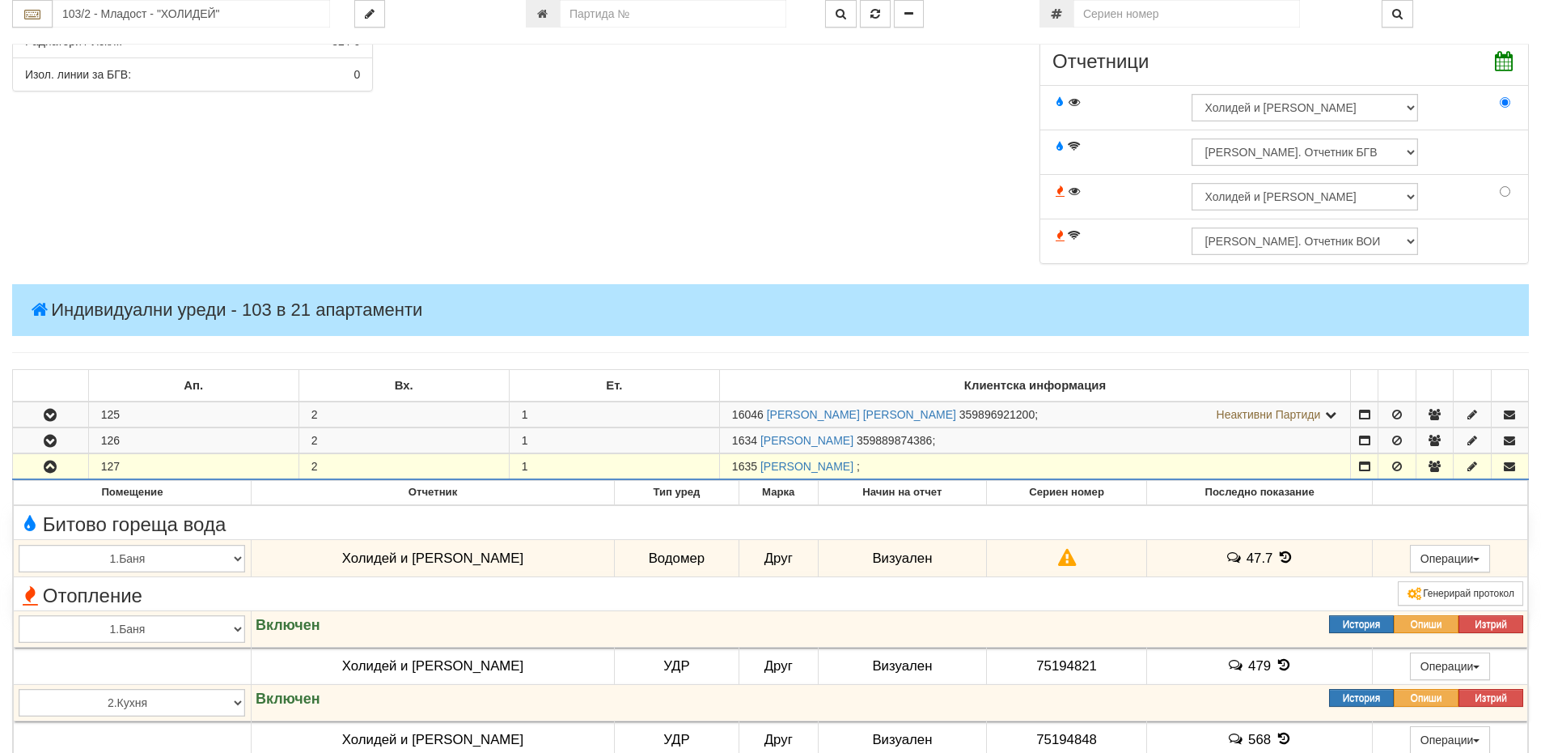
scroll to position [728, 0]
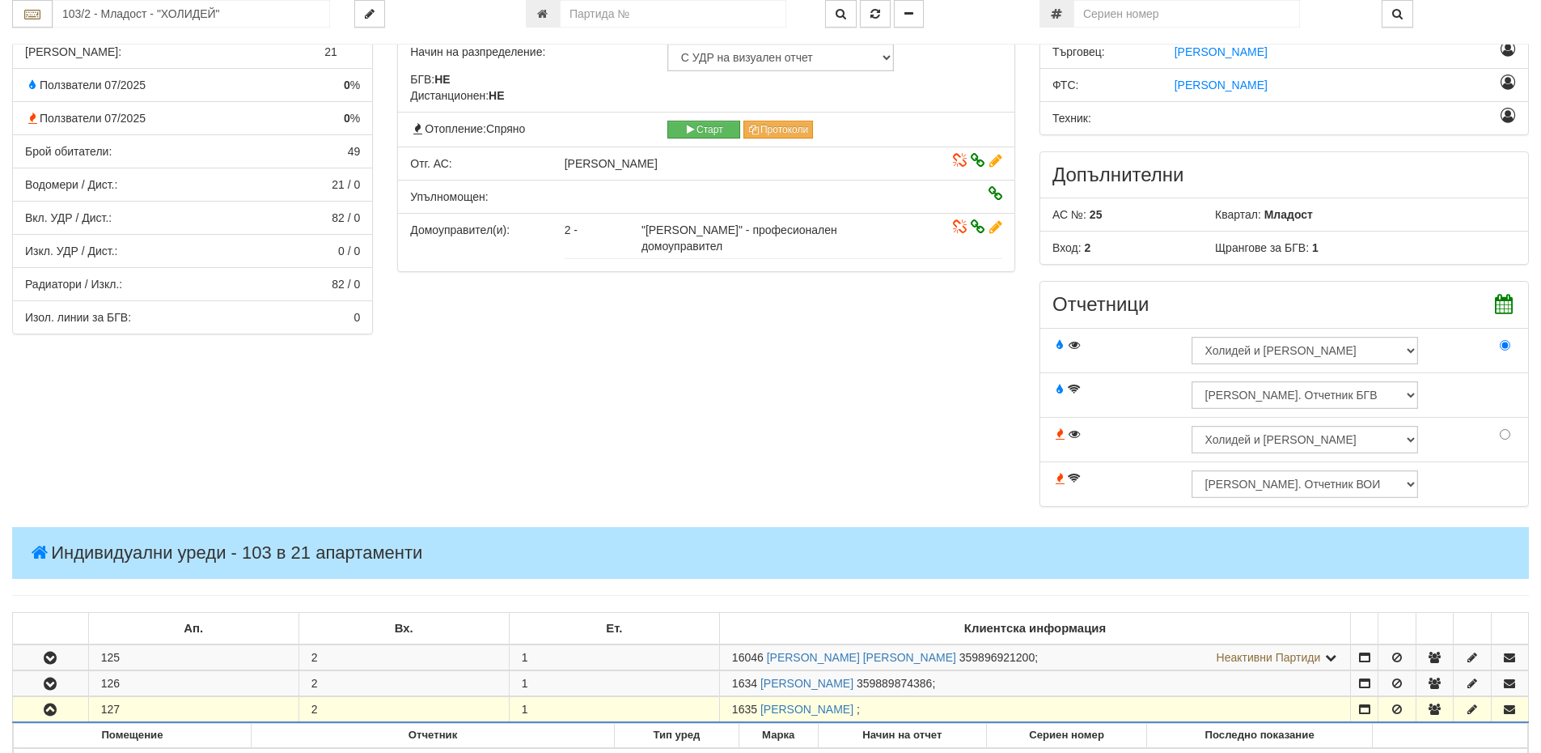
scroll to position [405, 0]
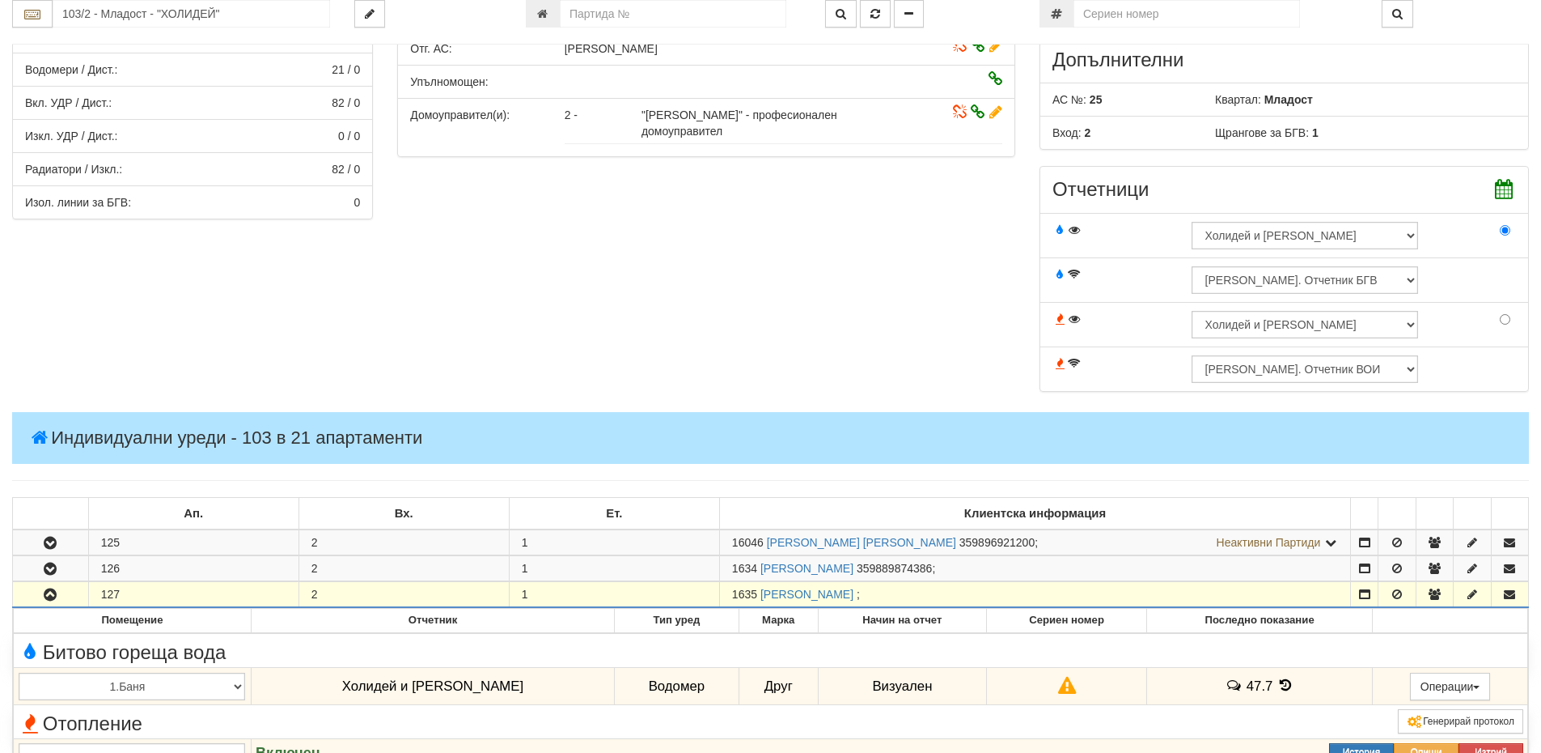
click at [998, 263] on div "Параметри Брой Апартаменти: 21 Ползватели 07/2025 0 % 0 % 49" at bounding box center [770, 141] width 1541 height 534
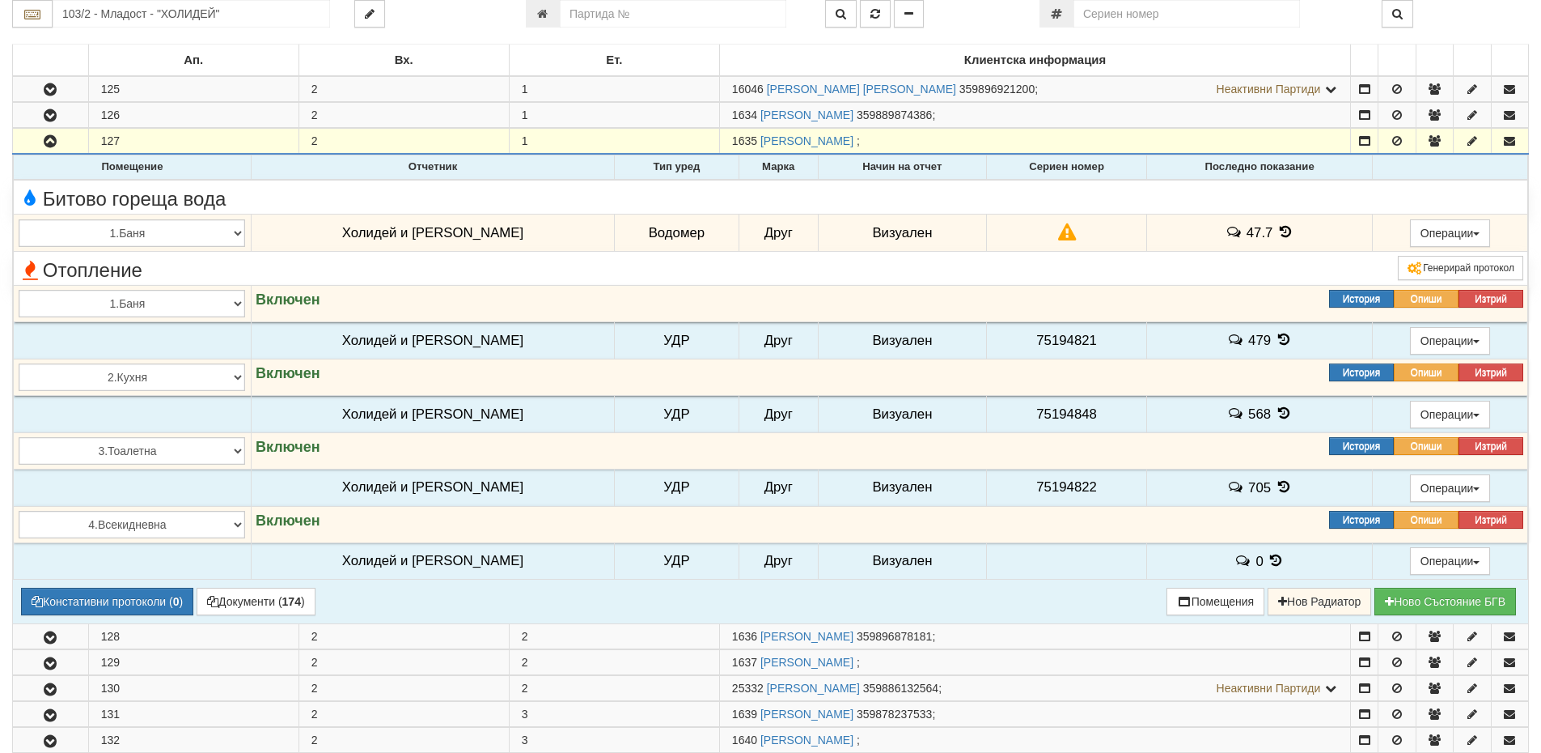
scroll to position [890, 0]
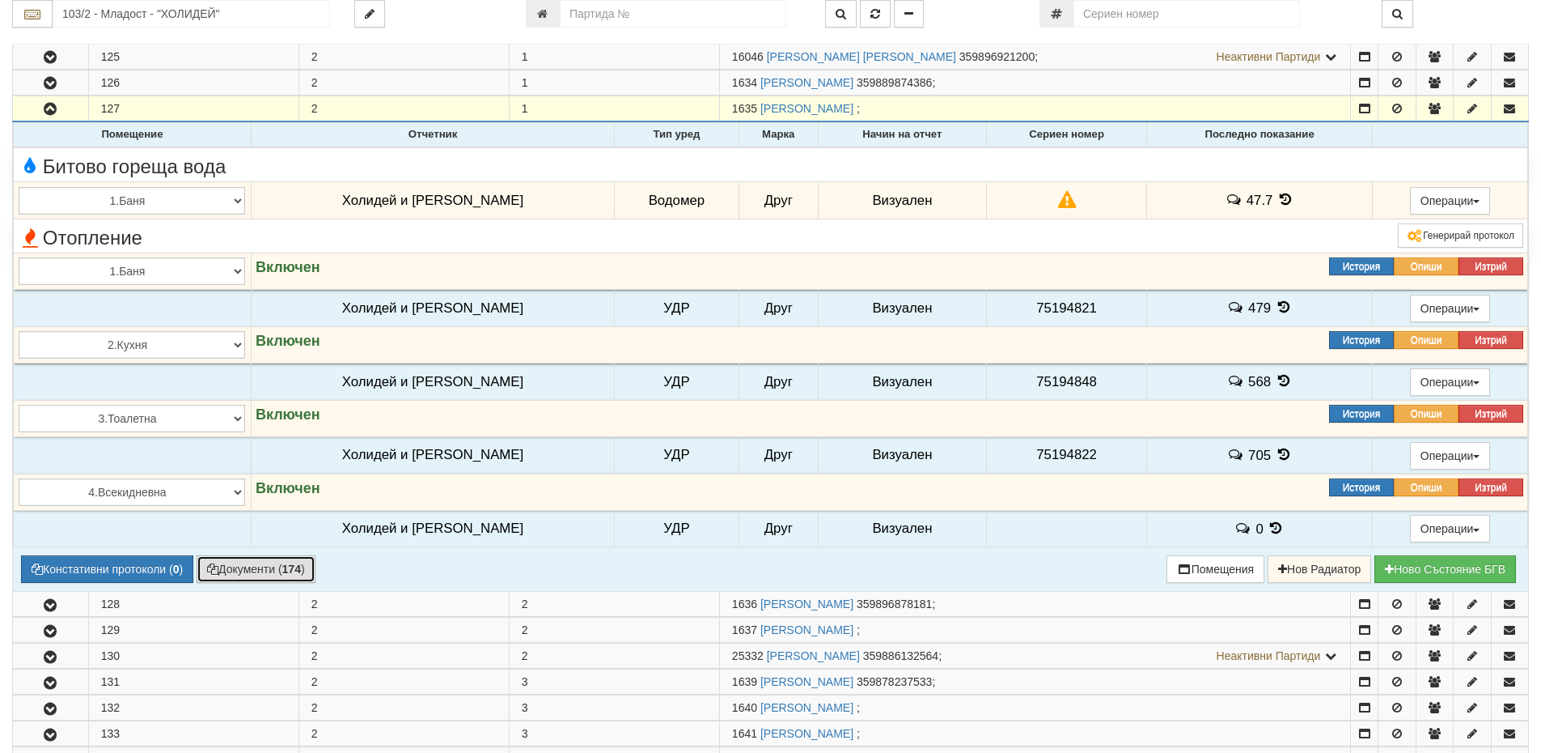
click at [233, 570] on button "Документи ( 174 )" at bounding box center [256, 569] width 119 height 28
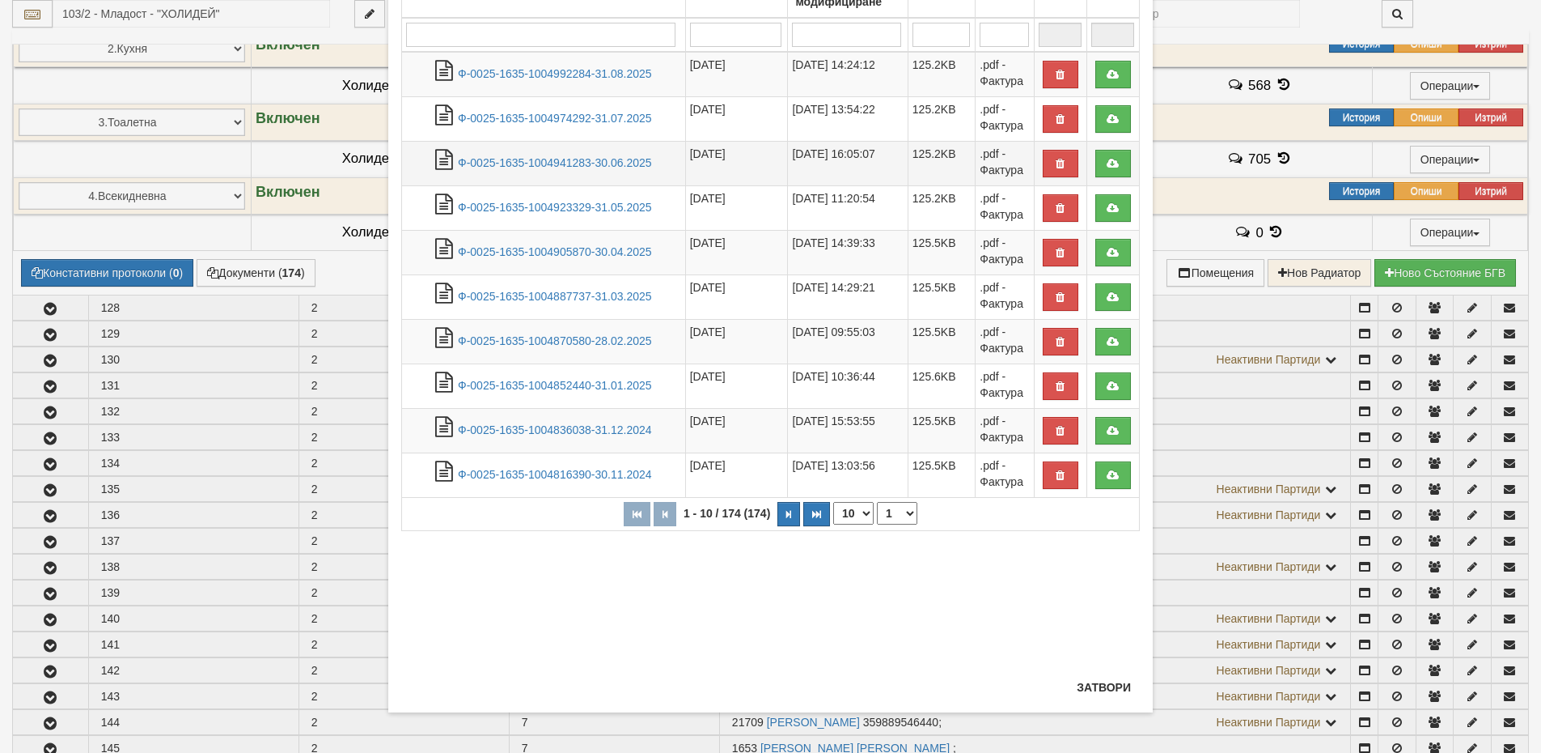
scroll to position [1214, 0]
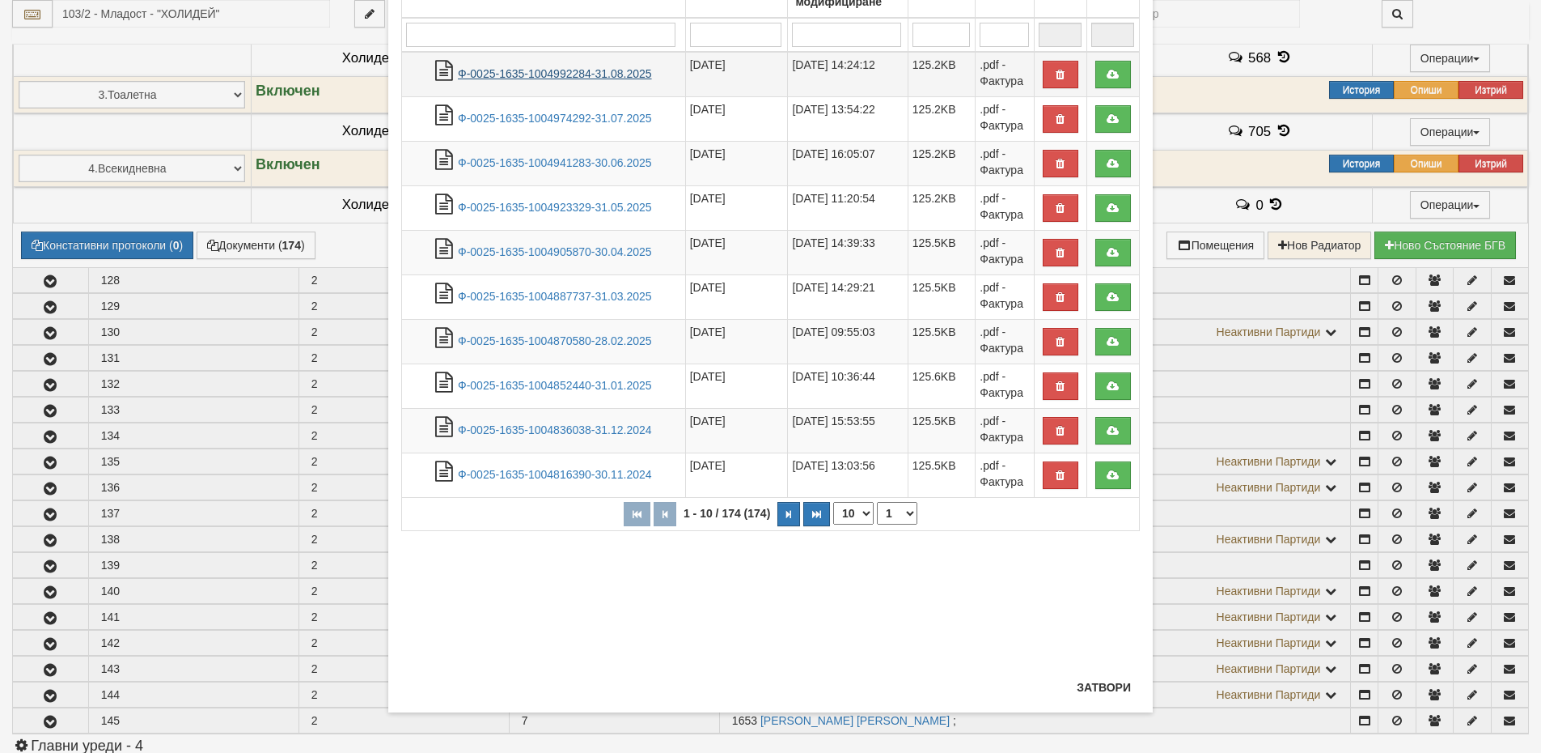
click at [589, 74] on link "Ф-0025-1635-1004992284-31.08.2025" at bounding box center [555, 73] width 194 height 13
click at [1108, 691] on button "Затвори" at bounding box center [1104, 687] width 74 height 26
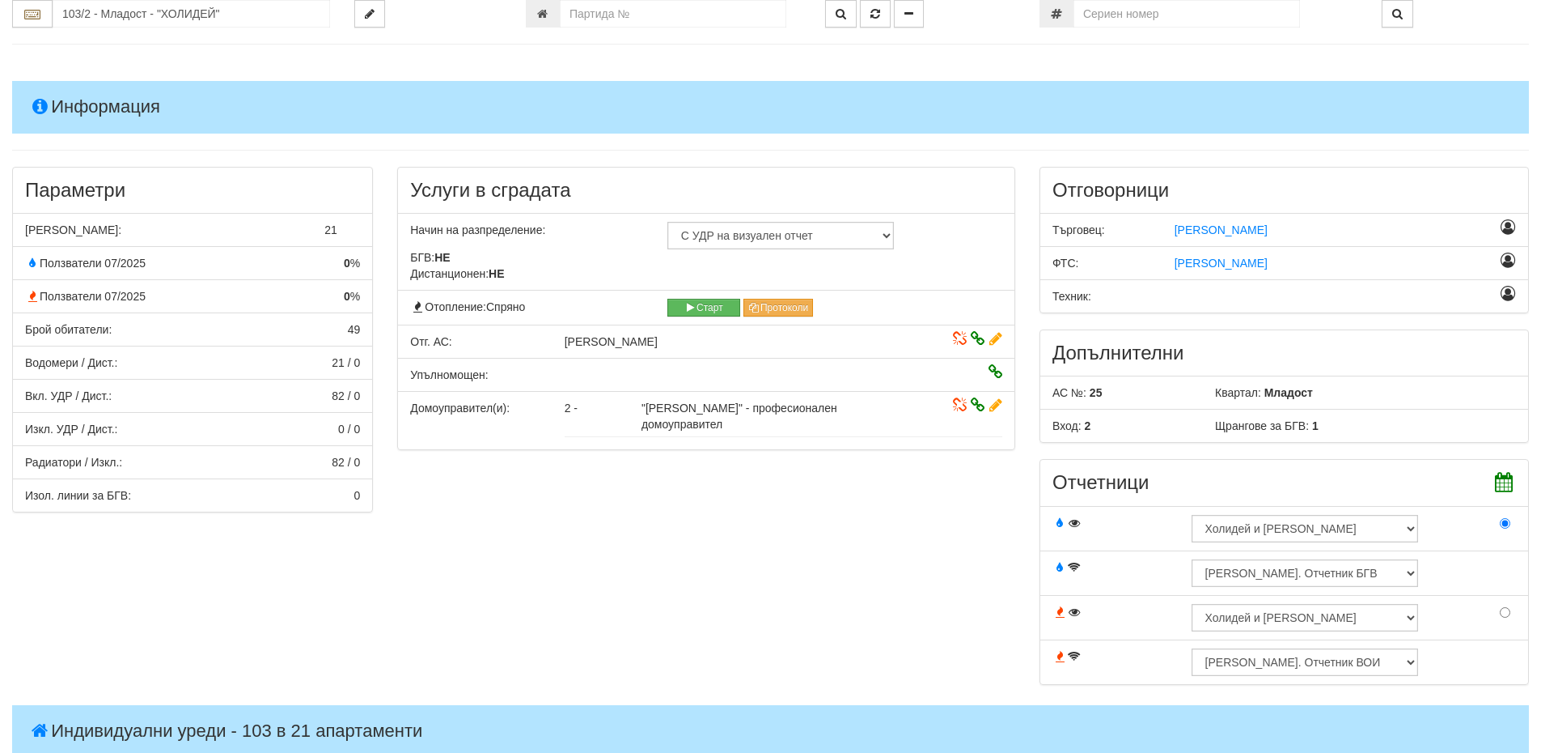
scroll to position [0, 0]
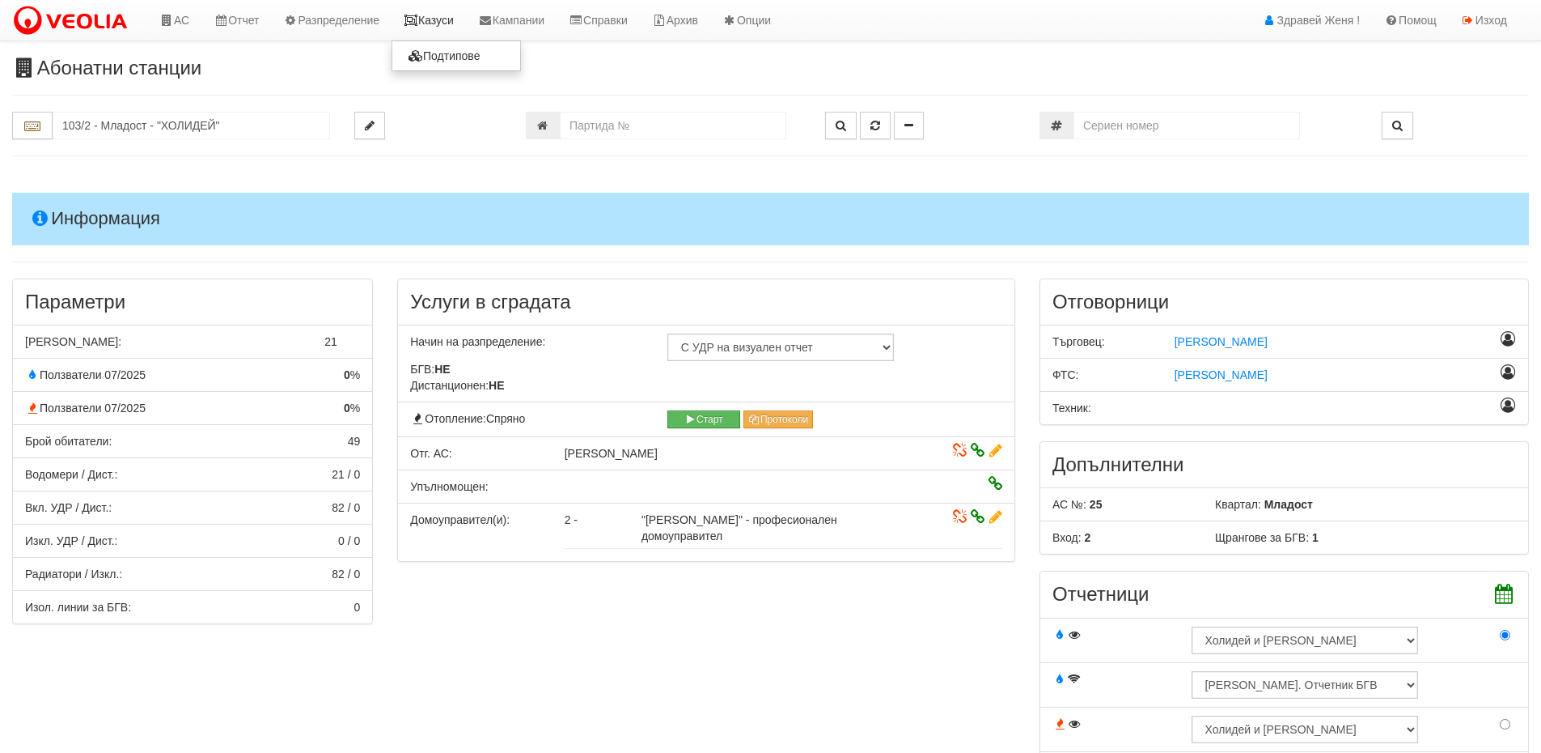
click at [419, 26] on link "Казуси" at bounding box center [429, 20] width 74 height 40
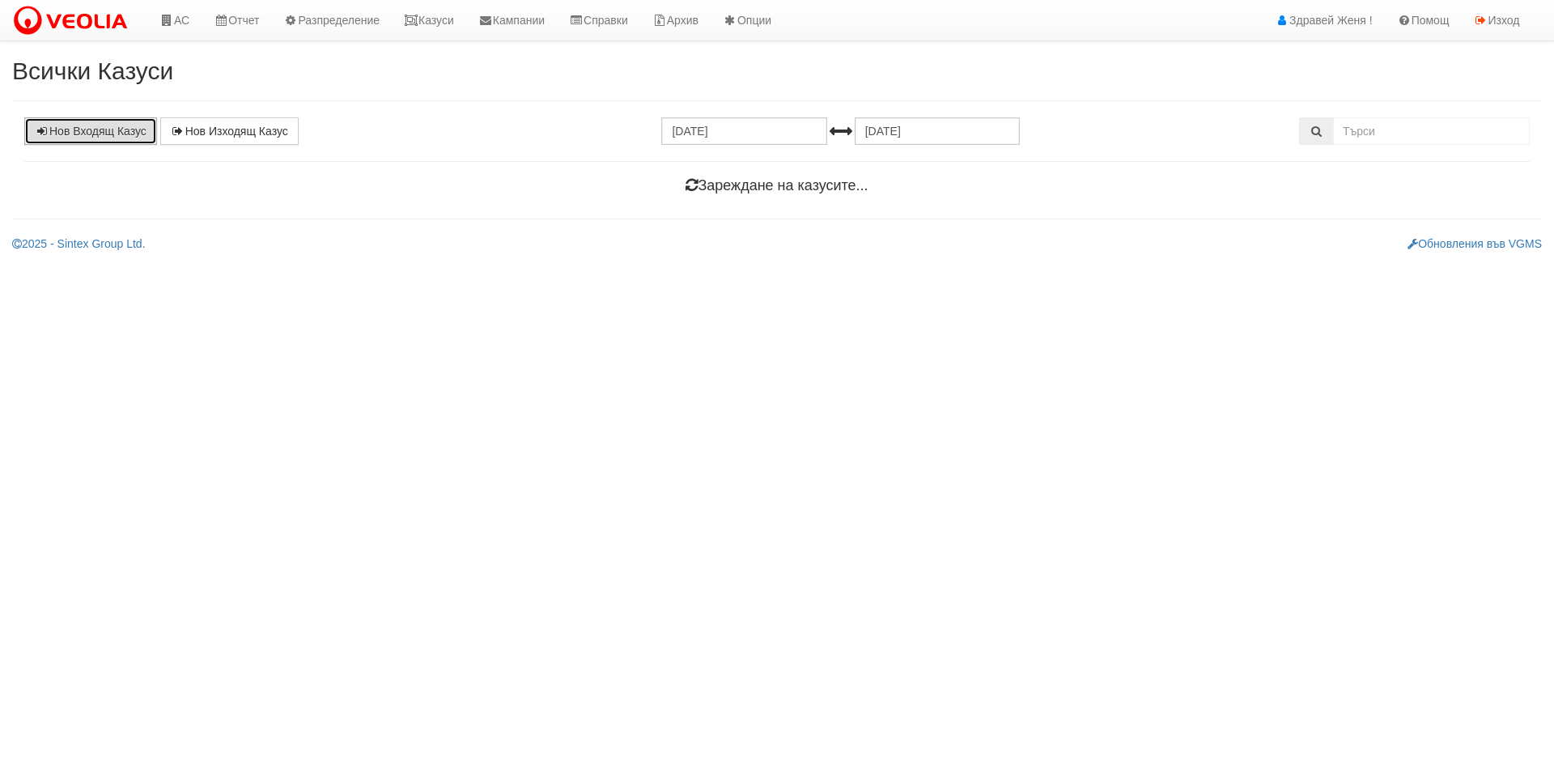
click at [125, 132] on link "Нов Входящ Казус" at bounding box center [90, 131] width 133 height 28
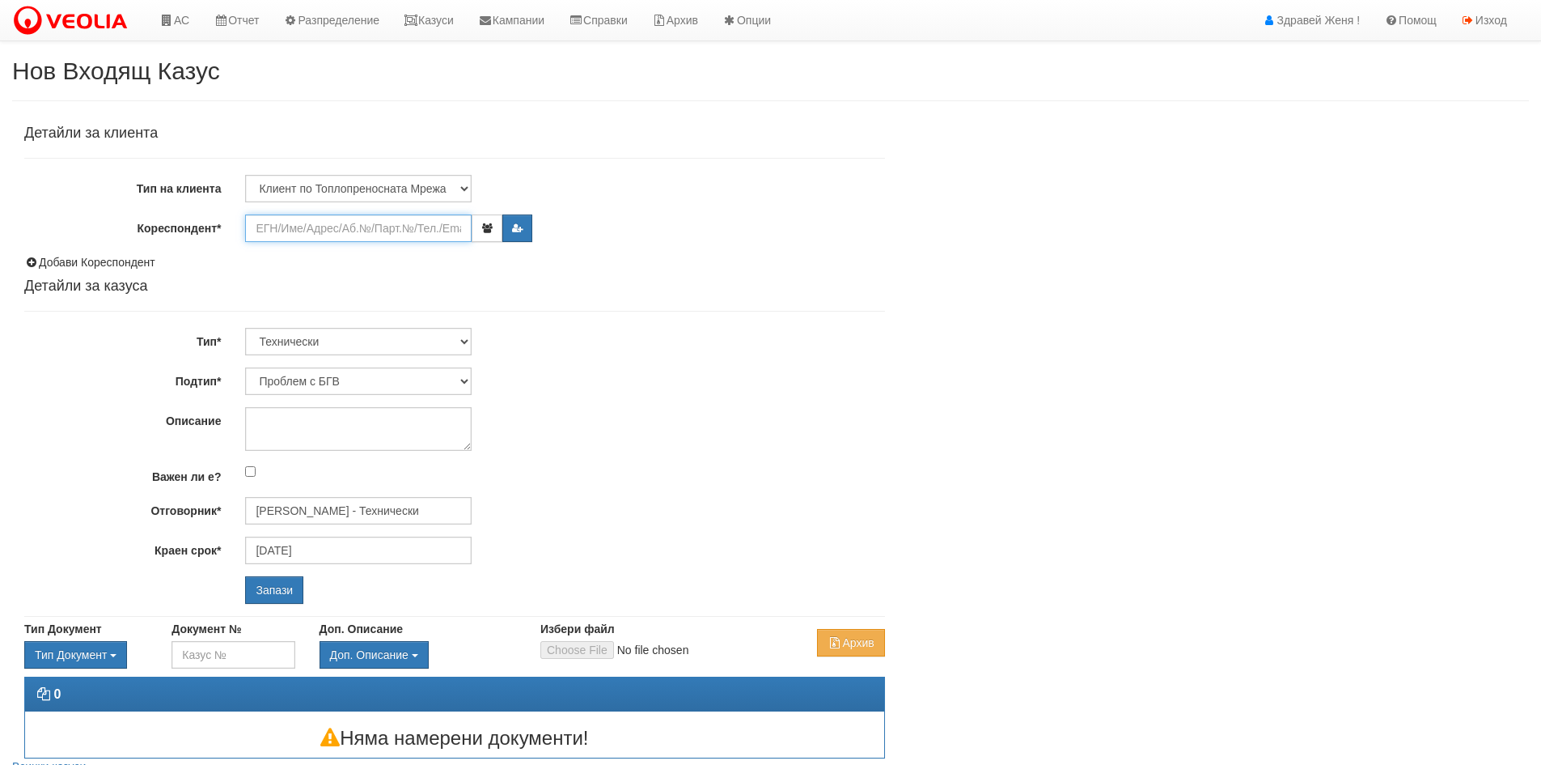
click at [316, 229] on input "Кореспондент*" at bounding box center [358, 228] width 227 height 28
click at [315, 225] on input "Кореспондент*" at bounding box center [358, 228] width 227 height 28
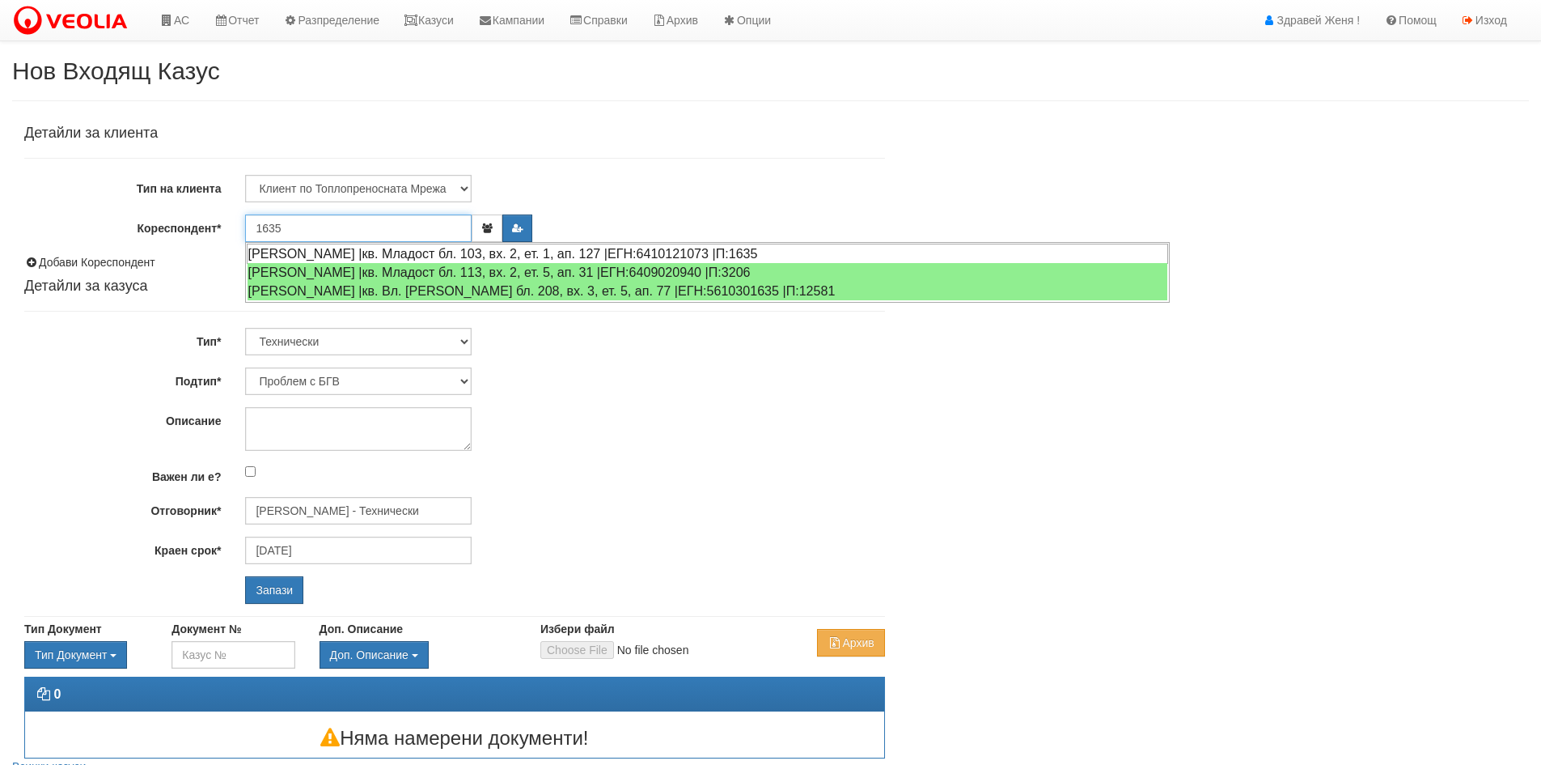
click at [322, 248] on div "[PERSON_NAME] |кв. Младост бл. 103, вх. 2, ет. 1, ап. 127 |ЕГН:6410121073 |П:16…" at bounding box center [708, 254] width 922 height 20
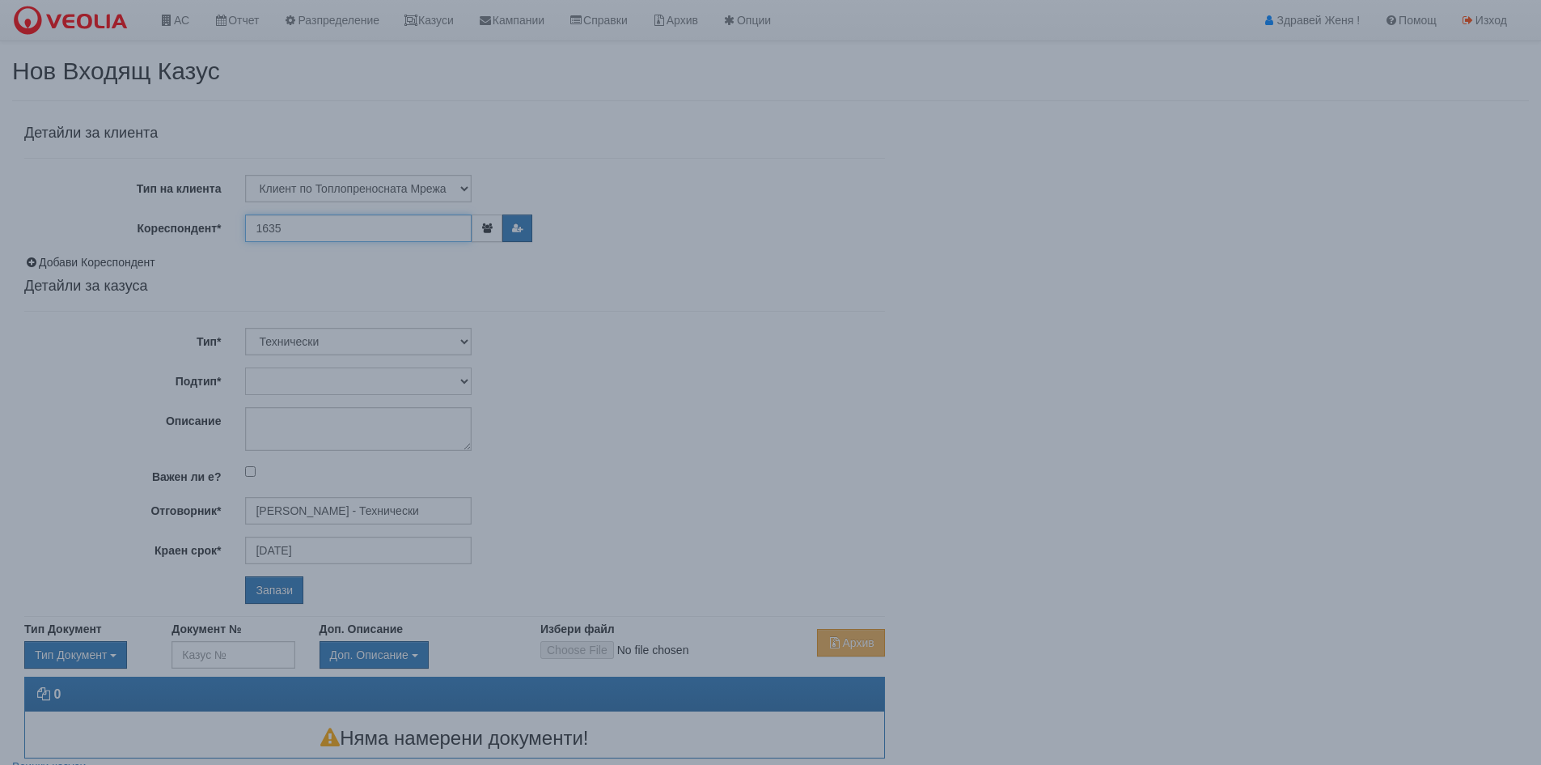
type input "[PERSON_NAME]"
type input "[PERSON_NAME] - Технически"
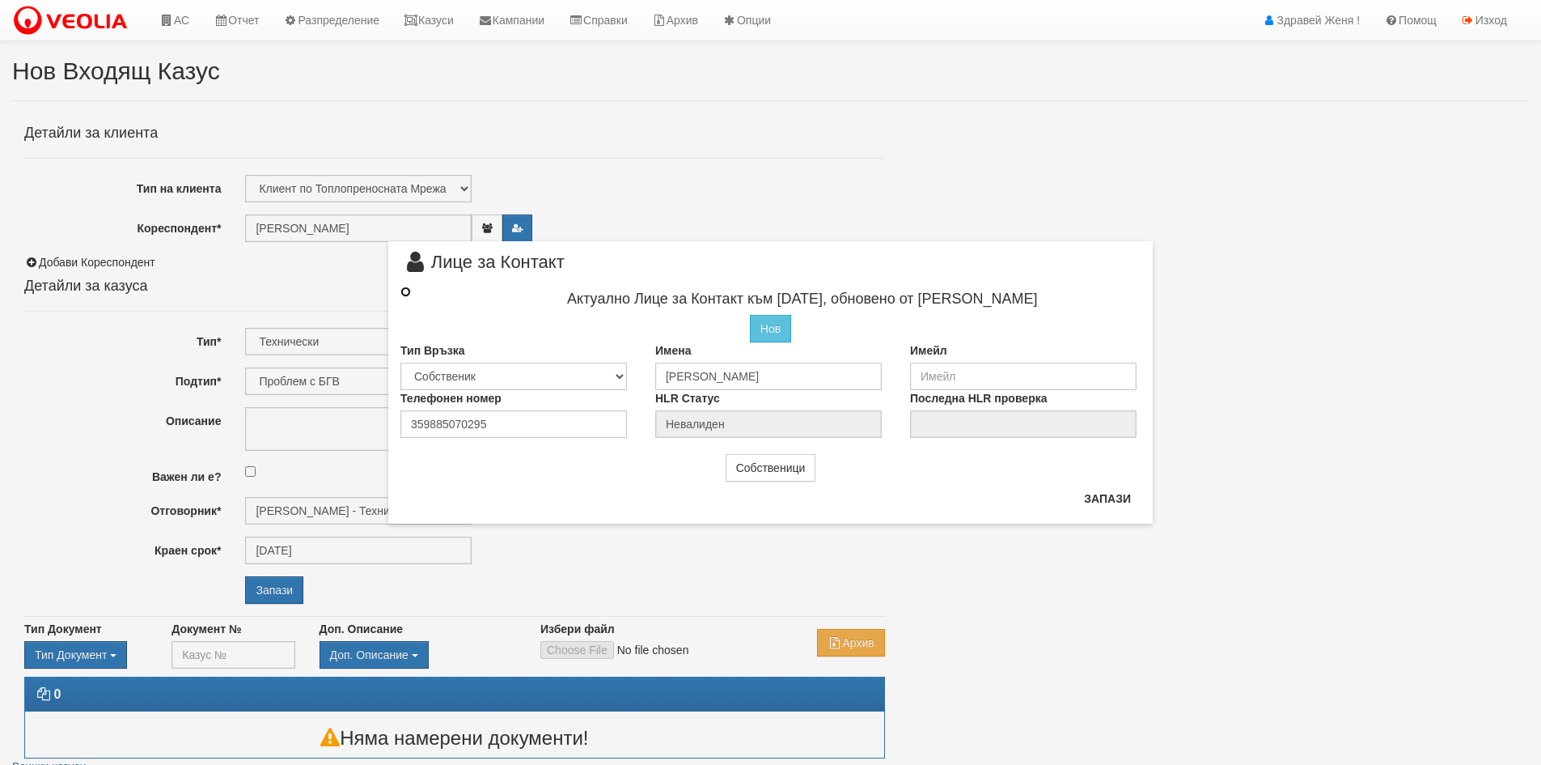
click at [404, 292] on input "radio" at bounding box center [406, 291] width 11 height 11
radio input "true"
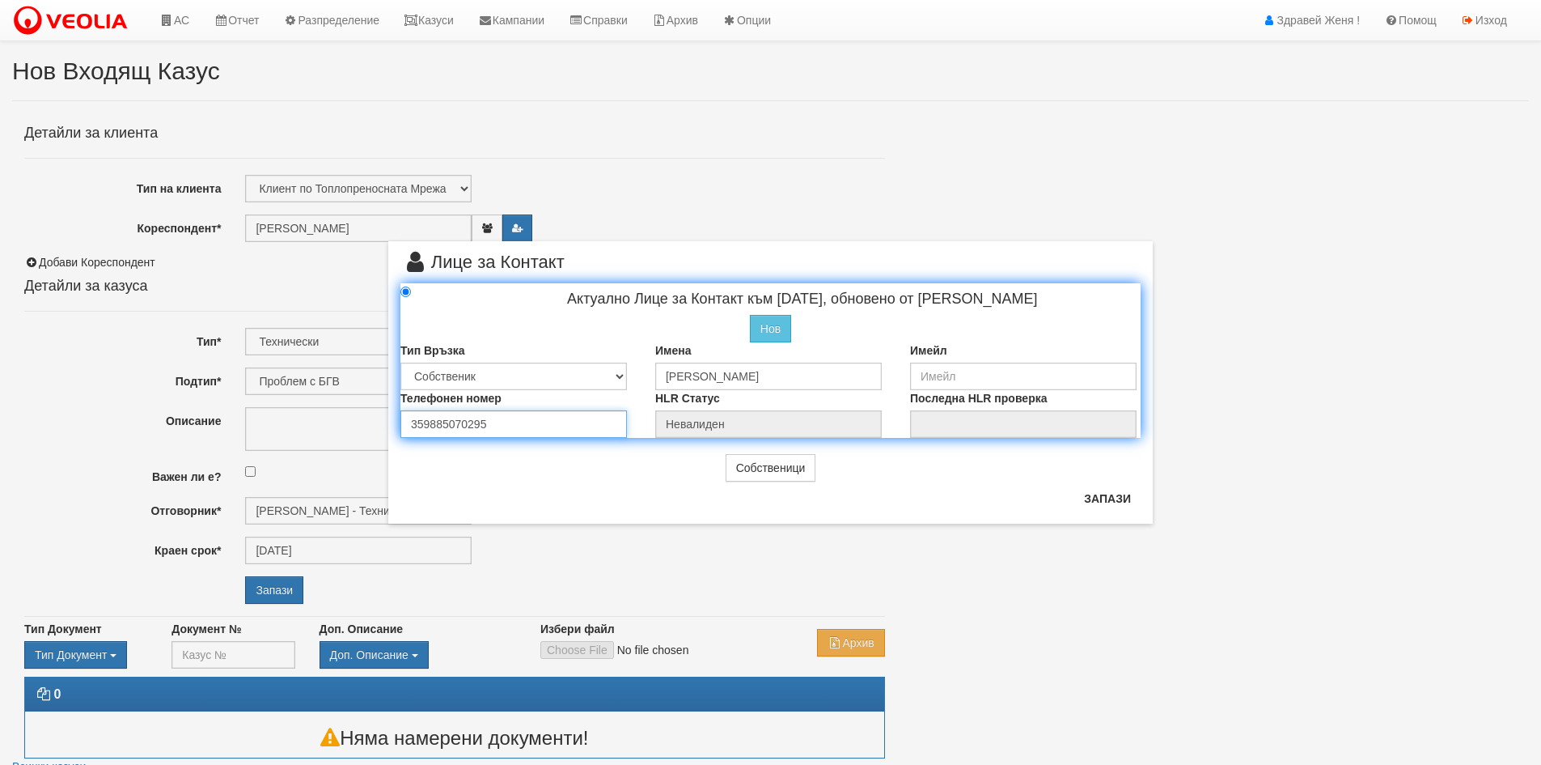
drag, startPoint x: 494, startPoint y: 421, endPoint x: 235, endPoint y: 411, distance: 259.1
click at [235, 411] on div "× Лице за Контакт Актуално Лице за Контакт към [DATE], обновено от [PERSON_NAME…" at bounding box center [770, 382] width 1541 height 765
type input "0887639149"
click at [1120, 501] on button "Запази" at bounding box center [1108, 498] width 66 height 26
radio input "true"
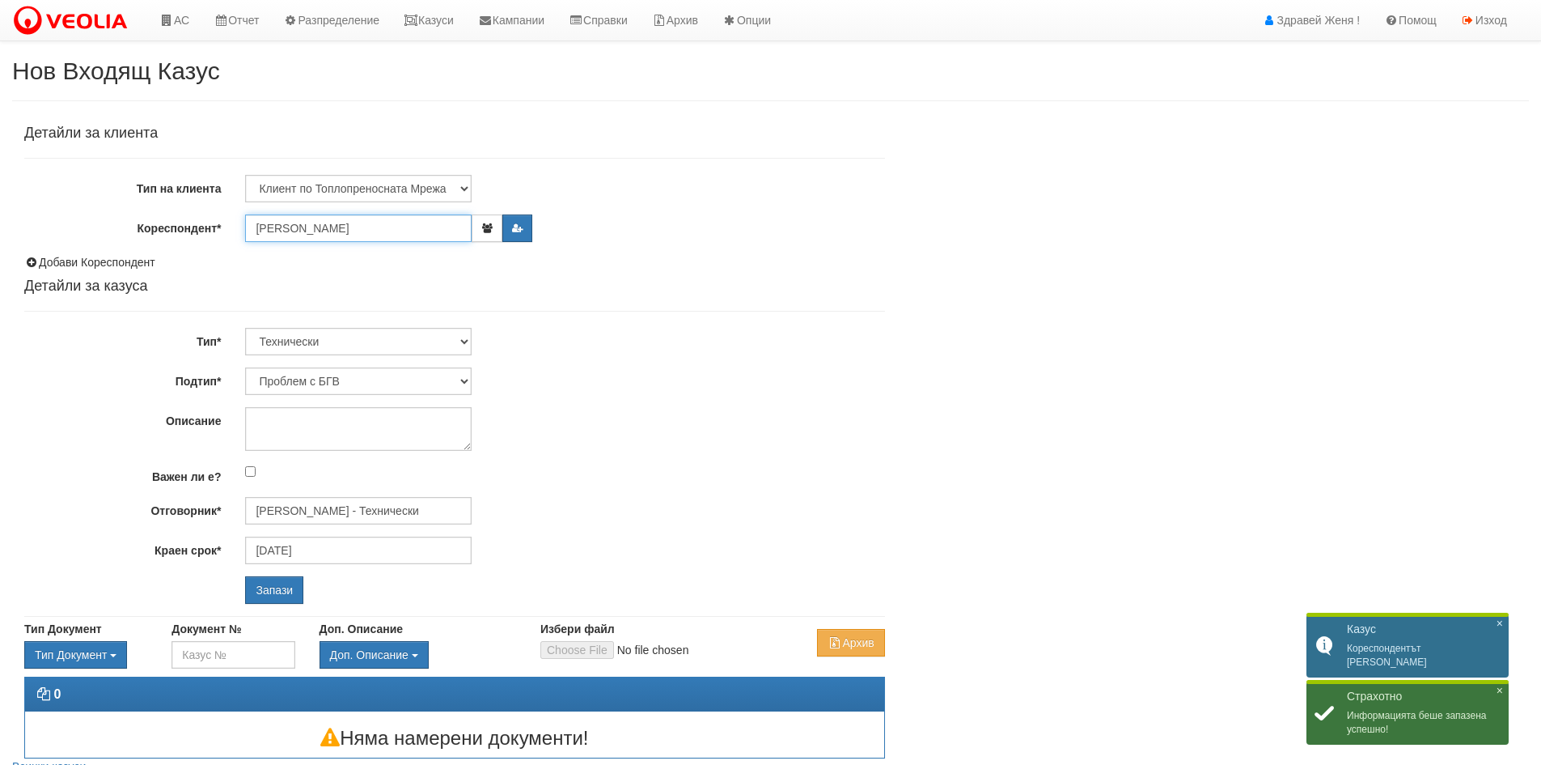
click at [312, 231] on input "[PERSON_NAME]" at bounding box center [358, 228] width 227 height 28
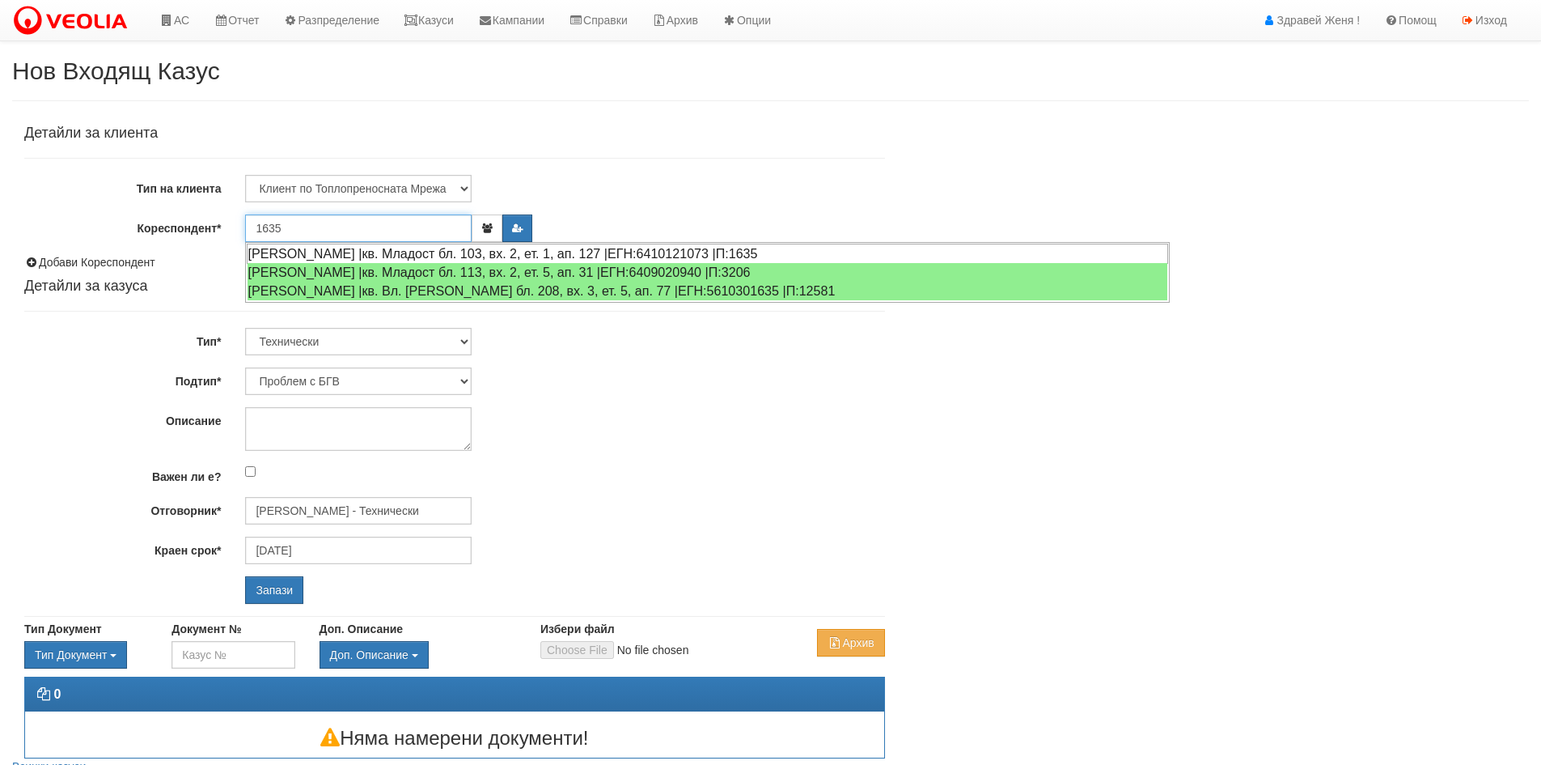
click at [332, 259] on div "[PERSON_NAME] |кв. Младост бл. 103, вх. 2, ет. 1, ап. 127 |ЕГН:6410121073 |П:16…" at bounding box center [708, 254] width 922 height 20
type input "[PERSON_NAME]"
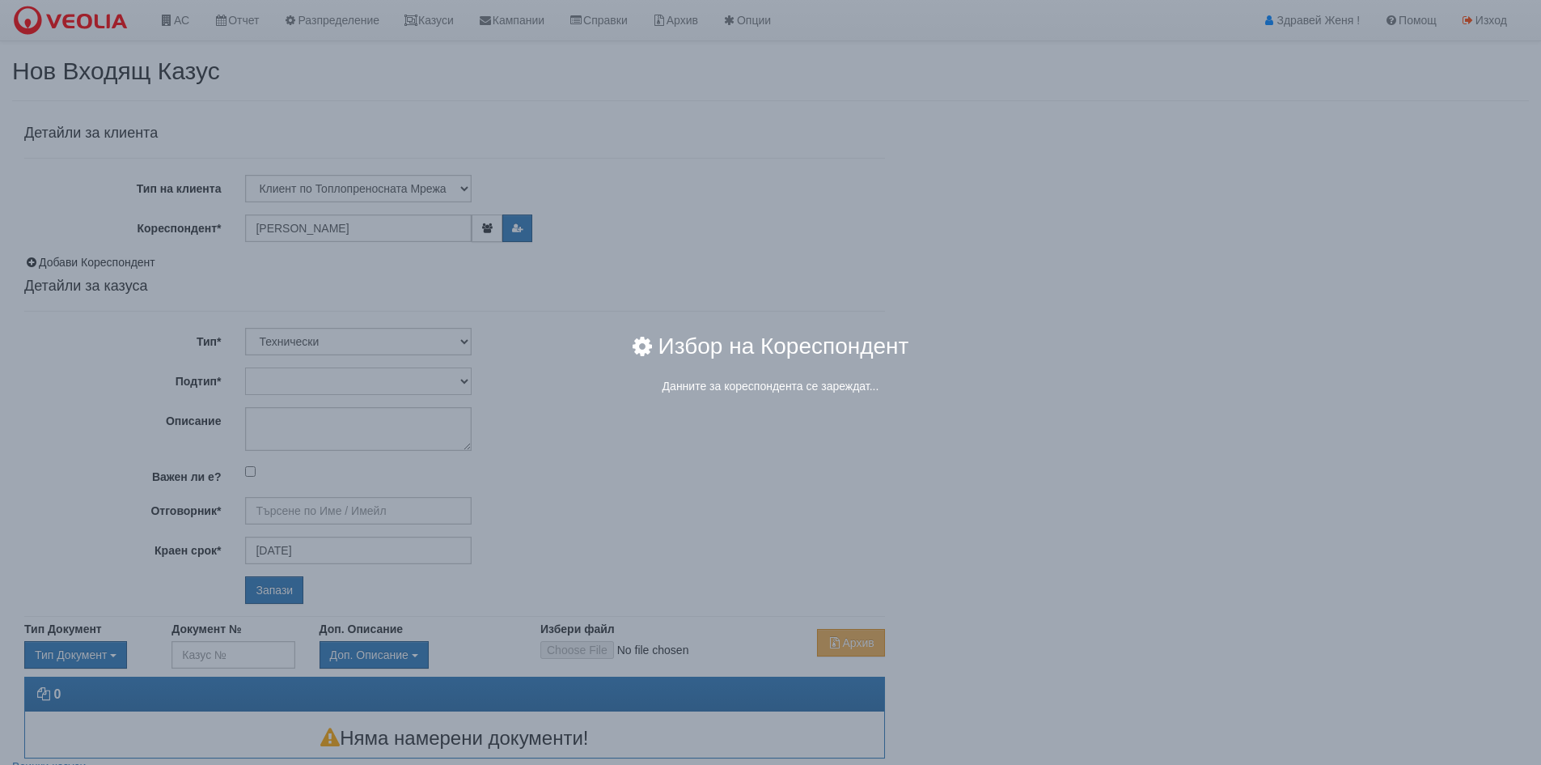
type input "[PERSON_NAME] - Технически"
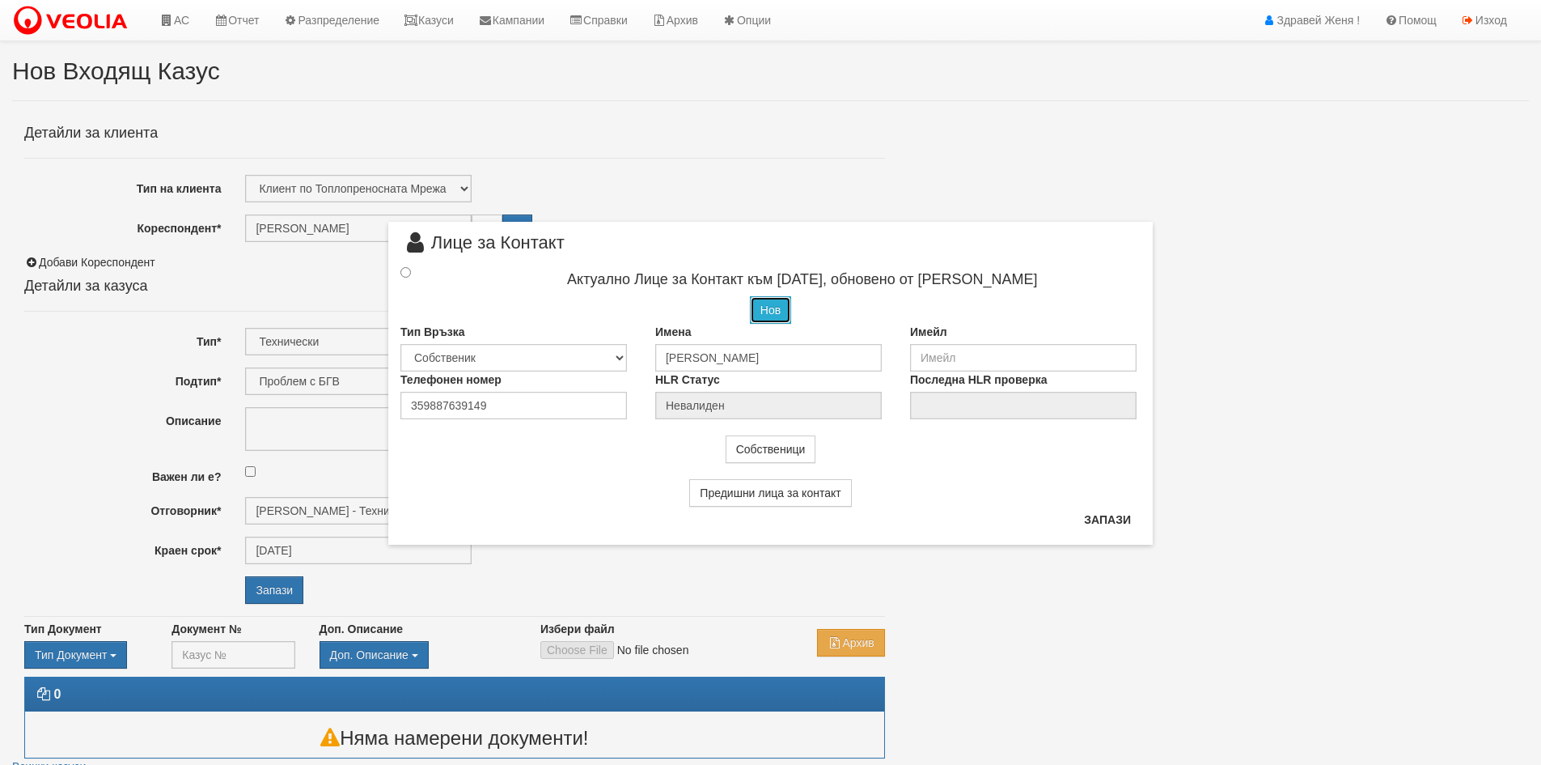
click at [773, 314] on button "Нов" at bounding box center [770, 310] width 41 height 28
click at [680, 350] on input "text" at bounding box center [768, 355] width 227 height 28
click at [762, 353] on input "[PERSON_NAME]" at bounding box center [768, 355] width 227 height 28
type input "[PERSON_NAME]"
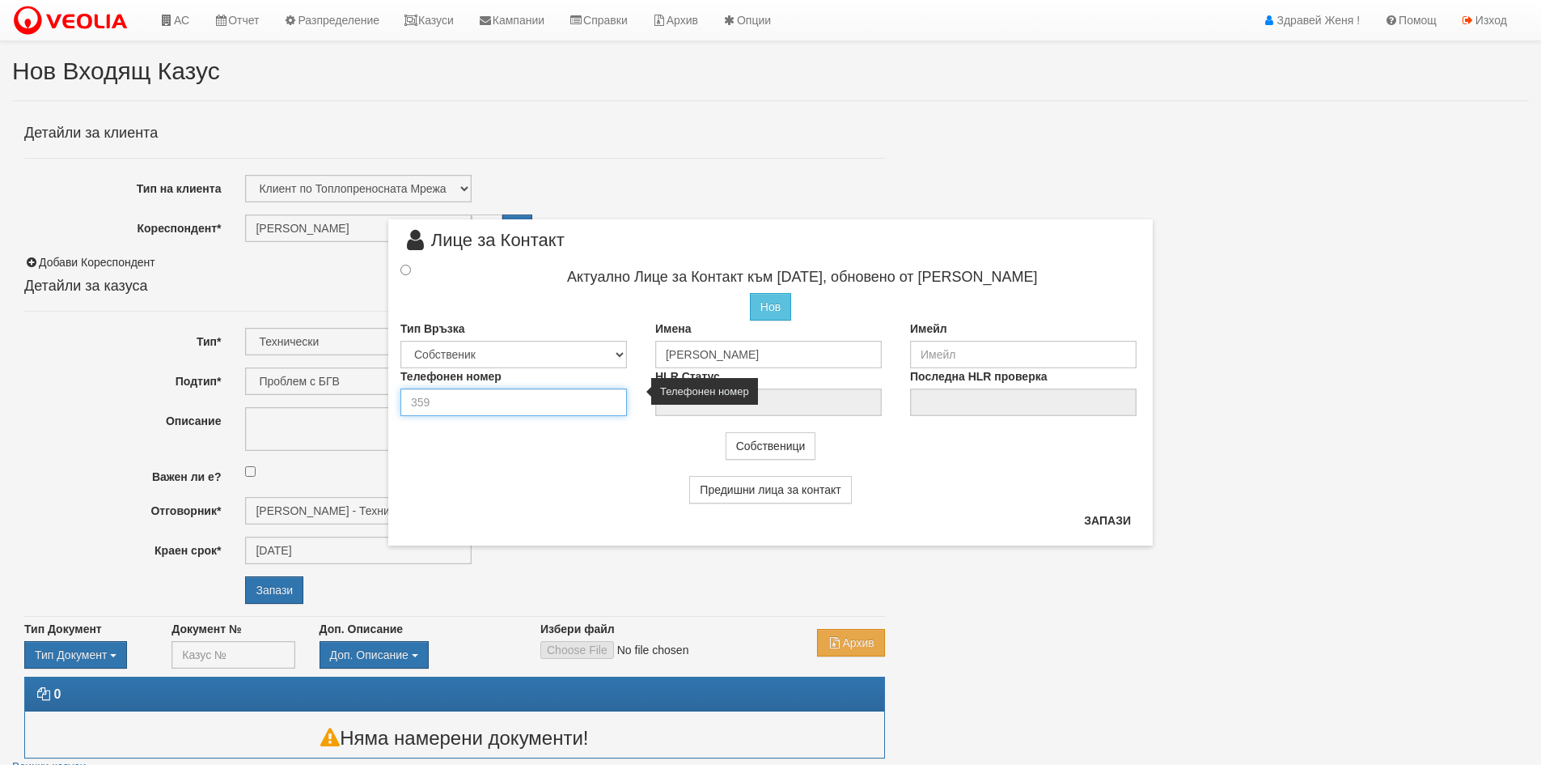
click at [531, 404] on input "number" at bounding box center [514, 402] width 227 height 28
type input "0886769986"
click at [405, 268] on input "radio" at bounding box center [406, 270] width 11 height 11
radio input "true"
type input "[PERSON_NAME]"
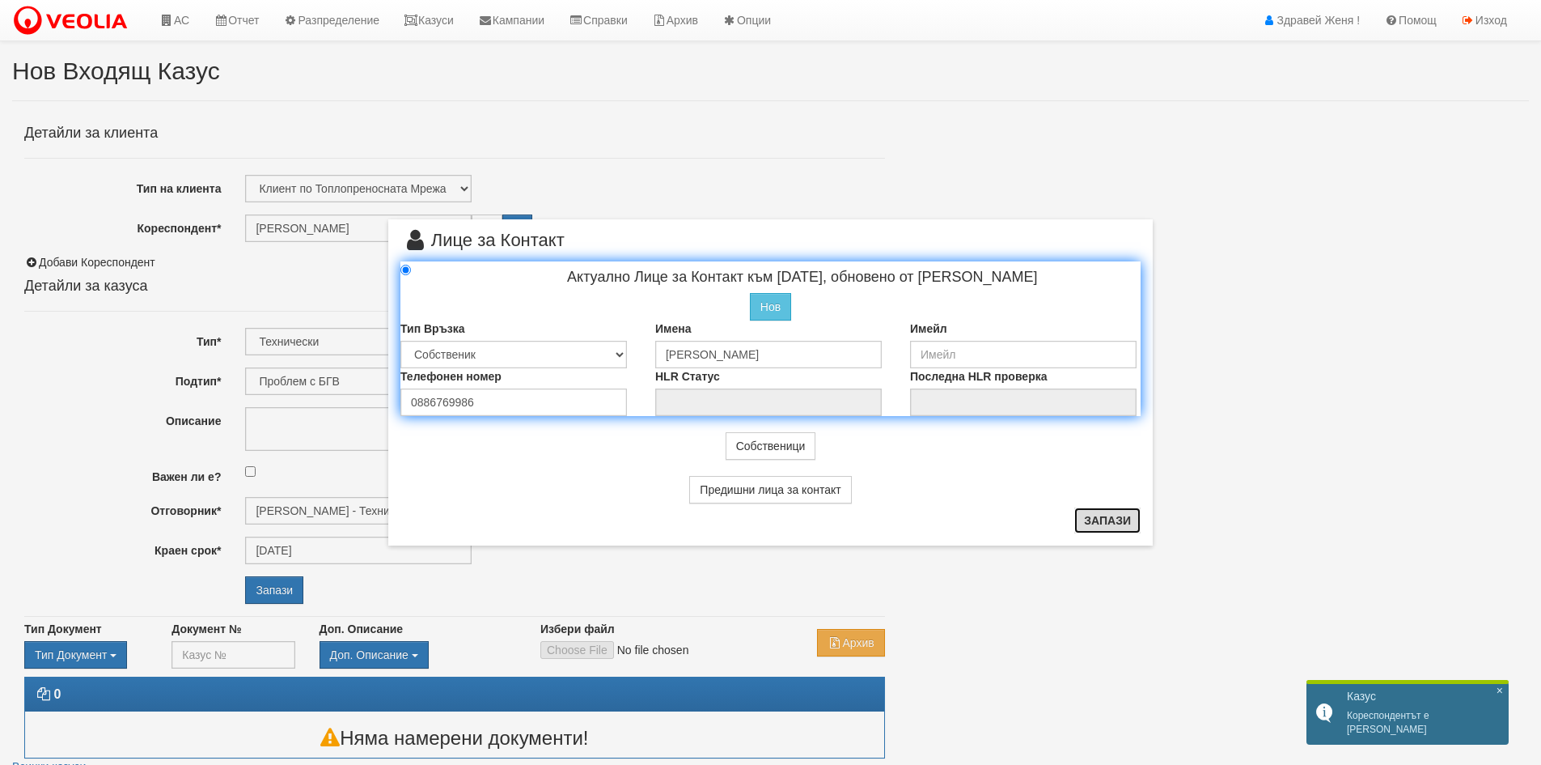
click at [1116, 514] on button "Запази" at bounding box center [1108, 520] width 66 height 26
radio input "true"
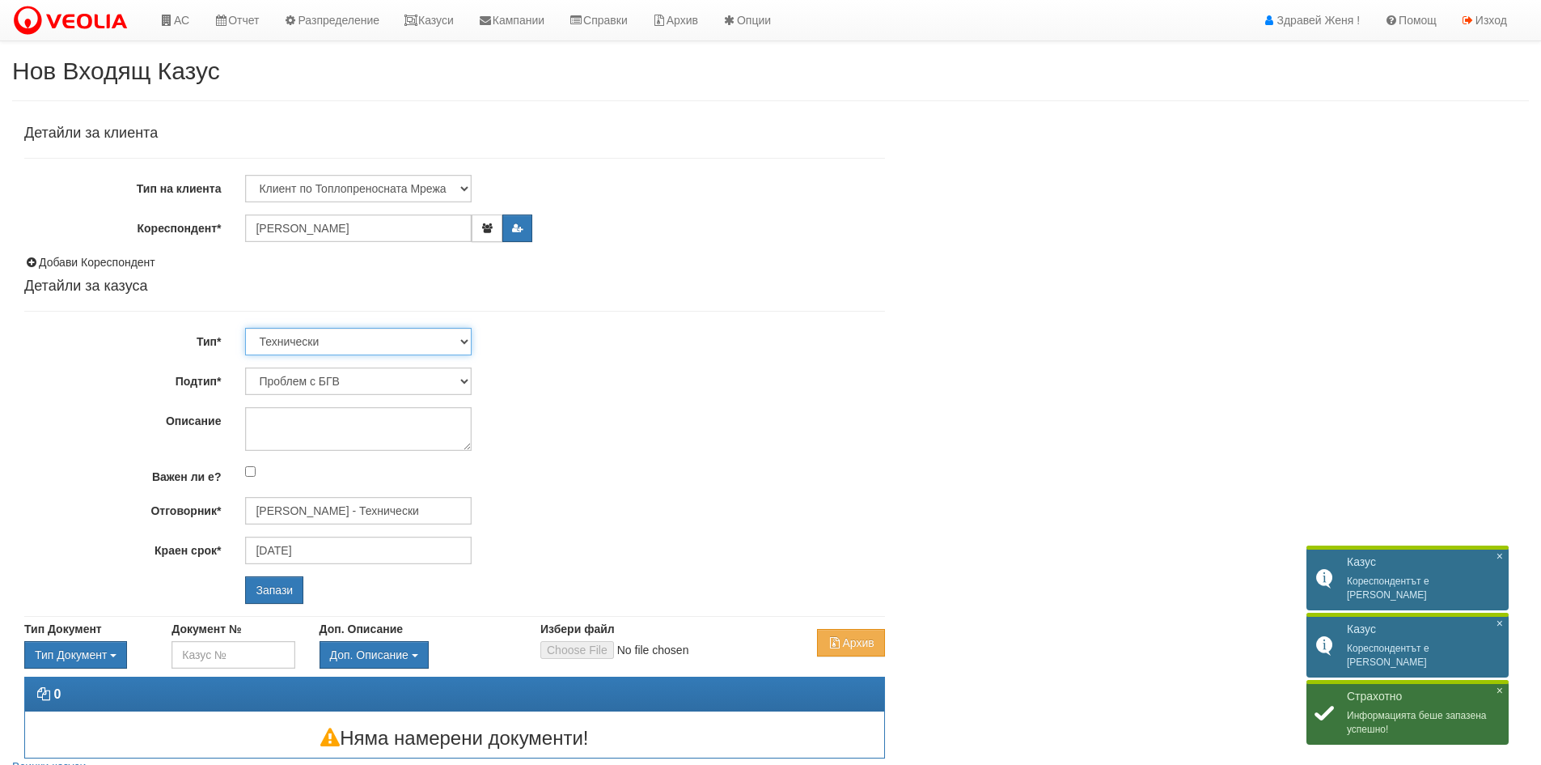
click at [460, 341] on select "Технически ФТС Търговски Административен Производствен Експлоатационен Финансов…" at bounding box center [358, 342] width 227 height 28
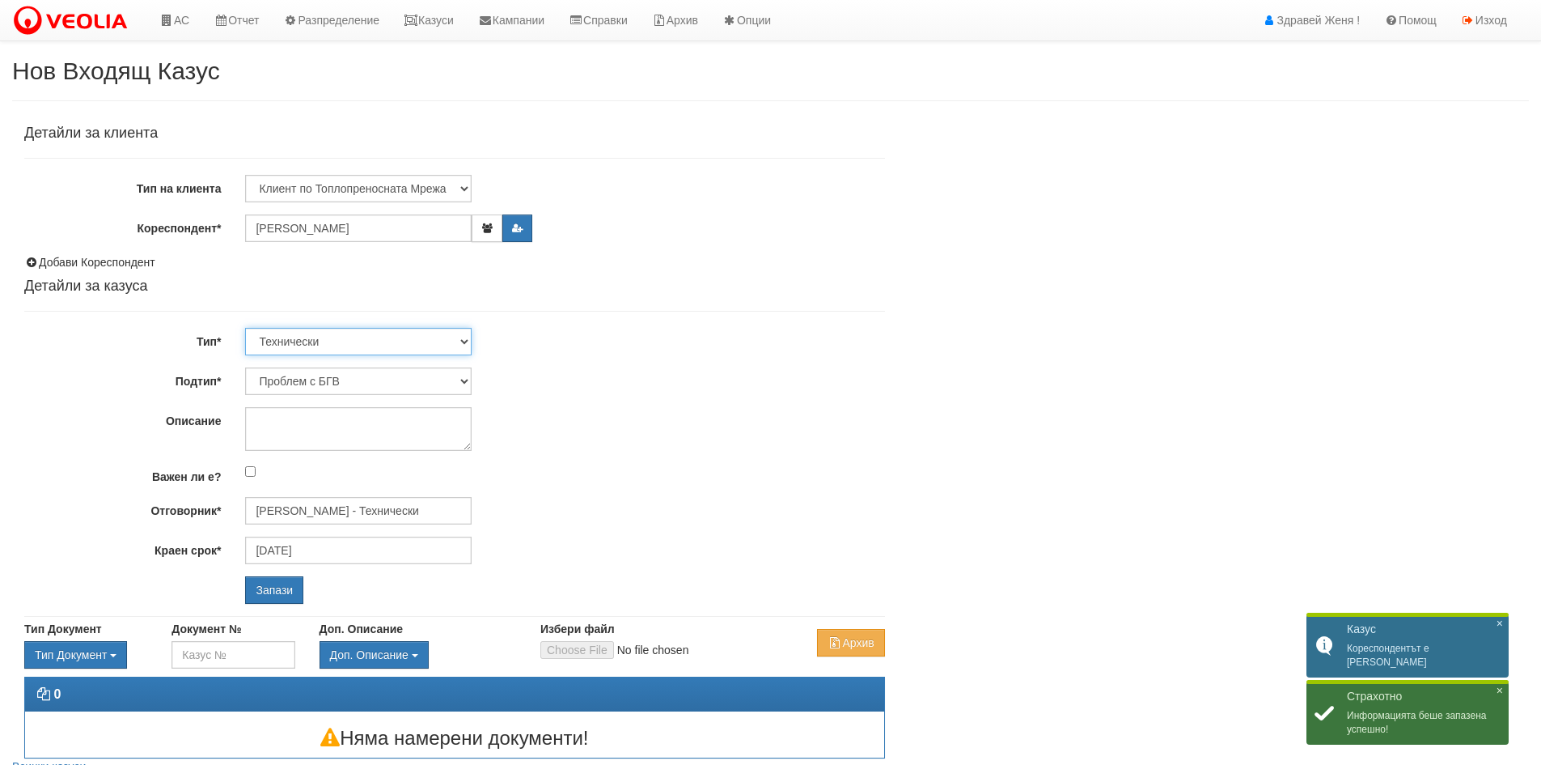
select select "1"
click at [245, 328] on select "Технически ФТС Търговски Административен Производствен Експлоатационен Финансов…" at bounding box center [358, 342] width 227 height 28
type input "[DATE]"
type input "[PERSON_NAME] и Развитие"
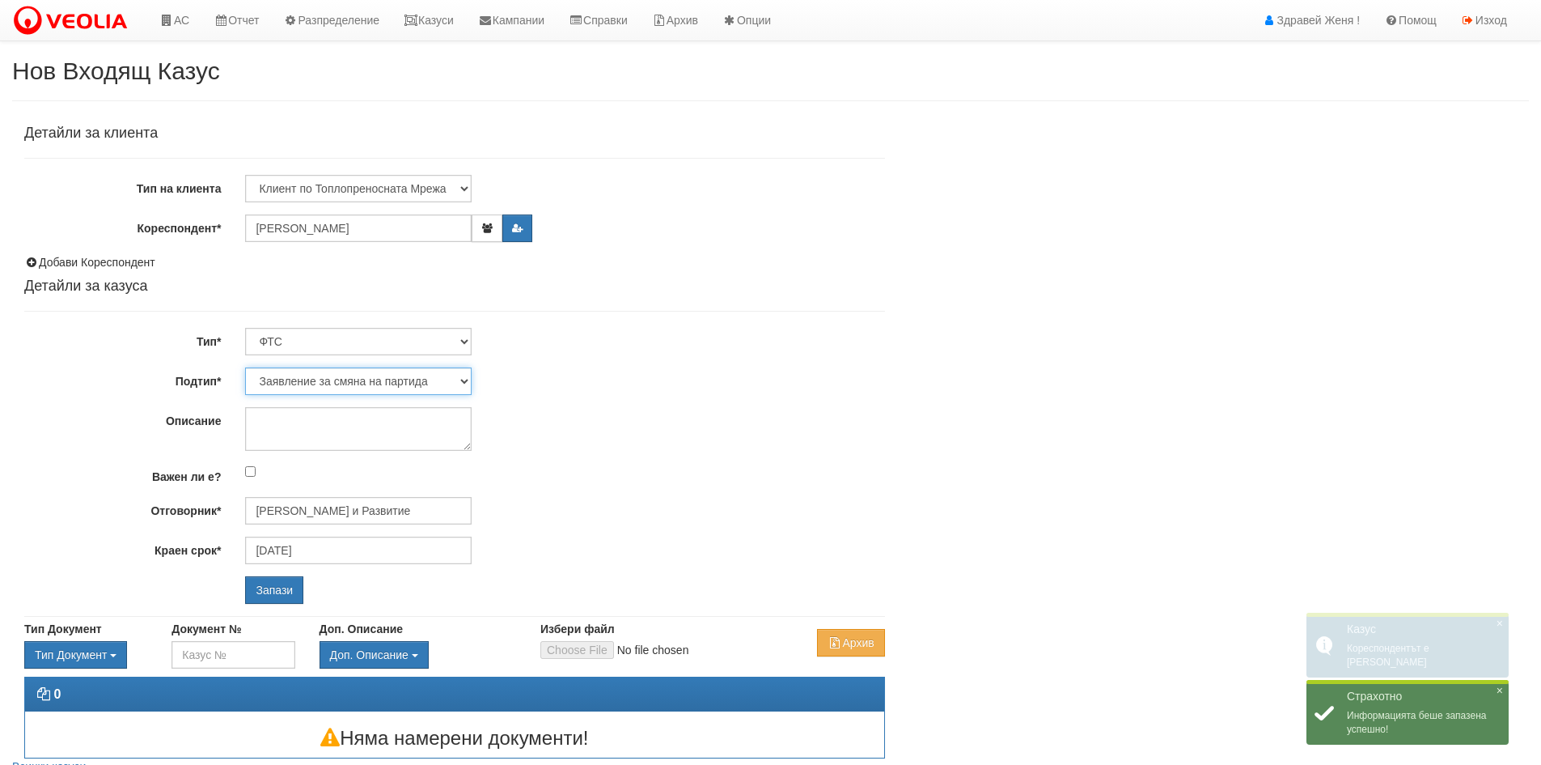
click at [464, 377] on select "Заявление за смяна на партида Заявление за равни месечни вноски Разпределение о…" at bounding box center [358, 381] width 227 height 28
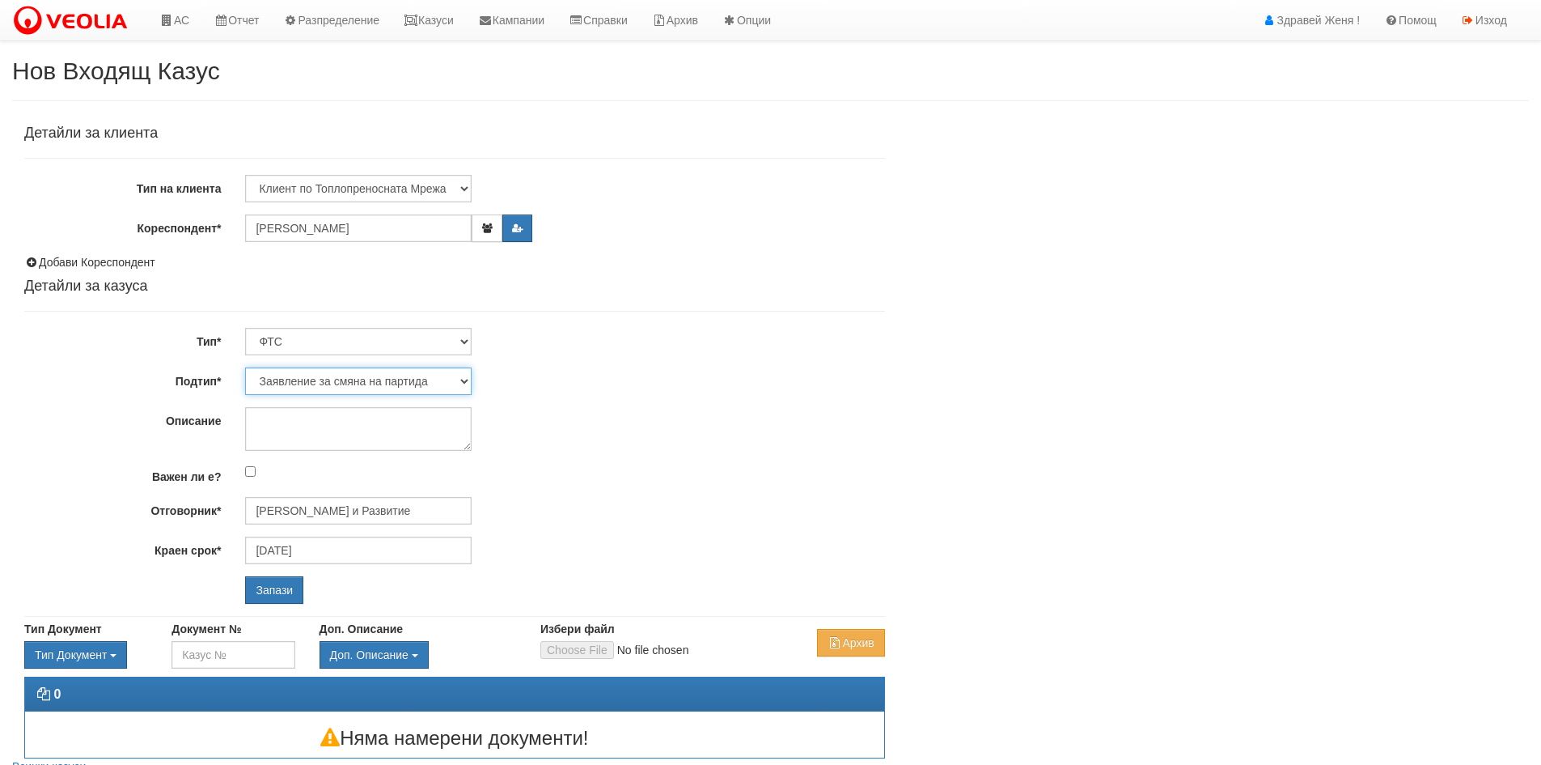
select select "Заявление за равни месечни вноски"
click at [245, 367] on select "Заявление за смяна на партида Заявление за равни месечни вноски Разпределение о…" at bounding box center [358, 381] width 227 height 28
type input "[PERSON_NAME] и Развитие"
click at [294, 583] on input "Запази" at bounding box center [274, 590] width 58 height 28
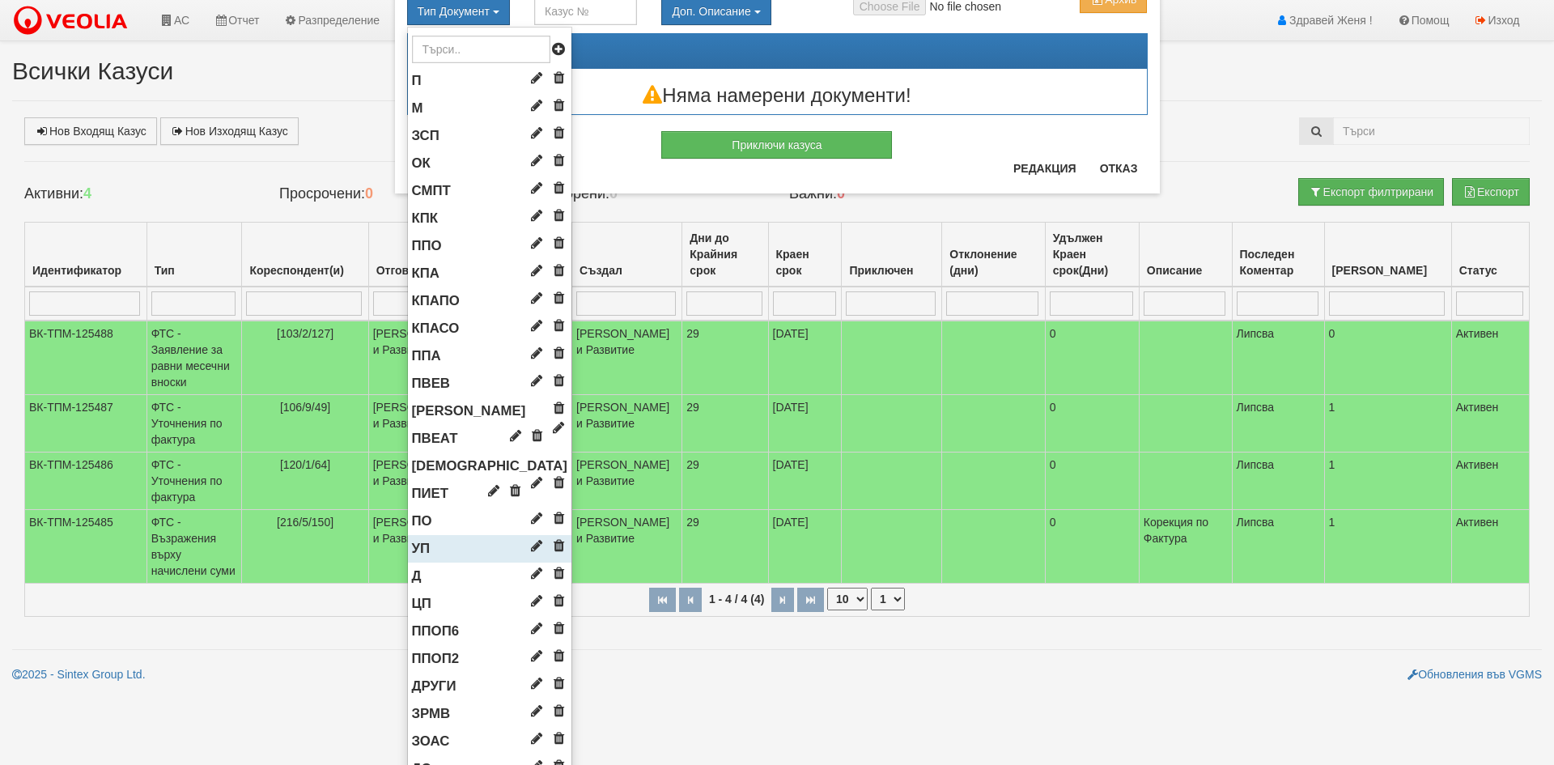
scroll to position [566, 0]
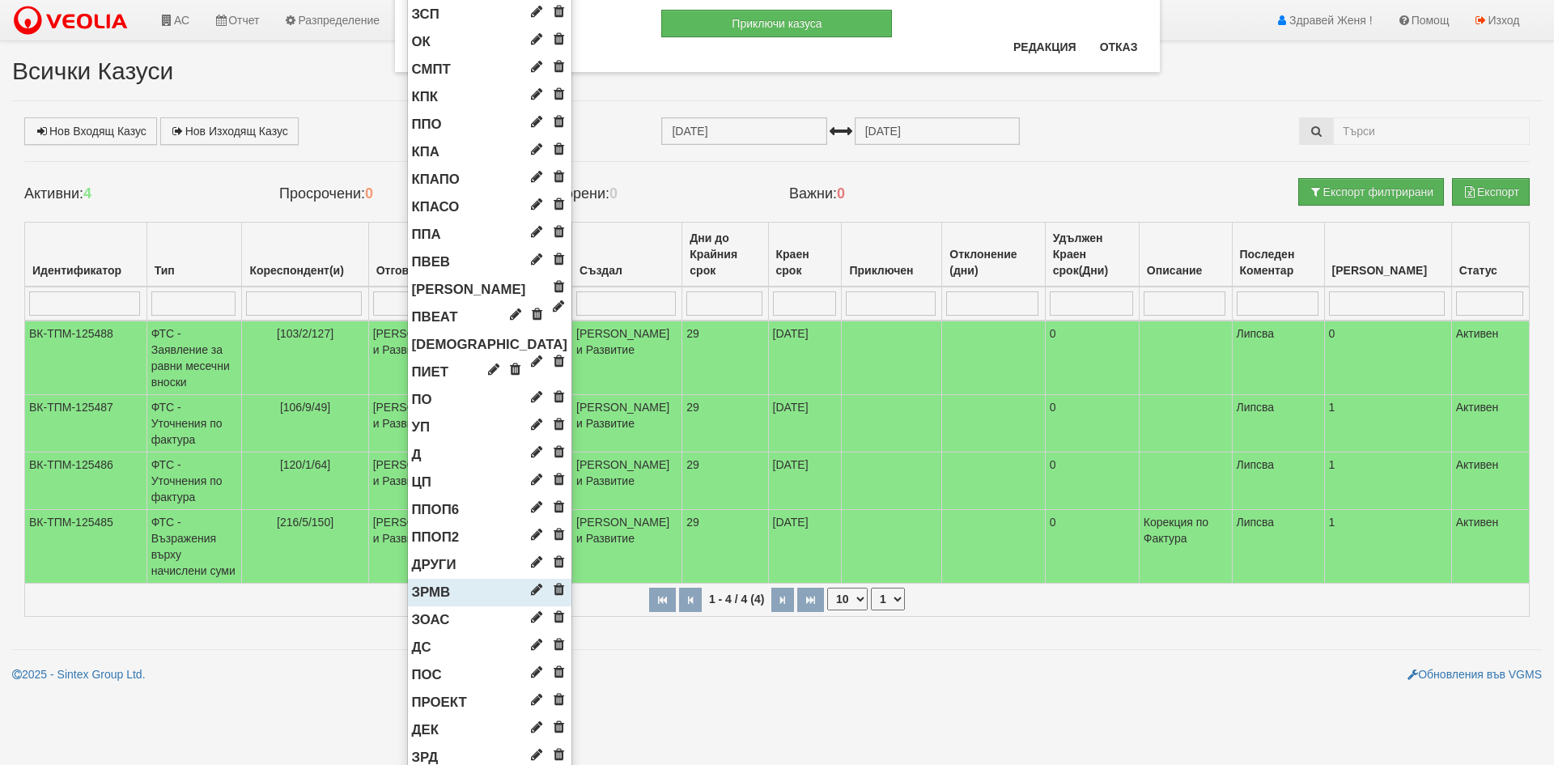
click at [421, 596] on span "ЗРМВ" at bounding box center [431, 591] width 39 height 15
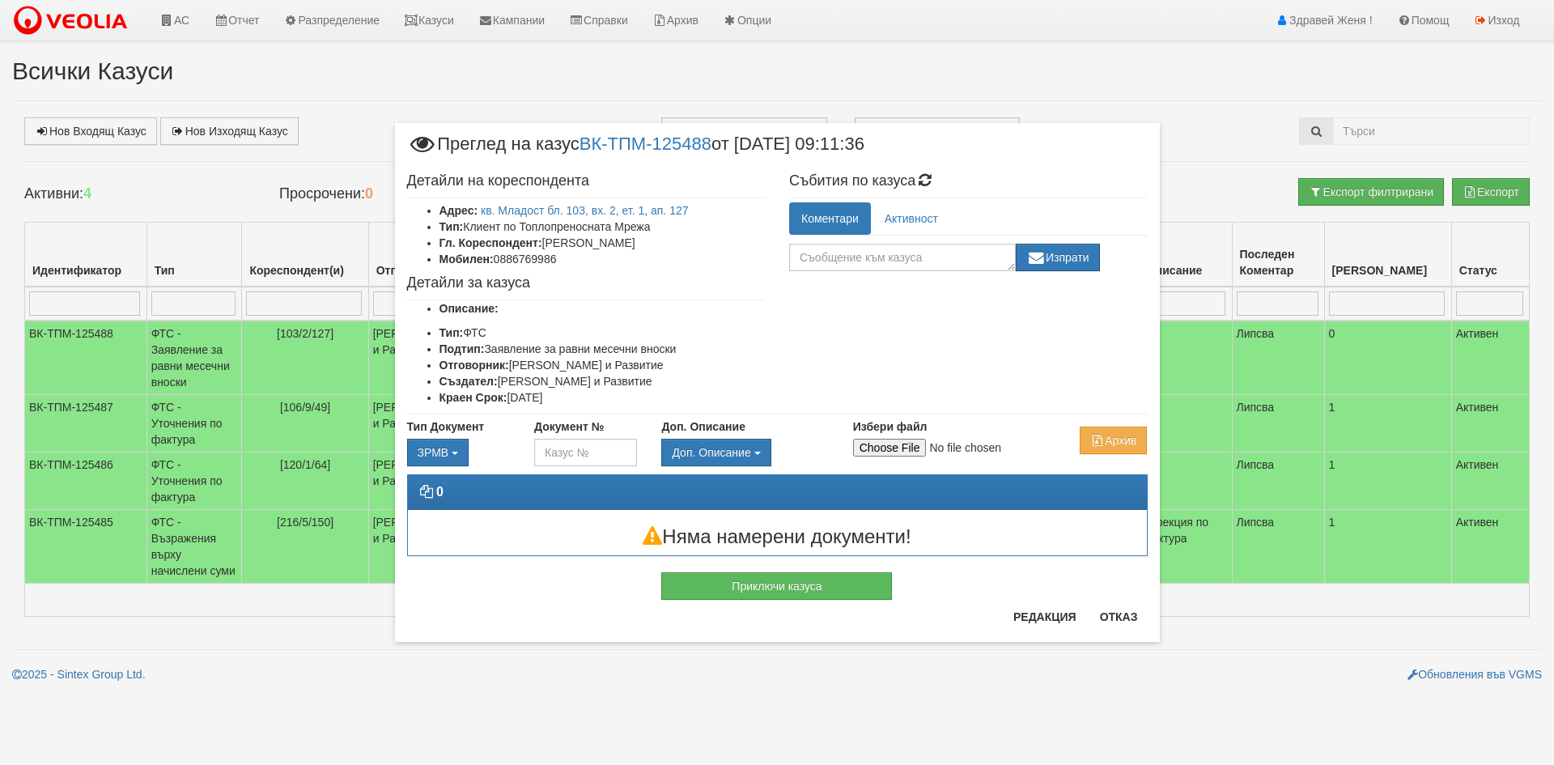
scroll to position [0, 0]
click at [886, 440] on input "Избери файл" at bounding box center [960, 448] width 214 height 18
click at [913, 447] on input "Избери файл" at bounding box center [960, 448] width 214 height 18
type input "C:\fakepath\DOC109.pdf"
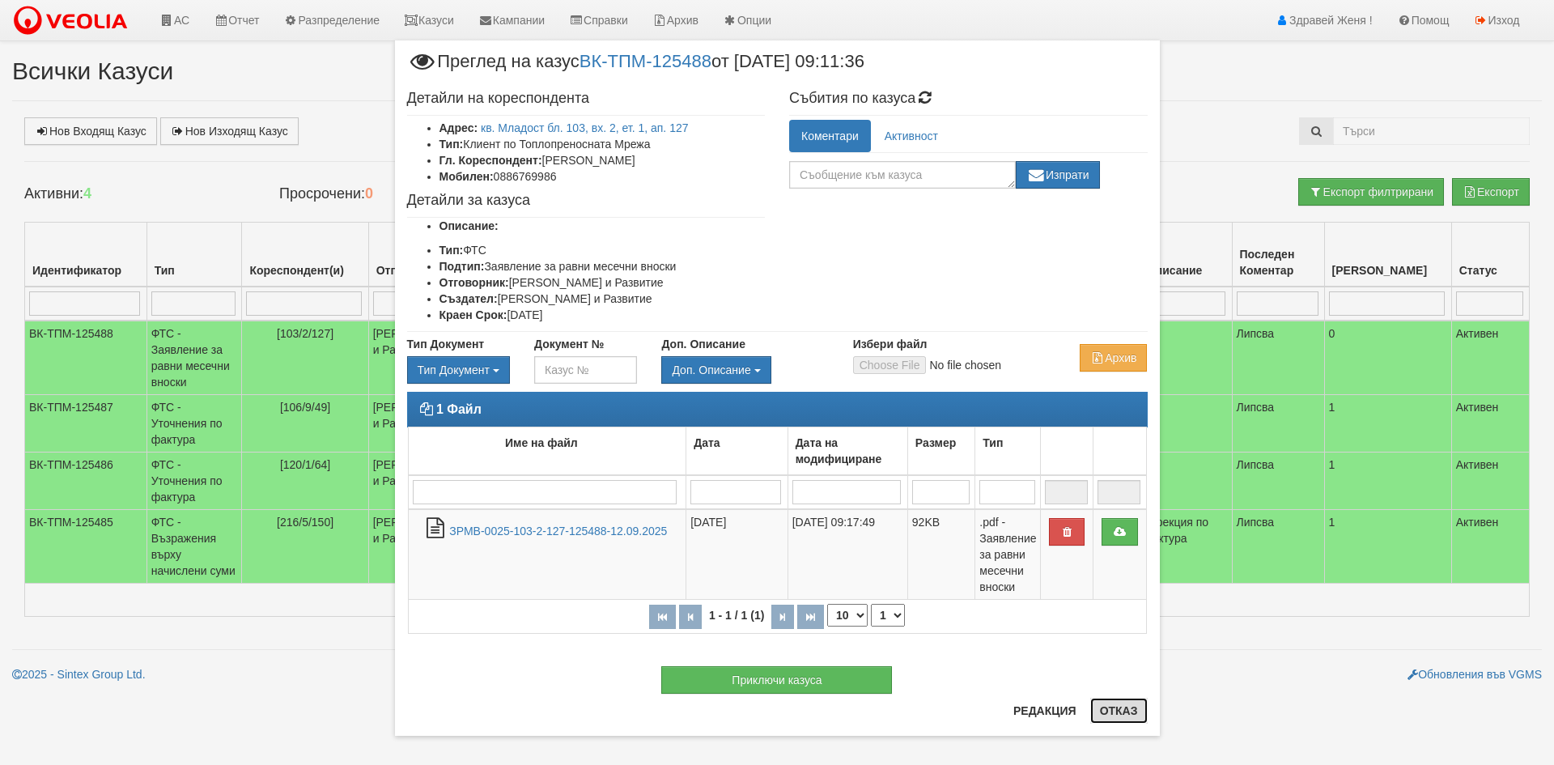
click at [1113, 711] on button "Отказ" at bounding box center [1118, 710] width 57 height 26
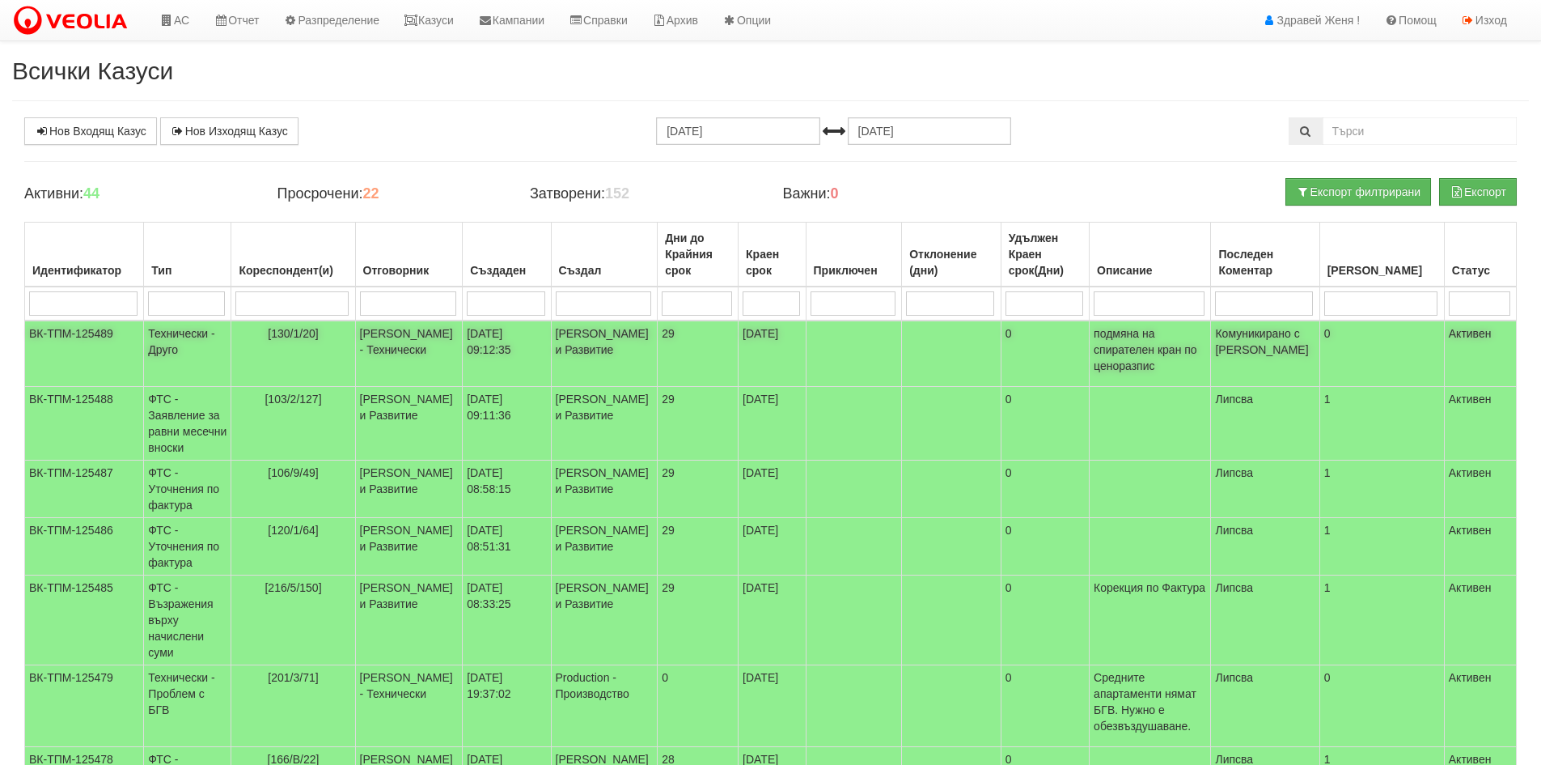
click at [318, 333] on span "[130/1/20]" at bounding box center [293, 333] width 50 height 13
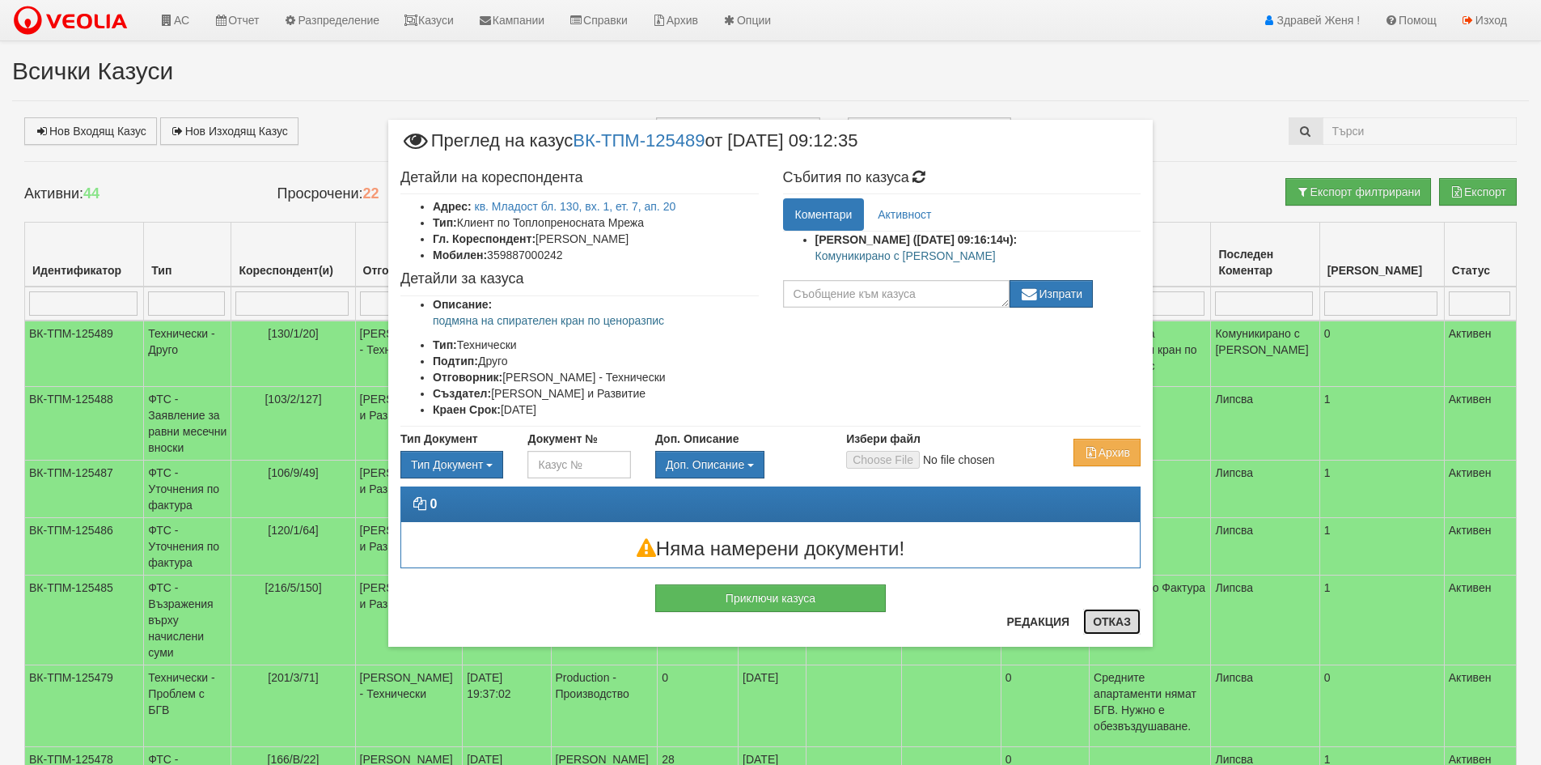
click at [1104, 628] on button "Отказ" at bounding box center [1111, 621] width 57 height 26
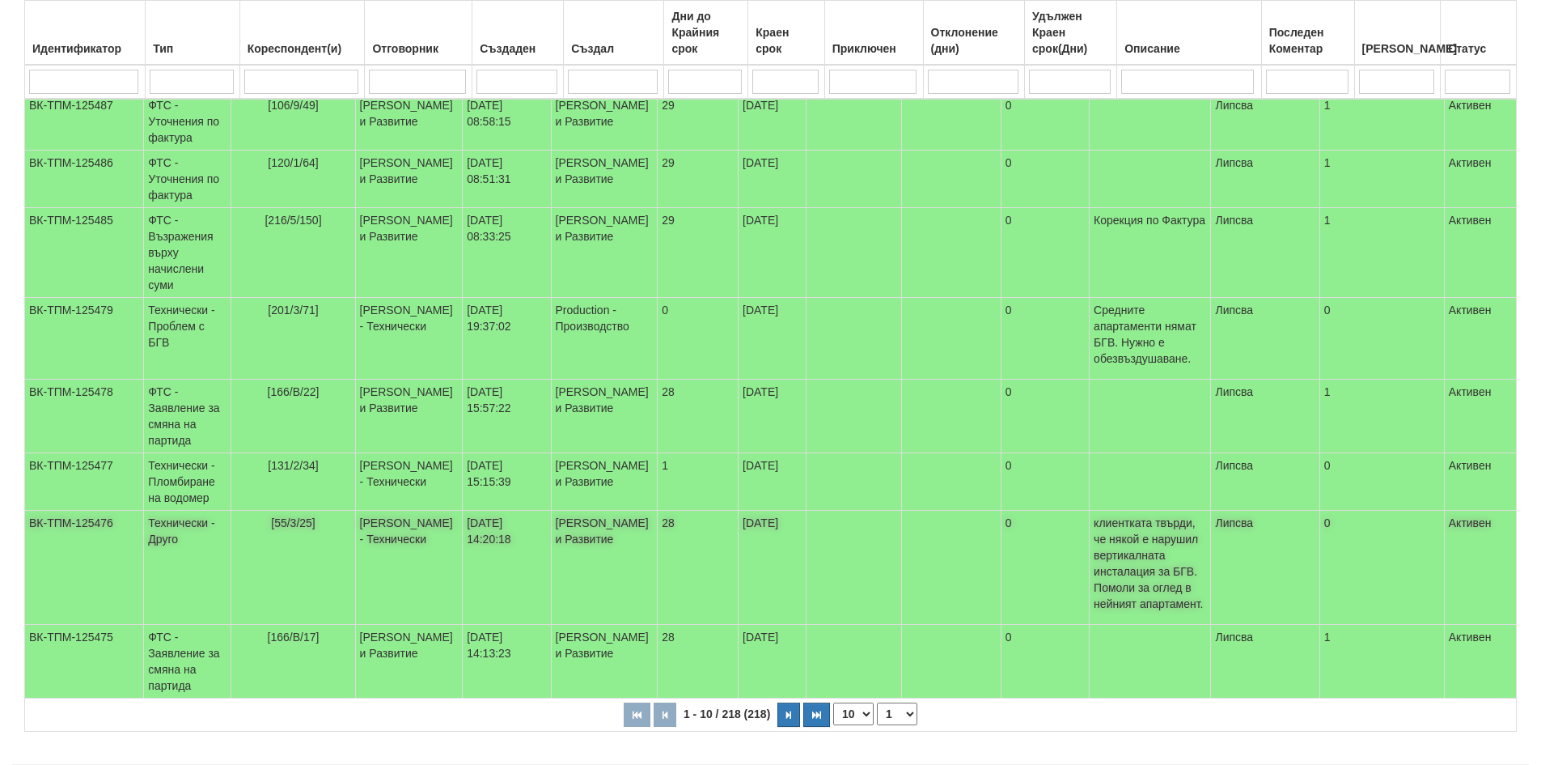
scroll to position [388, 0]
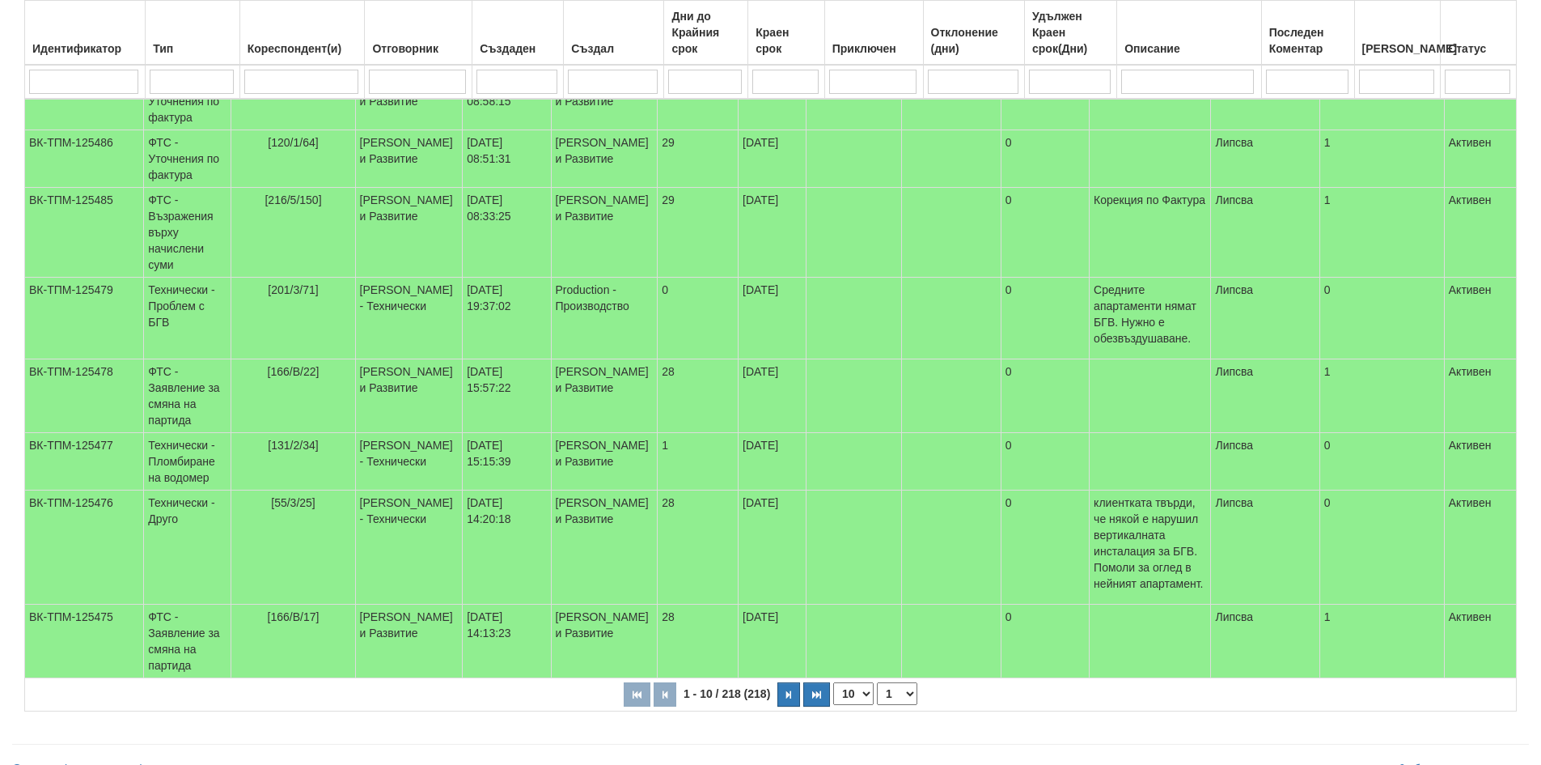
click at [865, 682] on select "10 20 30 40" at bounding box center [853, 693] width 40 height 23
select select "20"
click at [833, 705] on select "10 20 30 40" at bounding box center [853, 693] width 40 height 23
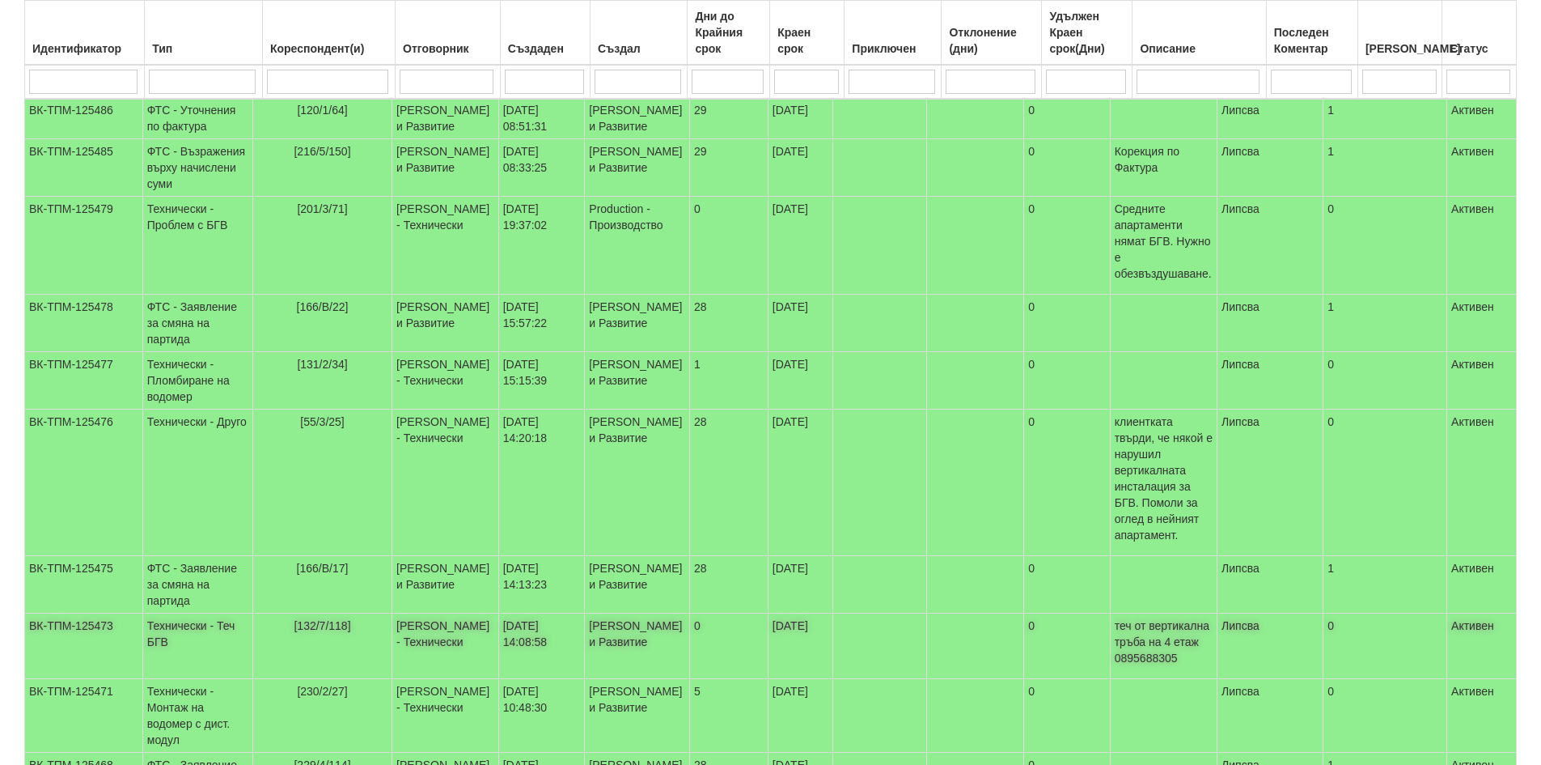
click at [833, 679] on td "[DATE]" at bounding box center [800, 646] width 65 height 66
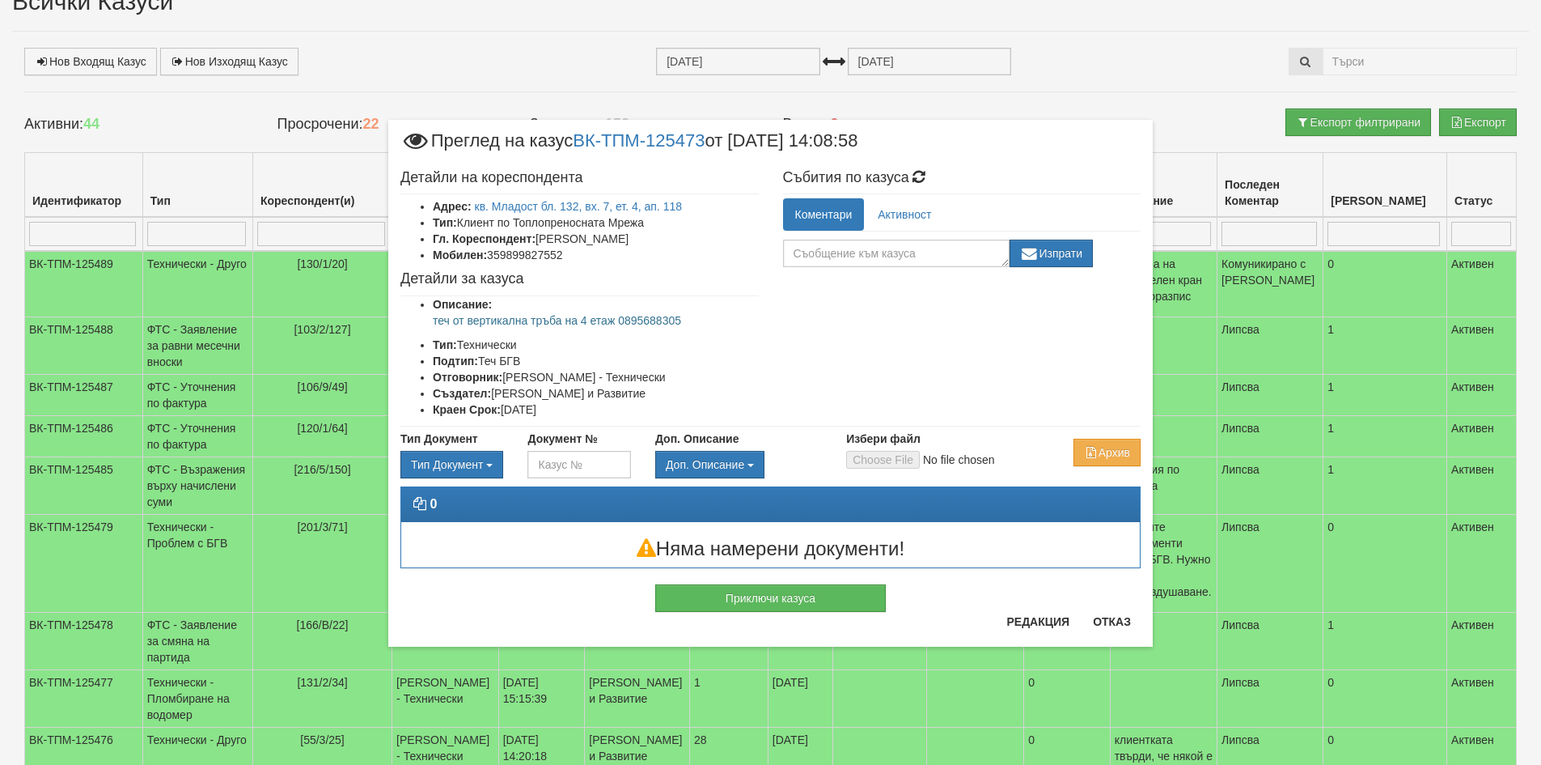
scroll to position [64, 0]
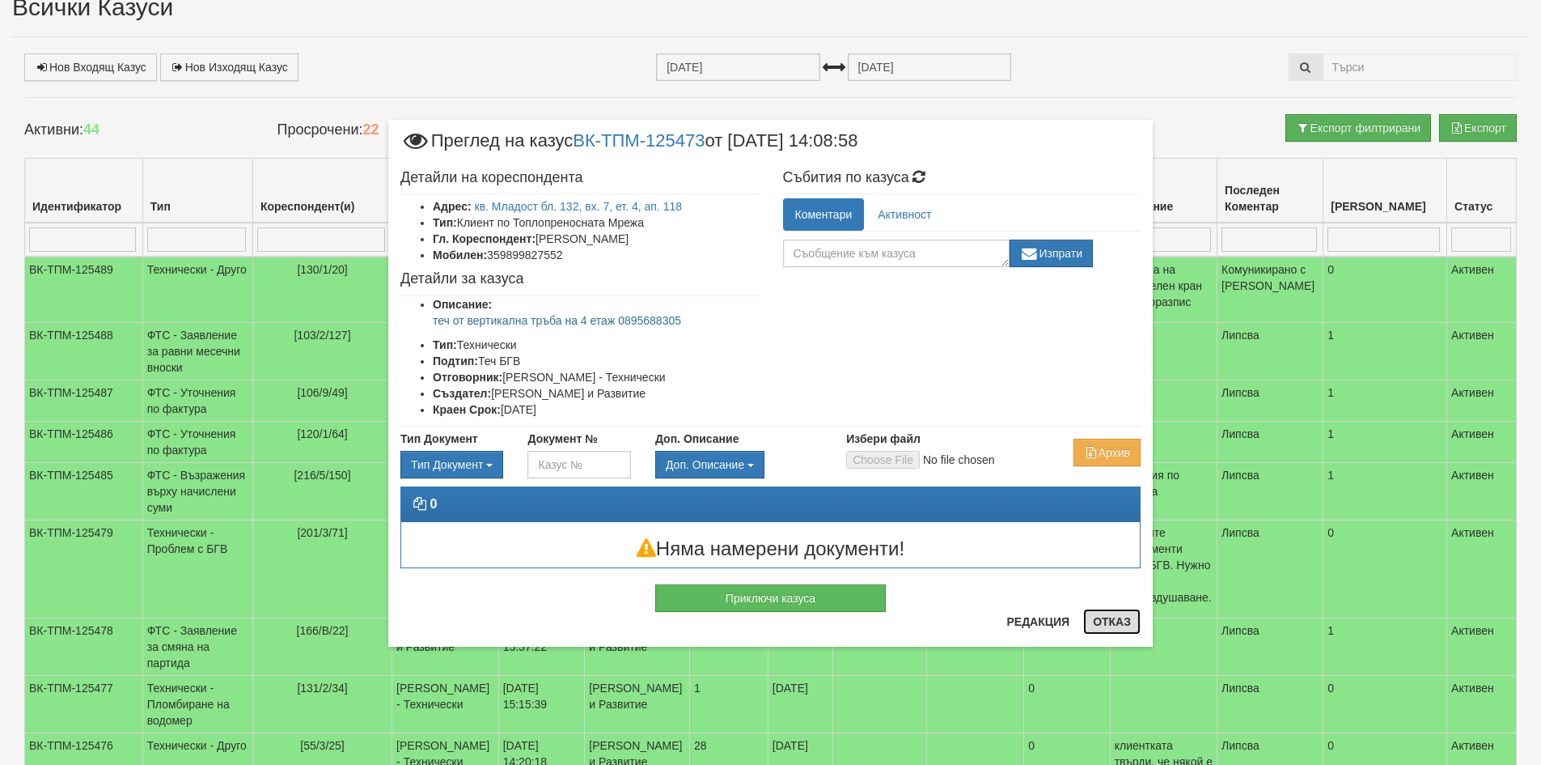
click at [1104, 619] on button "Отказ" at bounding box center [1111, 621] width 57 height 26
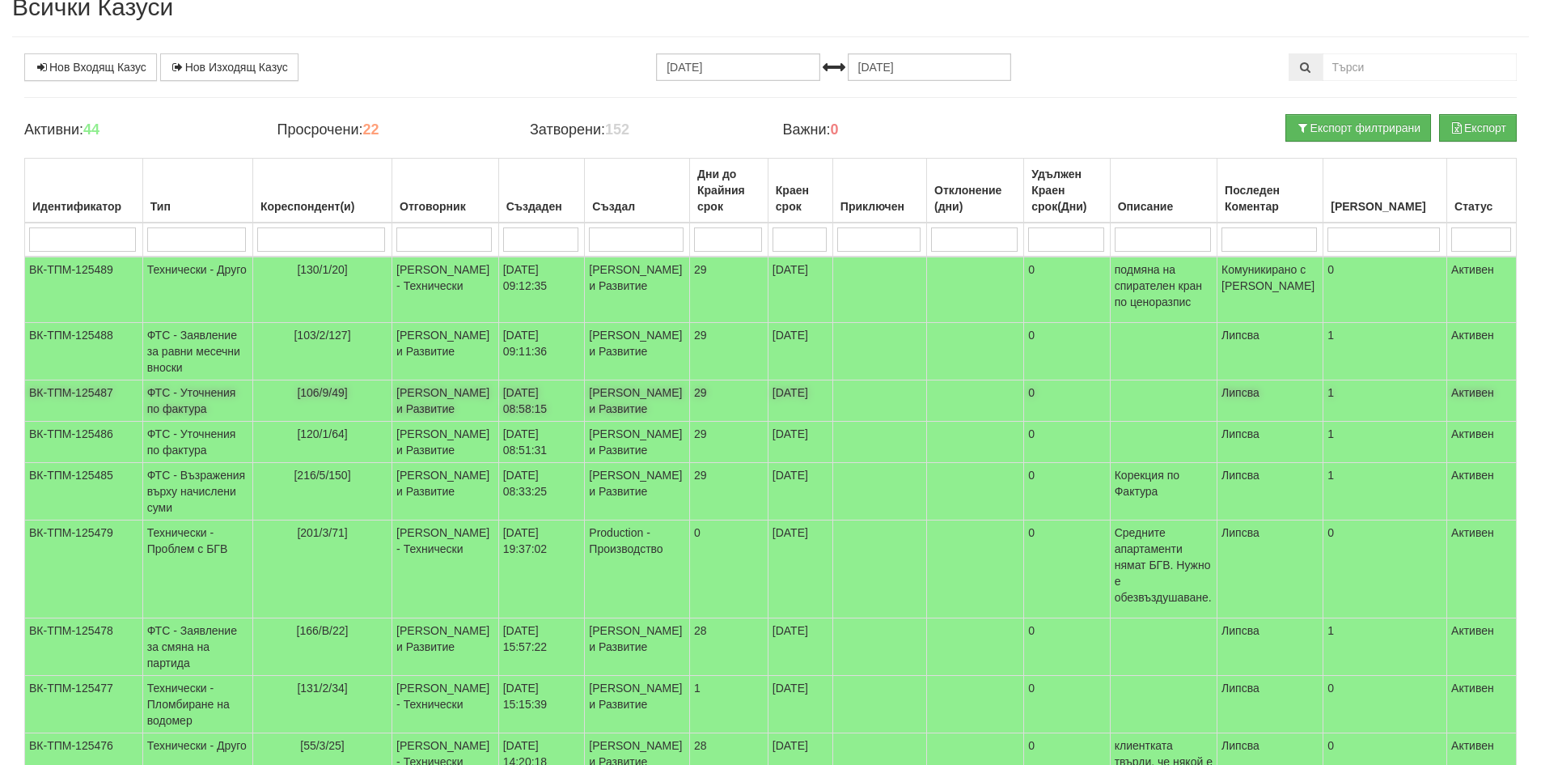
click at [275, 422] on td "[106/9/49]" at bounding box center [321, 400] width 139 height 41
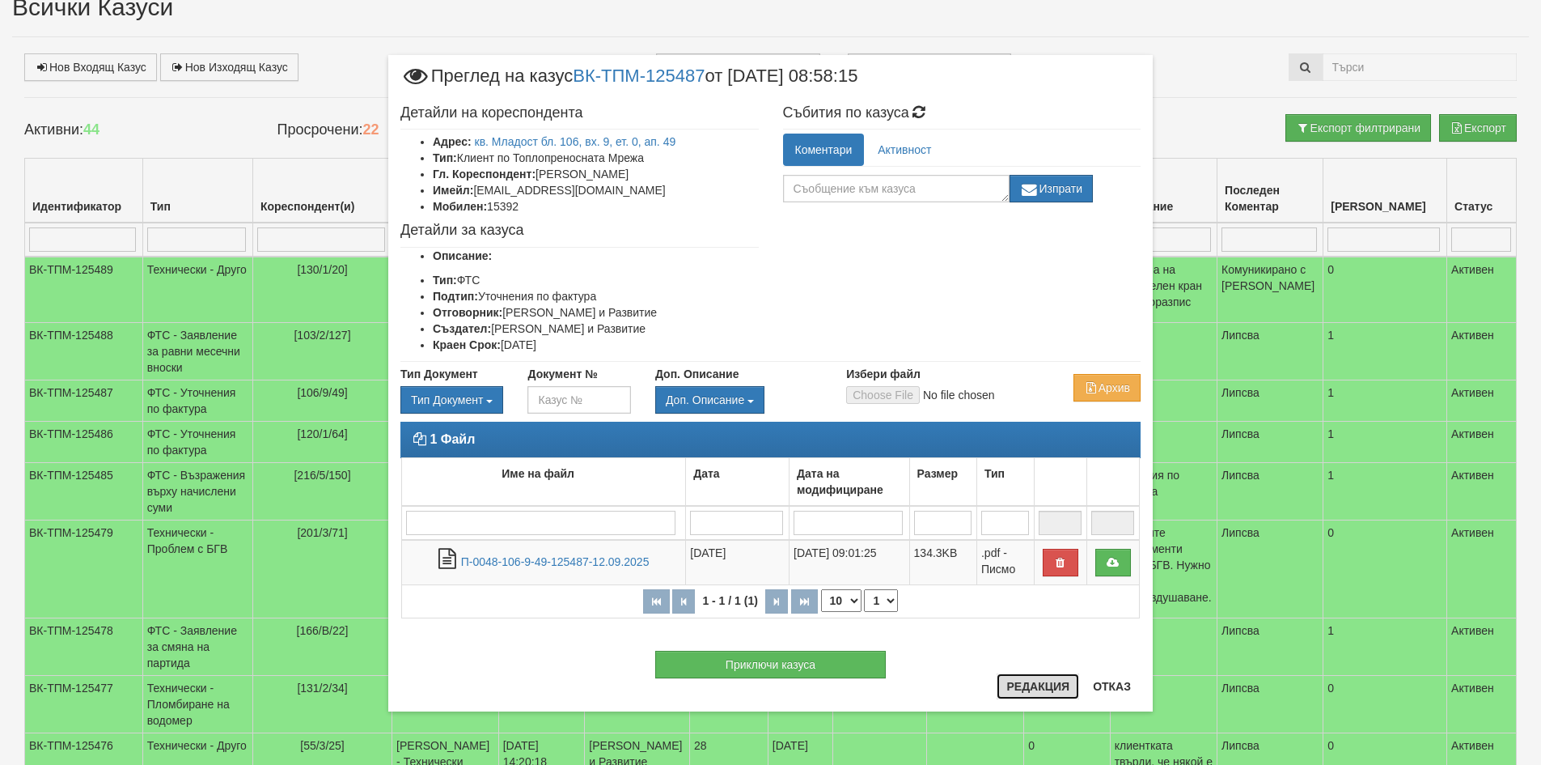
click at [1037, 692] on button "Редакция" at bounding box center [1038, 686] width 83 height 26
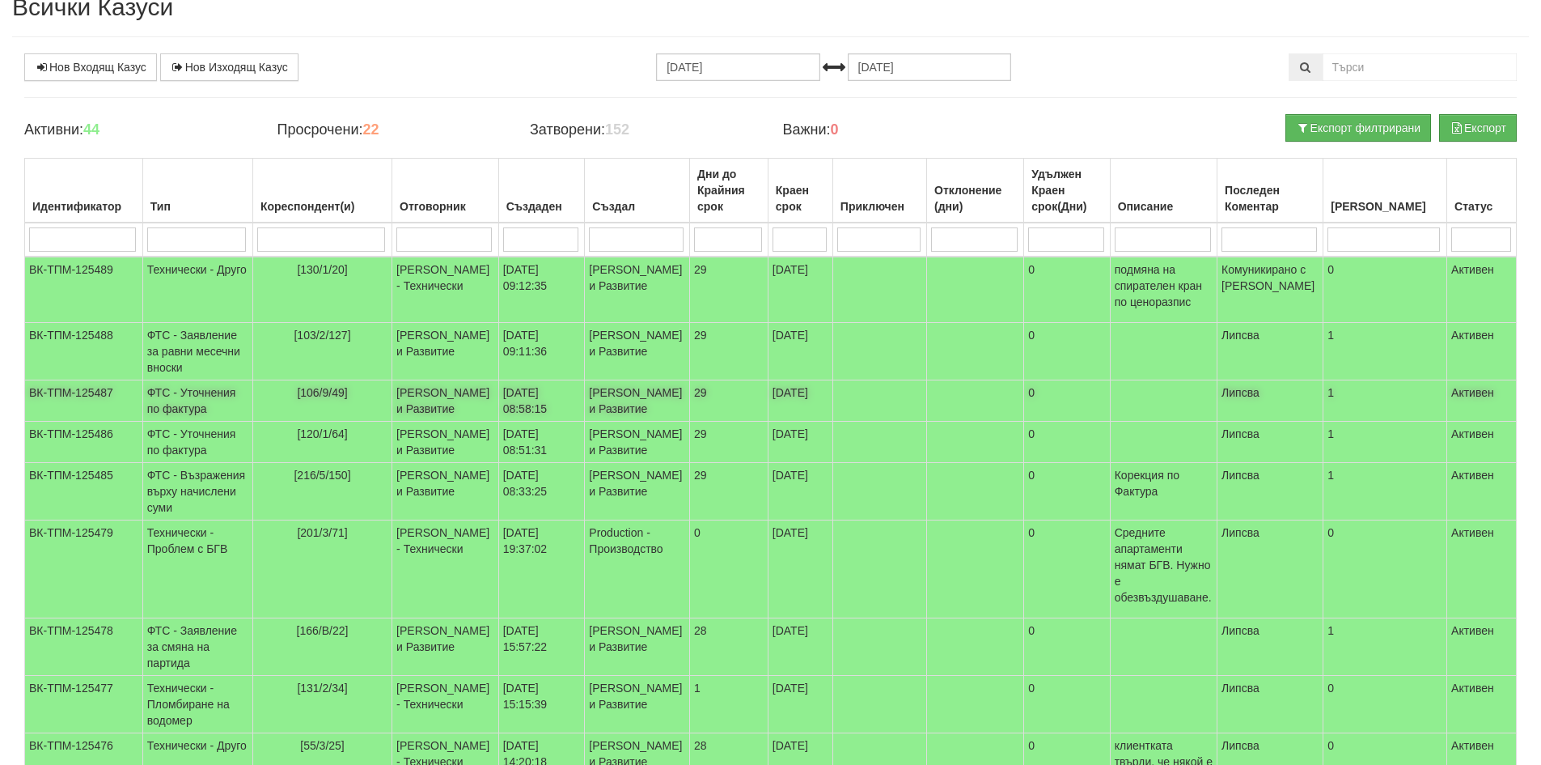
click at [335, 399] on span "[106/9/49]" at bounding box center [322, 392] width 50 height 13
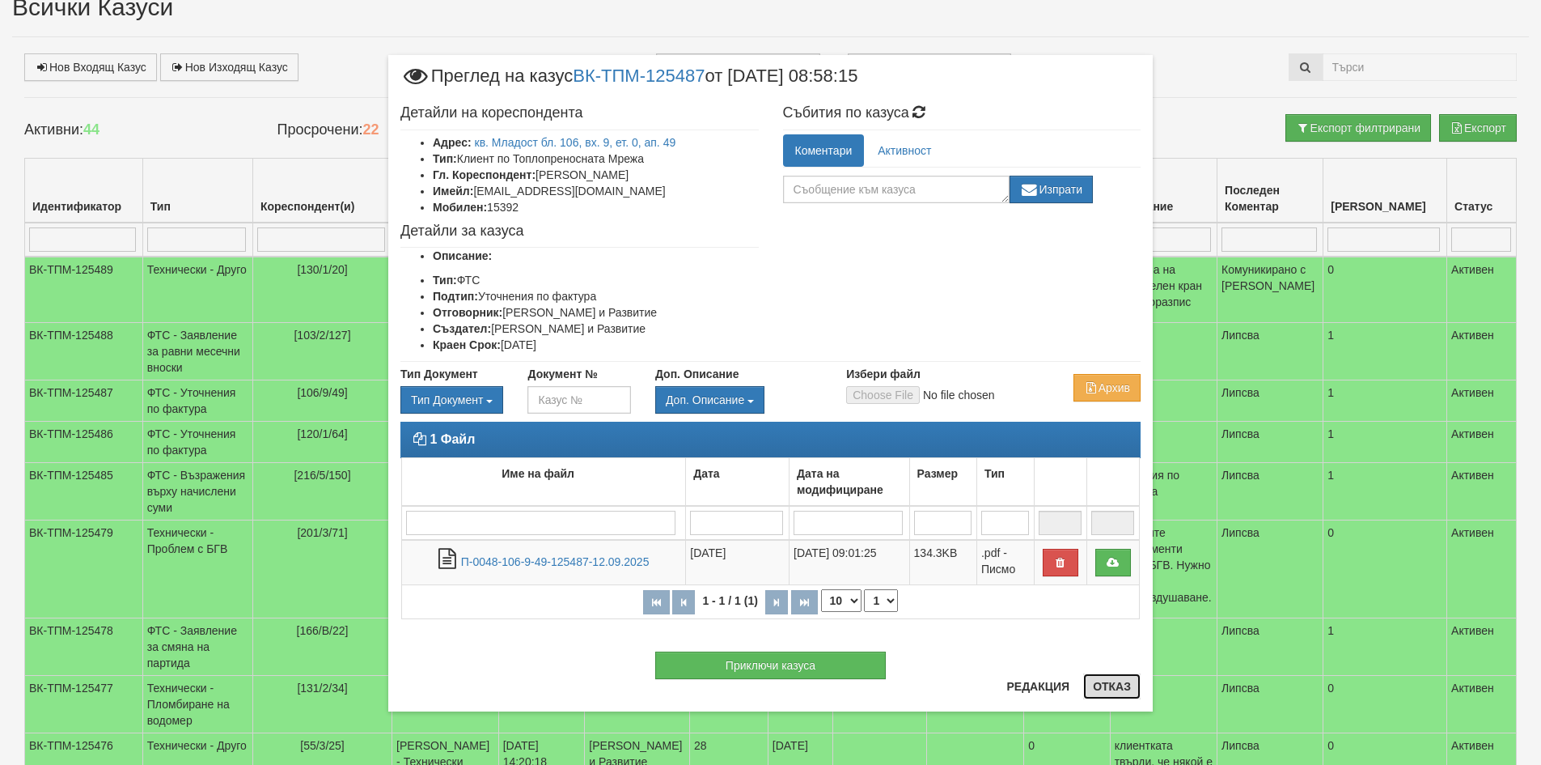
click at [1112, 684] on button "Отказ" at bounding box center [1111, 686] width 57 height 26
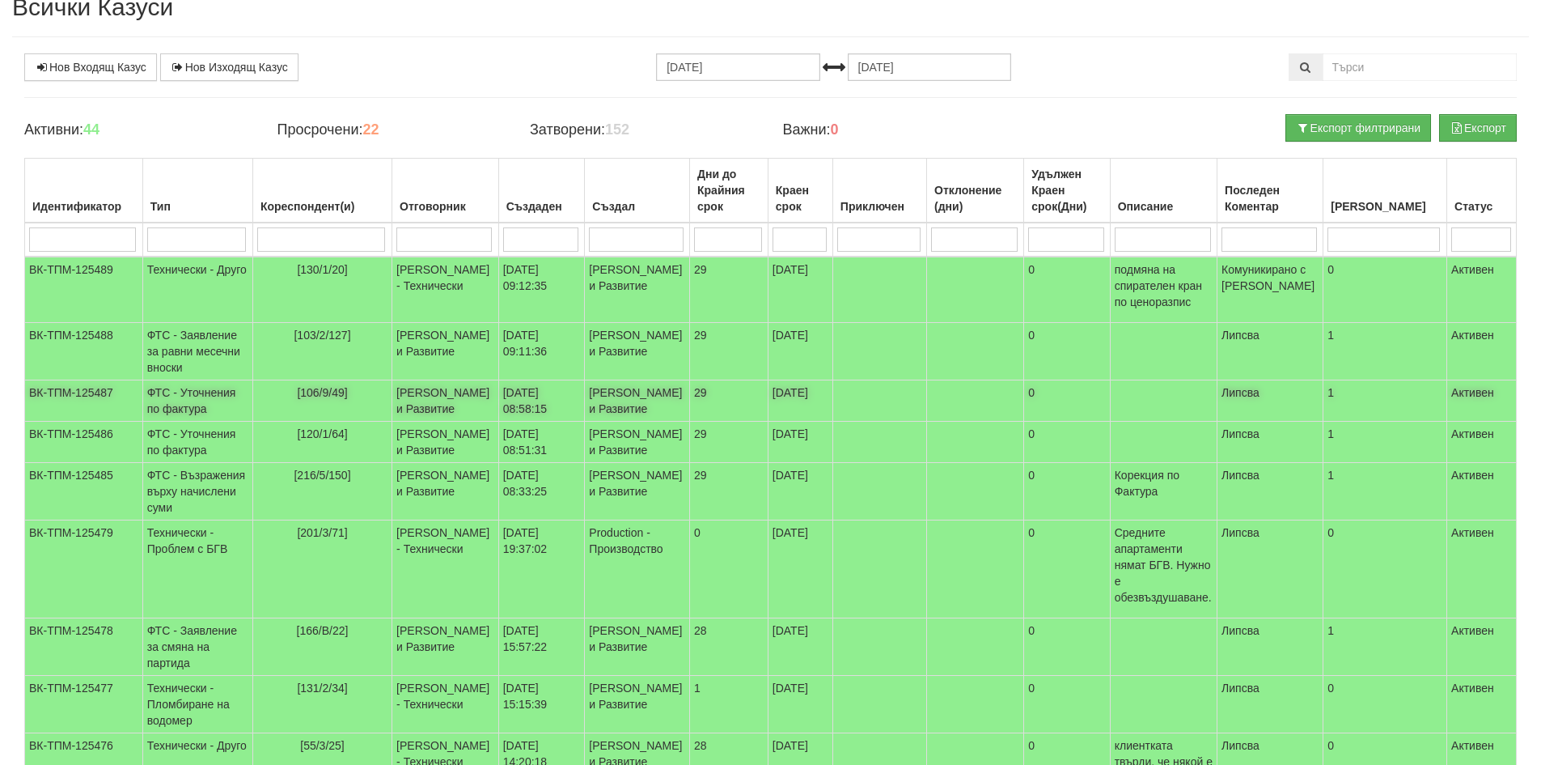
click at [195, 422] on td "ФТС - Уточнения по фактура" at bounding box center [197, 400] width 110 height 41
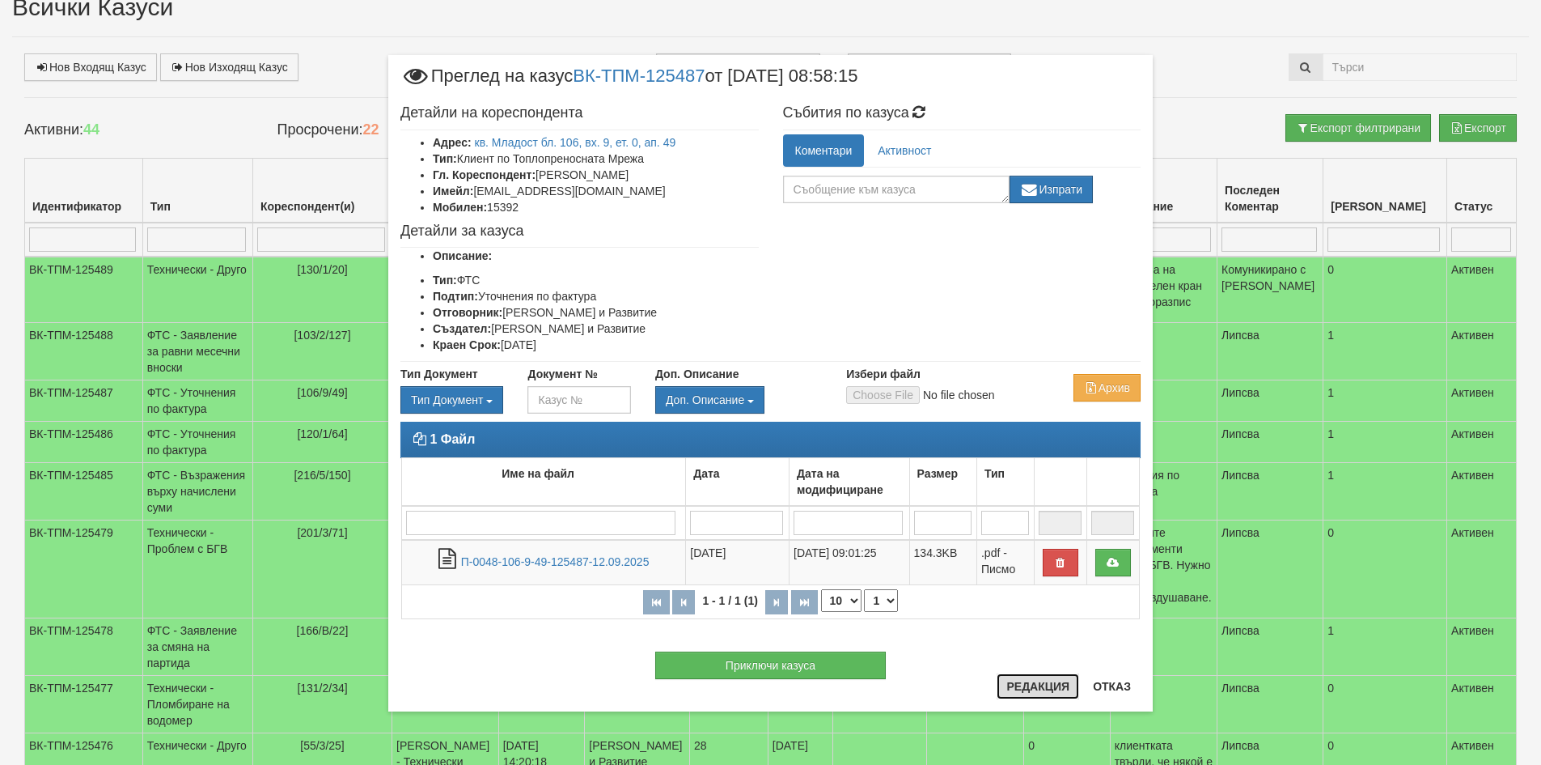
click at [1036, 688] on button "Редакция" at bounding box center [1038, 686] width 83 height 26
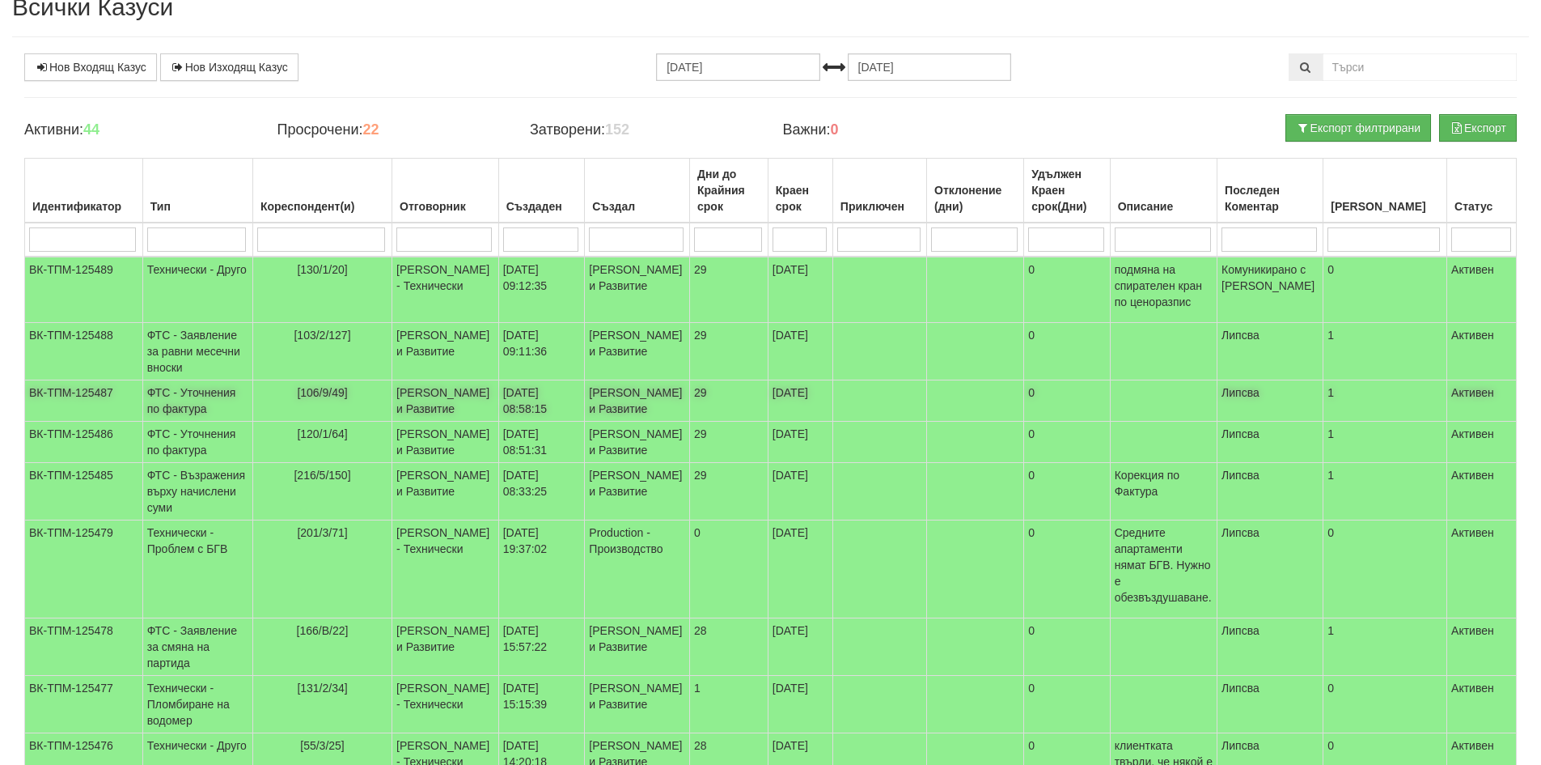
click at [347, 399] on span "[106/9/49]" at bounding box center [322, 392] width 50 height 13
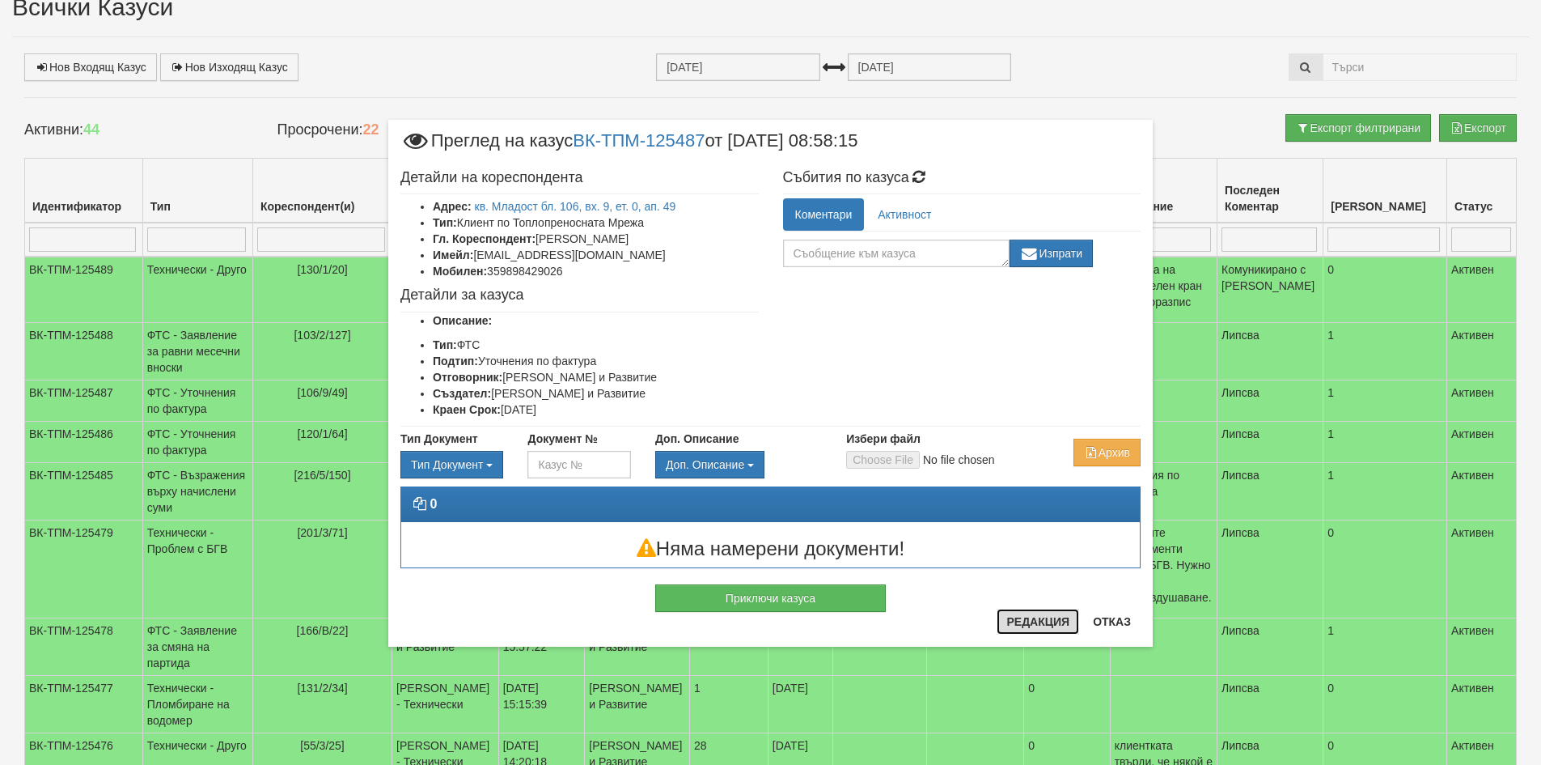
click at [1047, 625] on button "Редакция" at bounding box center [1038, 621] width 83 height 26
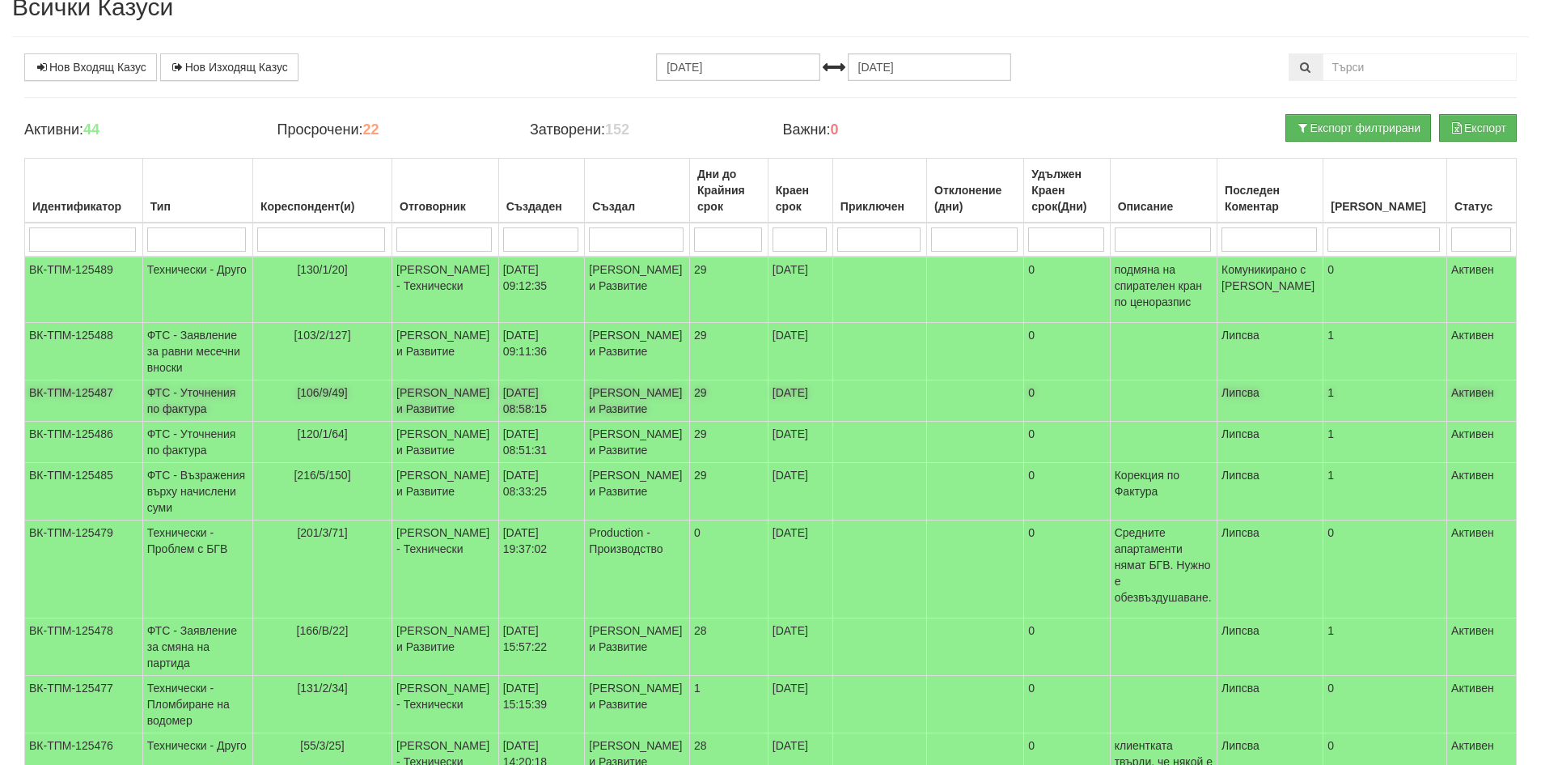
click at [476, 418] on td "Антоанета Ганева - Клиенти и Развитие" at bounding box center [445, 400] width 107 height 41
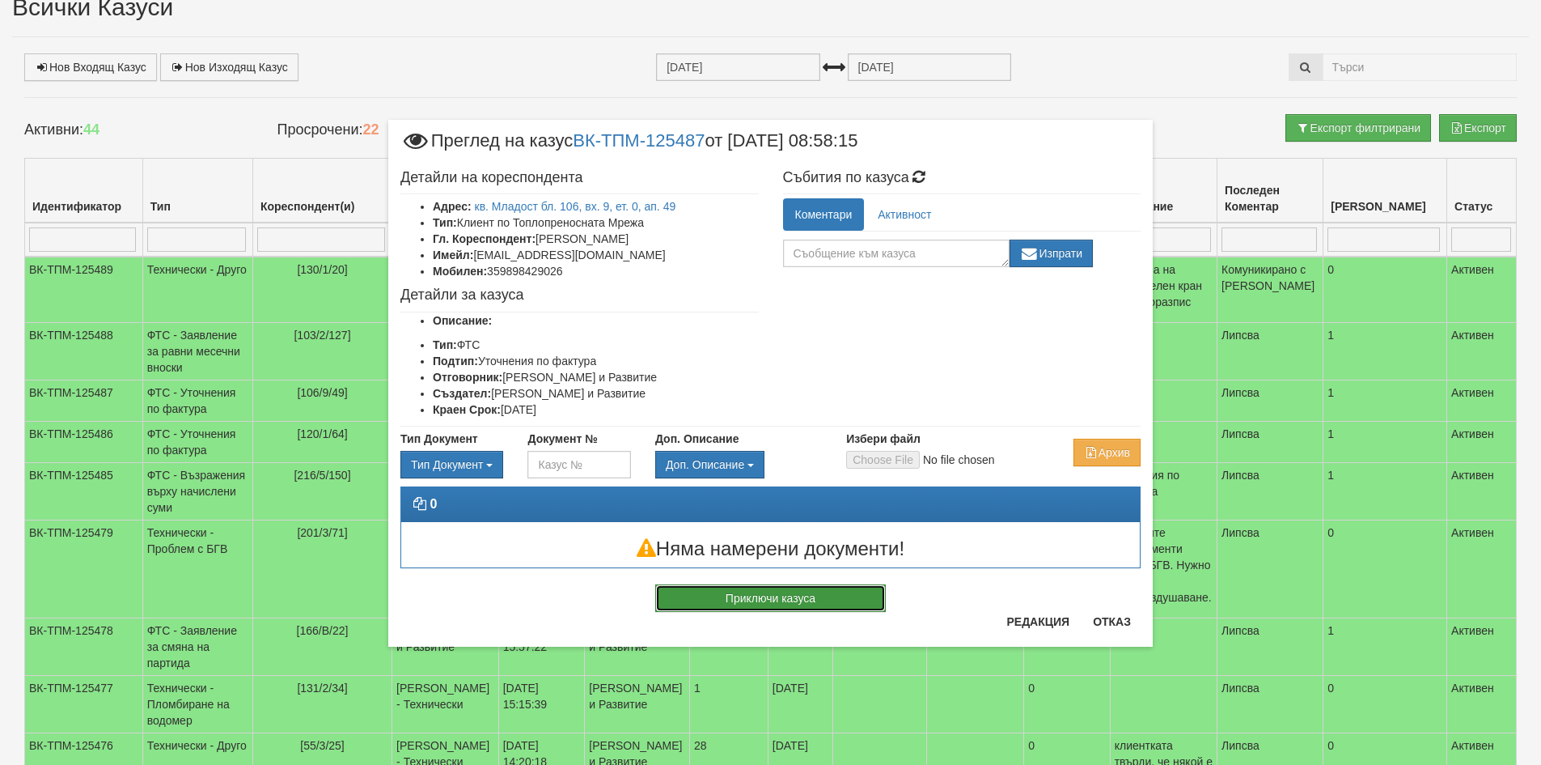
click at [733, 600] on button "Приключи казуса" at bounding box center [770, 598] width 231 height 28
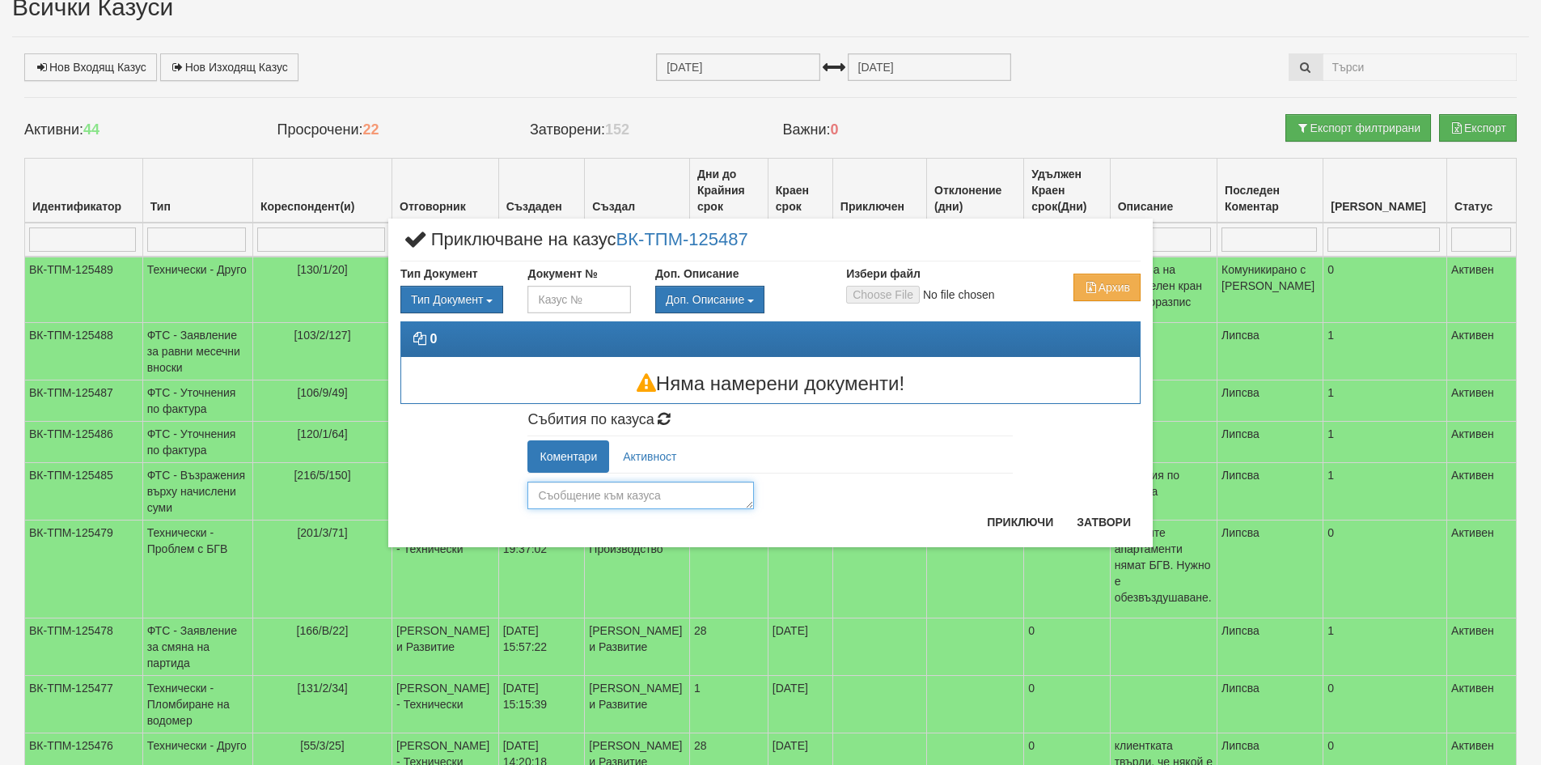
click at [617, 498] on textarea at bounding box center [641, 495] width 227 height 28
type textarea "N"
type textarea "Невалиден сигнал"
click at [1034, 524] on button "Приключи" at bounding box center [1020, 522] width 86 height 26
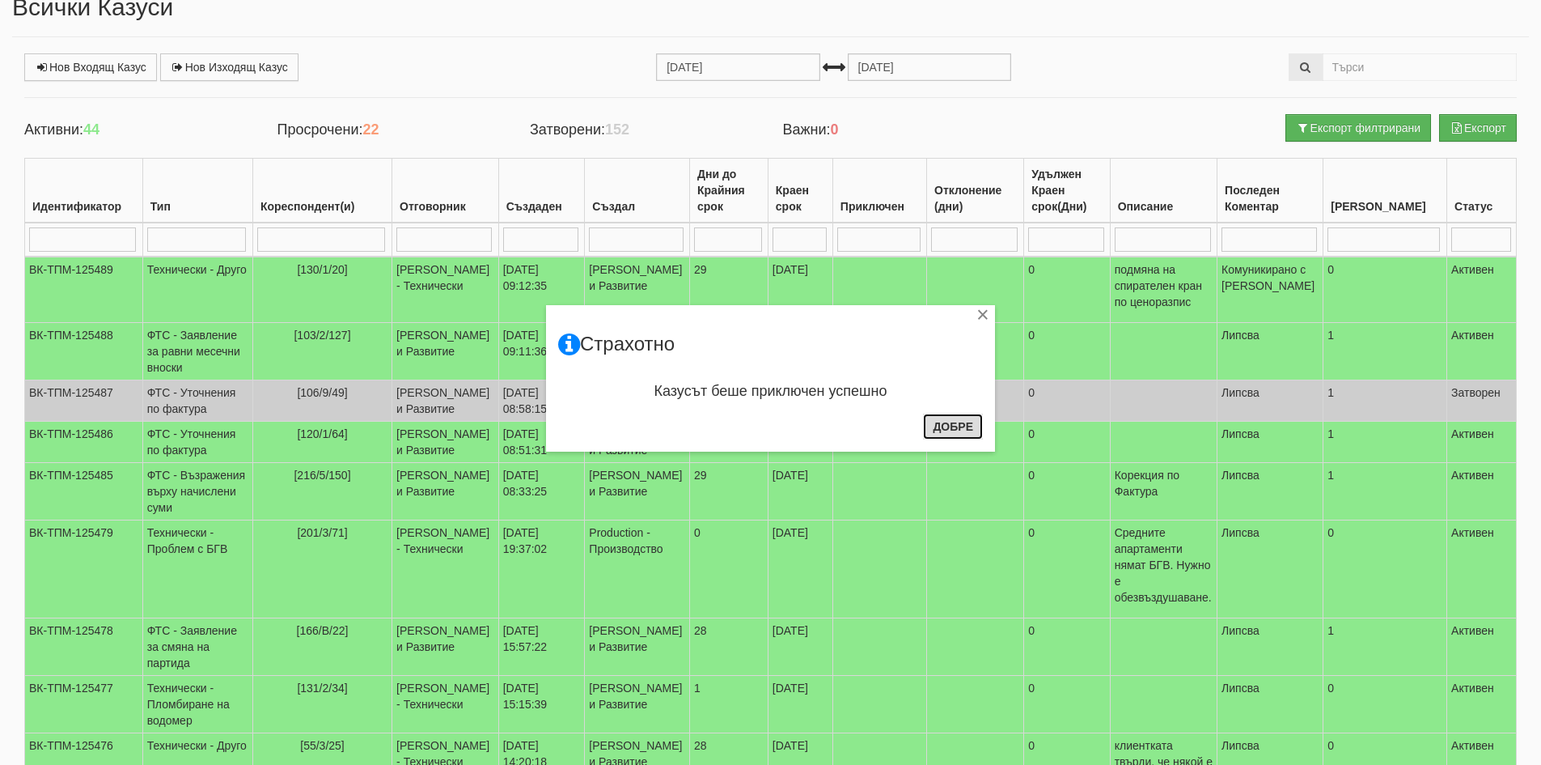
click at [939, 428] on button "Добре" at bounding box center [953, 426] width 60 height 26
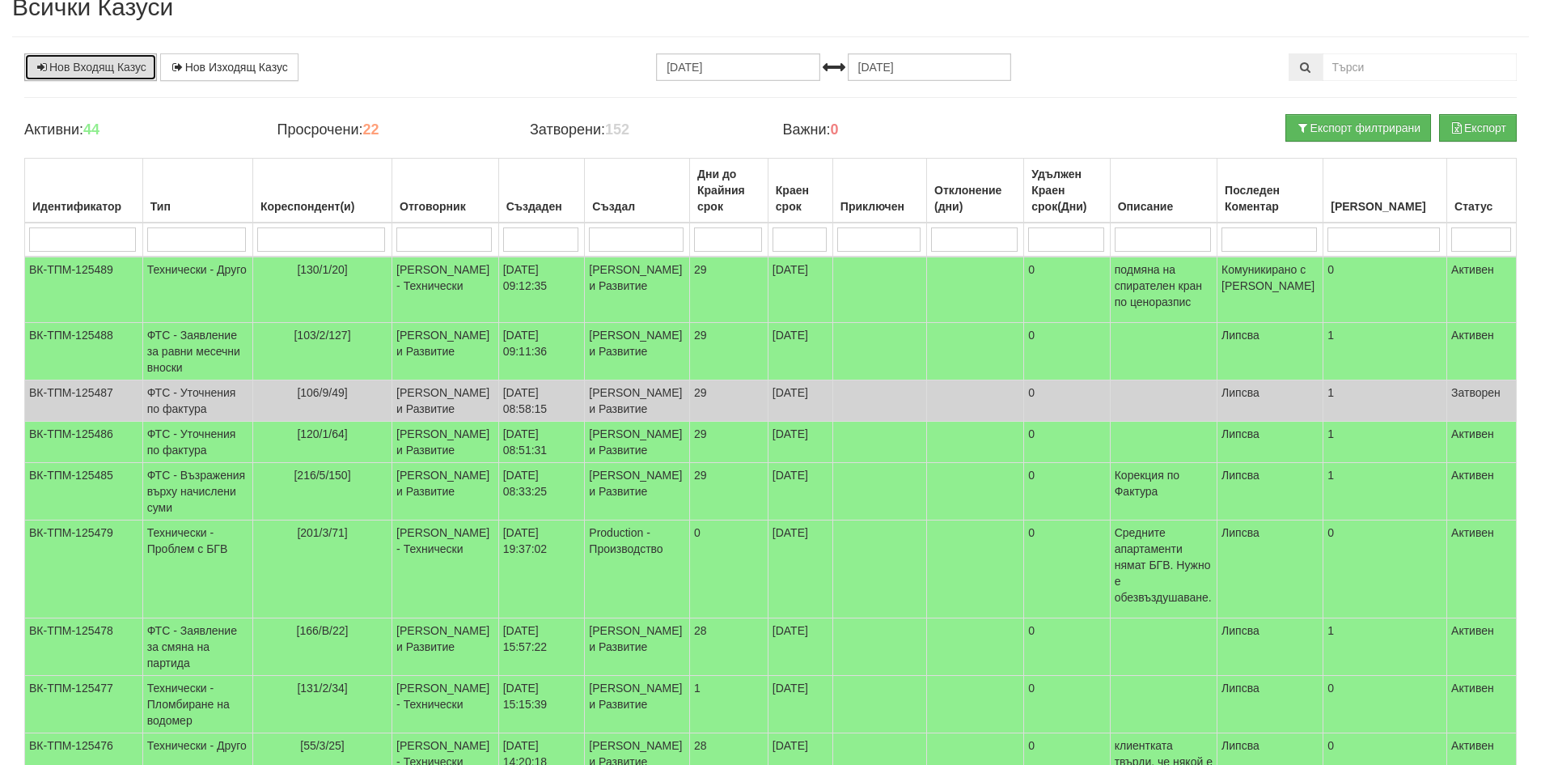
click at [88, 72] on link "Нов Входящ Казус" at bounding box center [90, 67] width 133 height 28
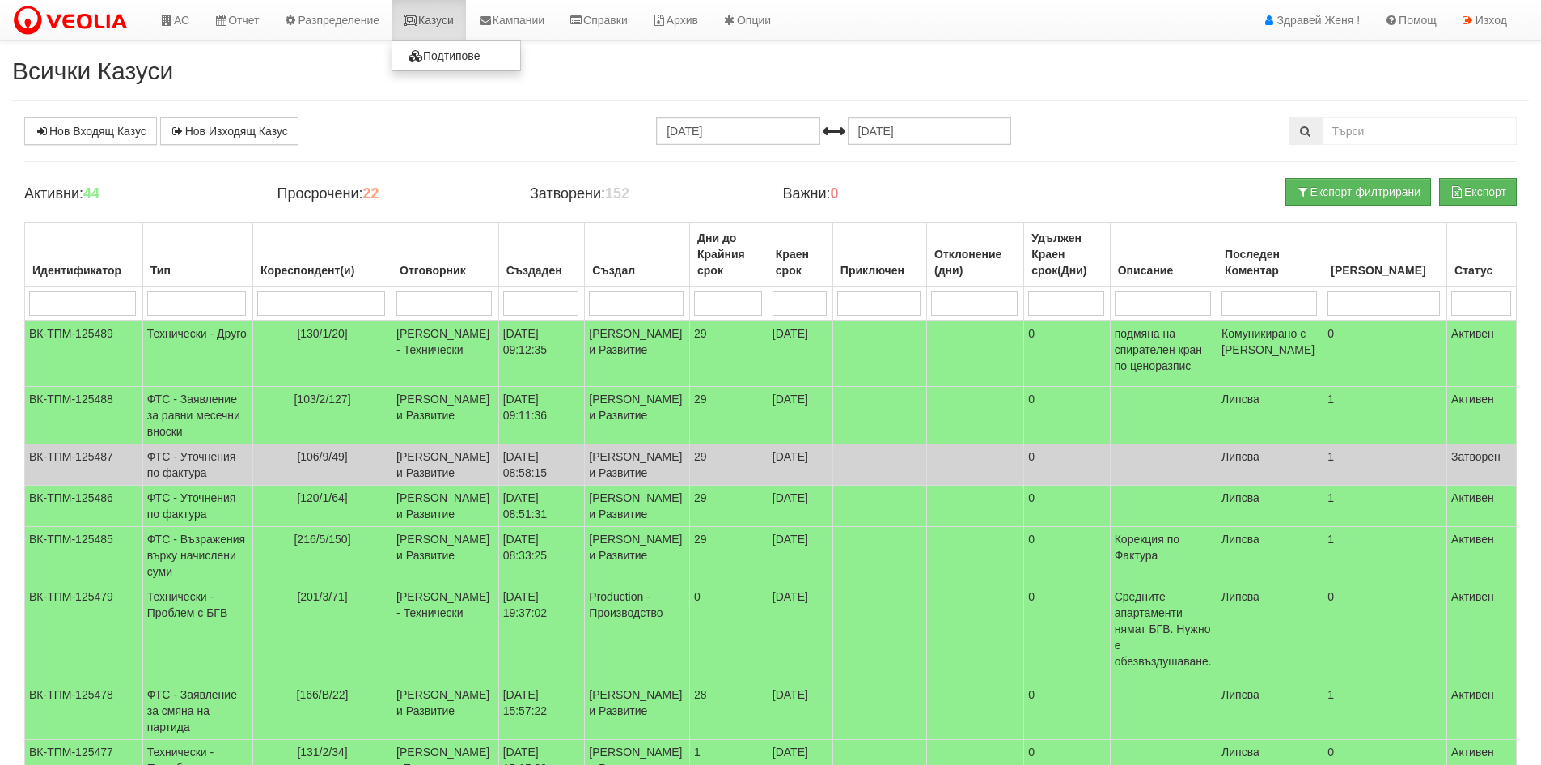
click at [465, 20] on link "Казуси" at bounding box center [429, 20] width 74 height 40
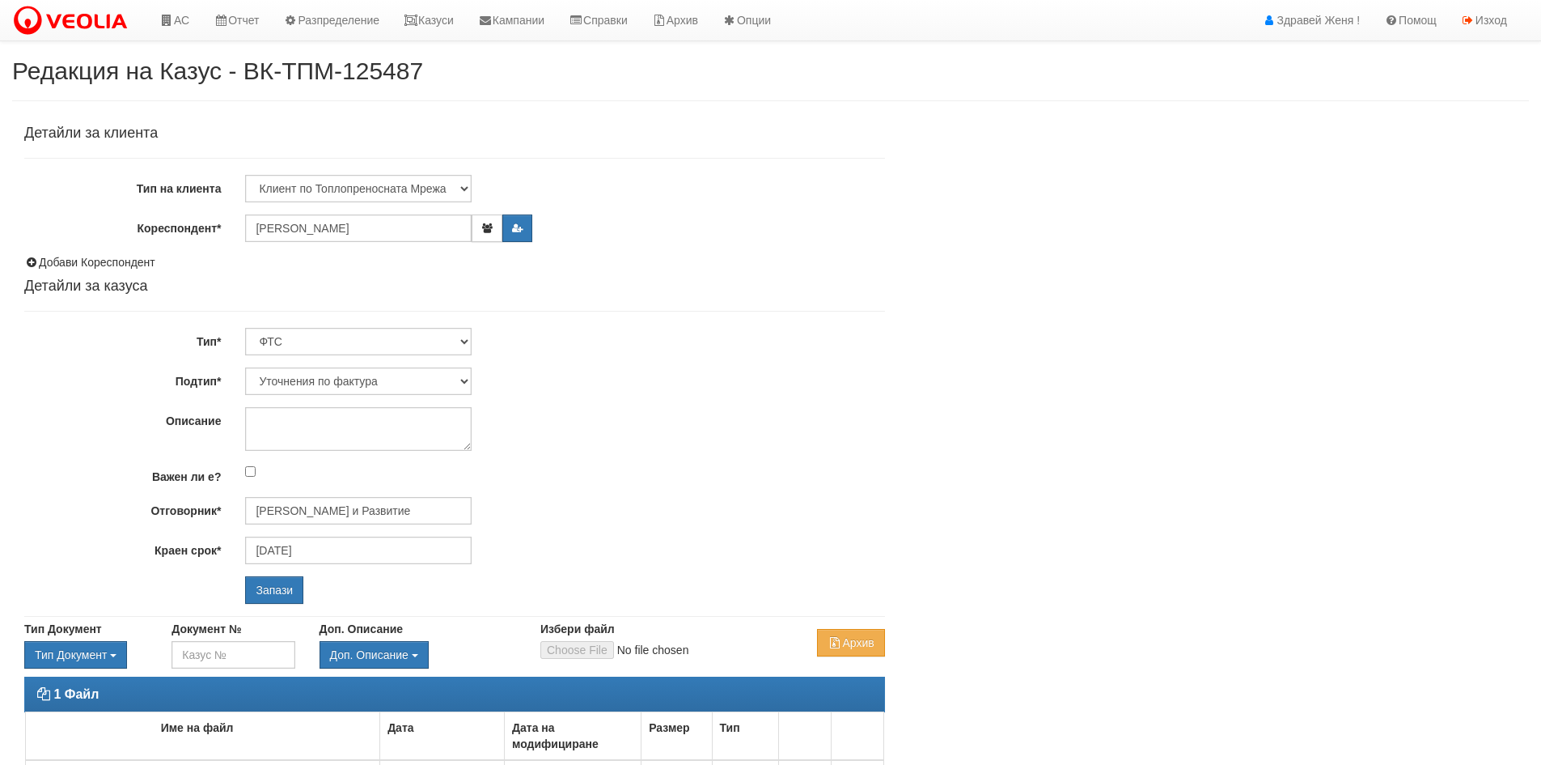
select select "Уточнения по фактура"
click at [441, 232] on input "[PERSON_NAME]" at bounding box center [358, 228] width 227 height 28
click at [494, 226] on button "button" at bounding box center [487, 228] width 30 height 28
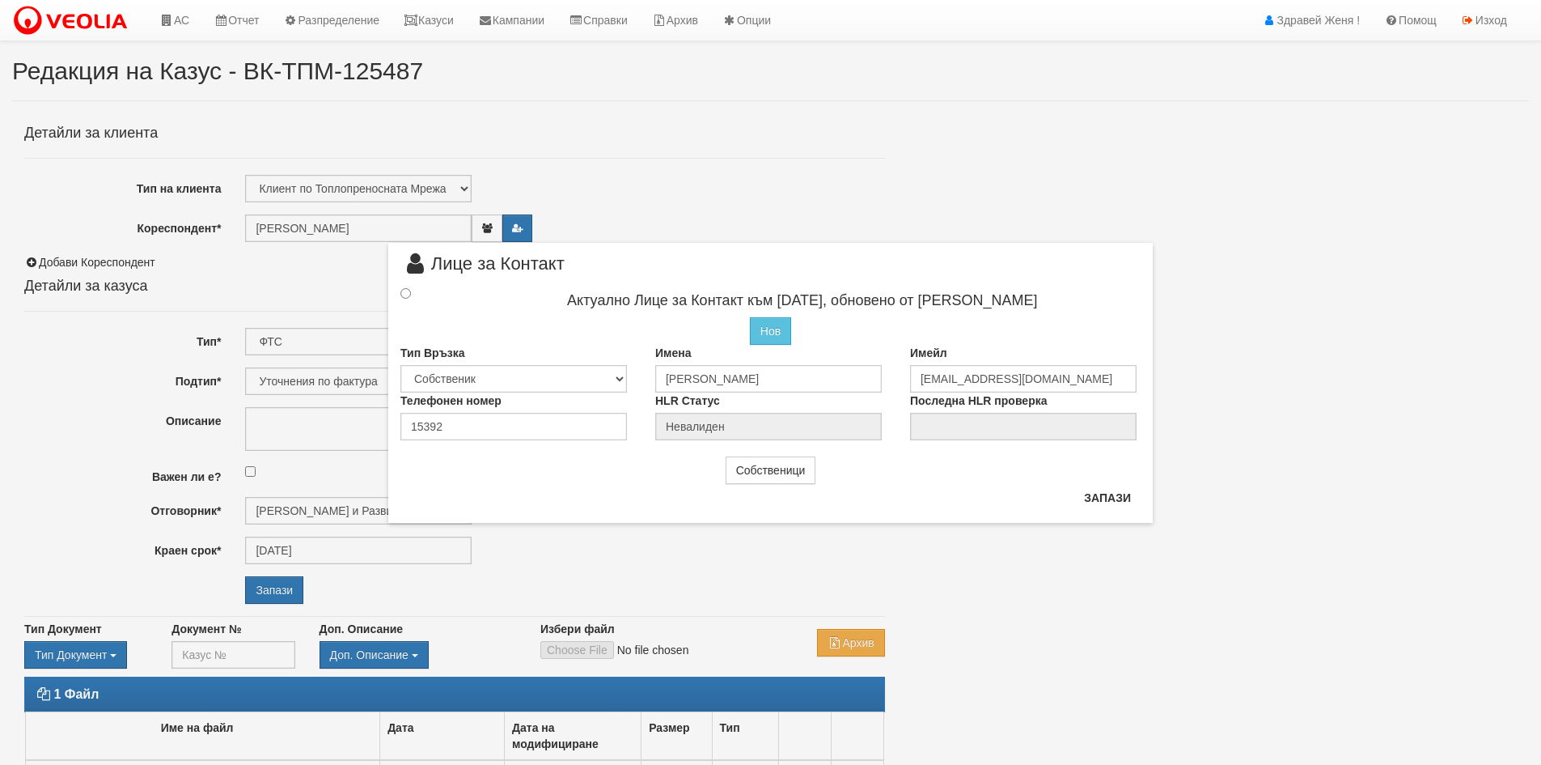
click at [363, 223] on div "× Лице за Контакт Актуално Лице за Контакт към [DATE], обновено от [PERSON_NAME…" at bounding box center [771, 261] width 947 height 523
click at [1116, 503] on button "Запази" at bounding box center [1108, 498] width 66 height 26
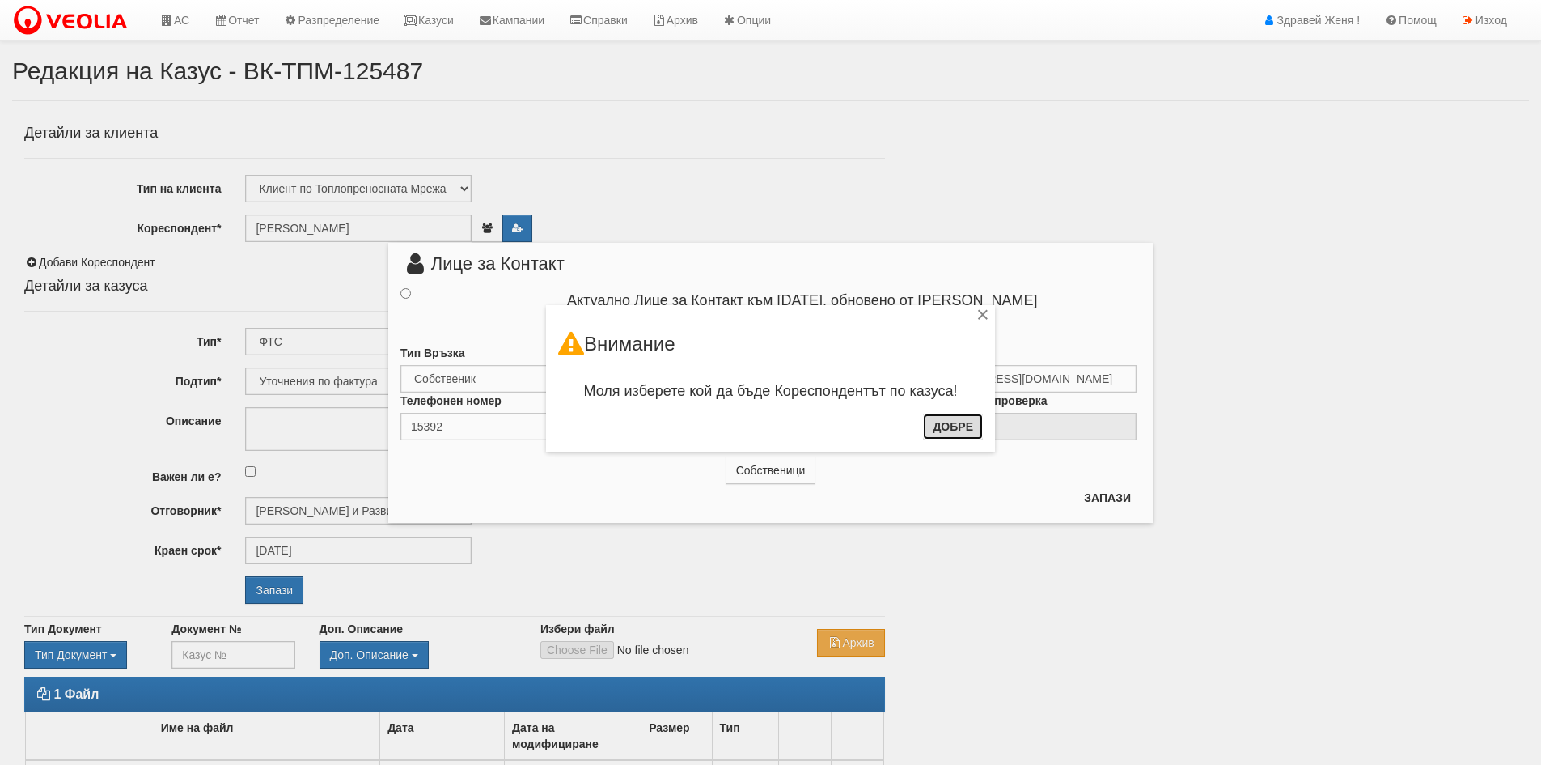
click at [969, 435] on button "Добре" at bounding box center [953, 426] width 60 height 26
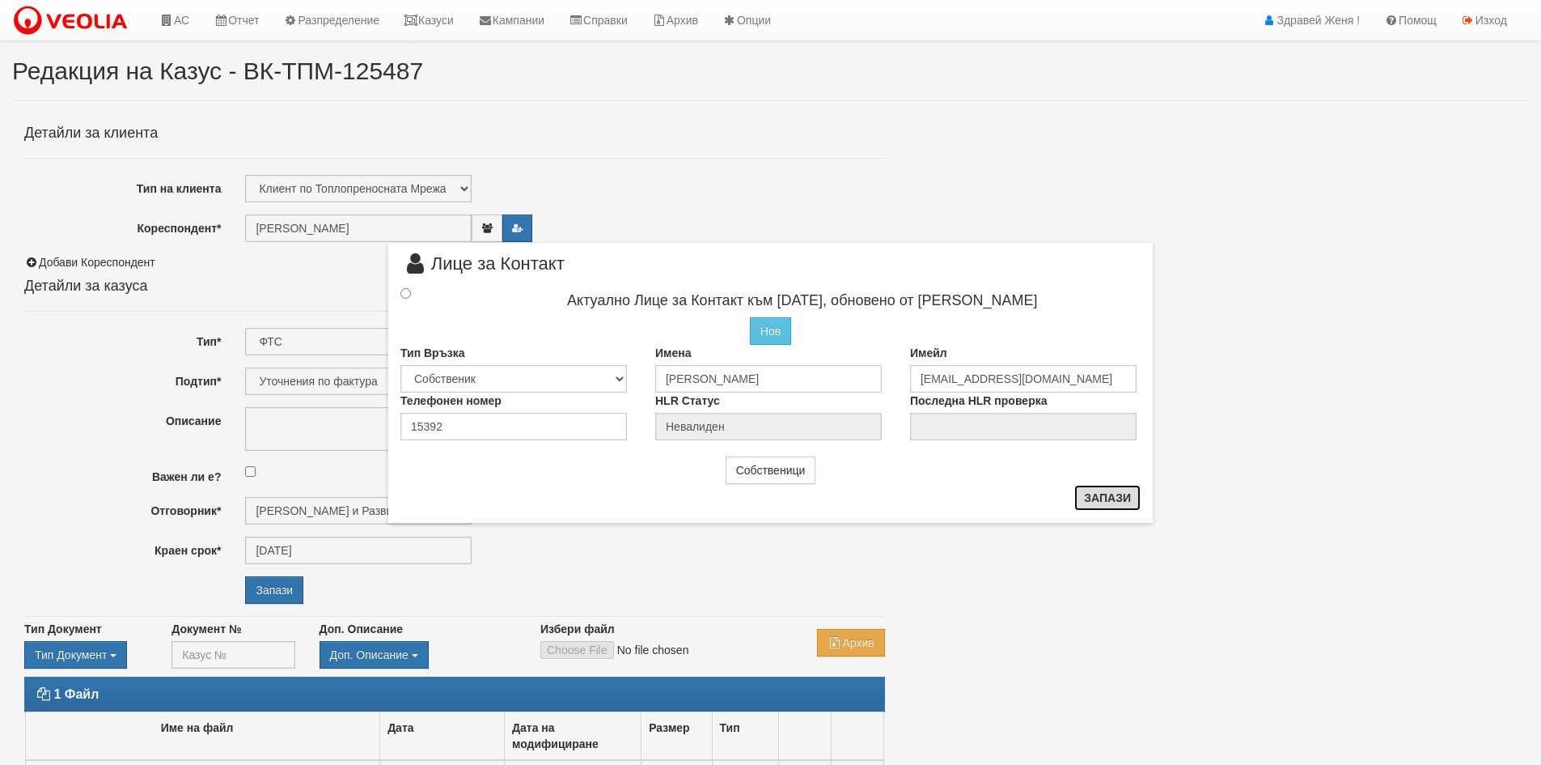
click at [1124, 505] on button "Запази" at bounding box center [1108, 498] width 66 height 26
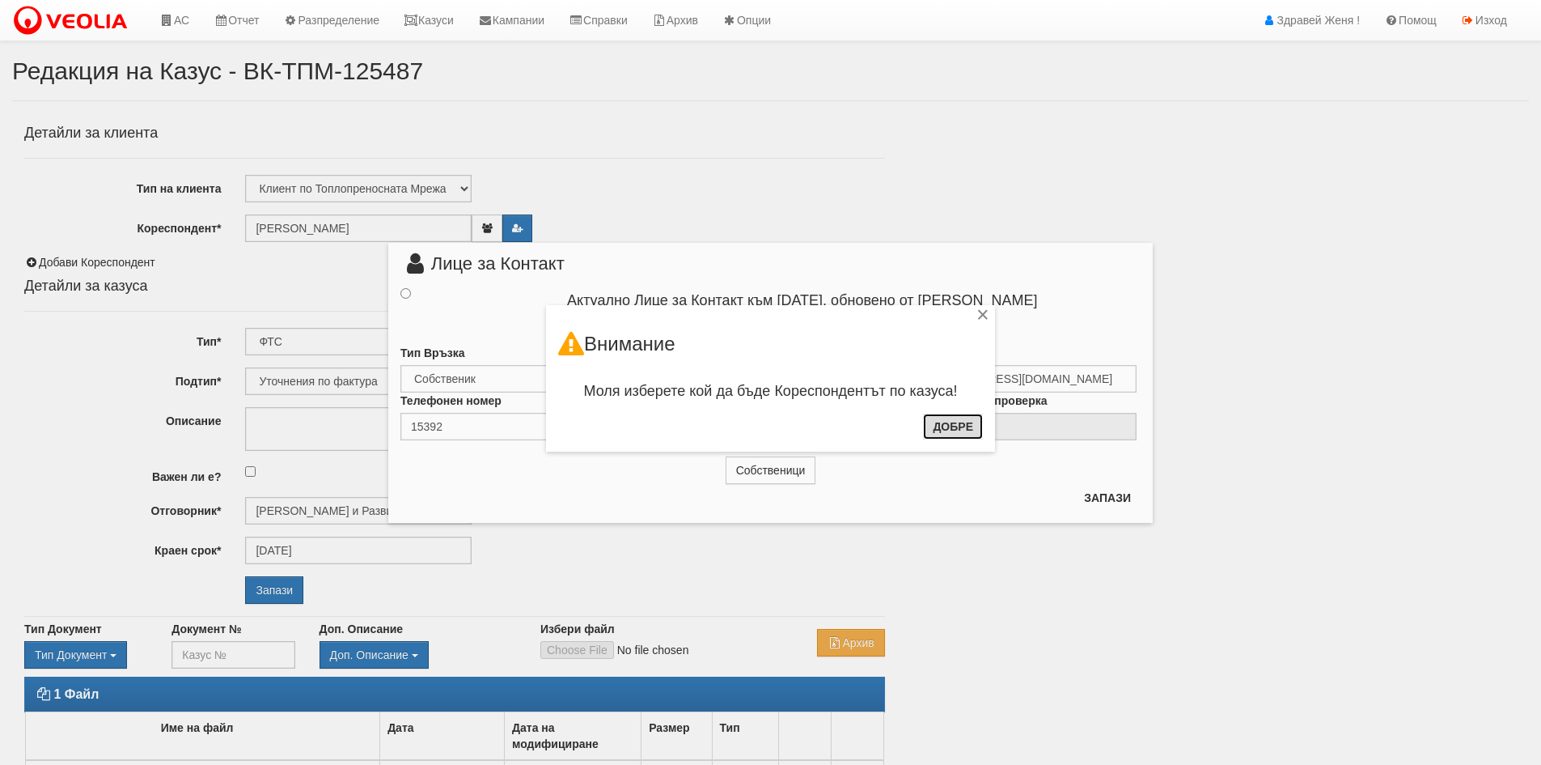
click at [957, 425] on button "Добре" at bounding box center [953, 426] width 60 height 26
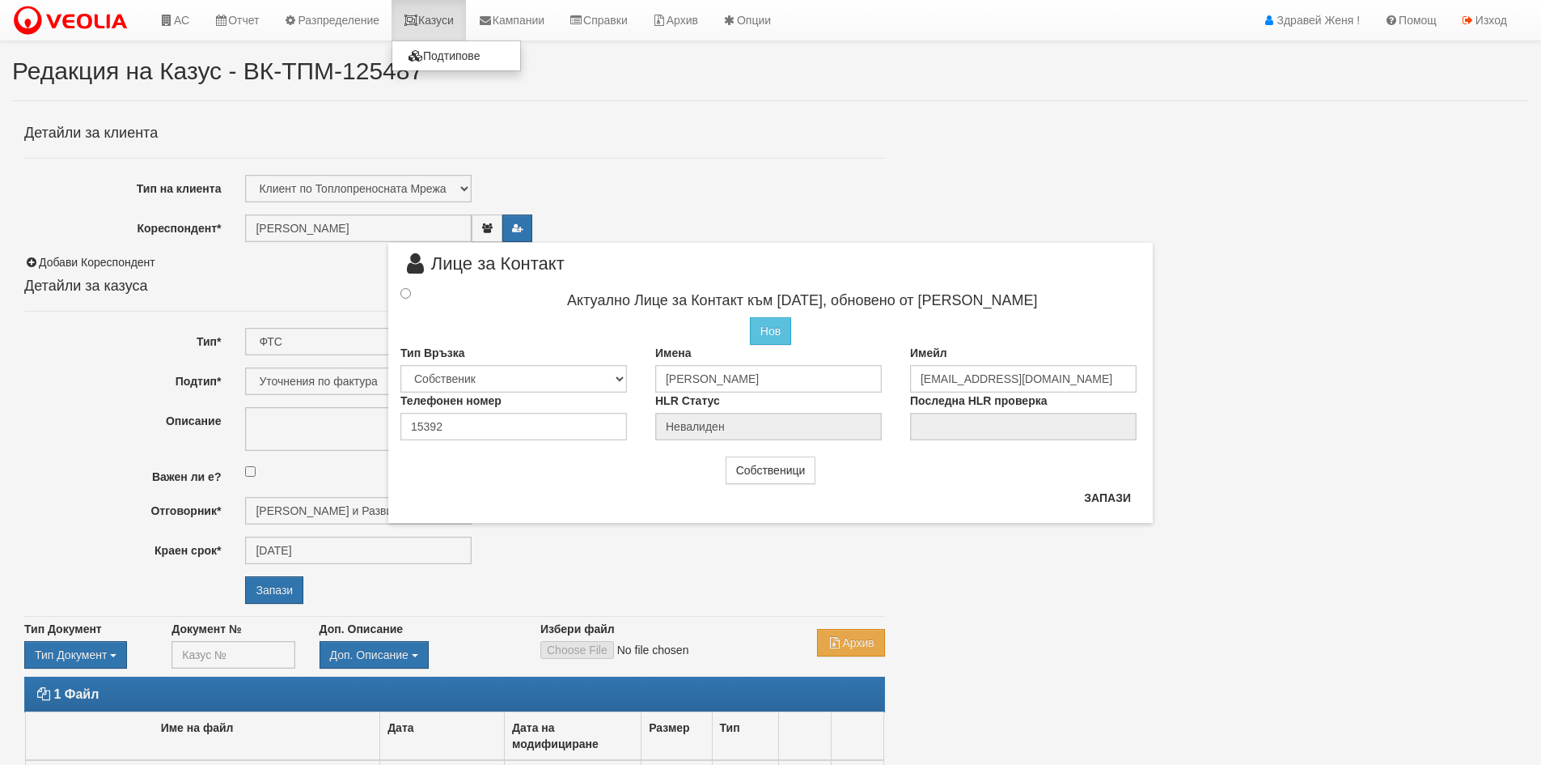
drag, startPoint x: 435, startPoint y: 25, endPoint x: 431, endPoint y: 36, distance: 11.0
click at [435, 25] on link "Казуси" at bounding box center [429, 20] width 74 height 40
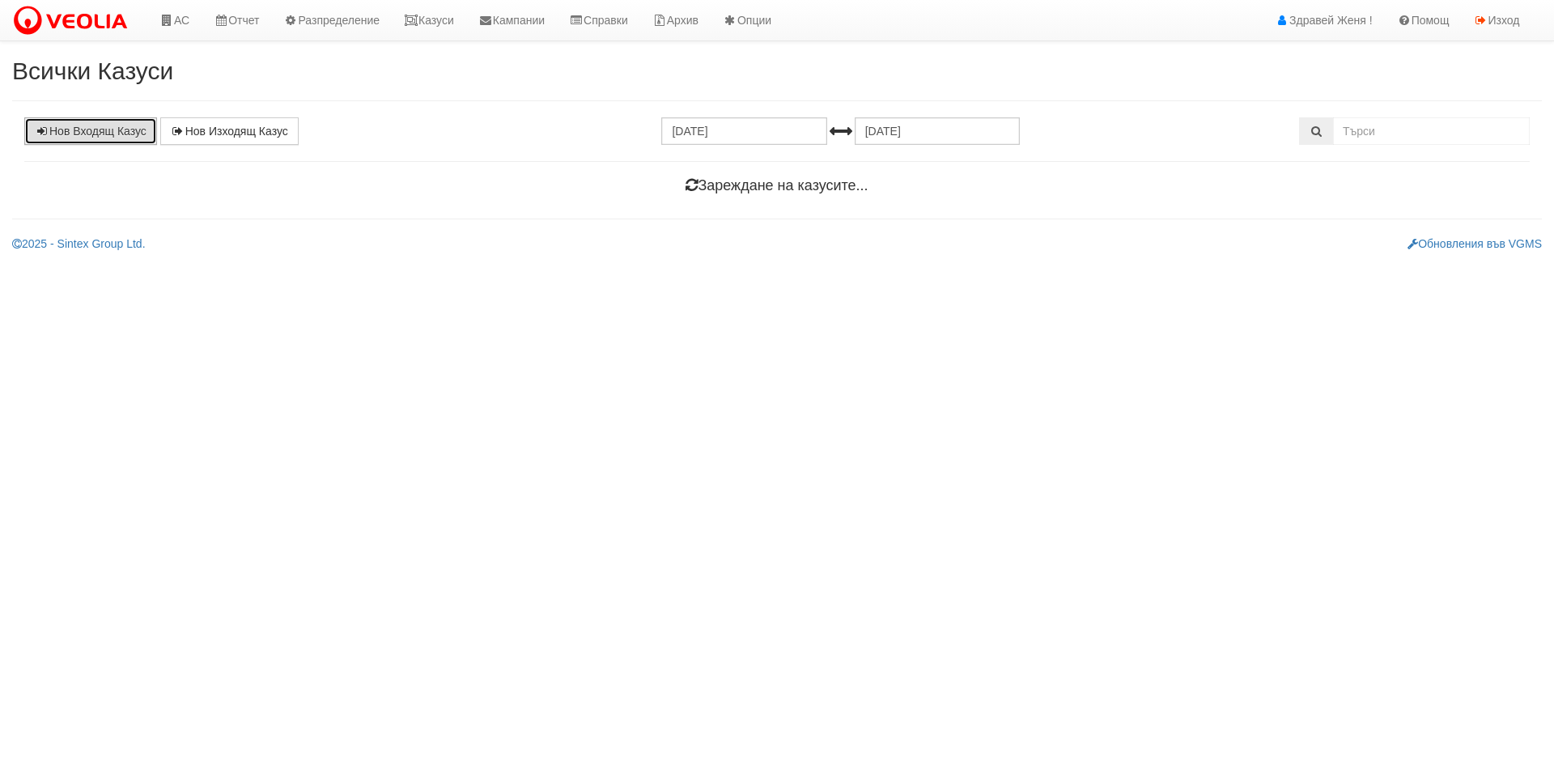
click at [84, 135] on link "Нов Входящ Казус" at bounding box center [90, 131] width 133 height 28
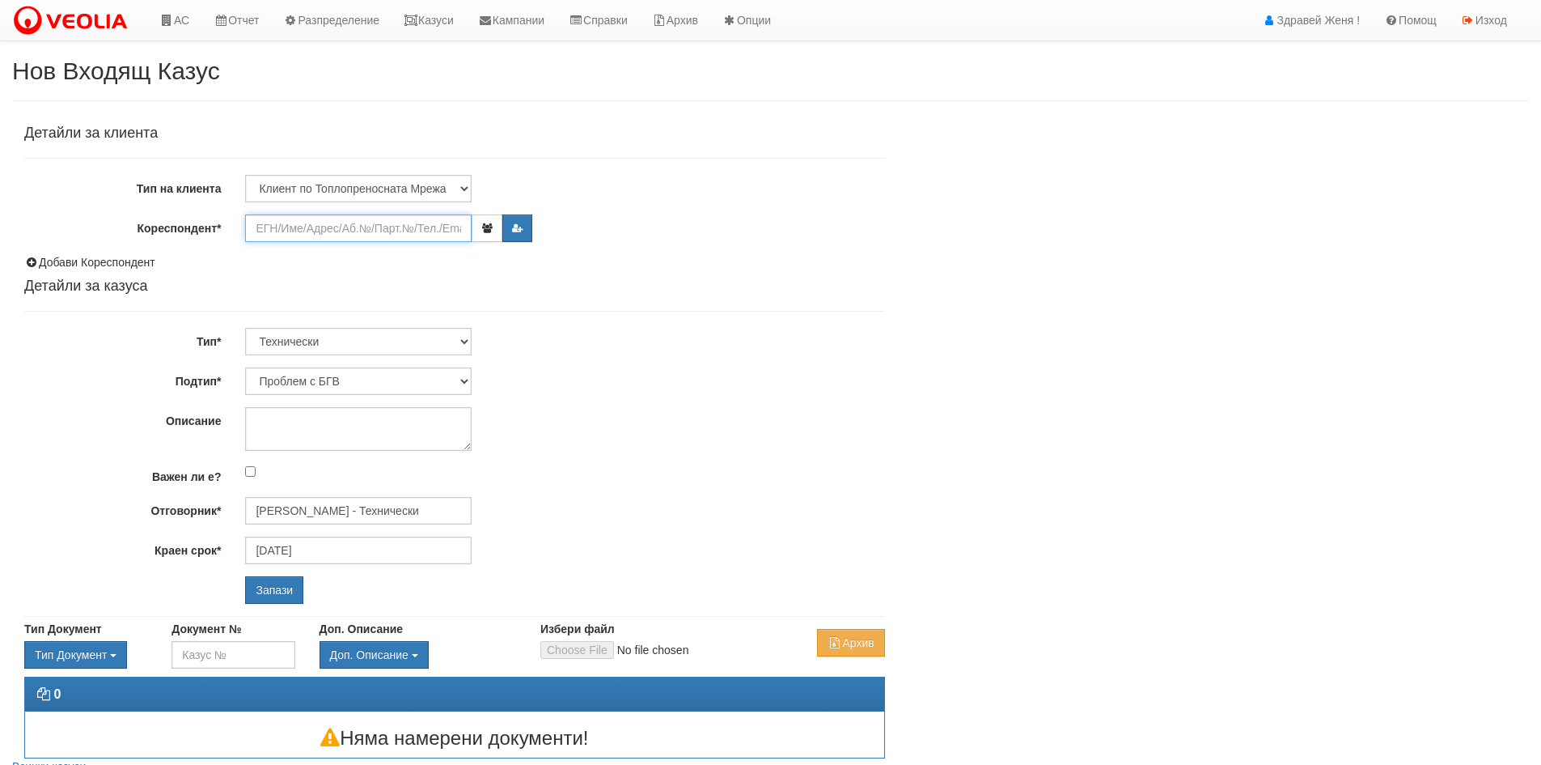
click at [282, 233] on input "Кореспондент*" at bounding box center [358, 228] width 227 height 28
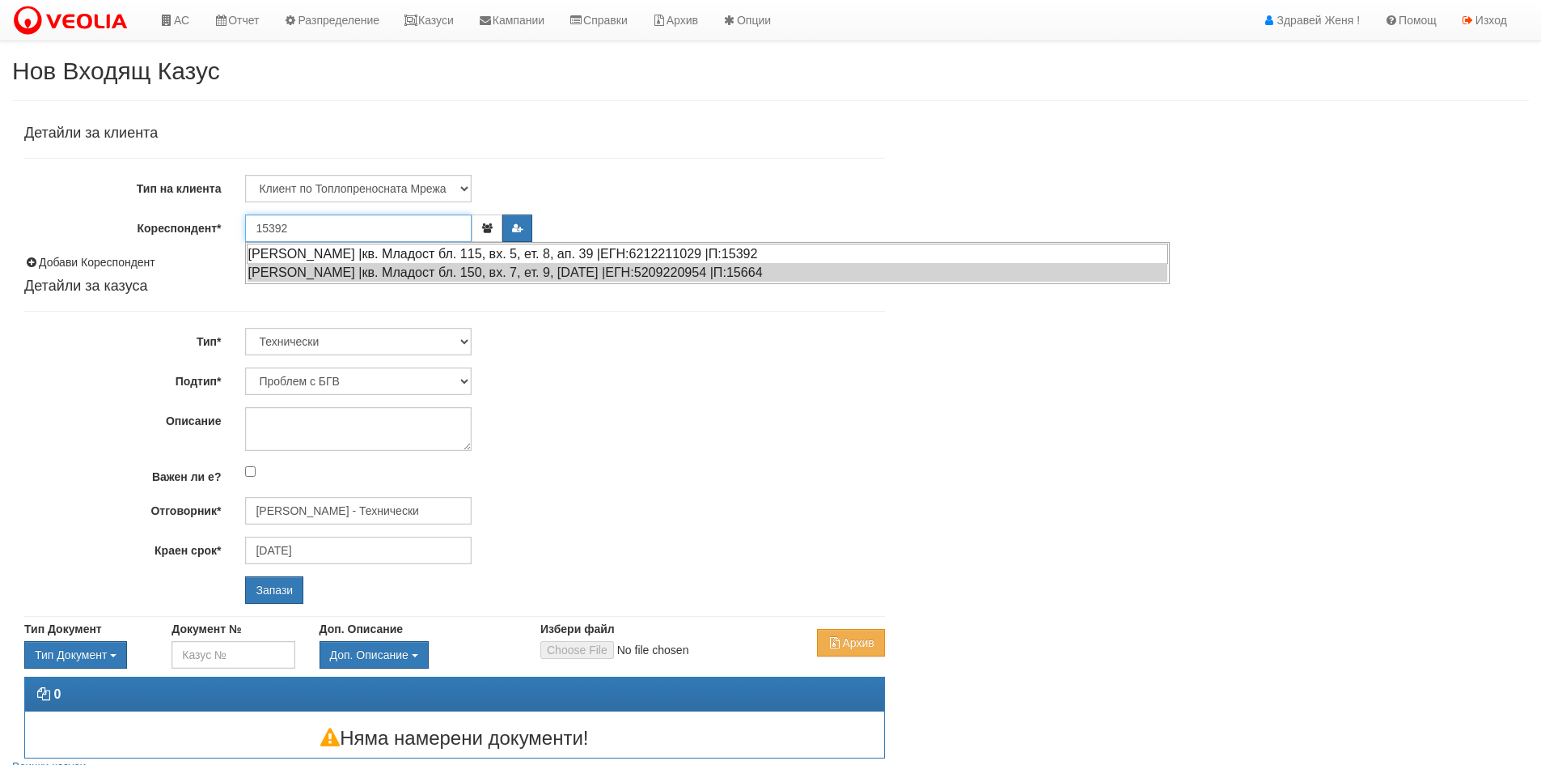
click at [689, 252] on div "[PERSON_NAME] |кв. Младост бл. 115, вх. 5, ет. 8, ап. 39 |ЕГН:6212211029 |П:153…" at bounding box center [708, 254] width 922 height 20
type input "[PERSON_NAME]"
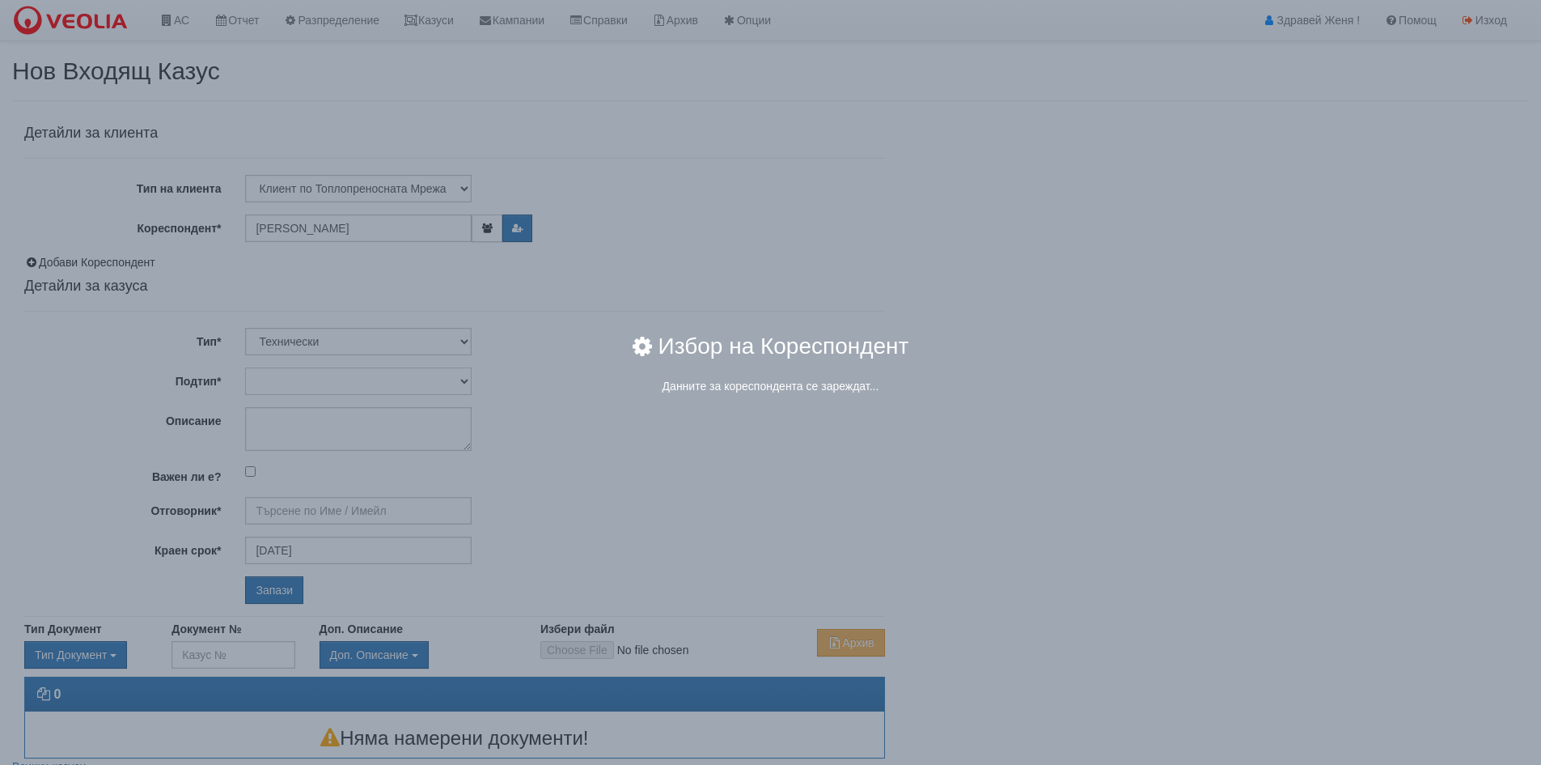
type input "[PERSON_NAME] - Технически"
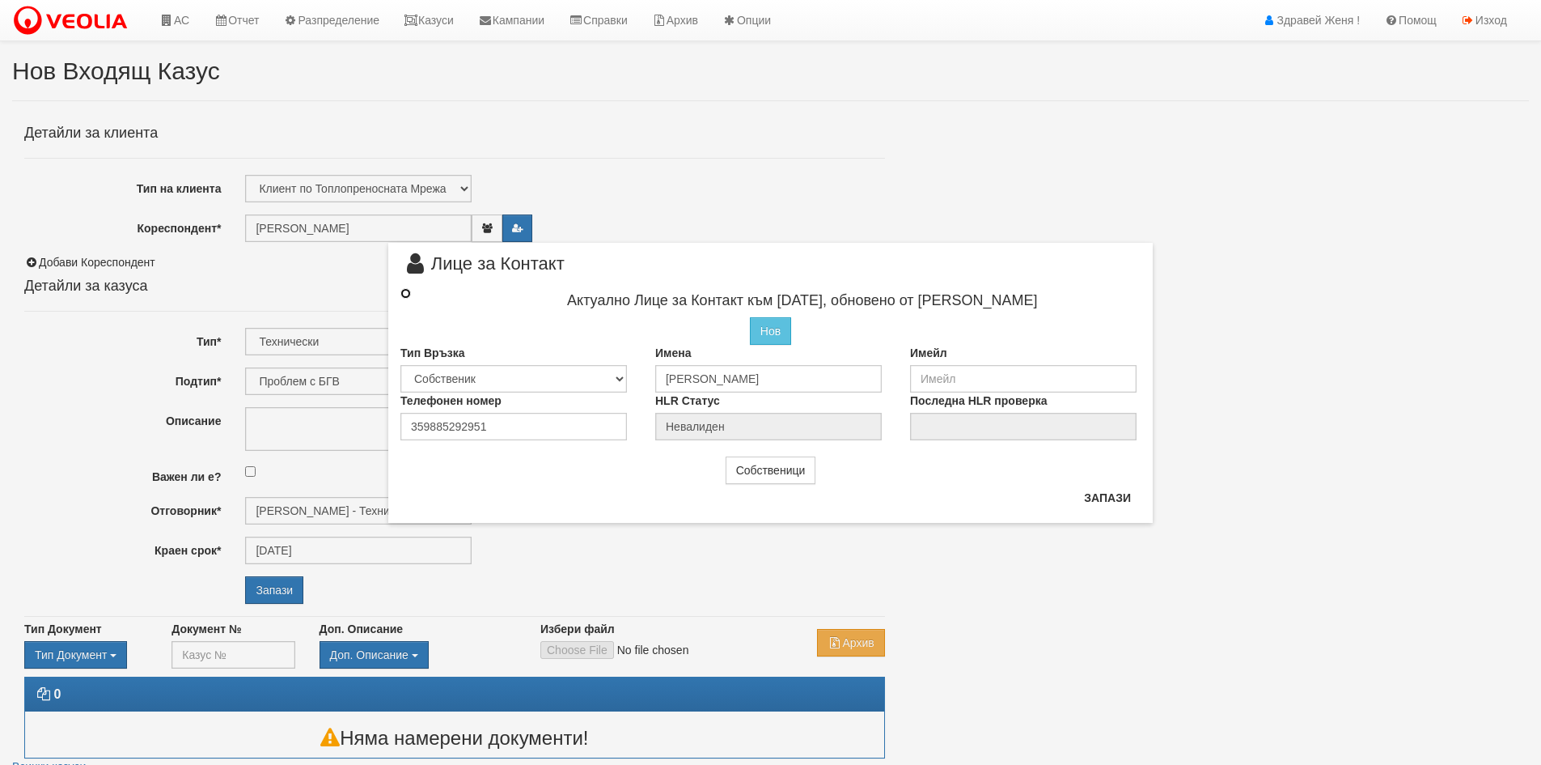
click at [406, 292] on input "radio" at bounding box center [406, 293] width 11 height 11
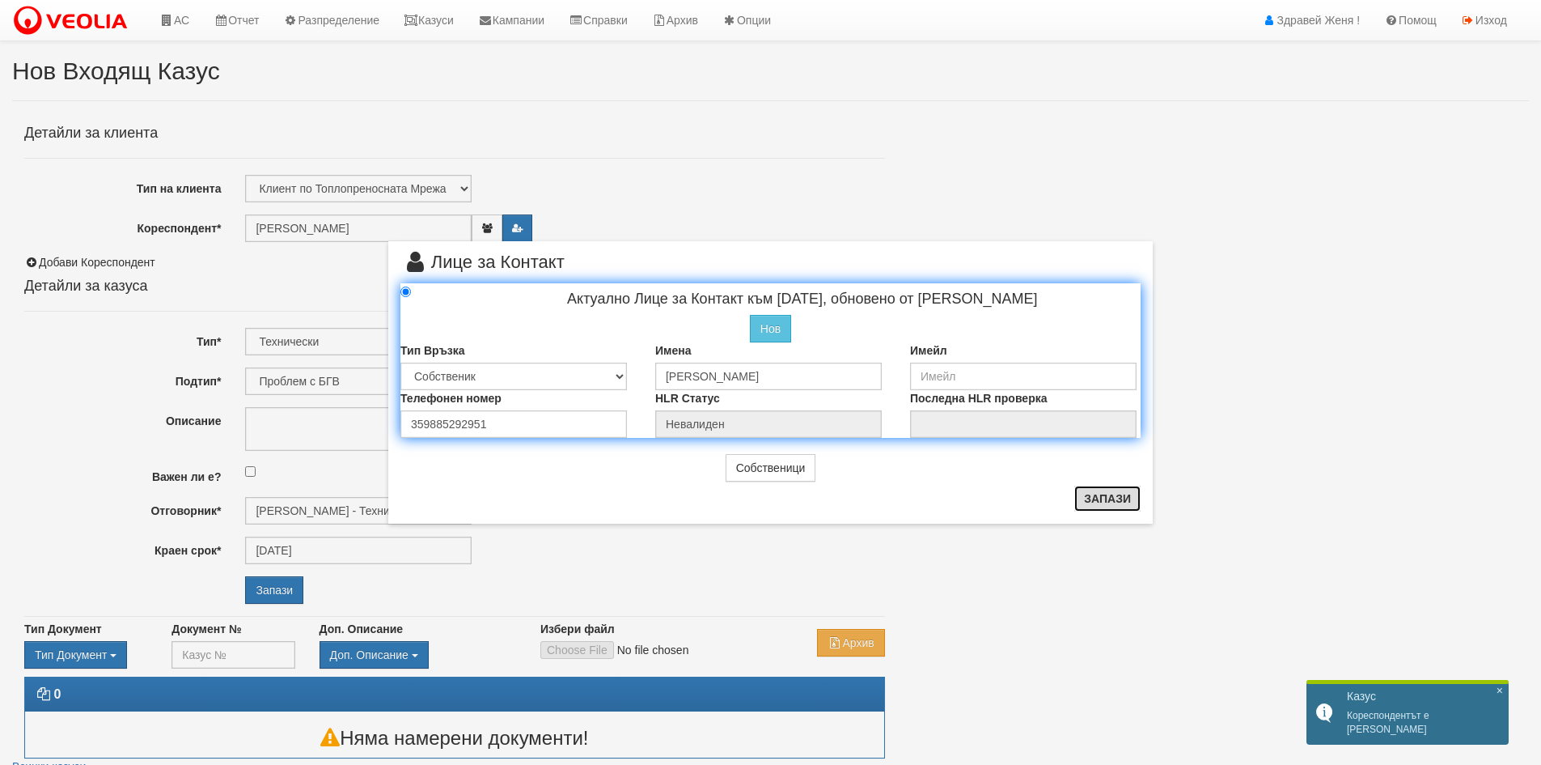
click at [1100, 494] on button "Запази" at bounding box center [1108, 498] width 66 height 26
radio input "true"
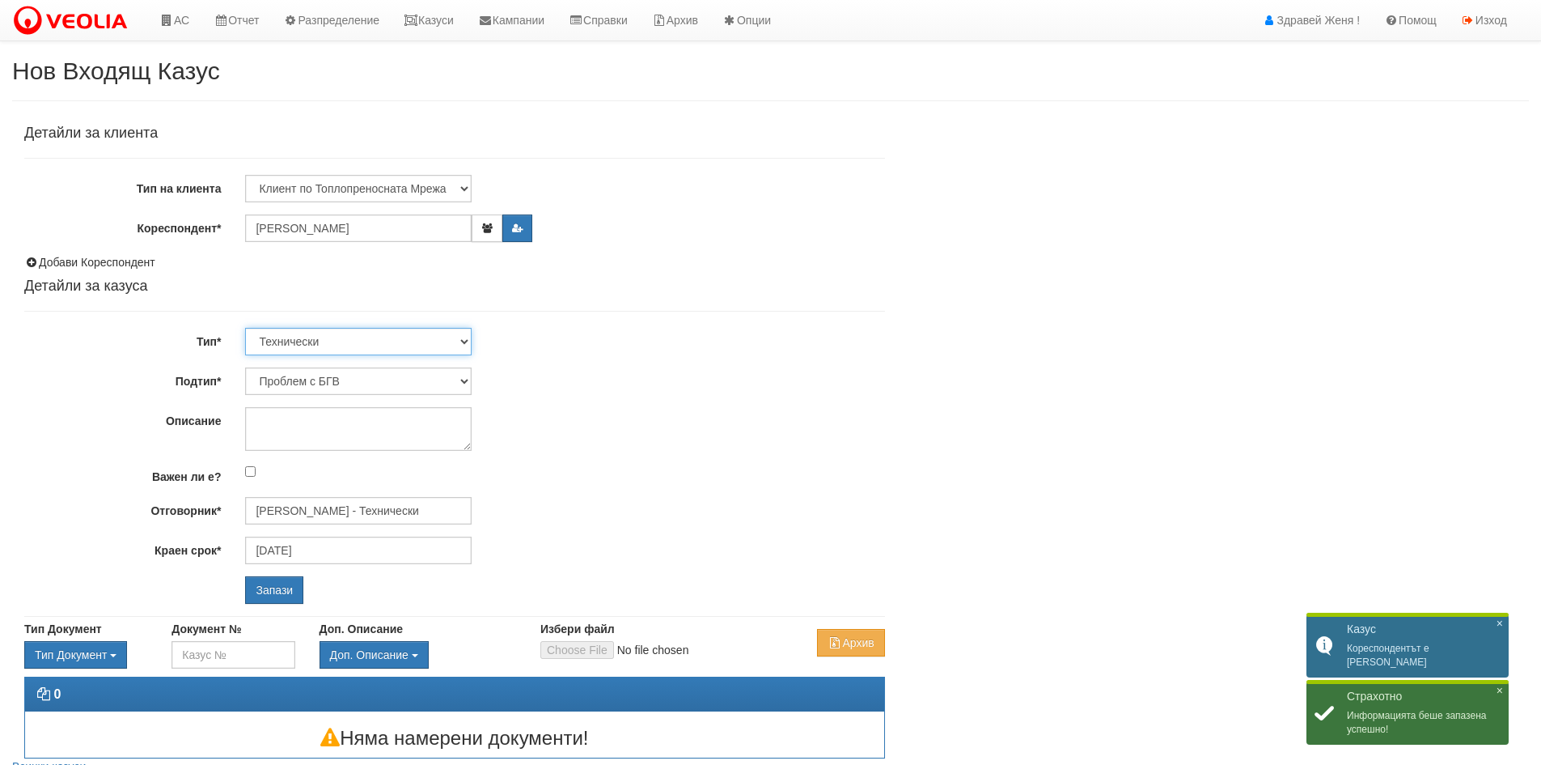
click at [467, 339] on select "Технически ФТС Търговски Административен Производствен Експлоатационен Финансов…" at bounding box center [358, 342] width 227 height 28
select select "1"
click at [245, 328] on select "Технически ФТС Търговски Административен Производствен Експлоатационен Финансов…" at bounding box center [358, 342] width 227 height 28
type input "[DATE]"
type input "[PERSON_NAME] и Развитие"
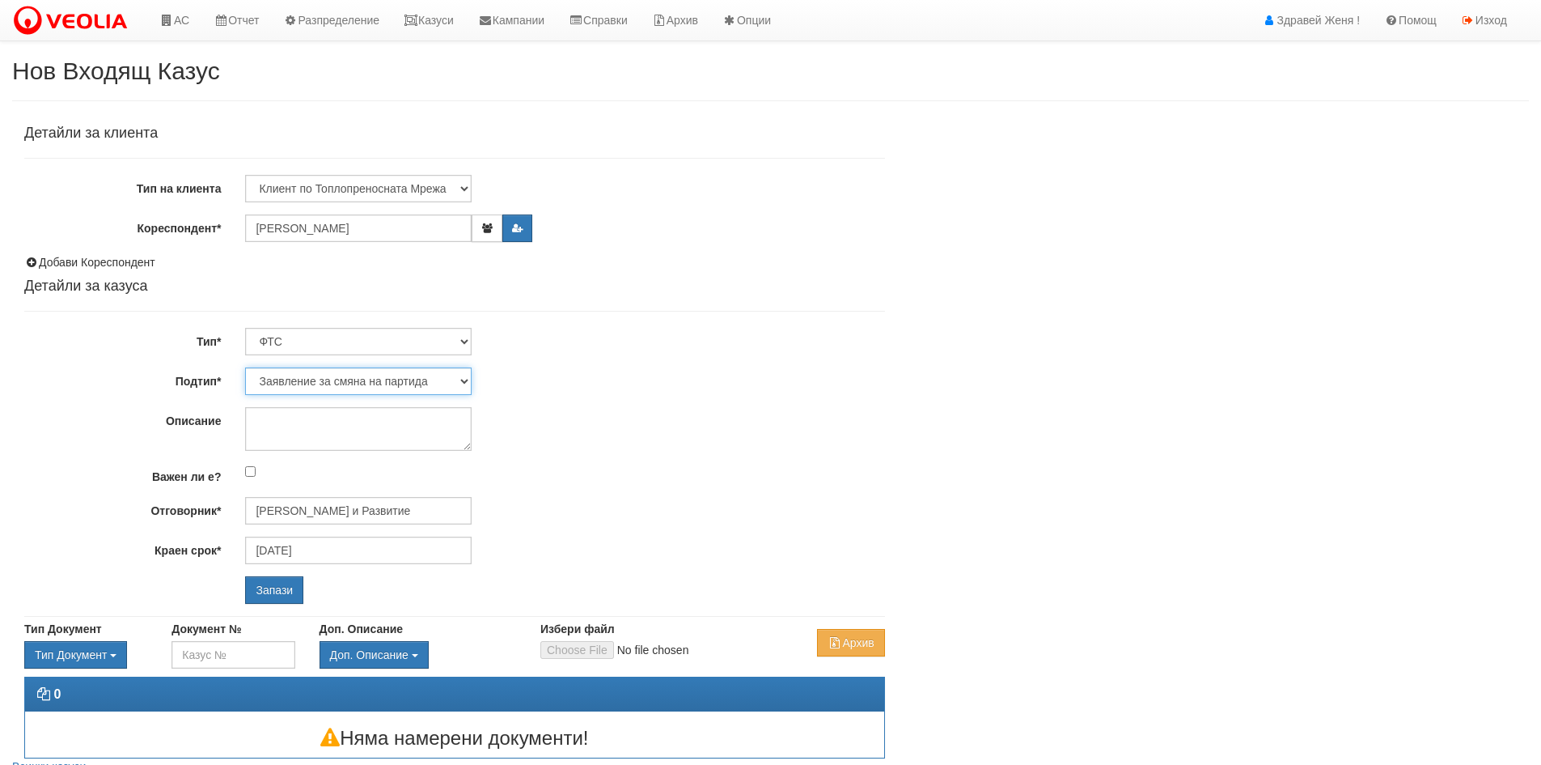
click at [460, 379] on select "Заявление за смяна на партида Заявление за равни месечни вноски Разпределение о…" at bounding box center [358, 381] width 227 height 28
select select "Уточнения по фактура"
click at [245, 367] on select "Заявление за смяна на партида Заявление за равни месечни вноски Разпределение о…" at bounding box center [358, 381] width 227 height 28
type input "[PERSON_NAME] и Развитие"
click at [286, 599] on input "Запази" at bounding box center [274, 590] width 58 height 28
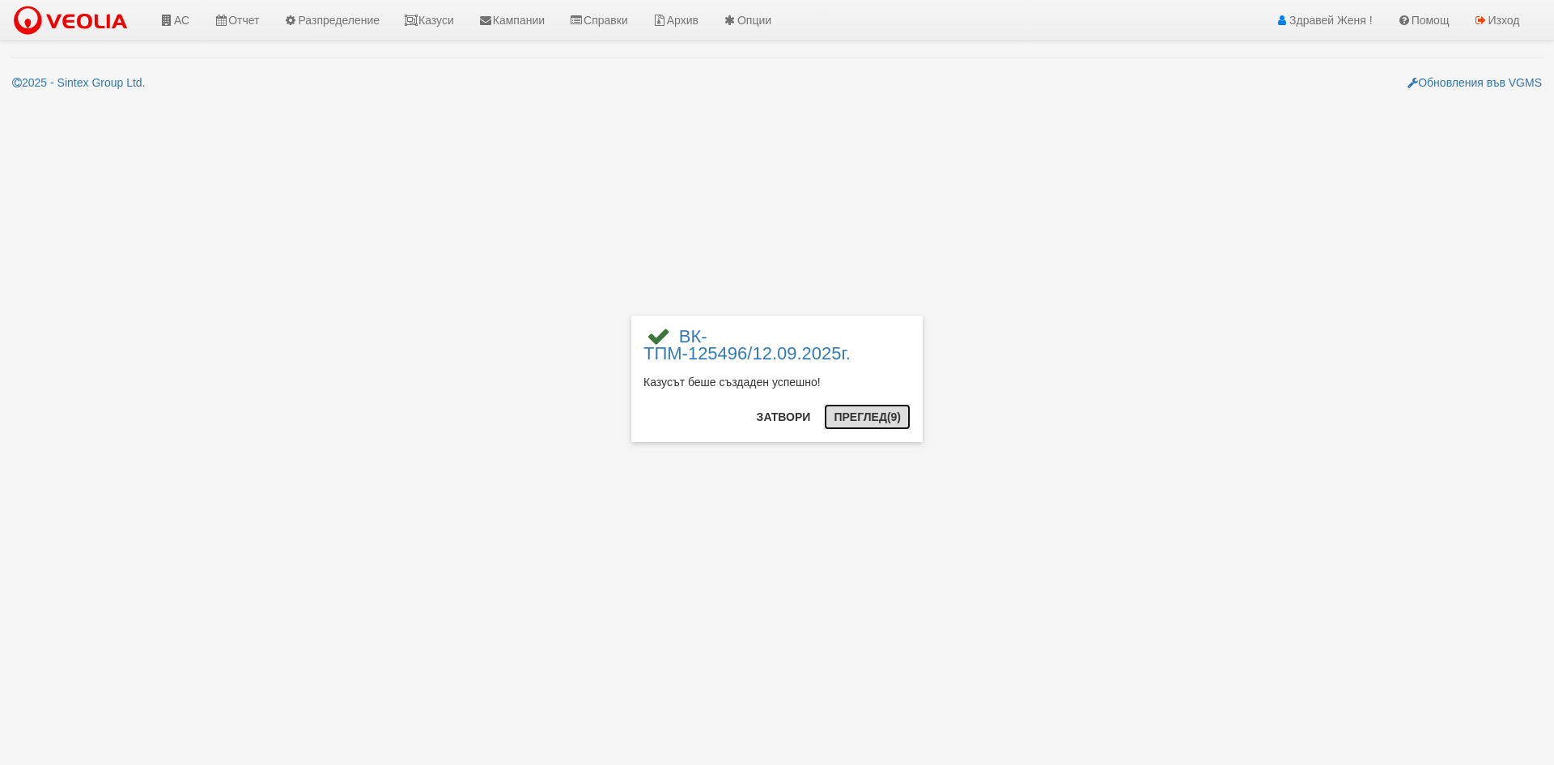
click at [865, 414] on button "Преглед (9)" at bounding box center [867, 417] width 87 height 26
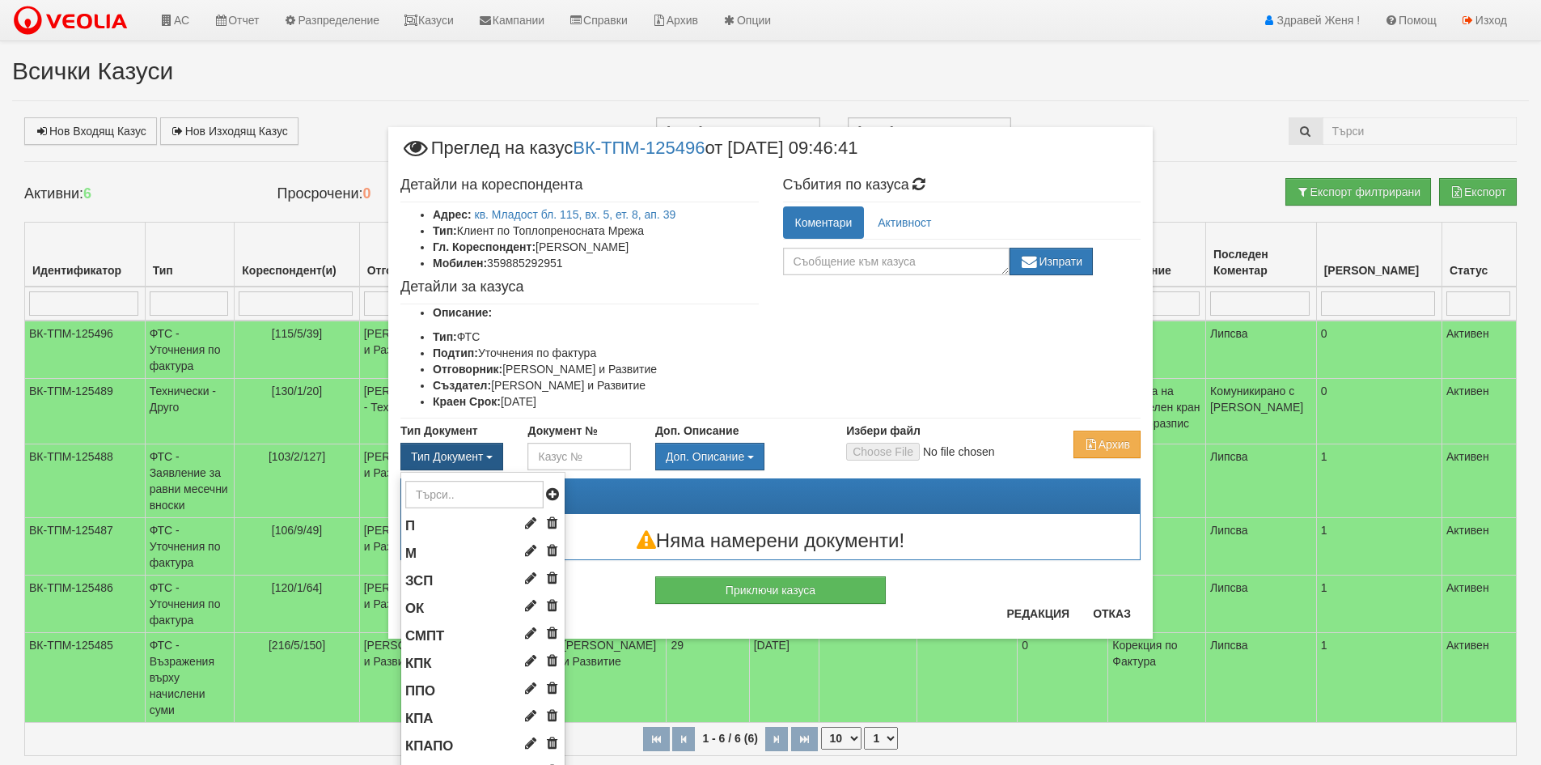
click at [486, 456] on span "button" at bounding box center [489, 457] width 6 height 3
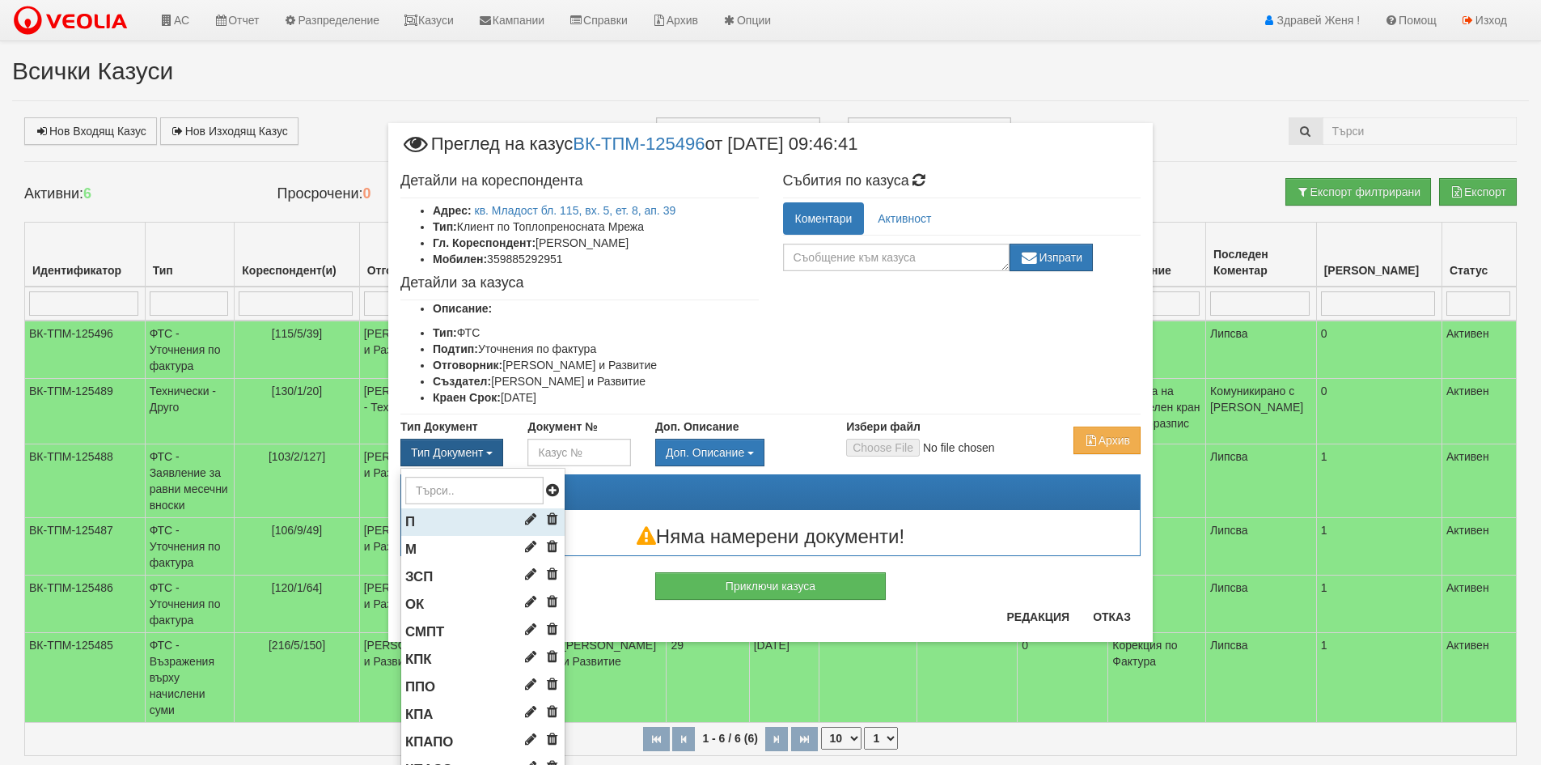
click at [445, 519] on li "П" at bounding box center [482, 522] width 163 height 28
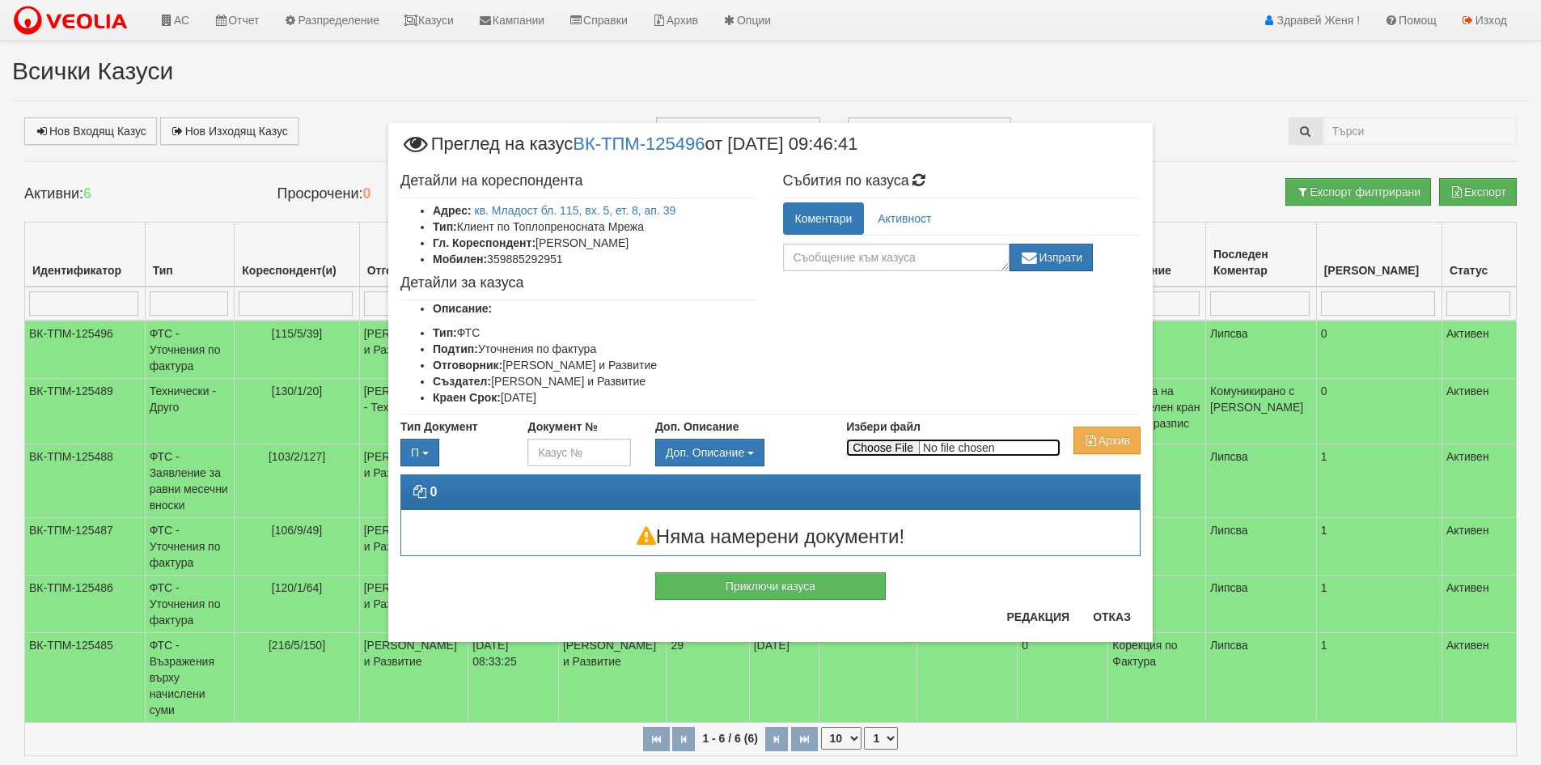
click at [894, 443] on input "Избери файл" at bounding box center [953, 448] width 214 height 18
type input "C:\fakepath\Поща на Veolia - Месечна такса.pdf"
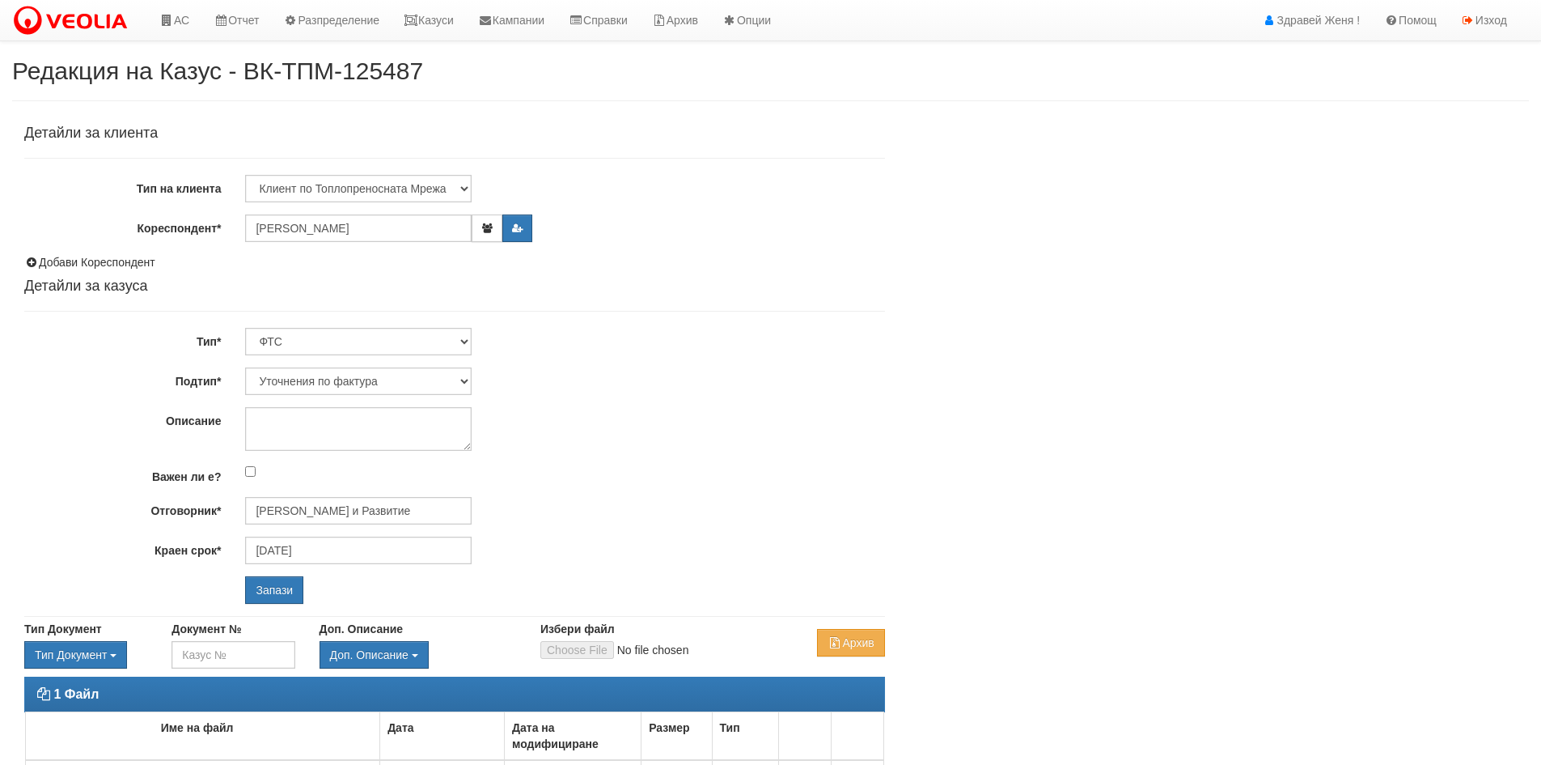
select select "Уточнения по фактура"
click at [487, 239] on button "button" at bounding box center [487, 228] width 30 height 28
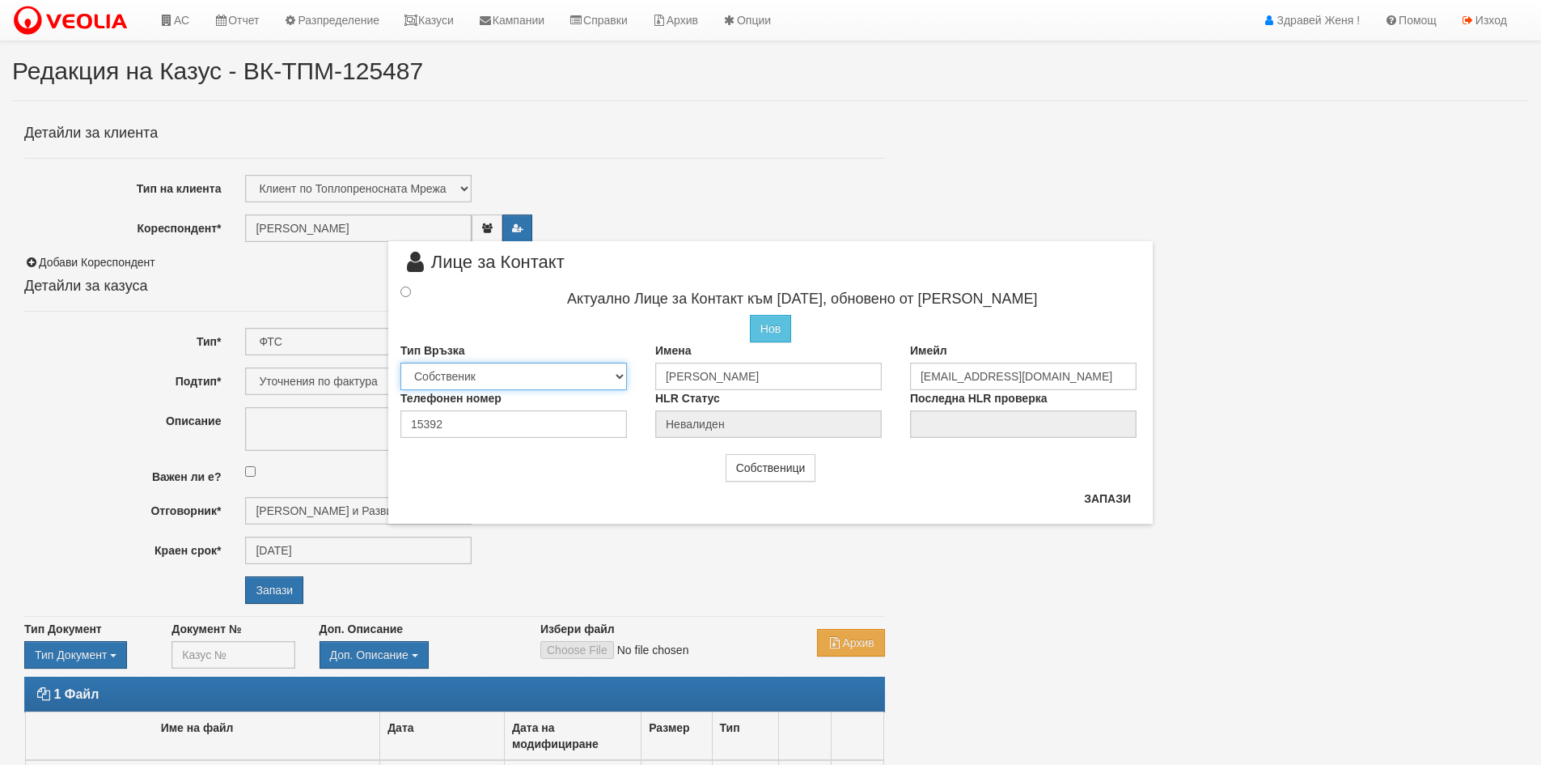
click at [617, 371] on select "Собственик [PERSON_NAME] Съсед Приятел" at bounding box center [514, 377] width 227 height 28
click at [617, 372] on select "Собственик [PERSON_NAME] Съсед Приятел" at bounding box center [514, 377] width 227 height 28
click at [774, 473] on button "Собственици" at bounding box center [771, 468] width 91 height 28
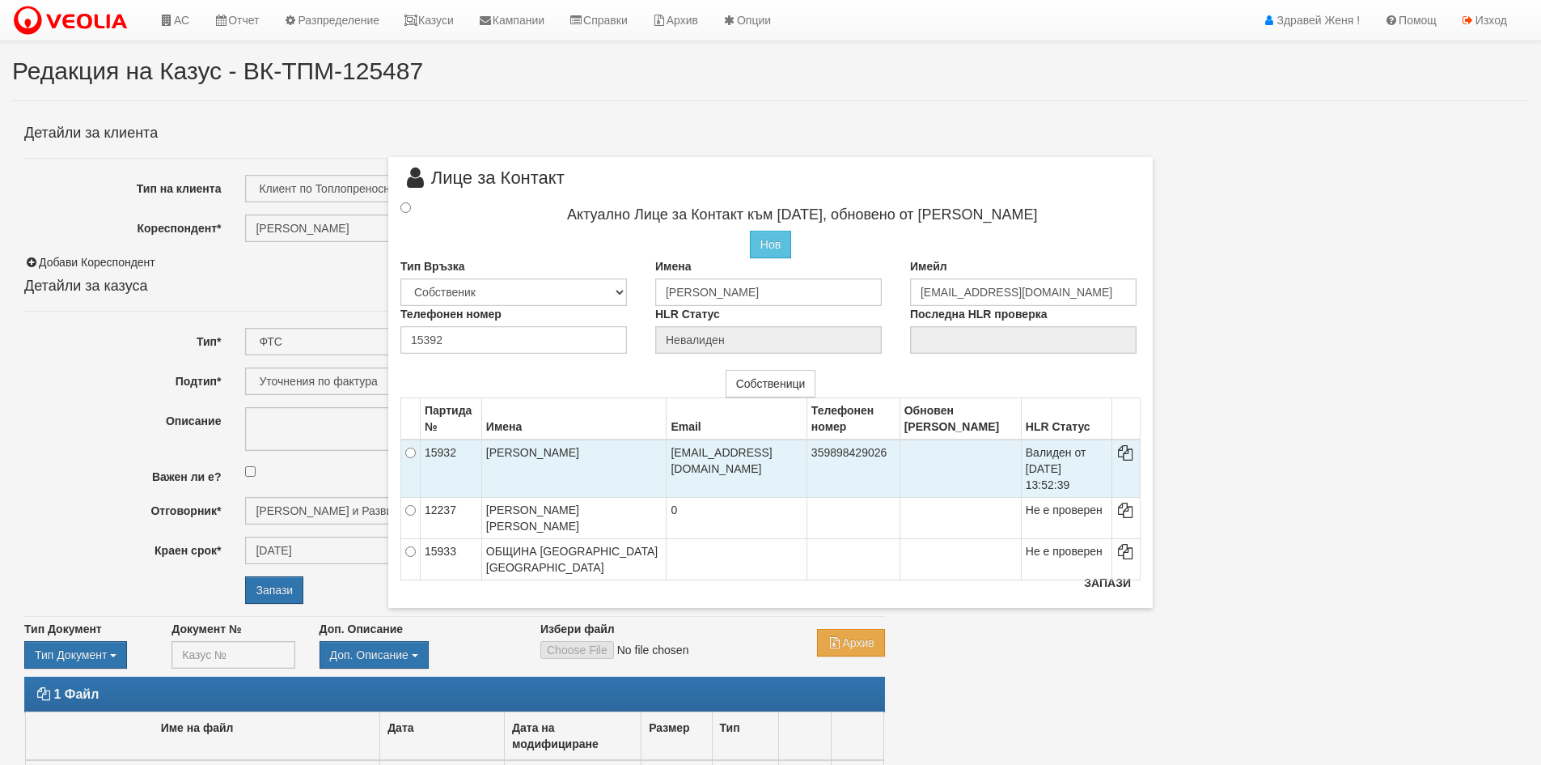
click at [627, 457] on td "[PERSON_NAME]" at bounding box center [573, 468] width 185 height 58
click at [411, 452] on input "radio" at bounding box center [410, 452] width 11 height 11
radio input "true"
type input "[PERSON_NAME]"
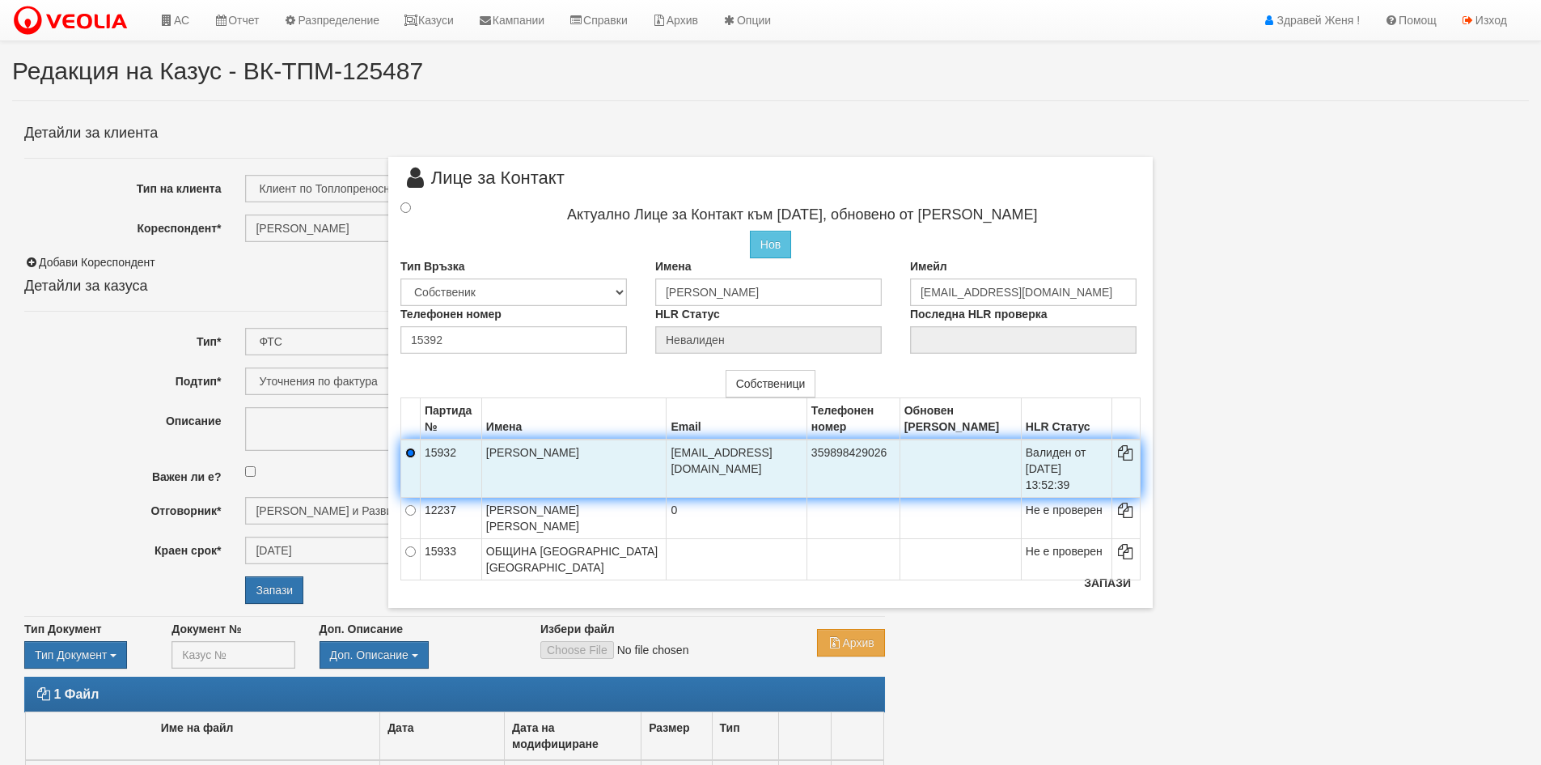
click at [415, 450] on input "radio" at bounding box center [410, 452] width 11 height 11
radio input "true"
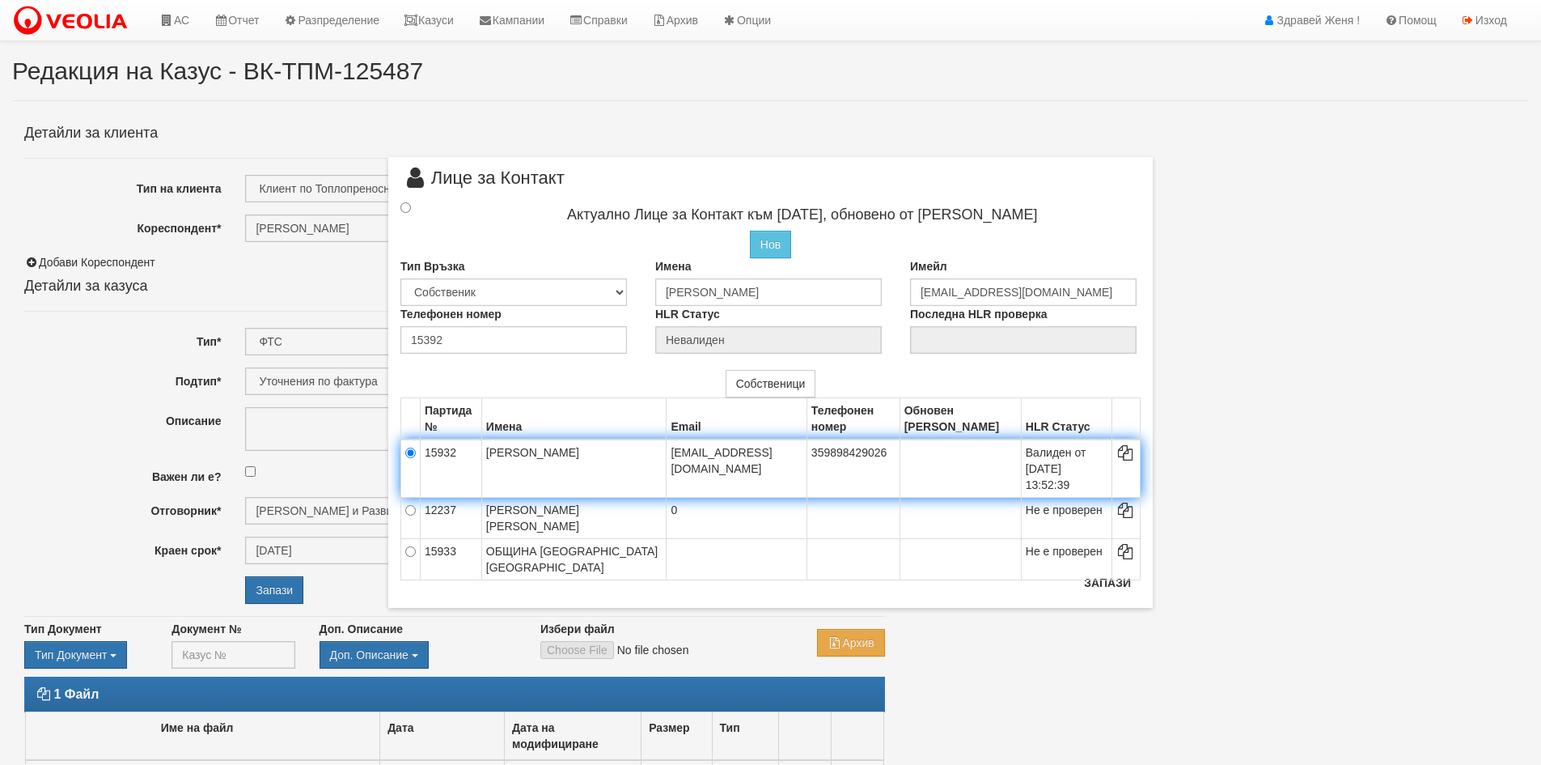
click at [1382, 628] on div "× Лице за Контакт Актуално Лице за Контакт към [DATE], обновено от [PERSON_NAME…" at bounding box center [770, 382] width 1541 height 765
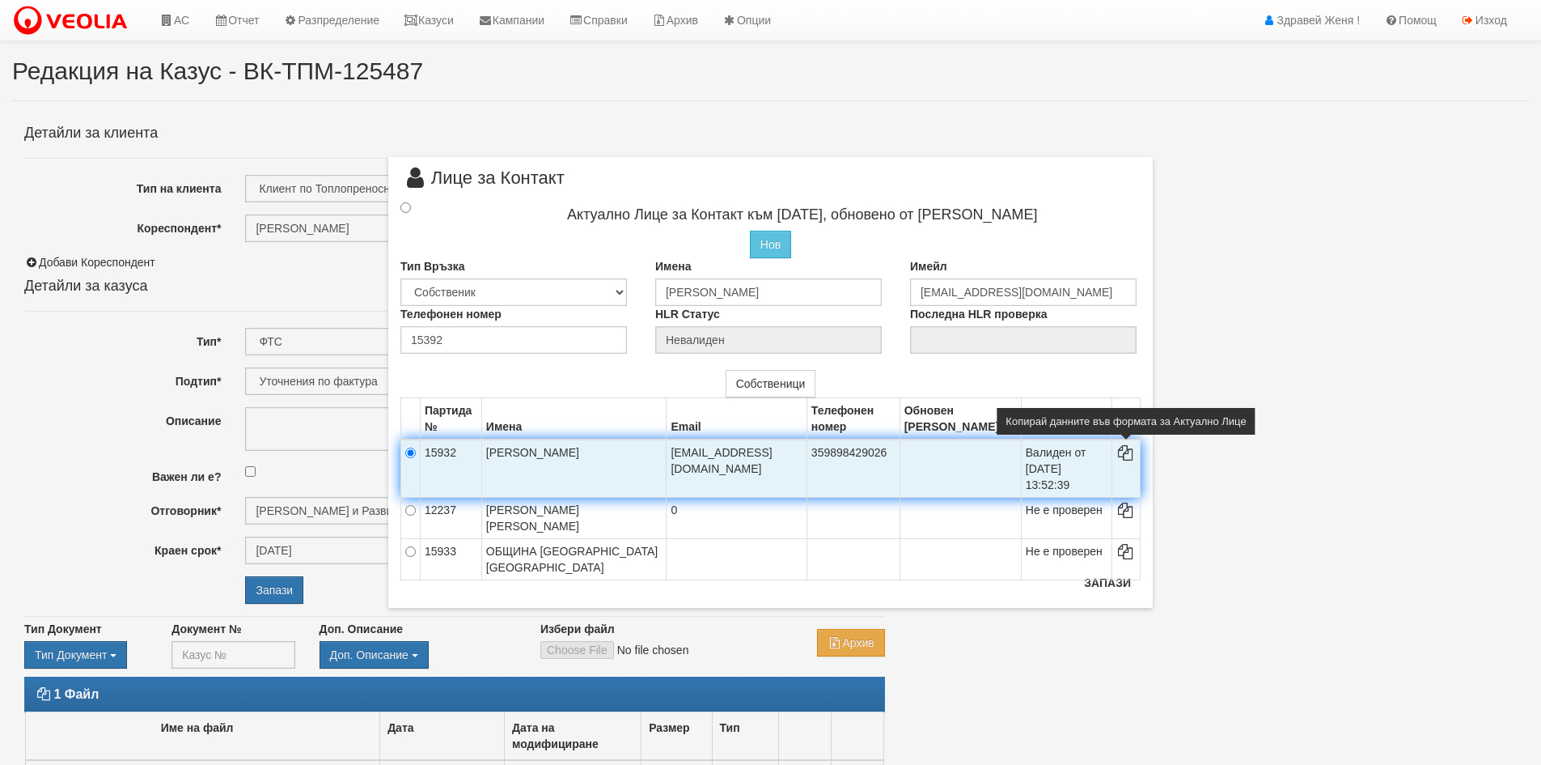
click at [1121, 455] on icon at bounding box center [1126, 452] width 19 height 11
type input "[PERSON_NAME]"
type input "[EMAIL_ADDRESS][DOMAIN_NAME]"
type input "359898429026"
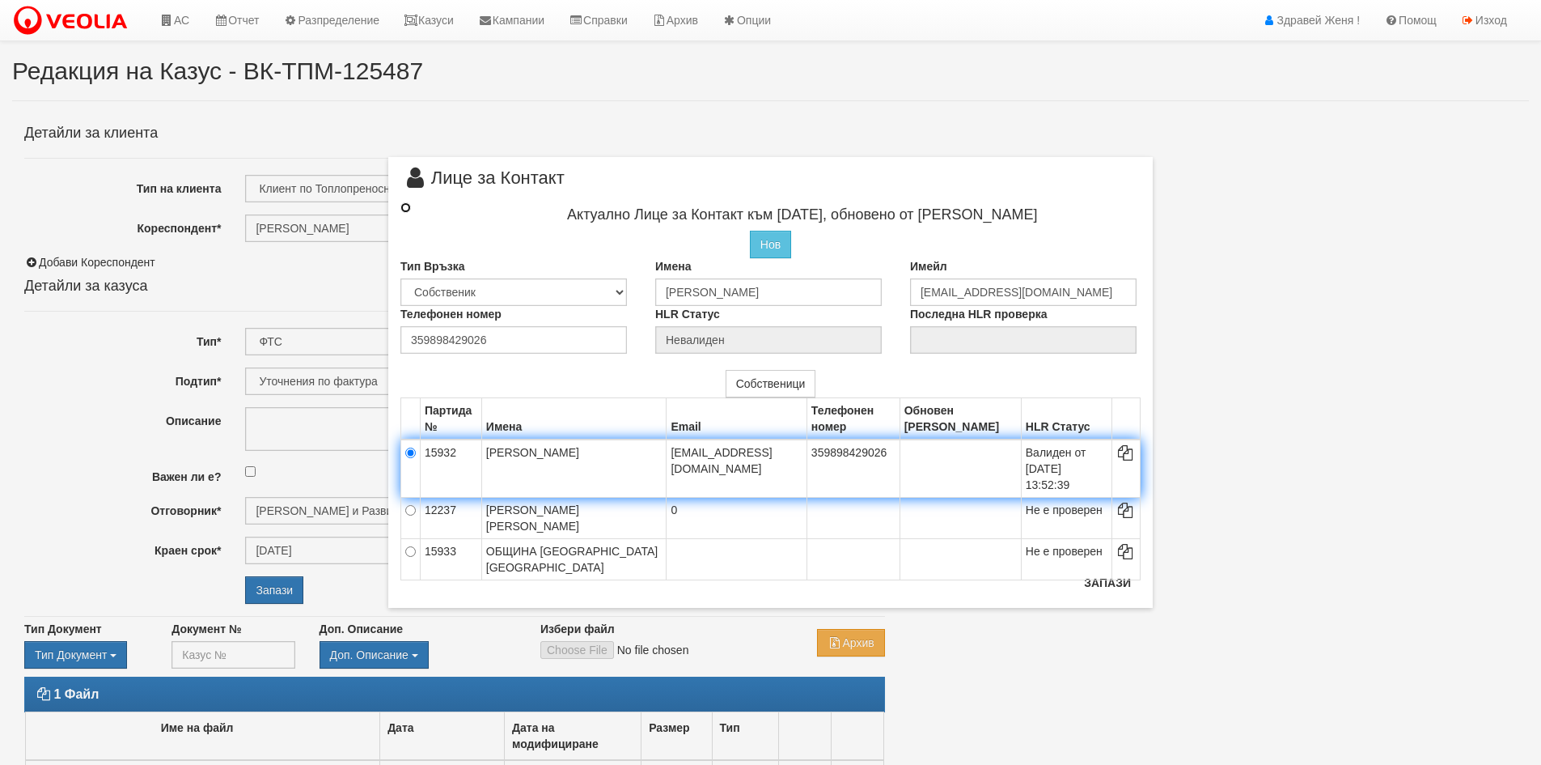
click at [402, 206] on input "radio" at bounding box center [406, 207] width 11 height 11
radio input "true"
radio input "false"
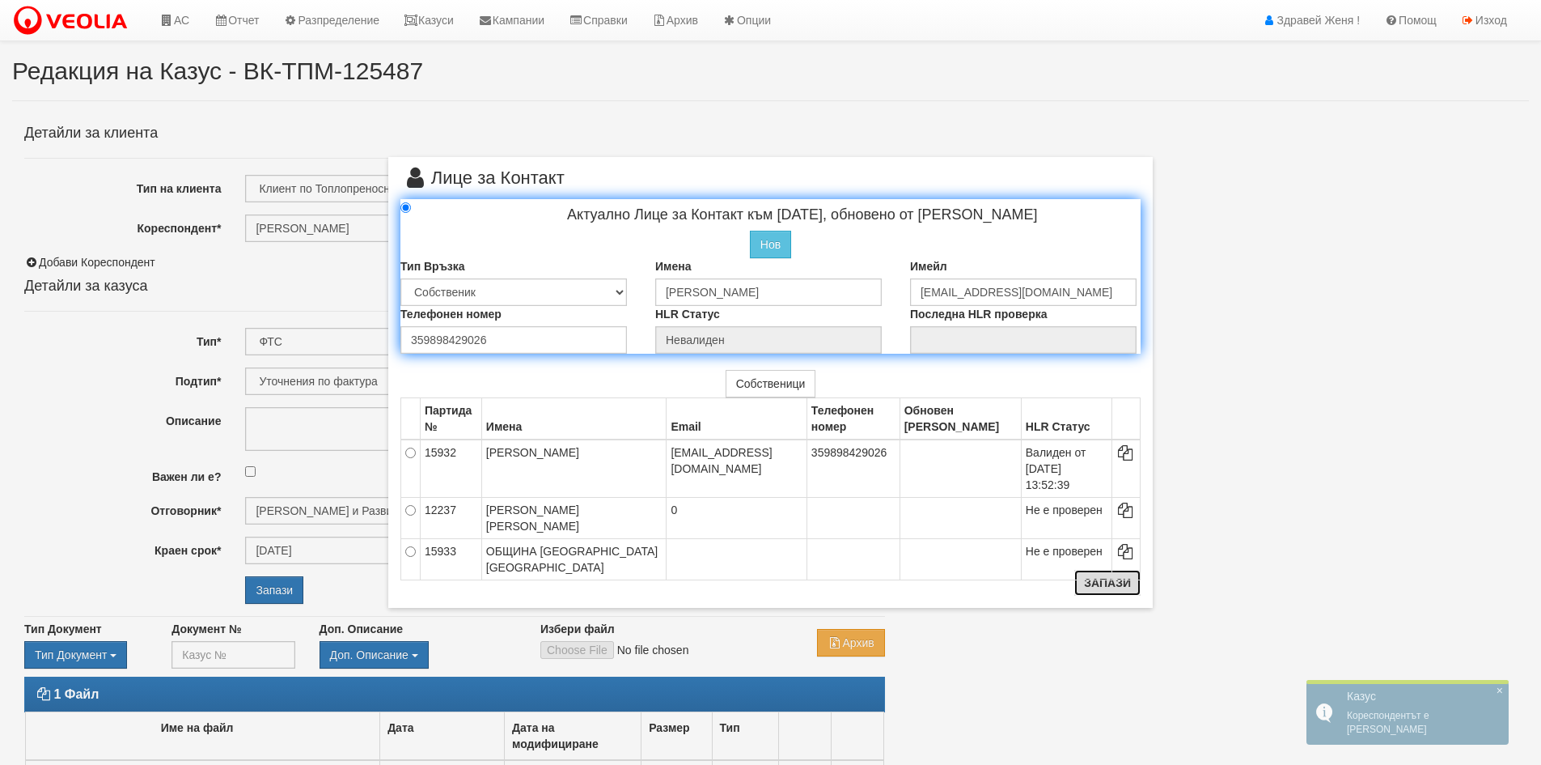
click at [1119, 584] on button "Запази" at bounding box center [1108, 583] width 66 height 26
radio input "true"
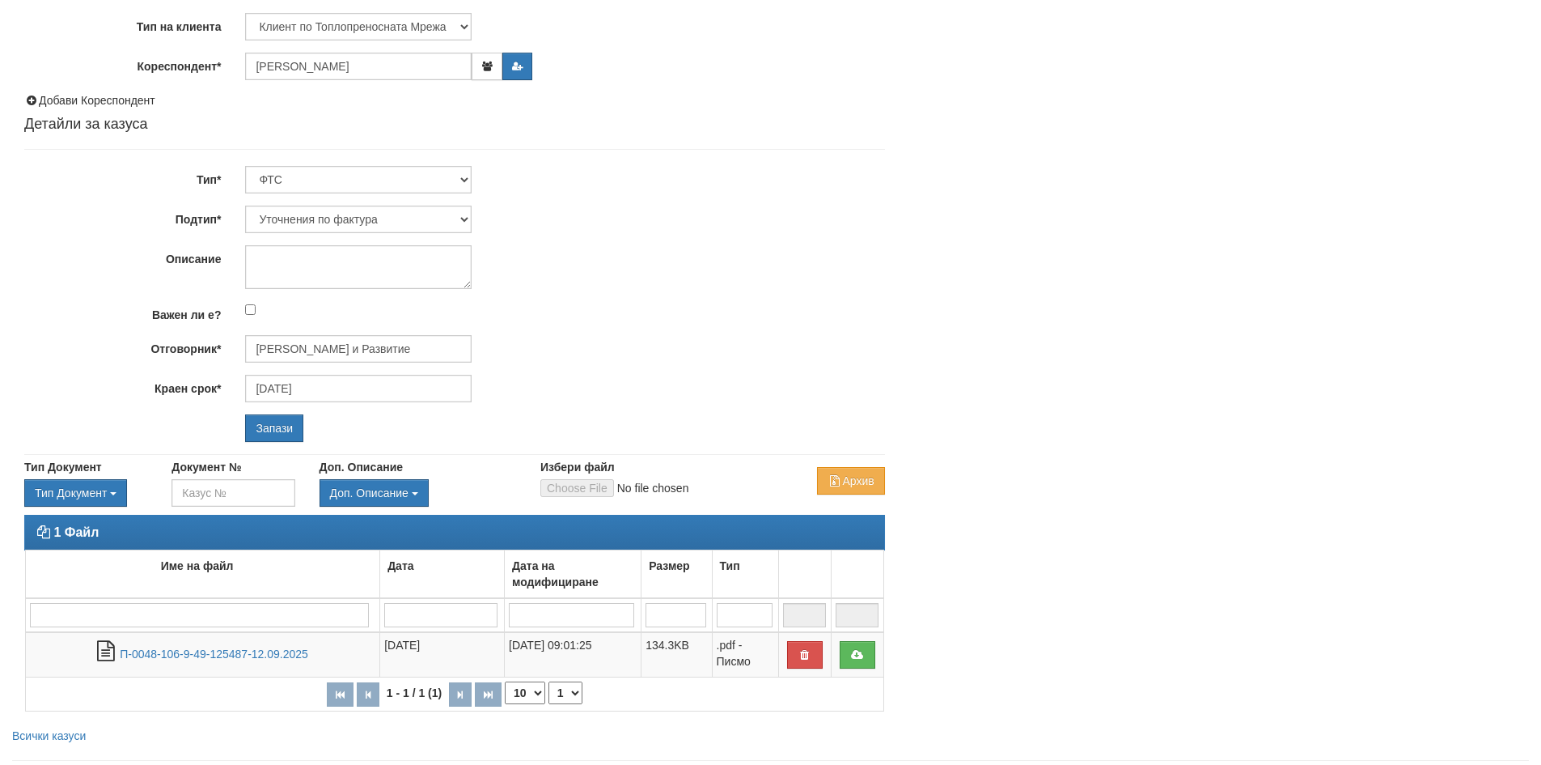
scroll to position [202, 0]
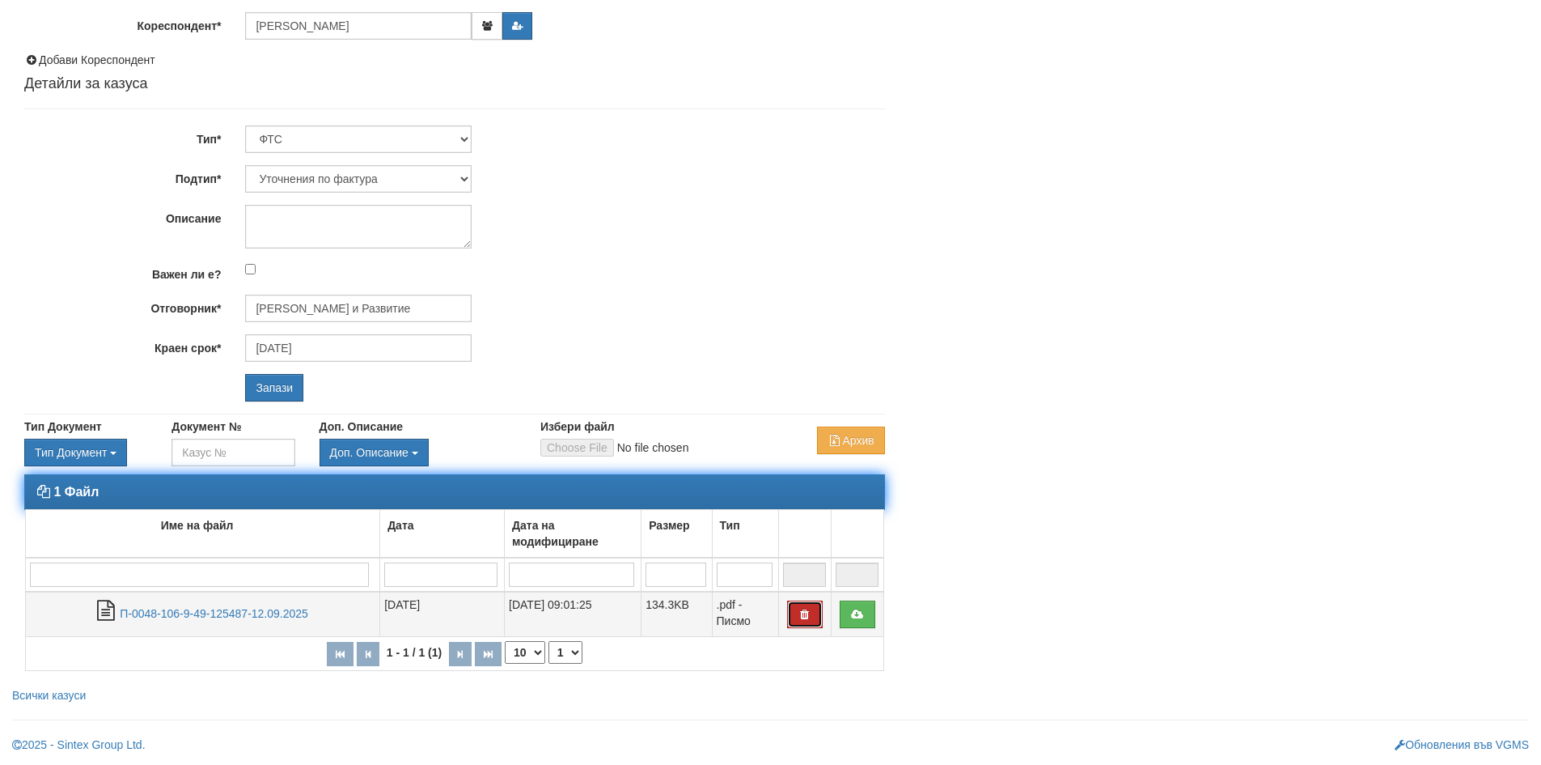
click at [803, 609] on icon "button" at bounding box center [805, 613] width 15 height 11
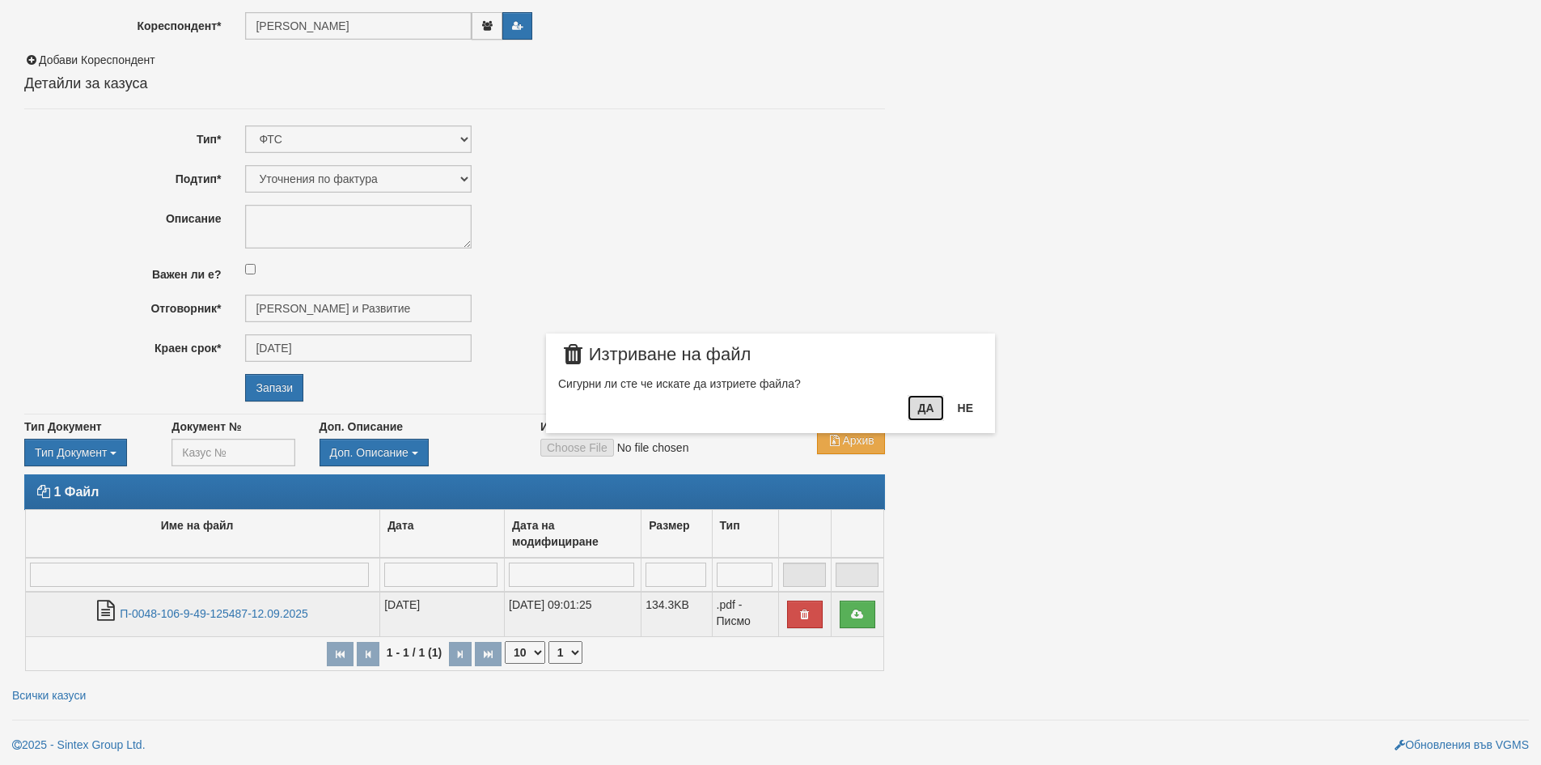
click at [934, 406] on button "Да" at bounding box center [926, 408] width 36 height 26
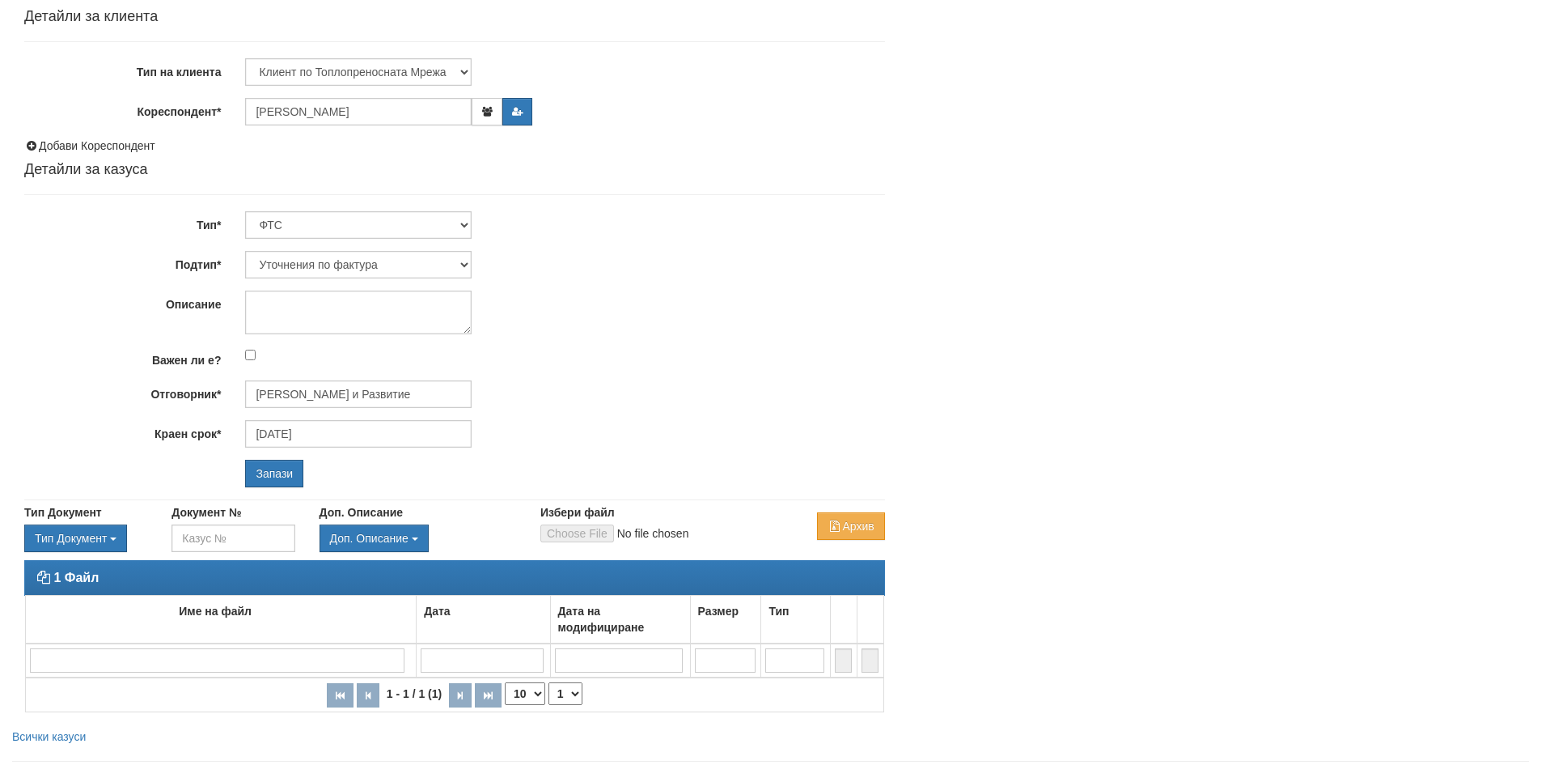
scroll to position [77, 0]
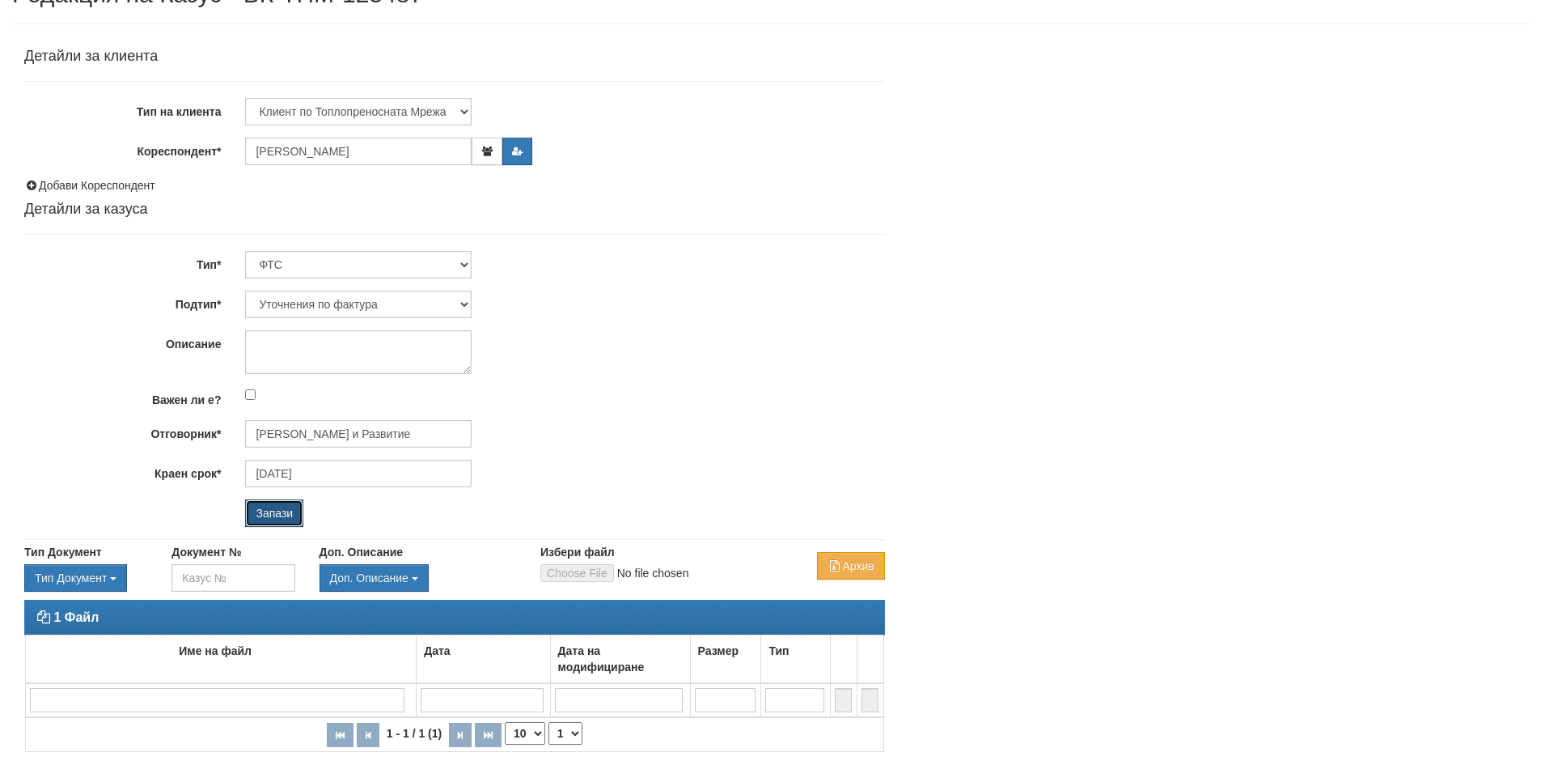
click at [278, 507] on input "Запази" at bounding box center [274, 513] width 58 height 28
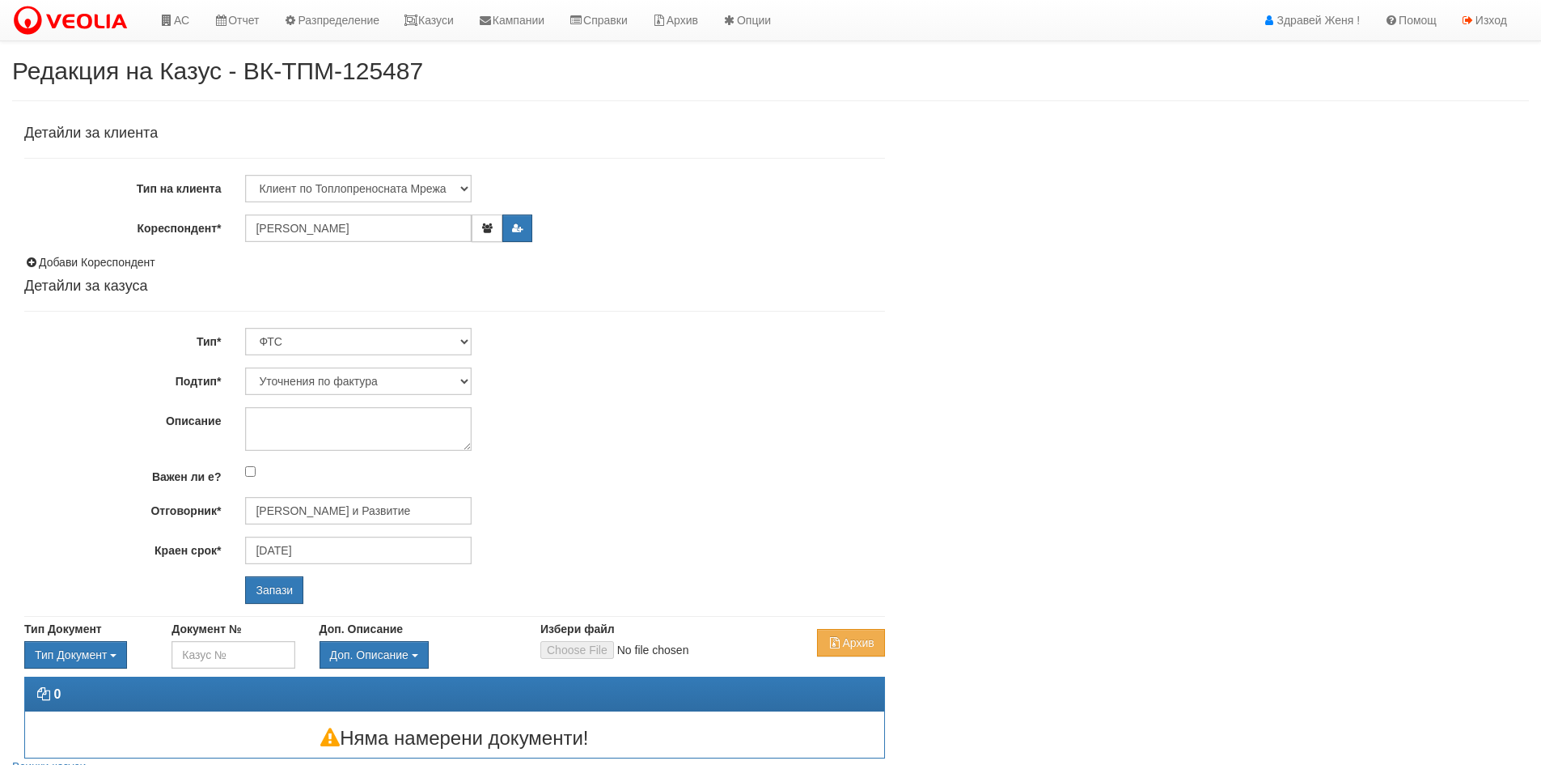
select select "Уточнения по фактура"
click at [284, 592] on input "Запази" at bounding box center [274, 590] width 58 height 28
click at [302, 229] on input "Кореспондент*" at bounding box center [358, 228] width 227 height 28
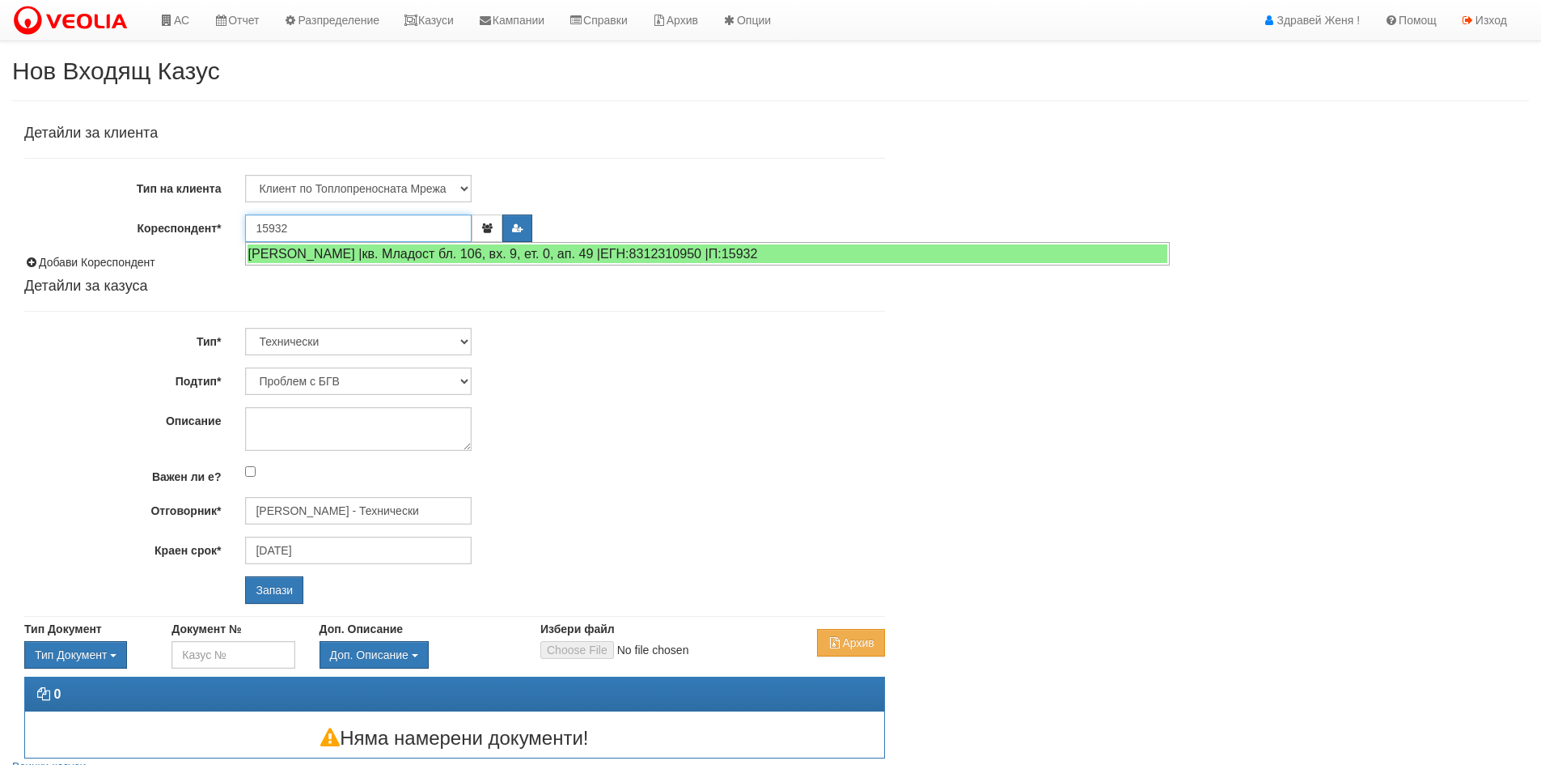
type input "15932"
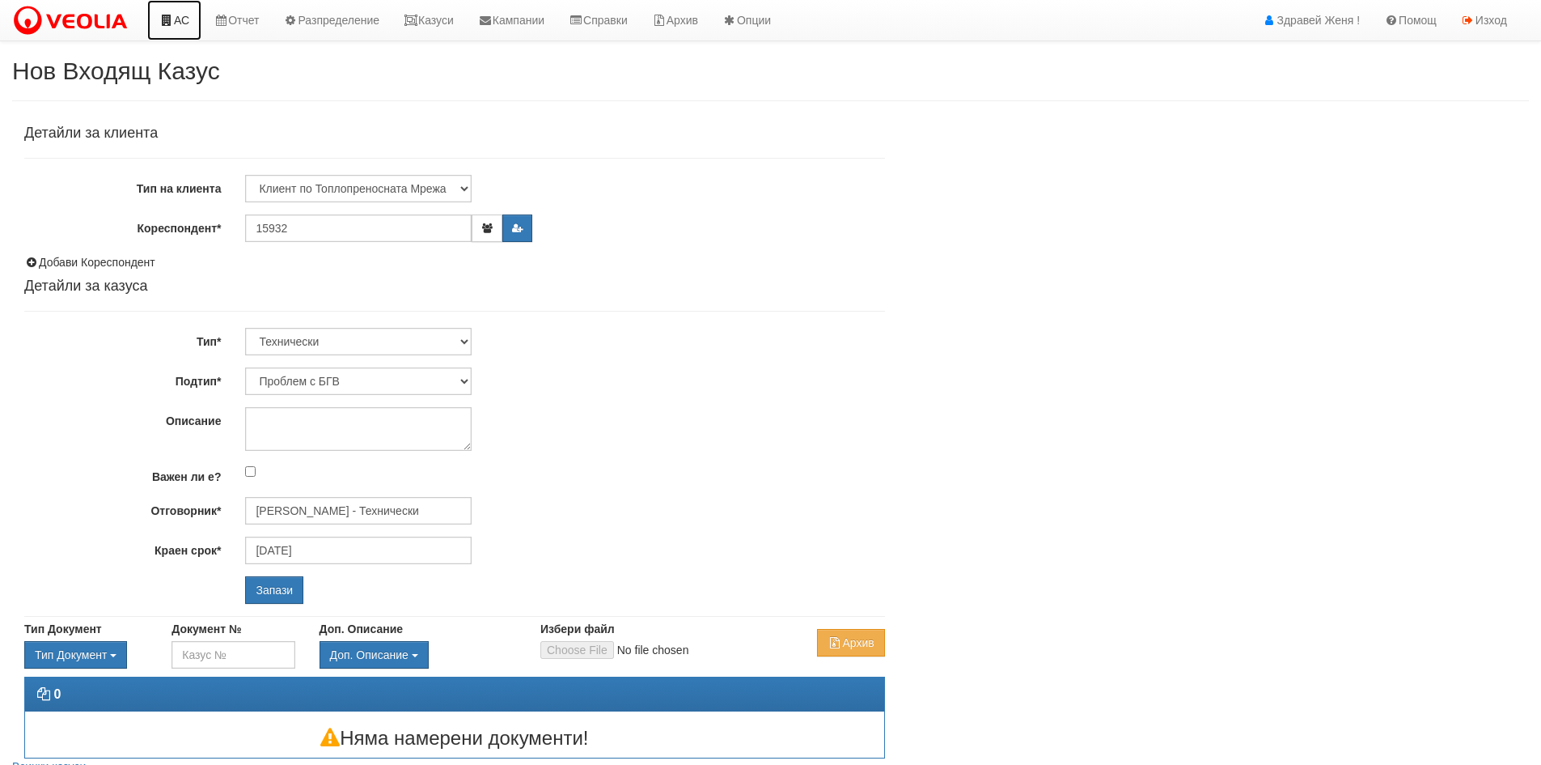
click at [195, 18] on link "АС" at bounding box center [174, 20] width 54 height 40
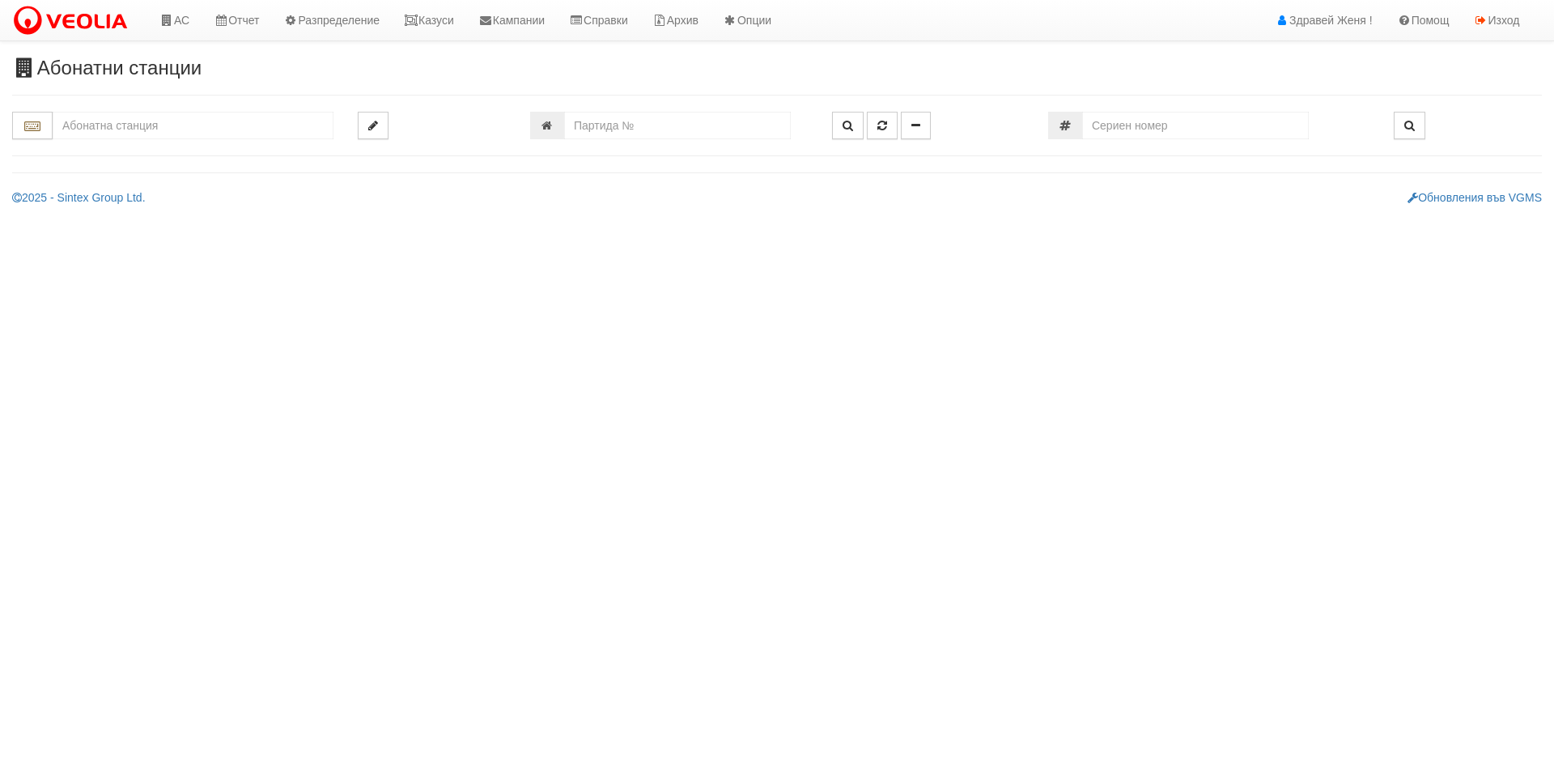
click at [189, 130] on input "text" at bounding box center [193, 126] width 281 height 28
click at [608, 126] on input "number" at bounding box center [677, 126] width 227 height 28
type input "15932"
click at [858, 135] on button "button" at bounding box center [848, 126] width 32 height 28
type input "106/9 - "ТЕХЕМ СЪРВИСИС" ЕООД"
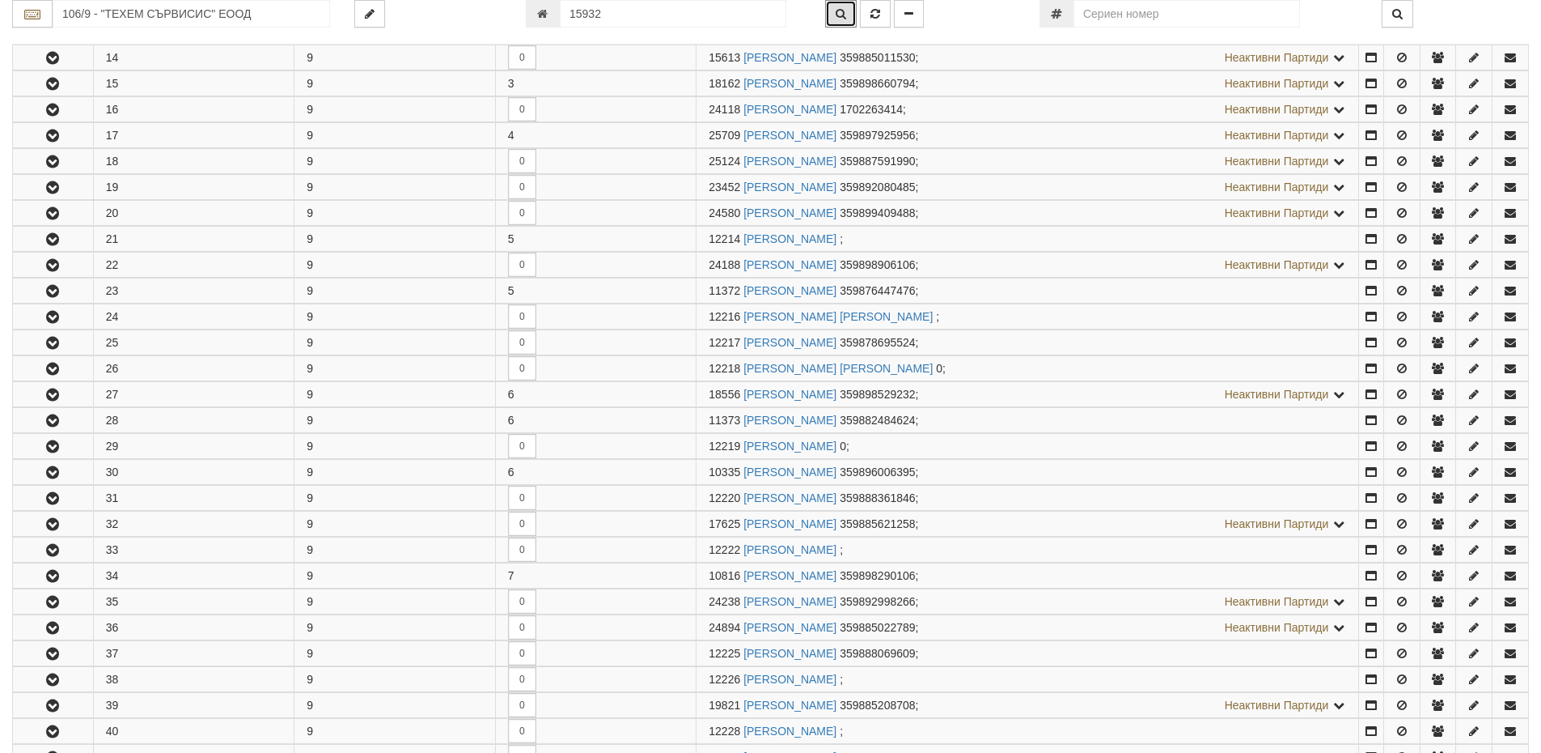
scroll to position [1426, 0]
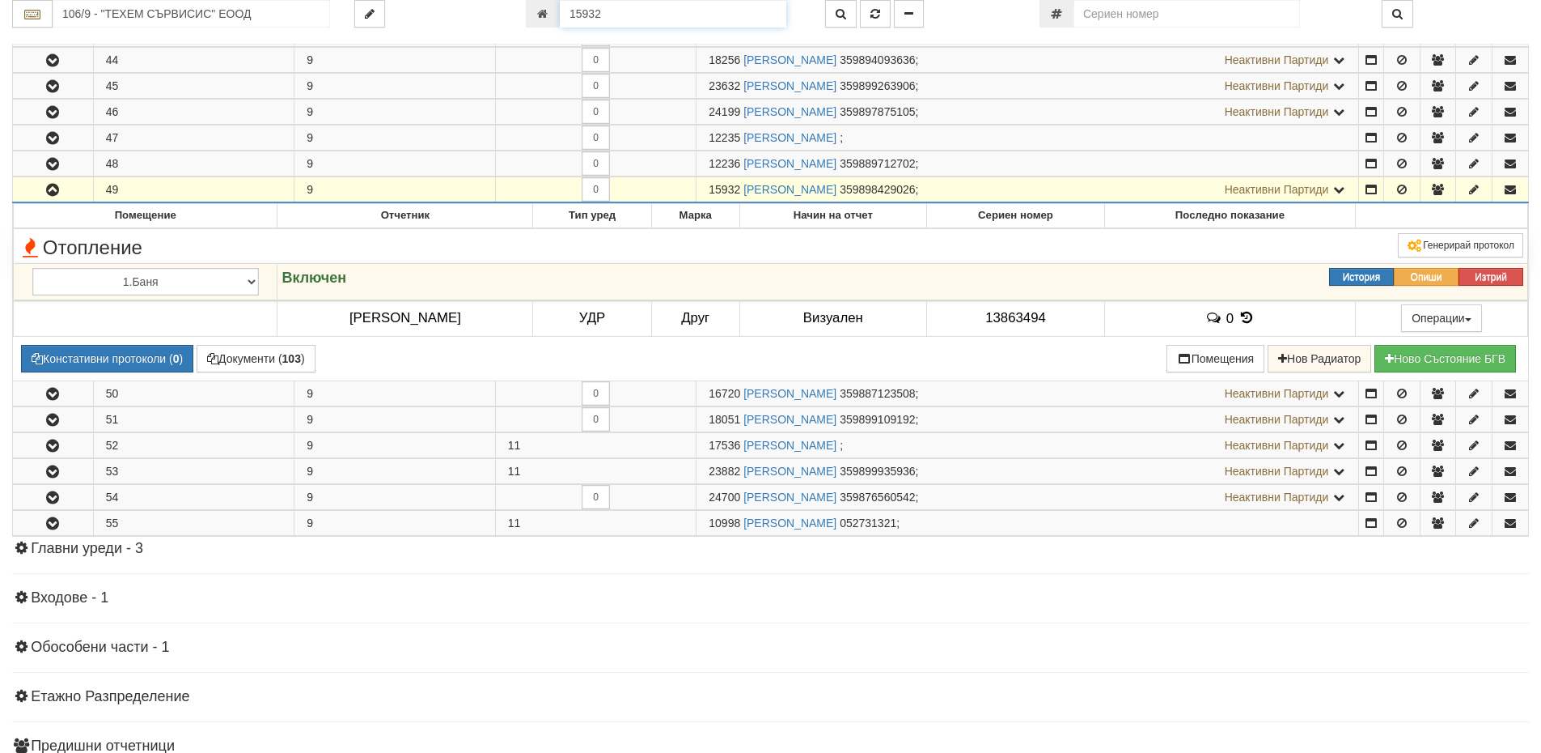
click at [628, 15] on input "15932" at bounding box center [673, 14] width 227 height 28
type input "15392"
click at [833, 14] on button "button" at bounding box center [841, 14] width 32 height 28
type input "115/5,6 - "ХОЛИДЕЙ И РАЙЗЕН" ЕООД"
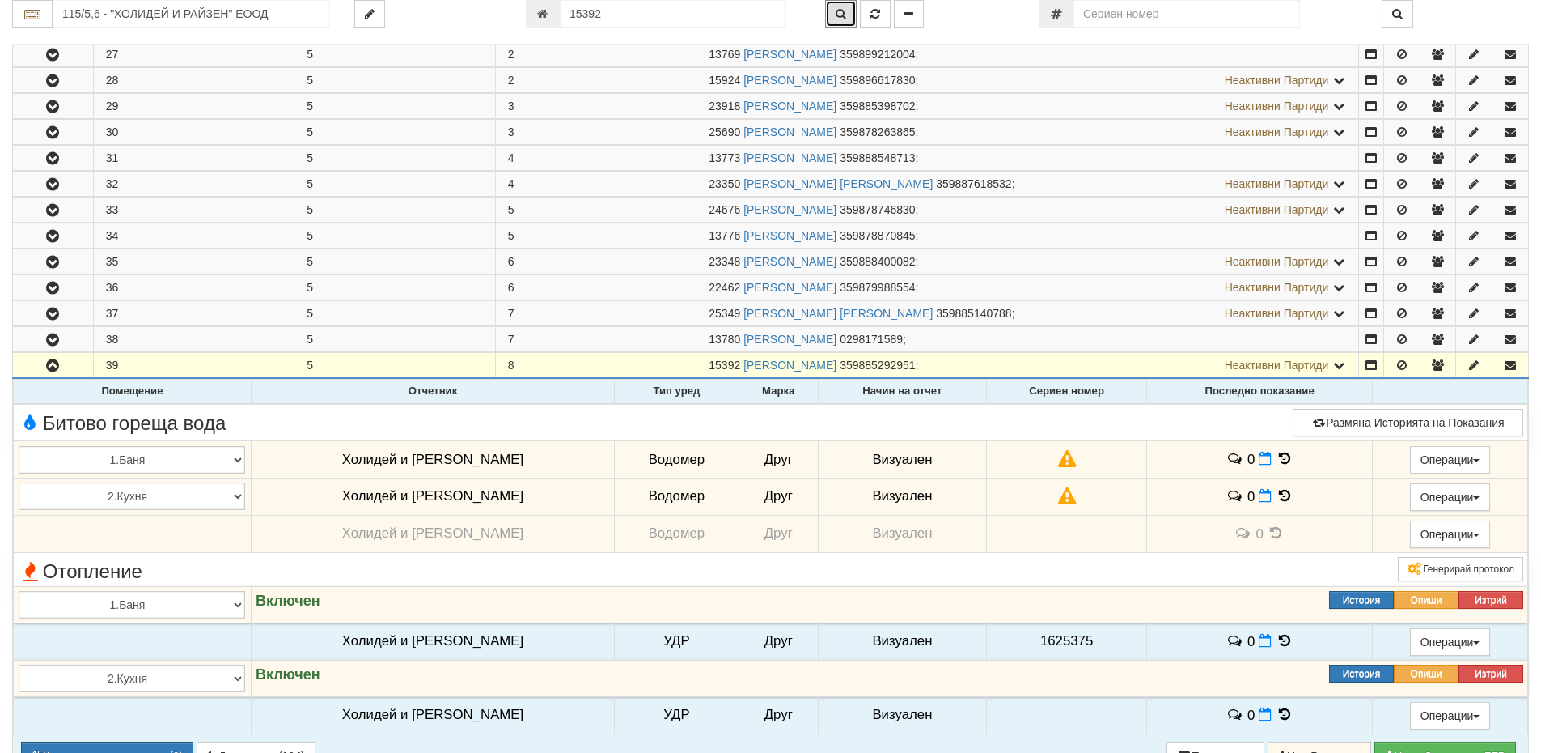
scroll to position [358, 0]
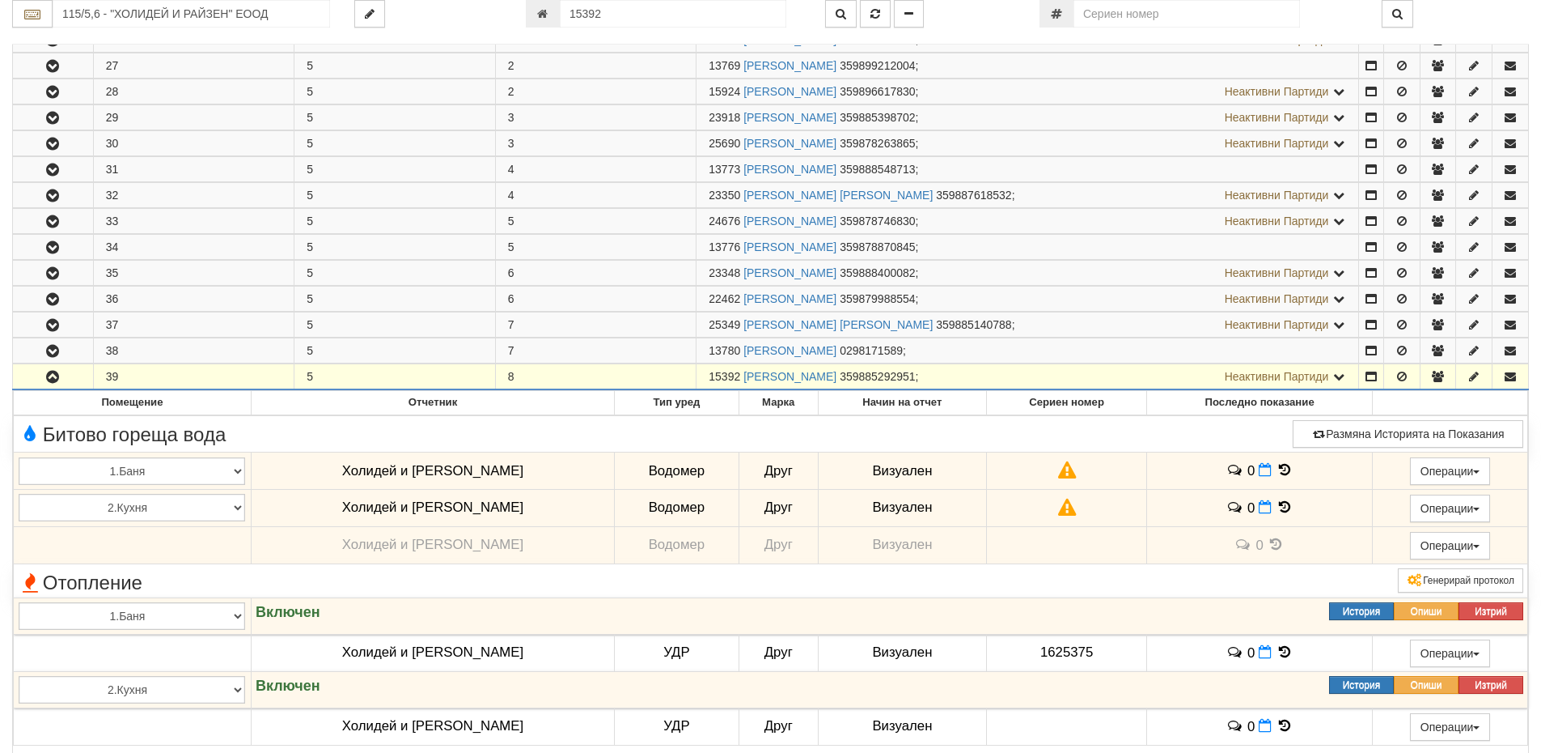
drag, startPoint x: 739, startPoint y: 375, endPoint x: 711, endPoint y: 375, distance: 27.5
click at [711, 375] on span "15392" at bounding box center [725, 376] width 32 height 13
copy span "15392"
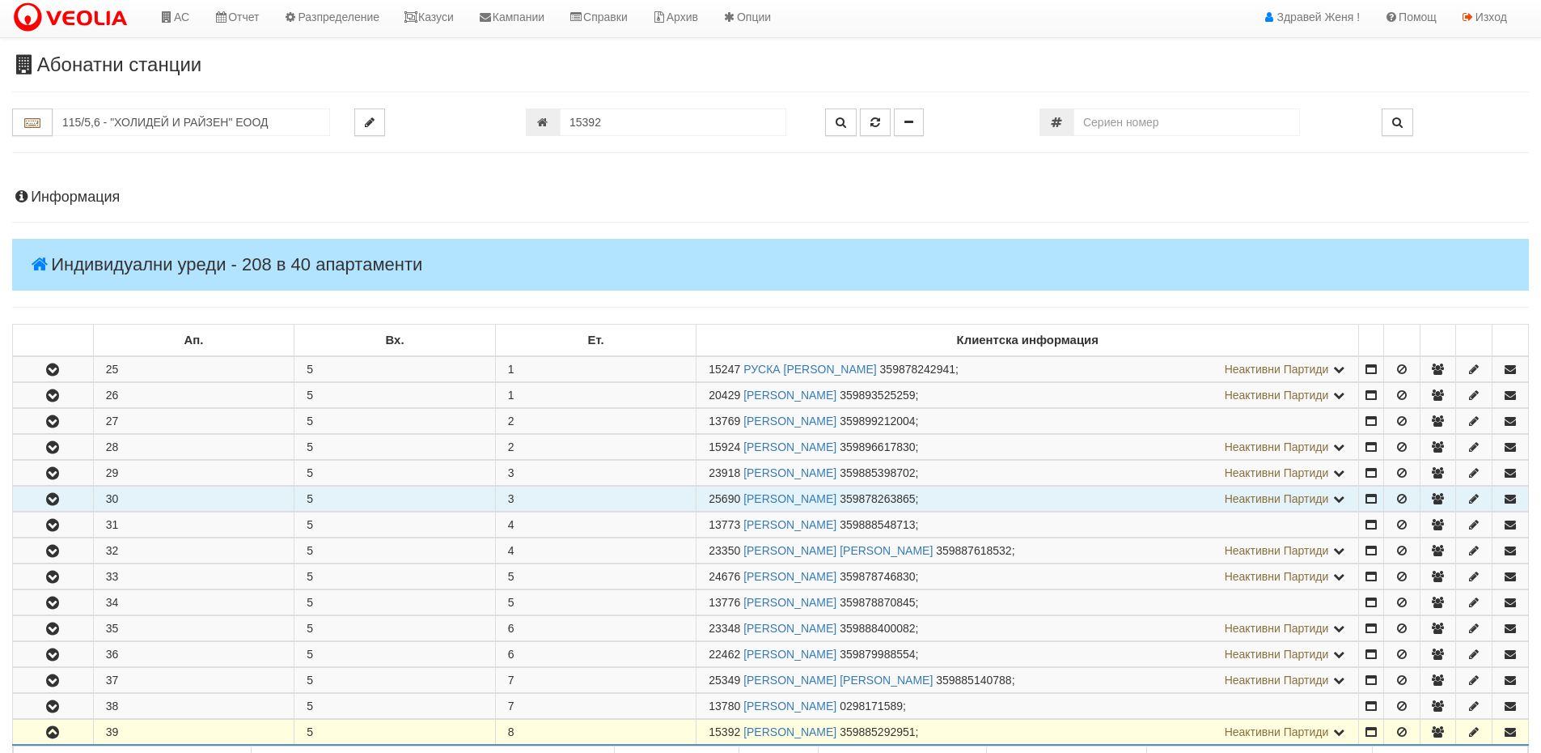
scroll to position [0, 0]
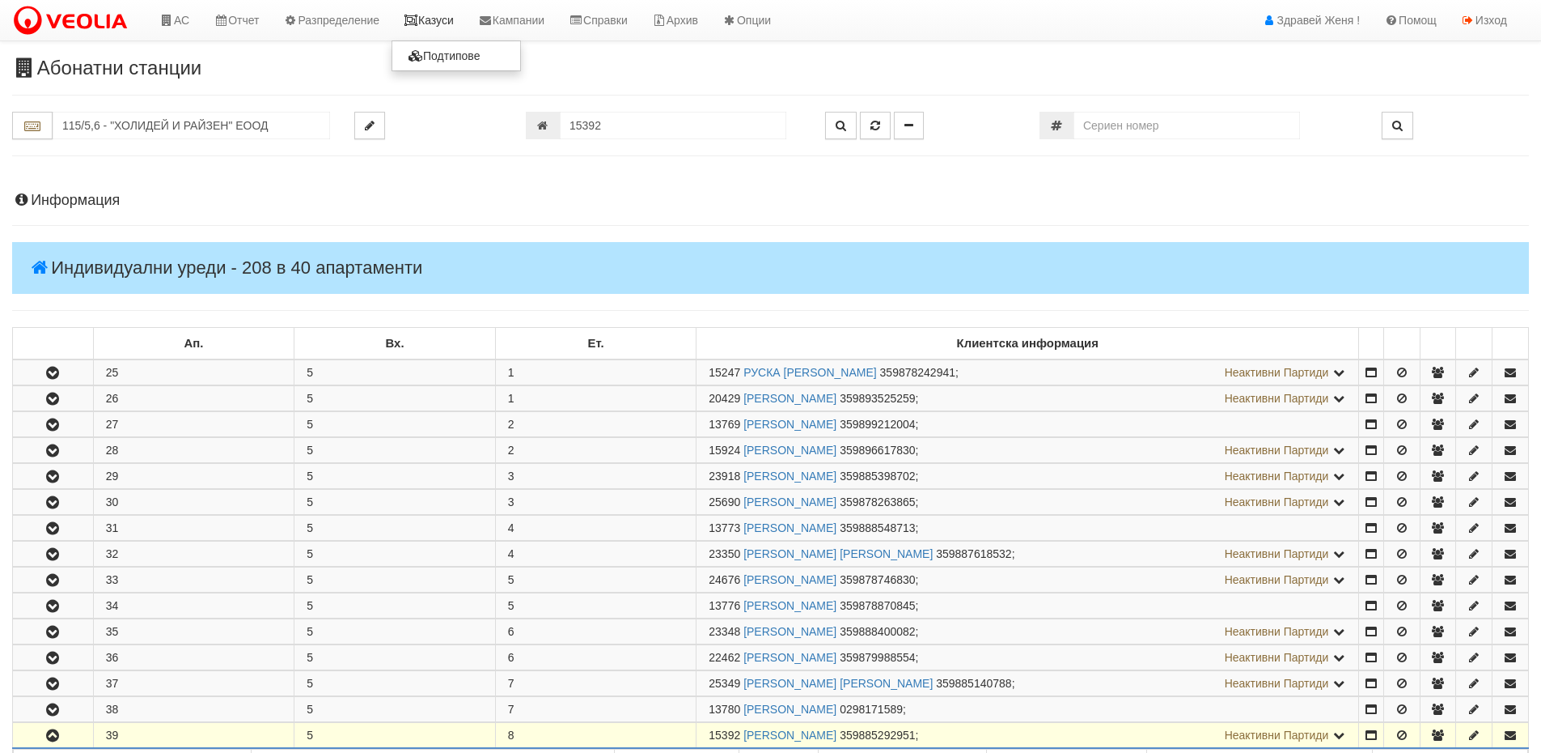
click at [422, 12] on link "Казуси" at bounding box center [429, 20] width 74 height 40
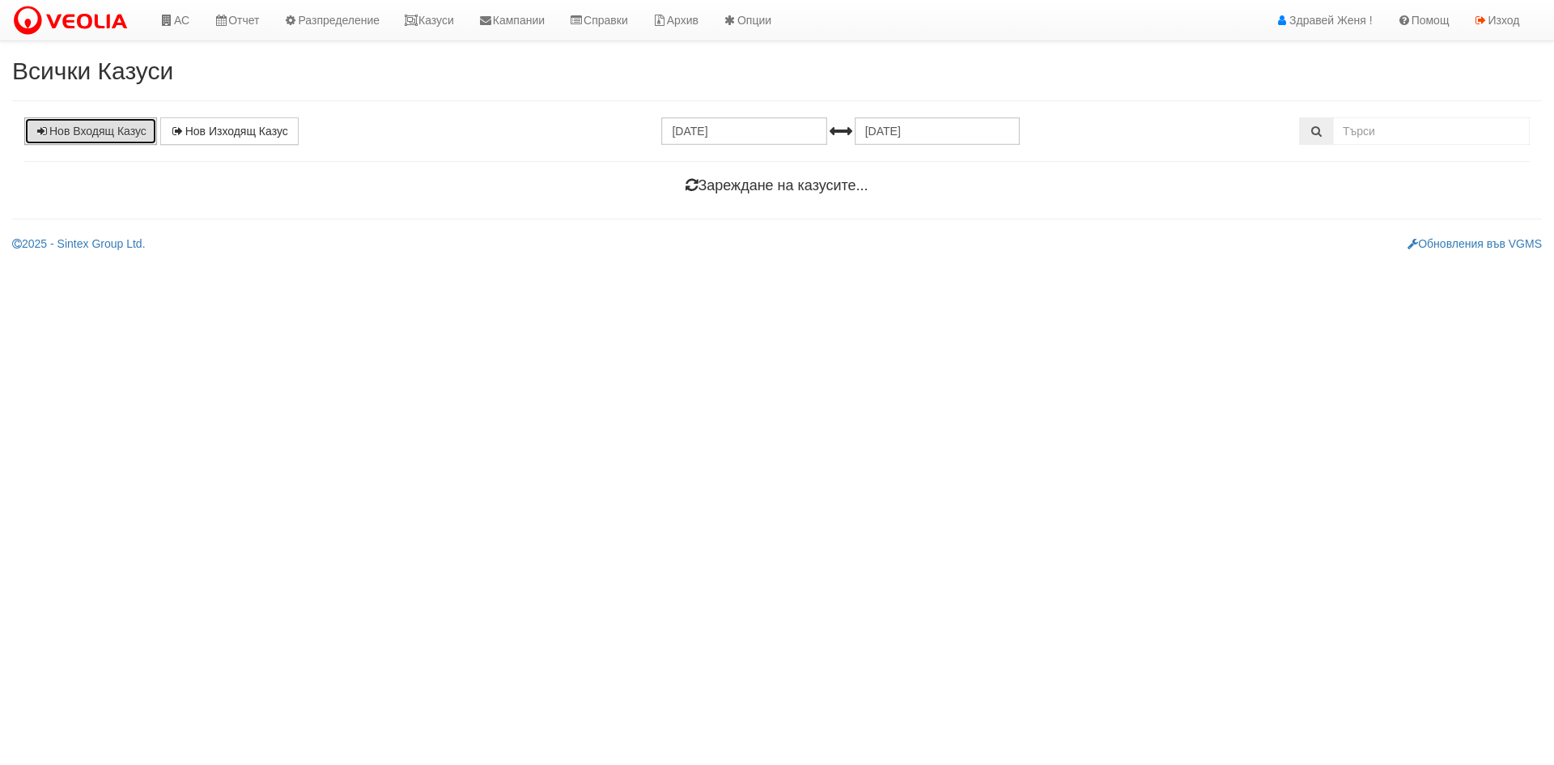
click at [86, 132] on link "Нов Входящ Казус" at bounding box center [90, 131] width 133 height 28
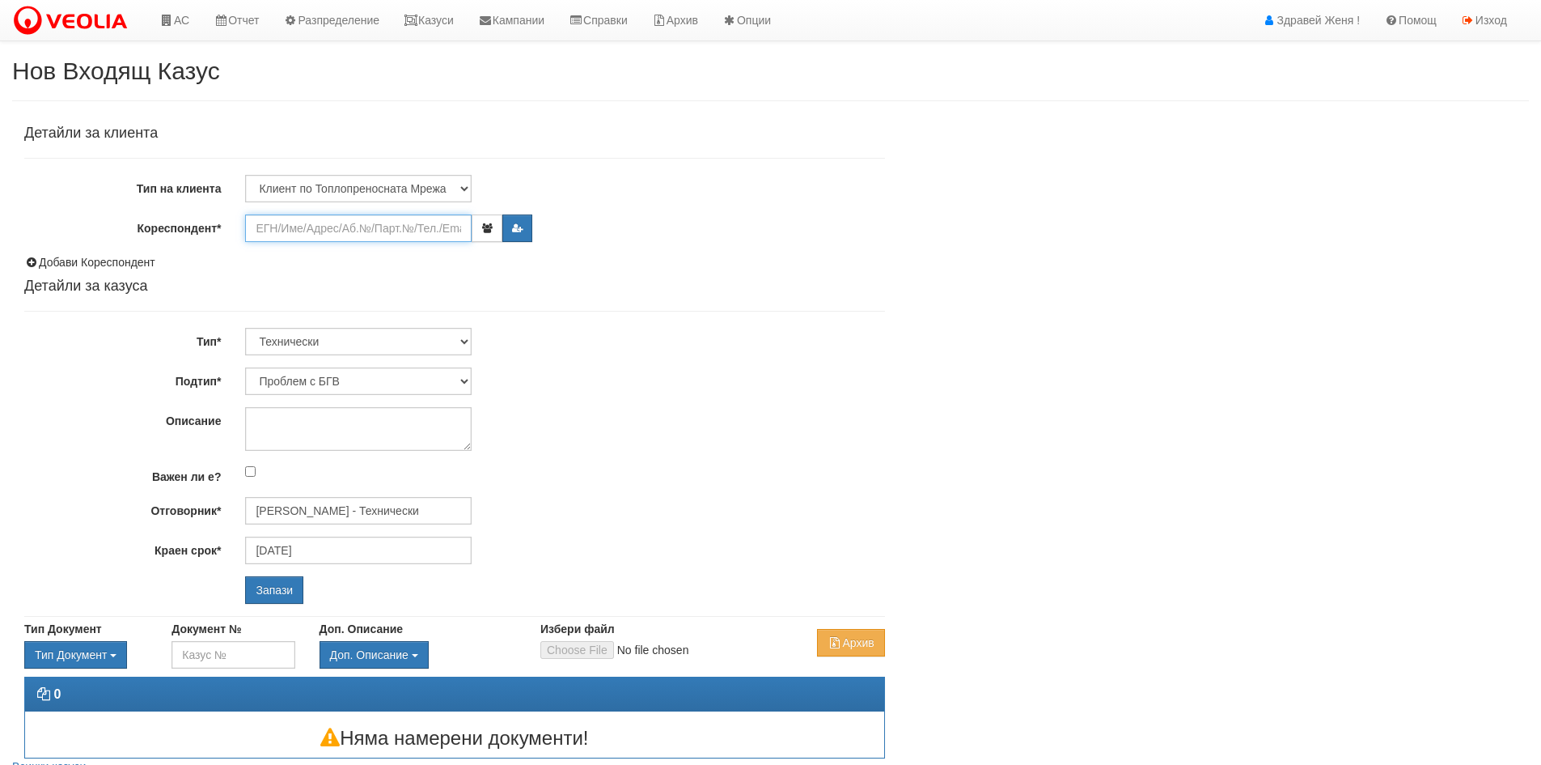
click at [301, 226] on input "Кореспондент*" at bounding box center [358, 228] width 227 height 28
paste input "15392"
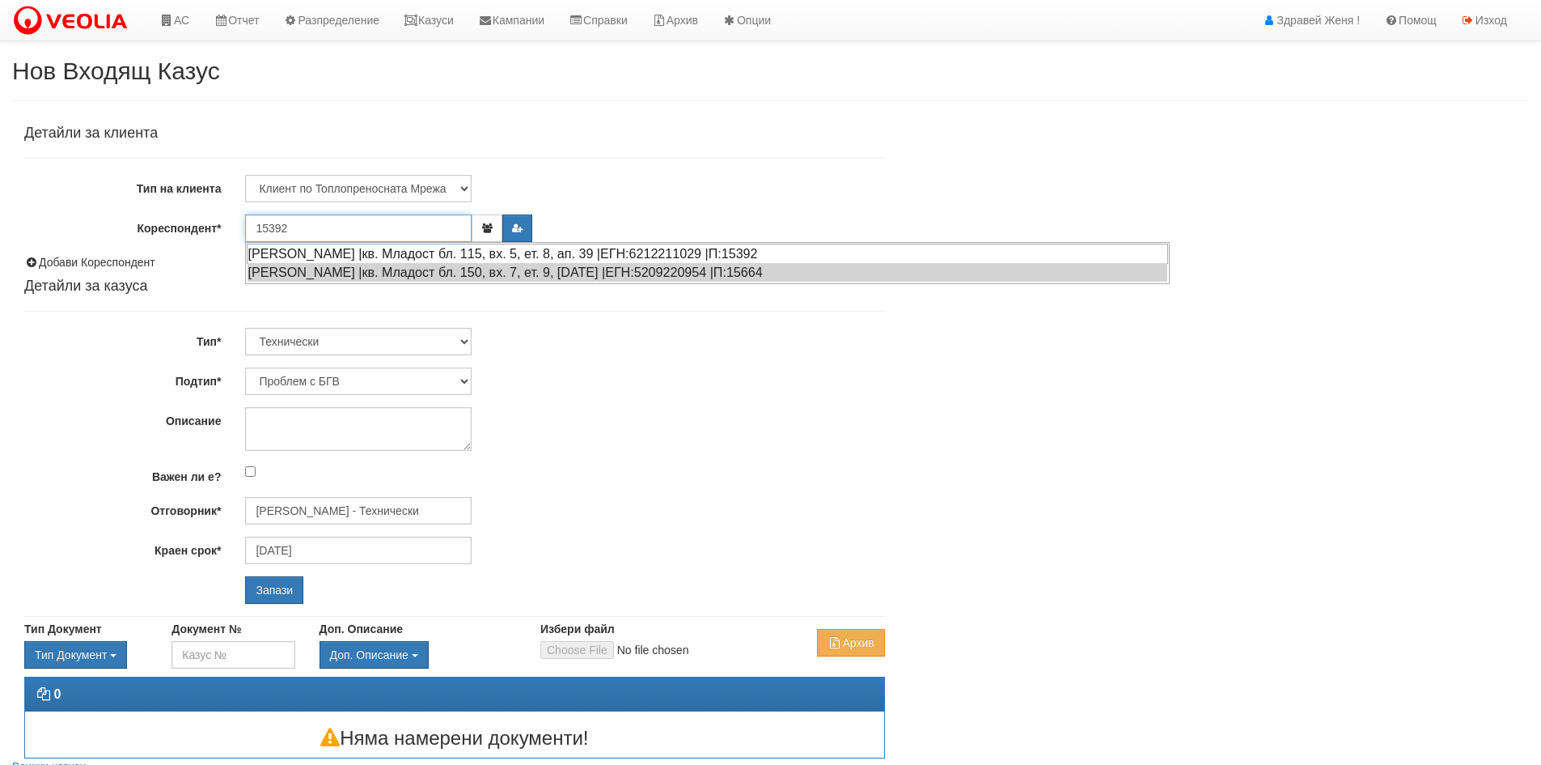
click at [422, 257] on div "[PERSON_NAME] |кв. Младост бл. 115, вх. 5, ет. 8, ап. 39 |ЕГН:6212211029 |П:153…" at bounding box center [708, 254] width 922 height 20
type input "[PERSON_NAME]"
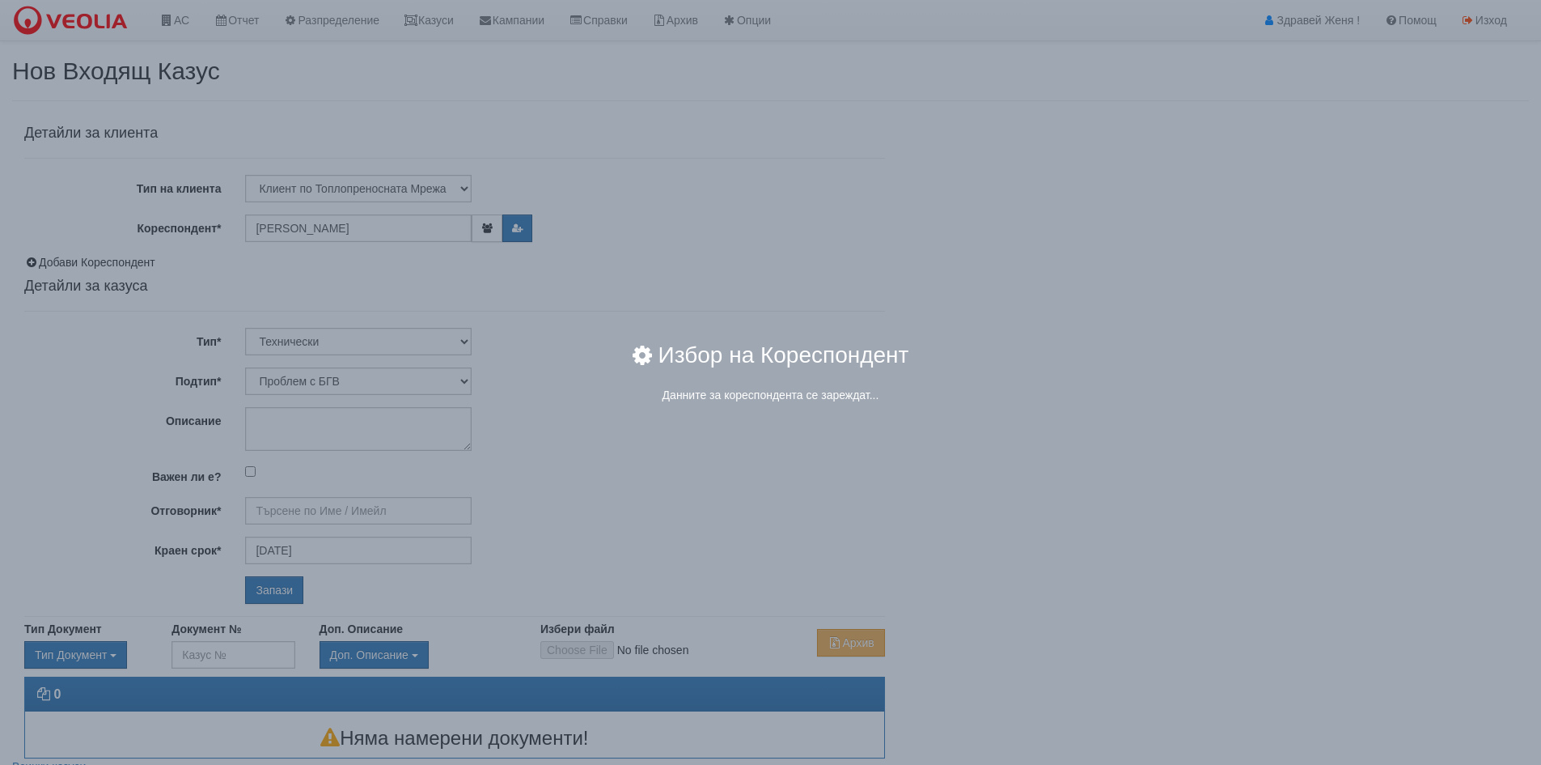
type input "[PERSON_NAME] - Технически"
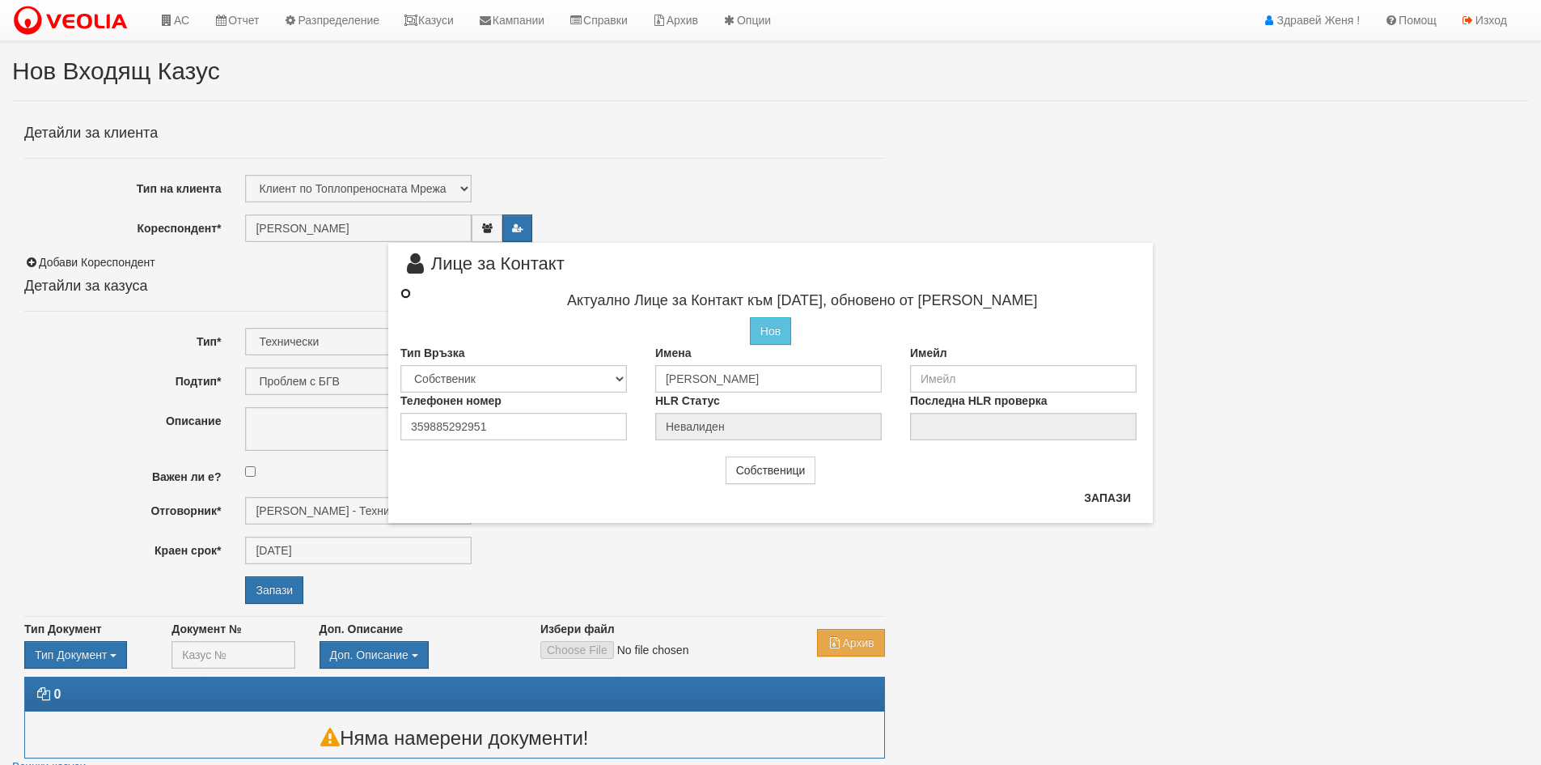
click at [406, 290] on input "radio" at bounding box center [406, 293] width 11 height 11
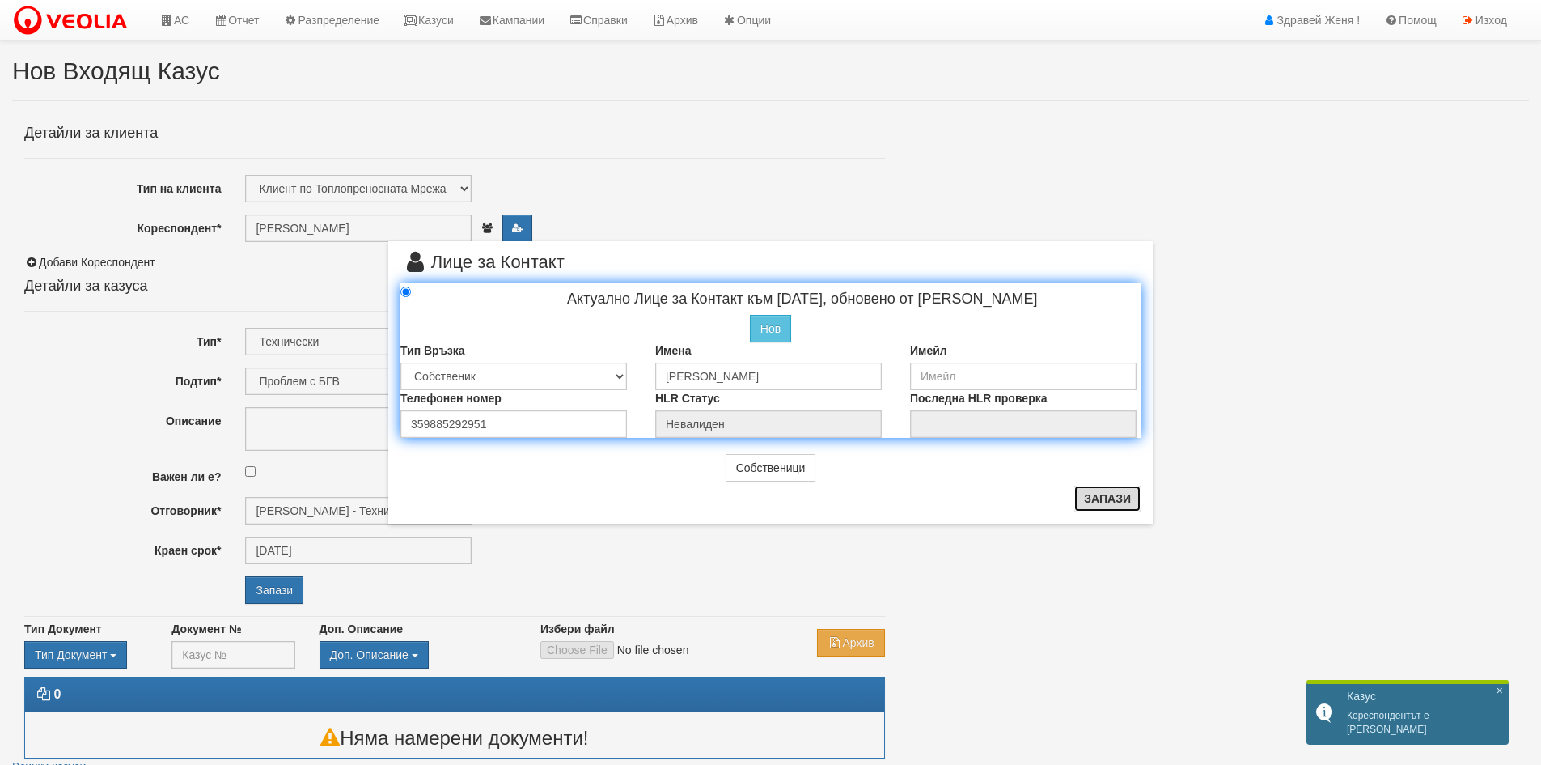
click at [1114, 504] on button "Запази" at bounding box center [1108, 498] width 66 height 26
radio input "true"
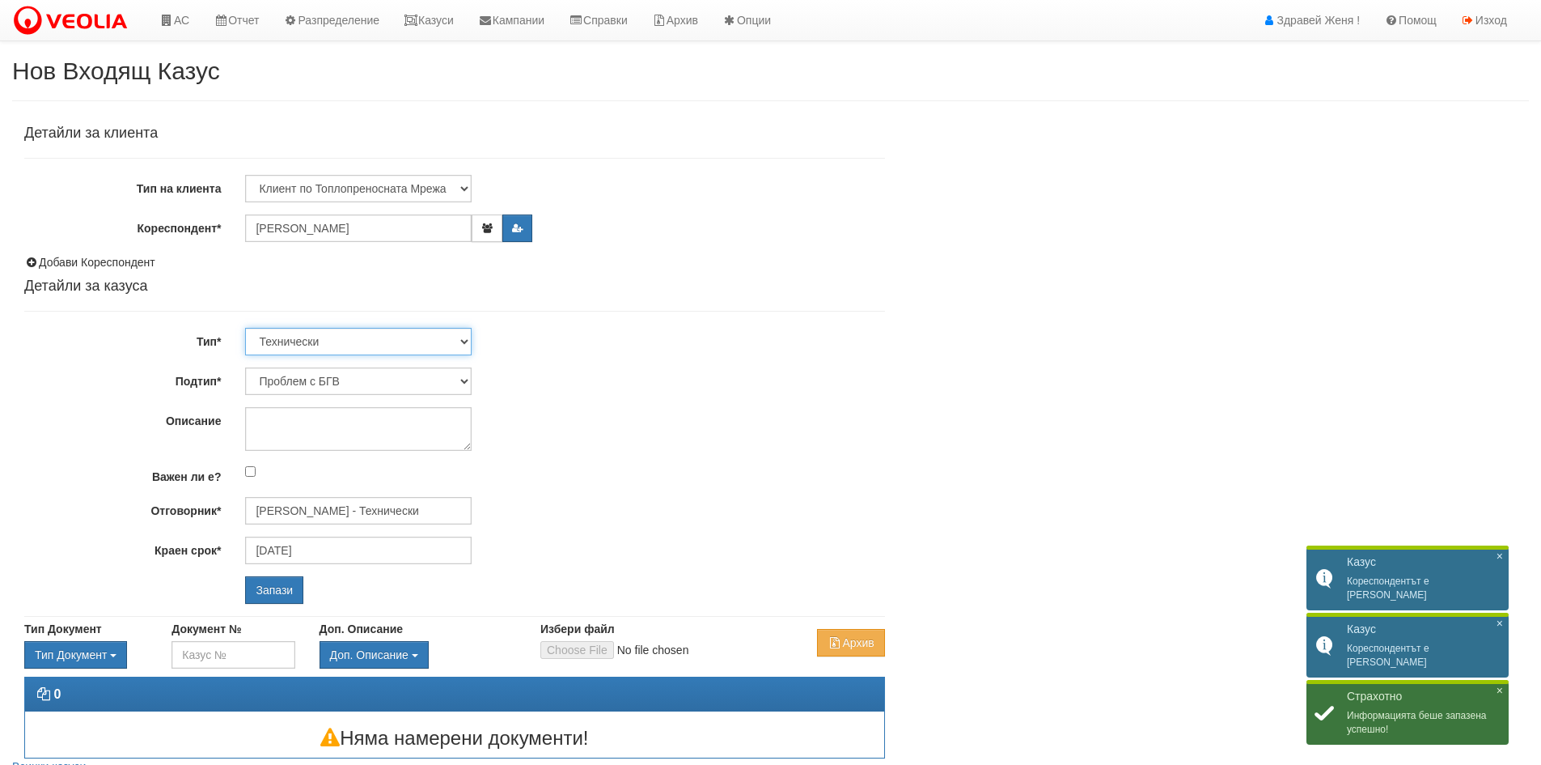
click at [469, 337] on select "Технически ФТС Търговски Административен Производствен Експлоатационен Финансов…" at bounding box center [358, 342] width 227 height 28
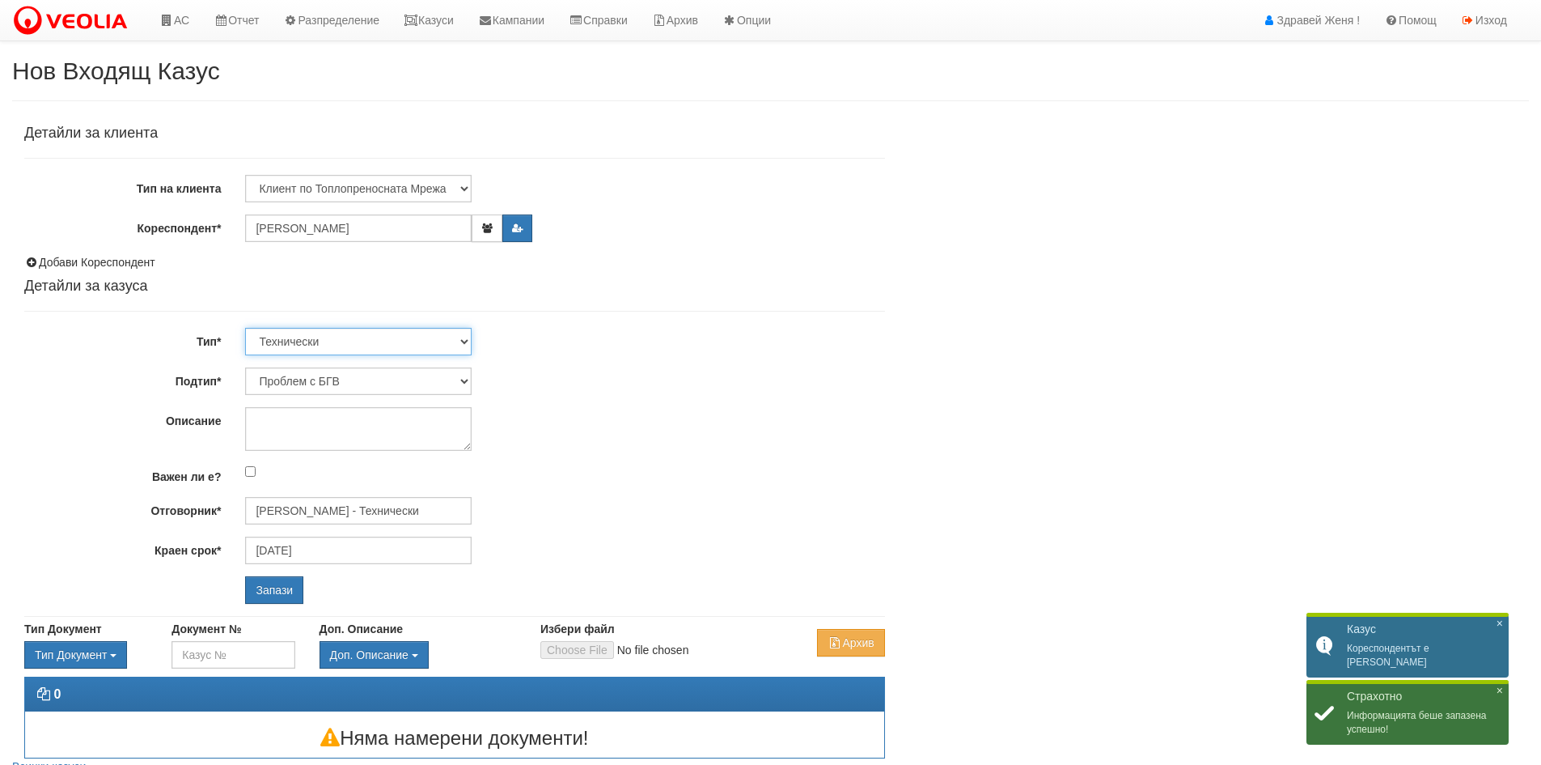
select select "1"
click at [245, 328] on select "Технически ФТС Търговски Административен Производствен Експлоатационен Финансов…" at bounding box center [358, 342] width 227 height 28
type input "[DATE]"
type input "[PERSON_NAME] и Развитие"
click at [468, 383] on select "Заявление за смяна на партида Заявление за равни месечни вноски Разпределение о…" at bounding box center [358, 381] width 227 height 28
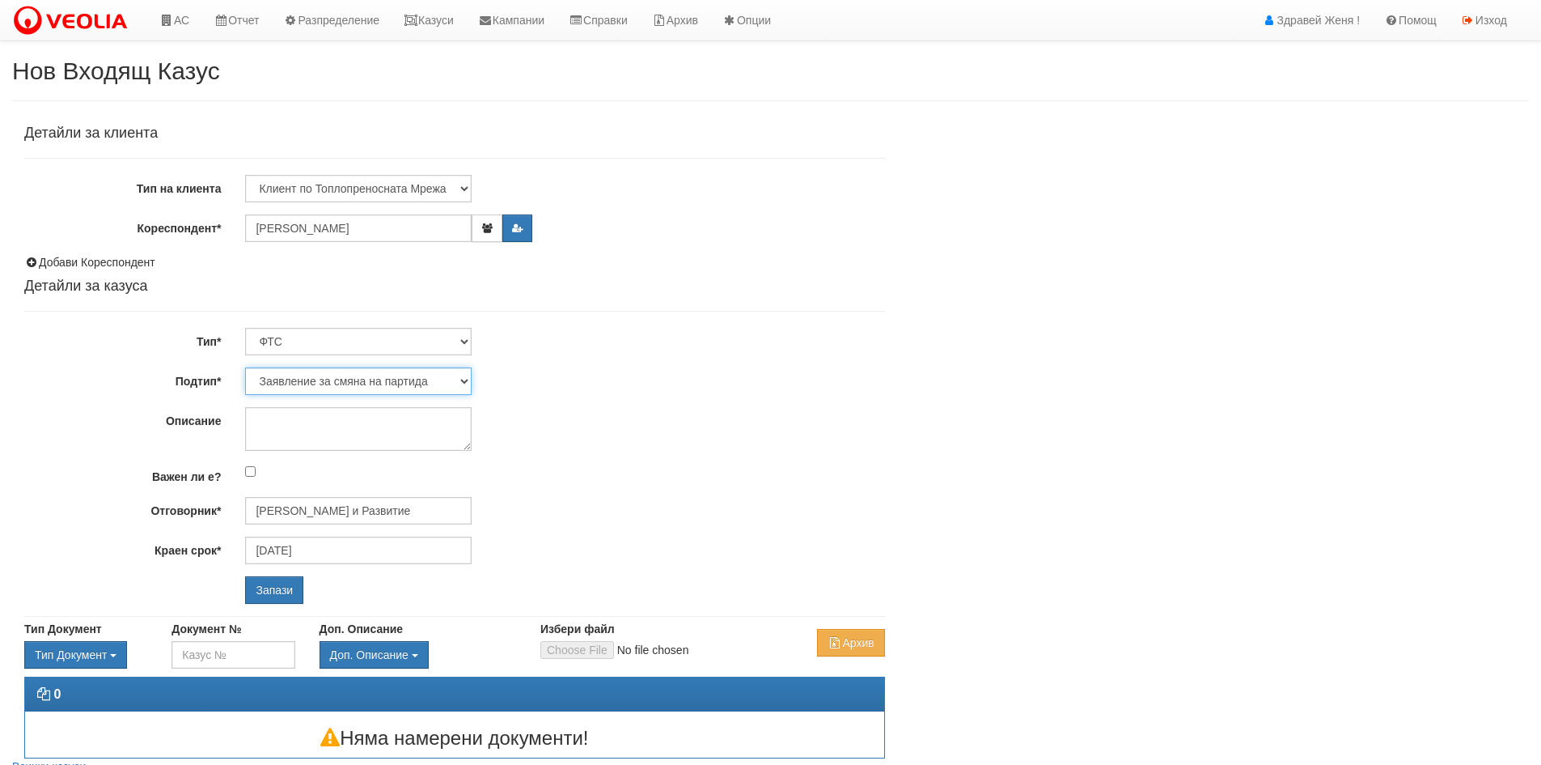
select select "Уточнения по фактура"
click at [245, 367] on select "Заявление за смяна на партида Заявление за равни месечни вноски Разпределение о…" at bounding box center [358, 381] width 227 height 28
type input "[PERSON_NAME] и Развитие"
click at [290, 595] on input "Запази" at bounding box center [274, 590] width 58 height 28
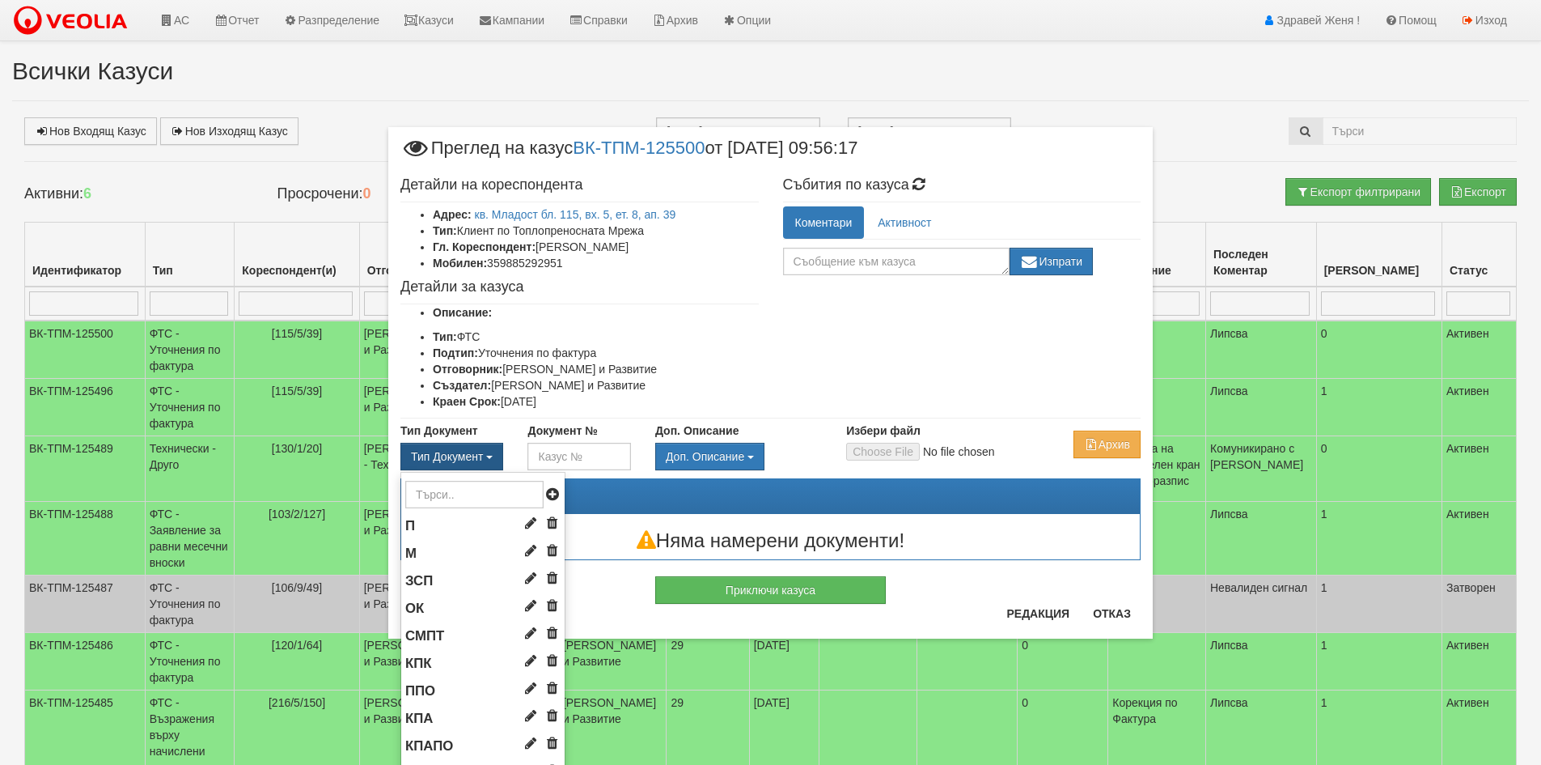
click at [489, 455] on button "Тип Документ" at bounding box center [452, 457] width 103 height 28
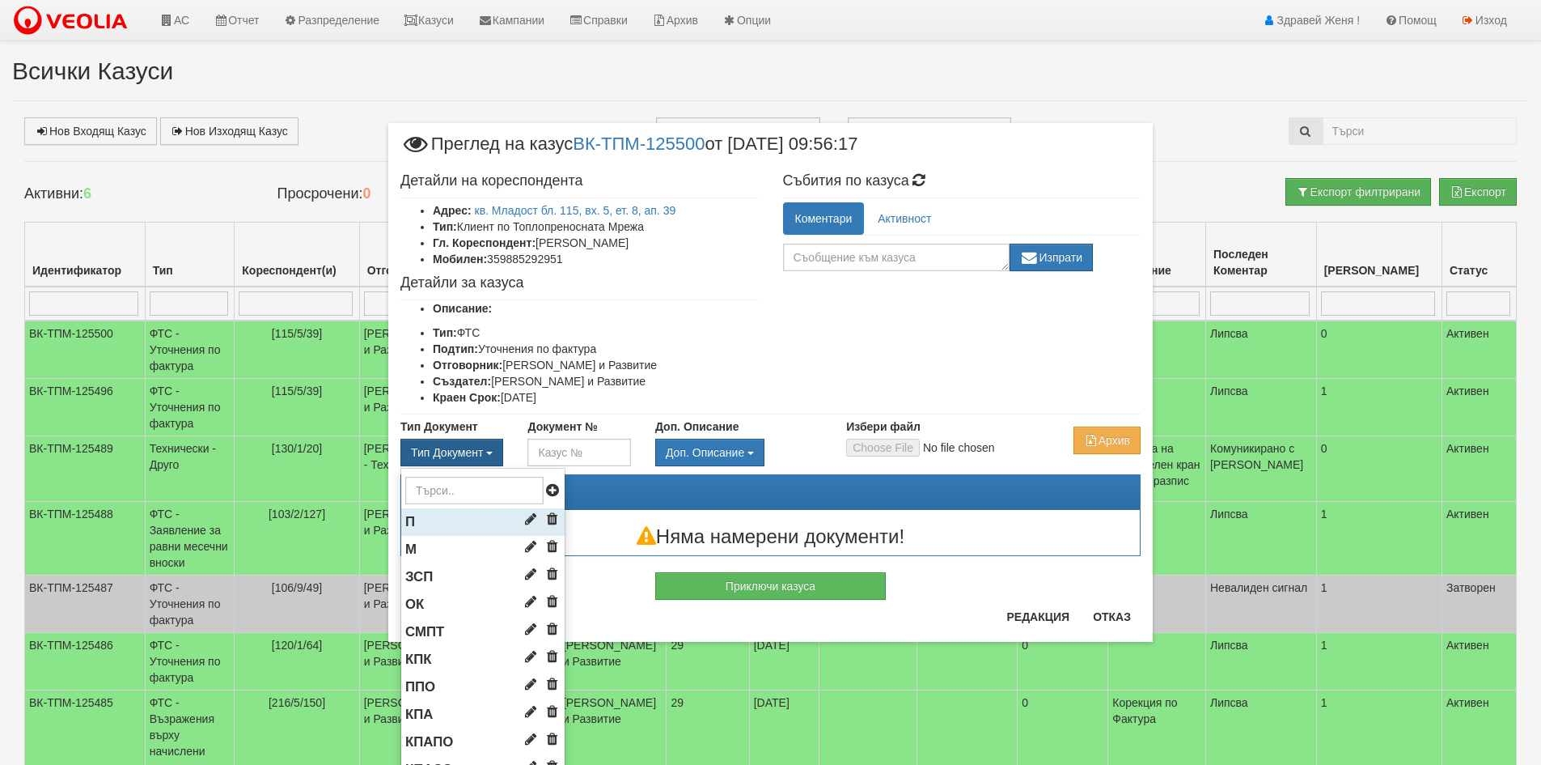
click at [462, 514] on li "П" at bounding box center [482, 522] width 163 height 28
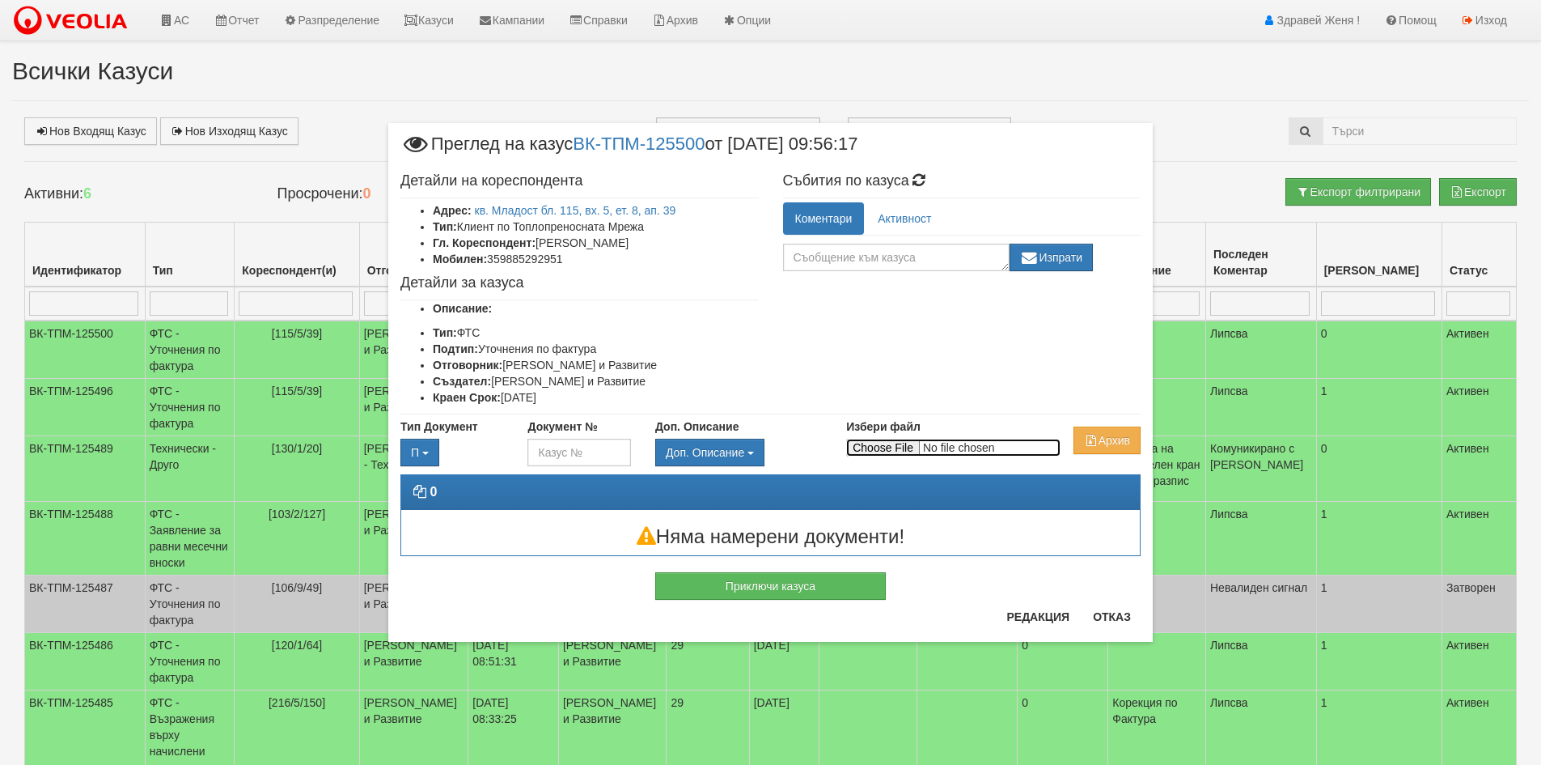
click at [888, 444] on input "Избери файл" at bounding box center [953, 448] width 214 height 18
type input "C:\fakepath\Поща на Veolia - Месечна такса.pdf"
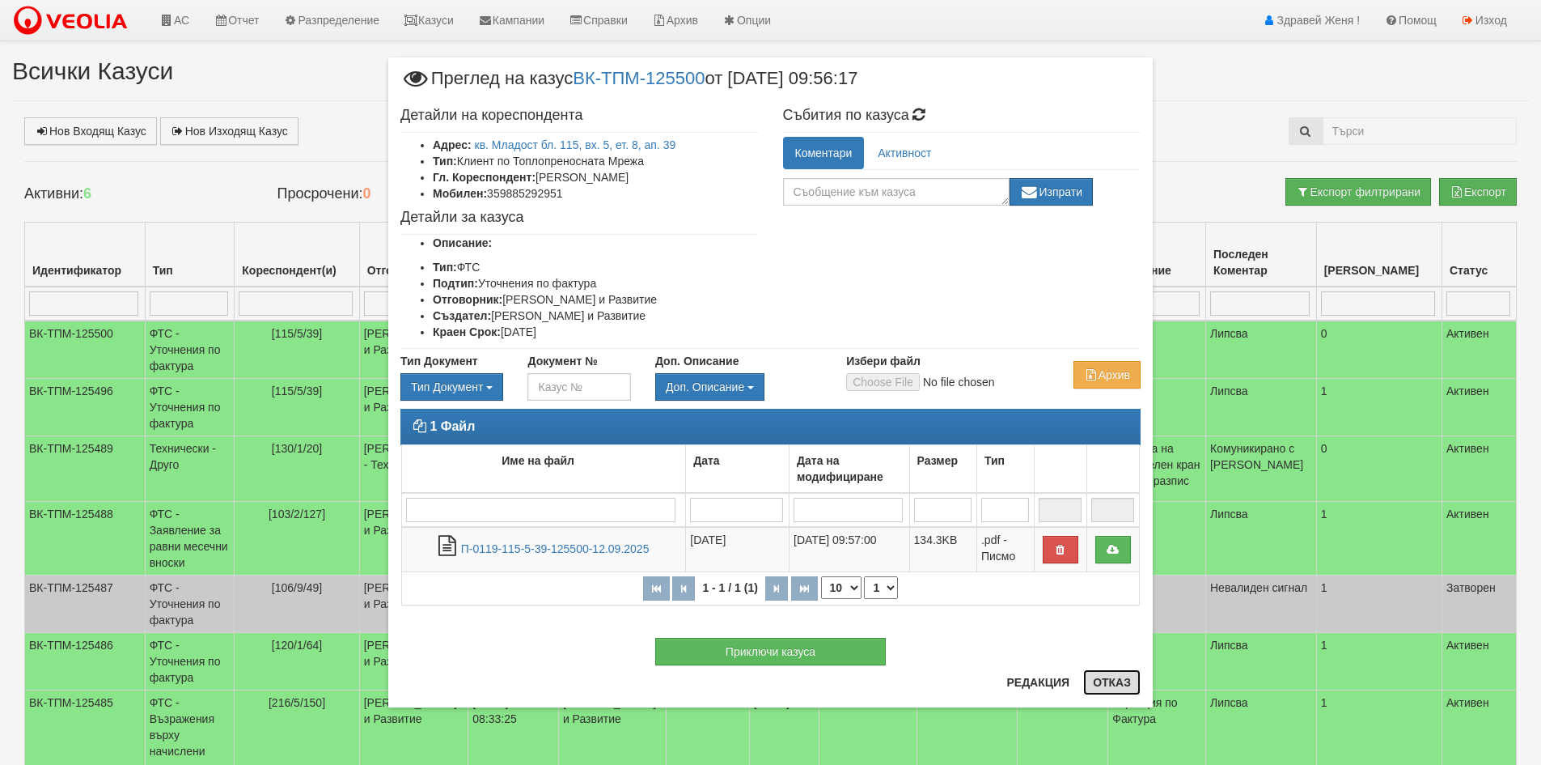
click at [1118, 681] on button "Отказ" at bounding box center [1111, 682] width 57 height 26
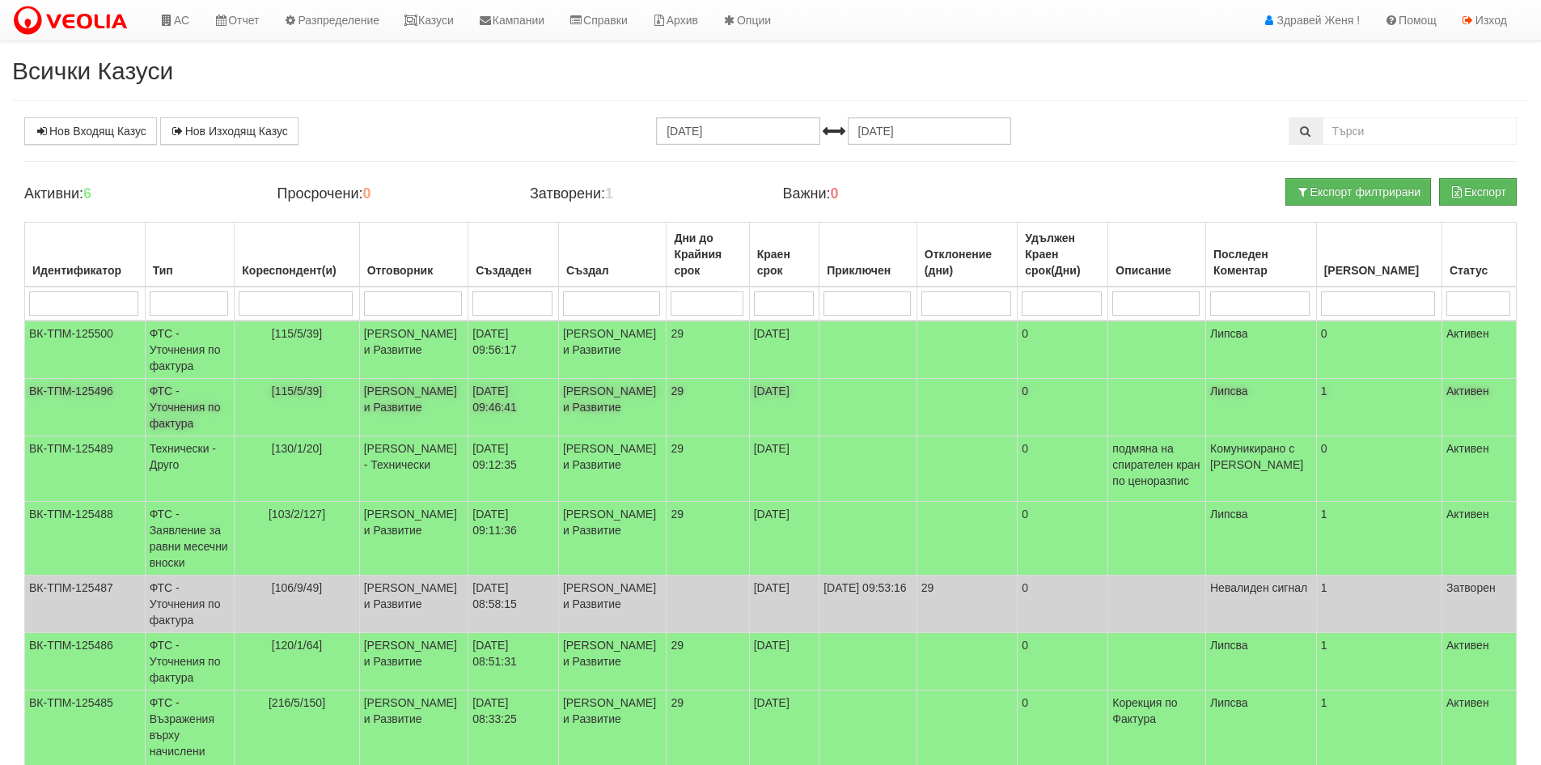
click at [502, 431] on td "[DATE] 09:46:41" at bounding box center [514, 407] width 91 height 57
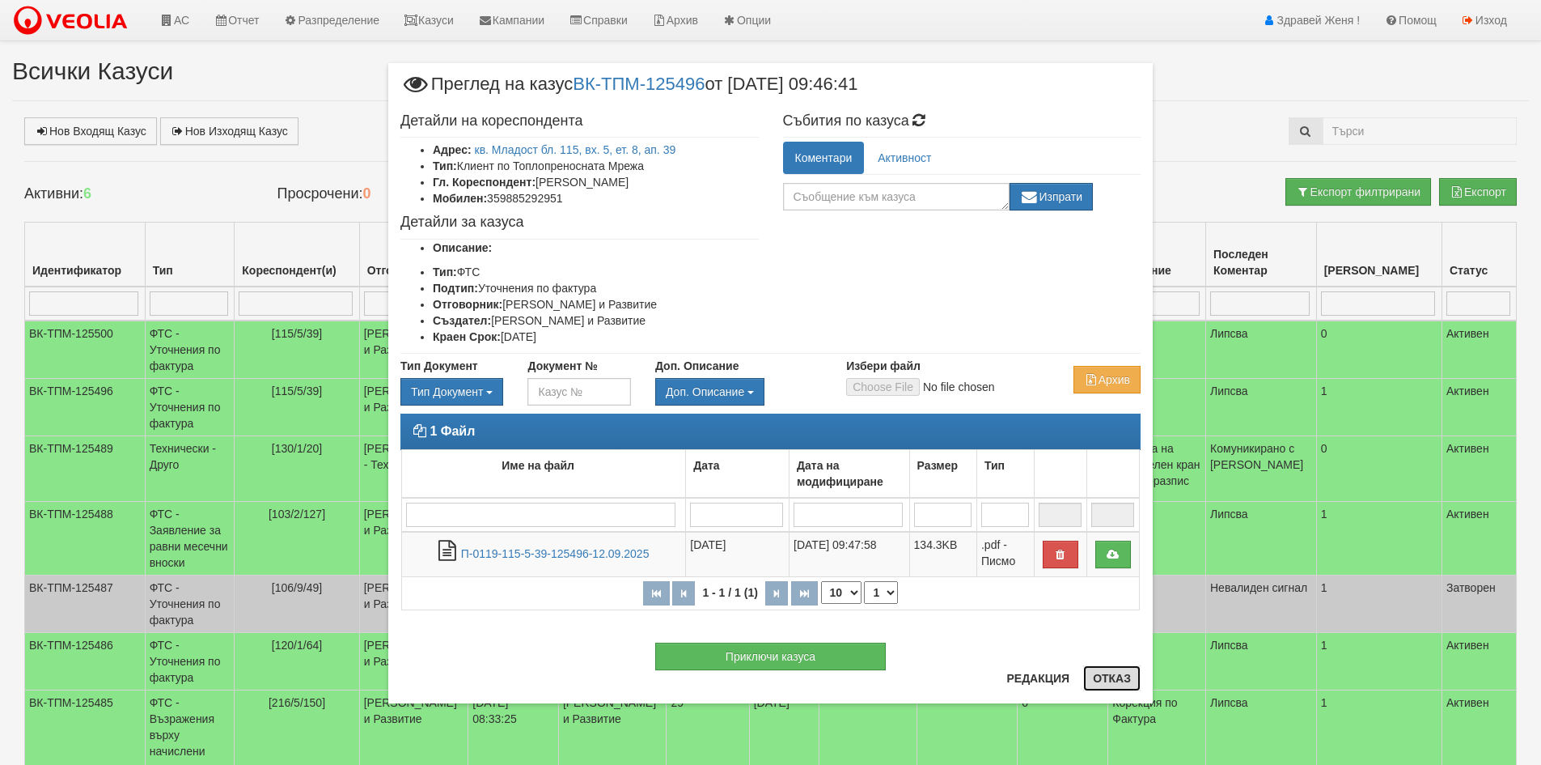
click at [1136, 676] on button "Отказ" at bounding box center [1111, 678] width 57 height 26
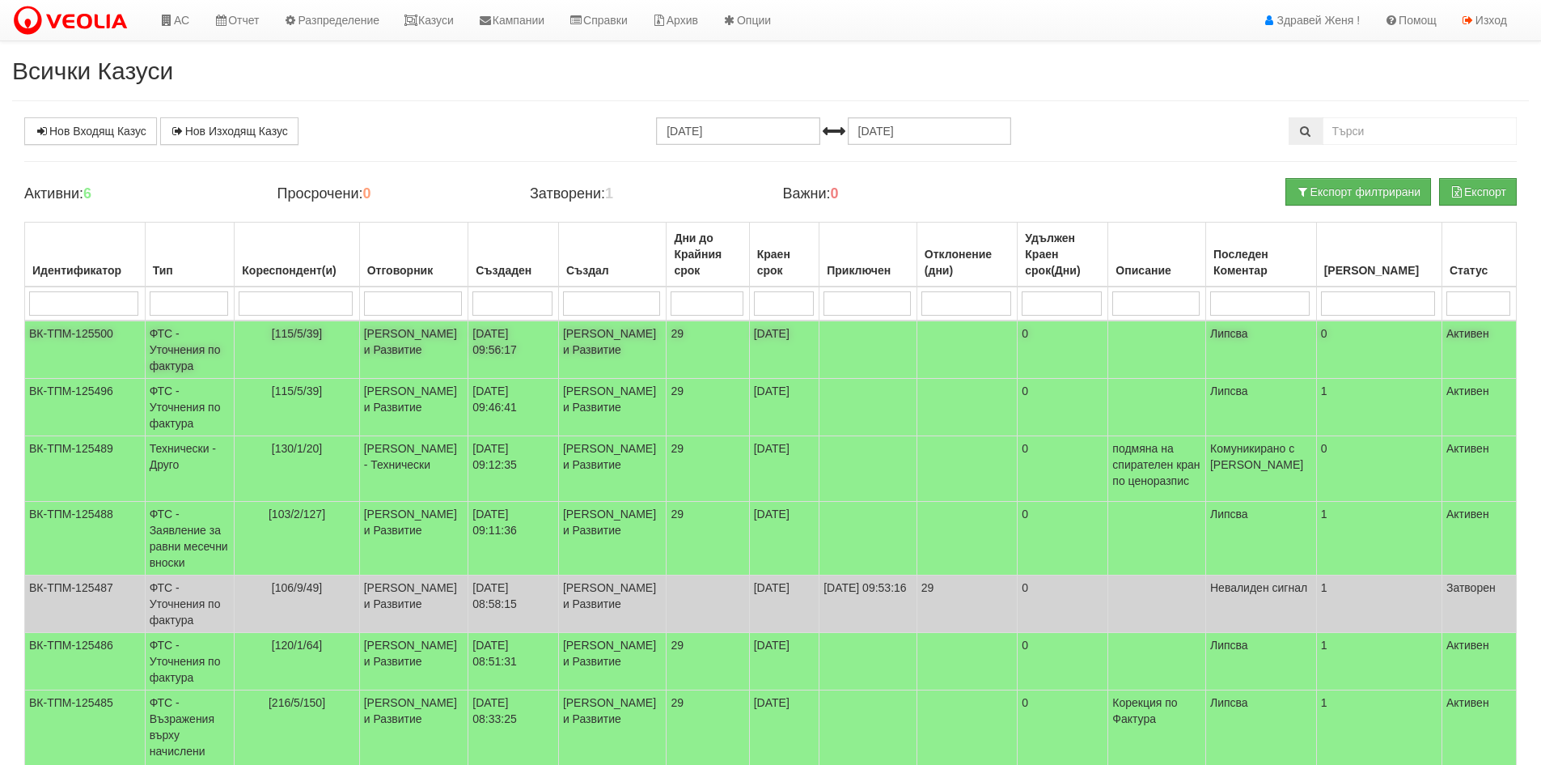
click at [516, 343] on td "[DATE] 09:56:17" at bounding box center [514, 349] width 91 height 58
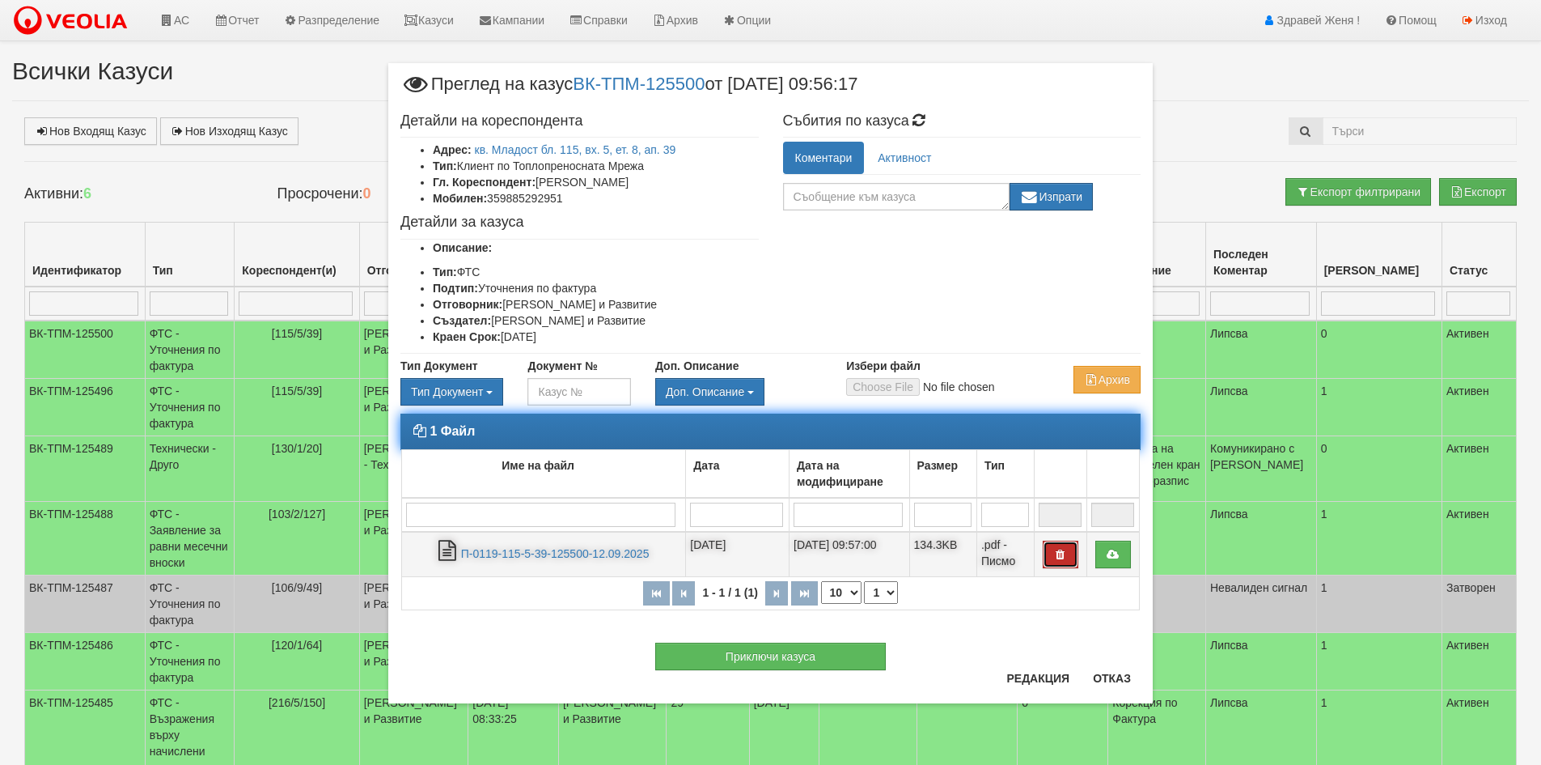
click at [1054, 558] on icon "button" at bounding box center [1061, 554] width 15 height 11
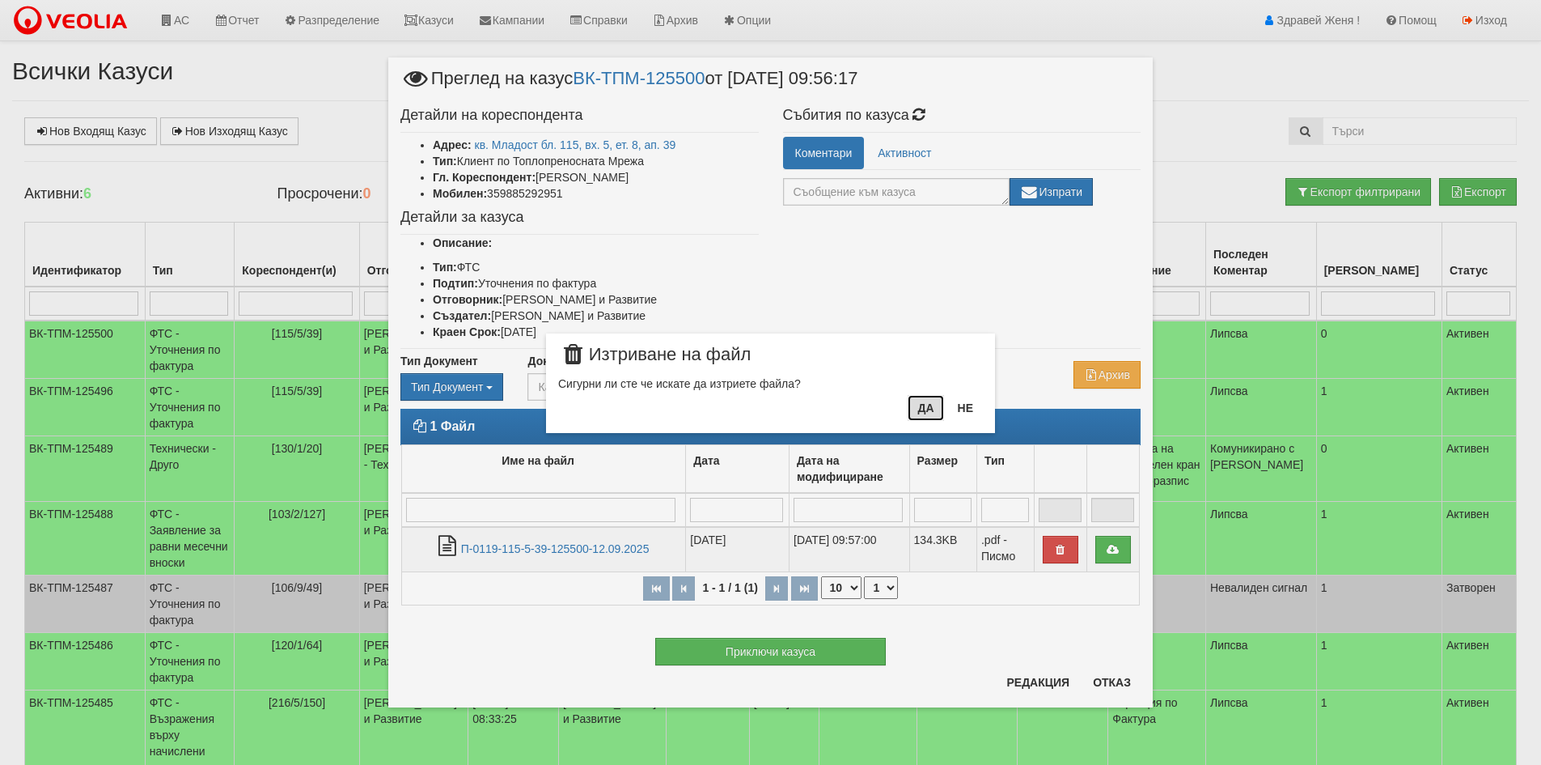
click at [918, 405] on button "Да" at bounding box center [926, 408] width 36 height 26
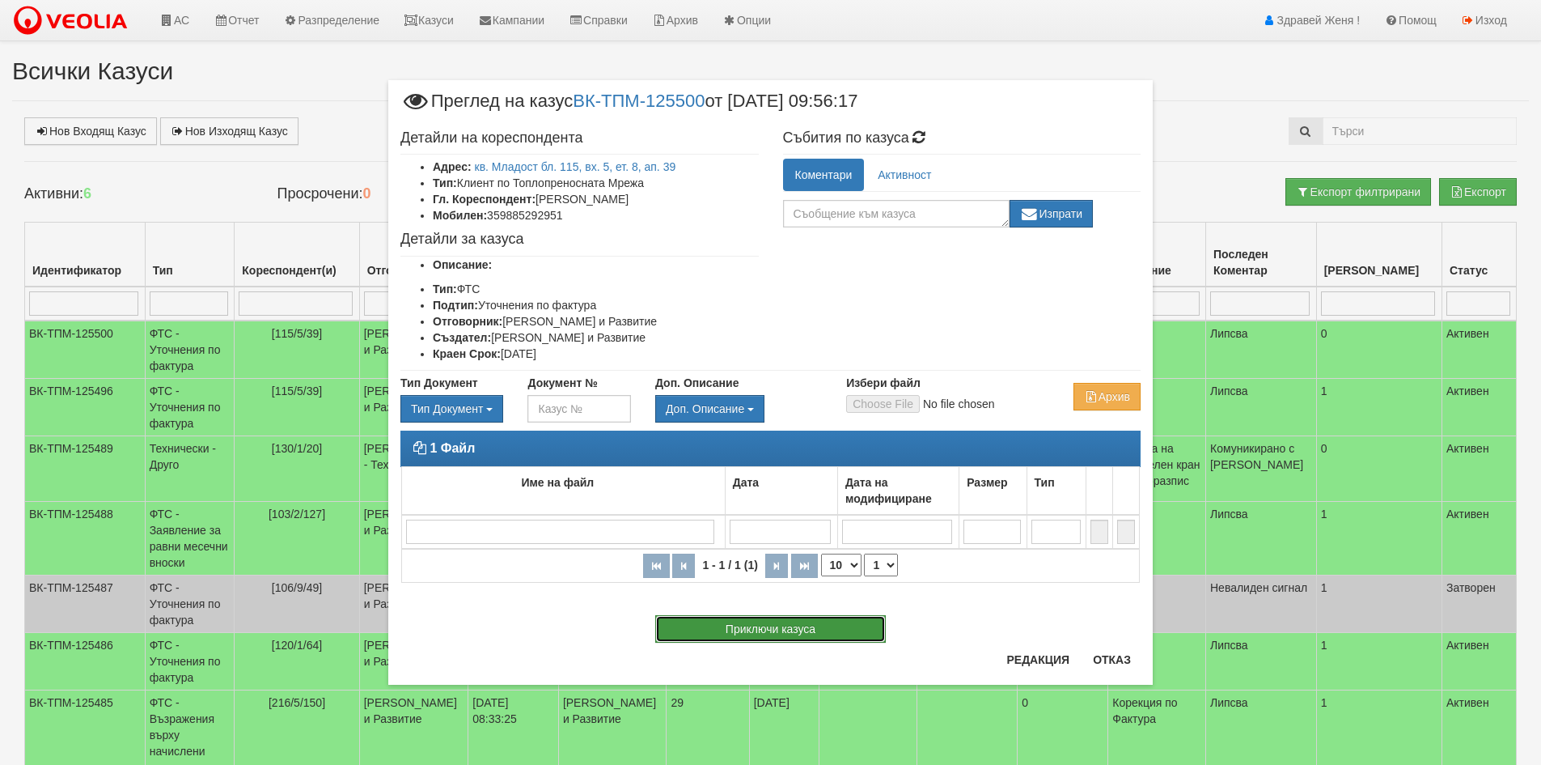
click at [769, 629] on button "Приключи казуса" at bounding box center [770, 629] width 231 height 28
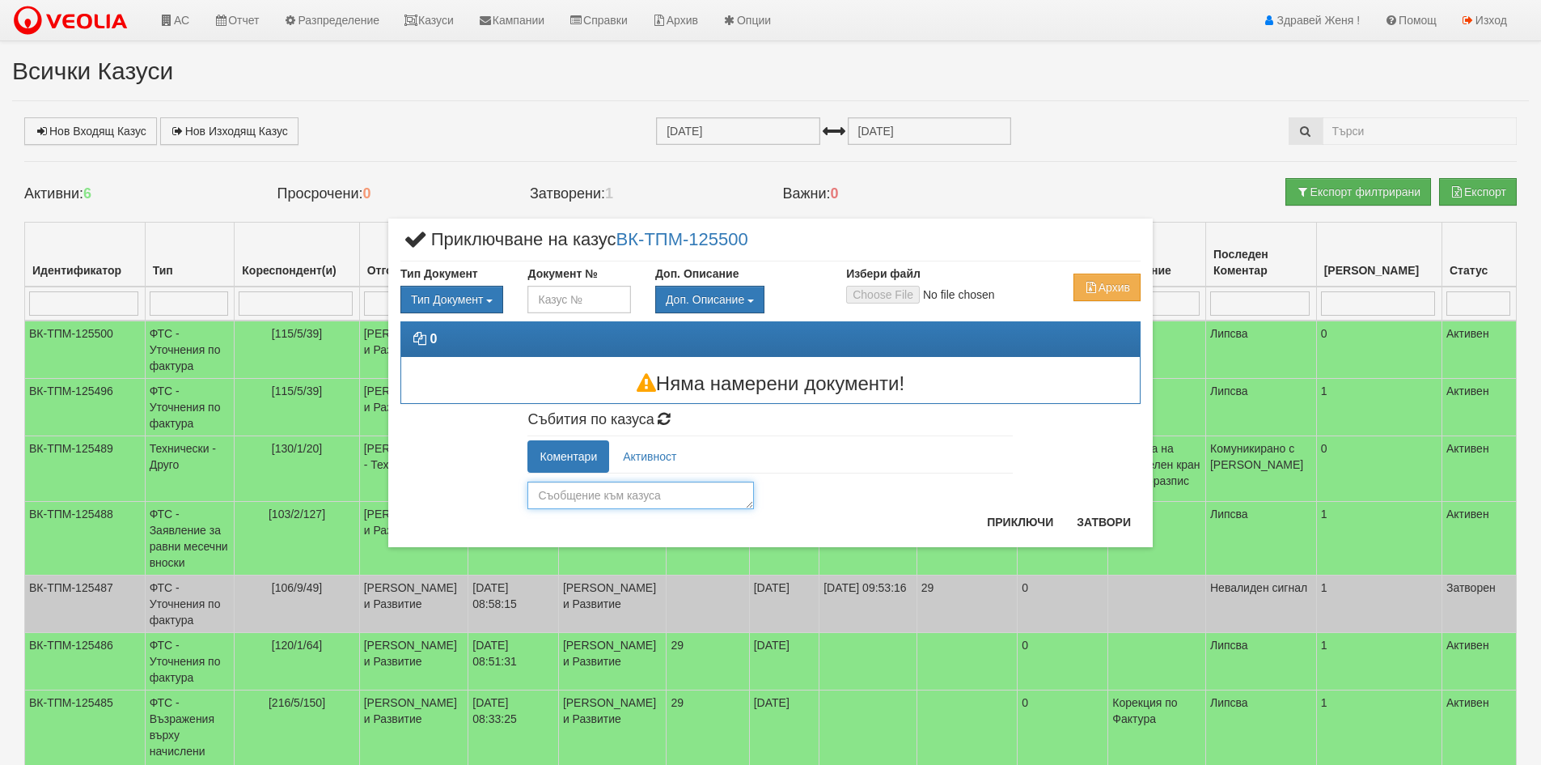
click at [662, 495] on textarea at bounding box center [641, 495] width 227 height 28
type textarea "дублиран"
click at [1013, 522] on button "Приключи" at bounding box center [1020, 522] width 86 height 26
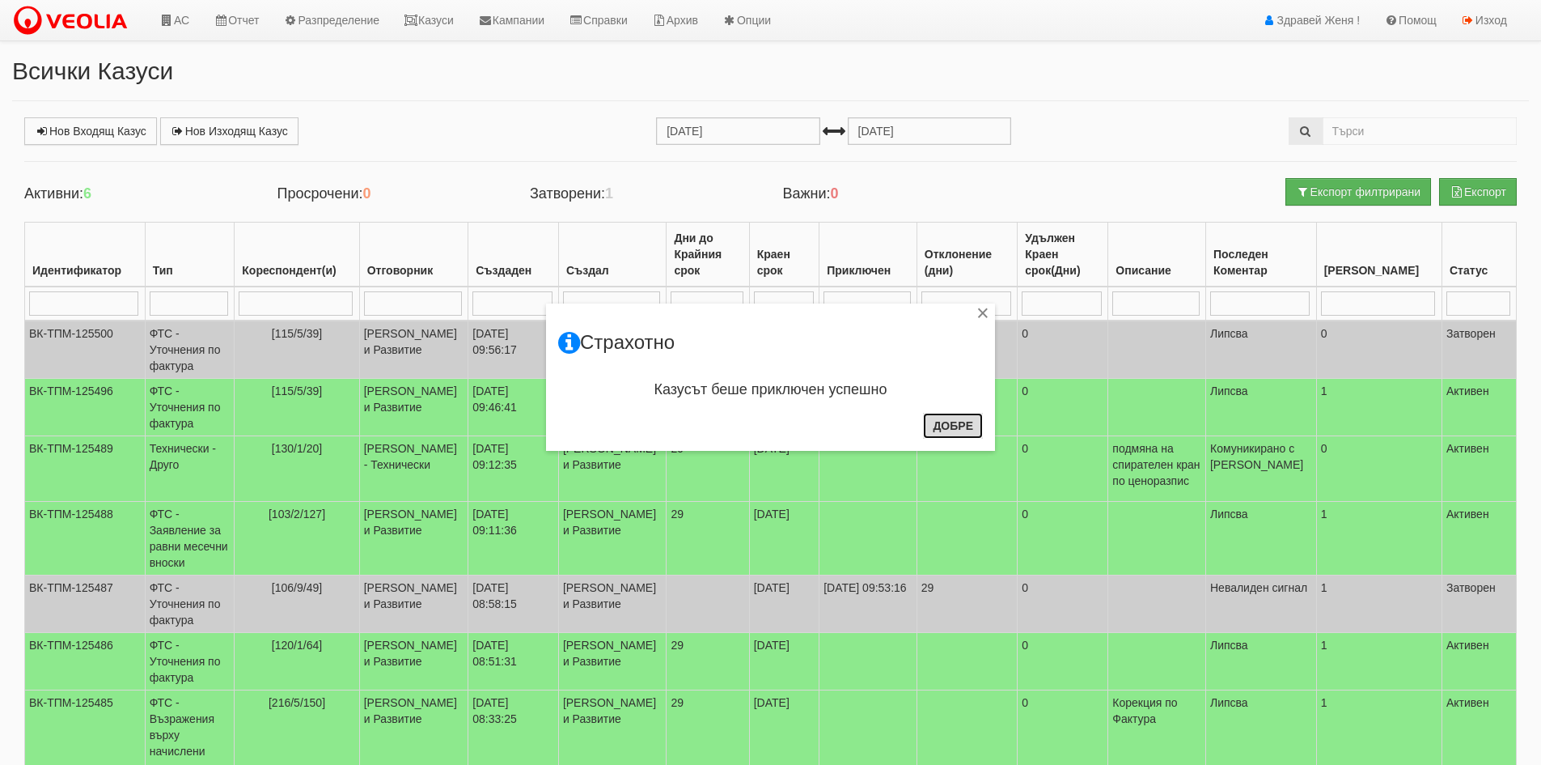
click at [971, 422] on button "Добре" at bounding box center [953, 426] width 60 height 26
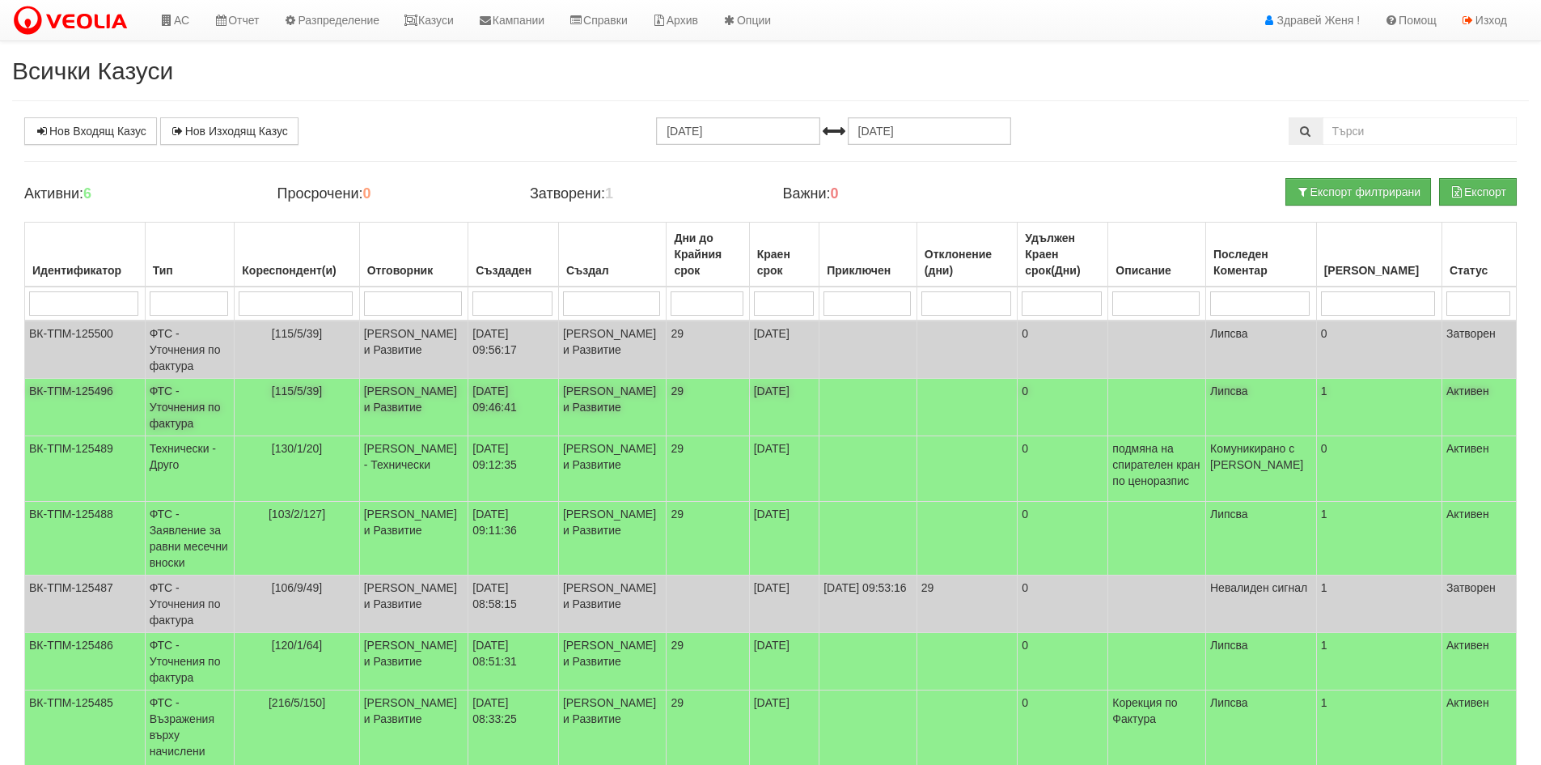
click at [359, 432] on td "[115/5/39]" at bounding box center [297, 407] width 125 height 57
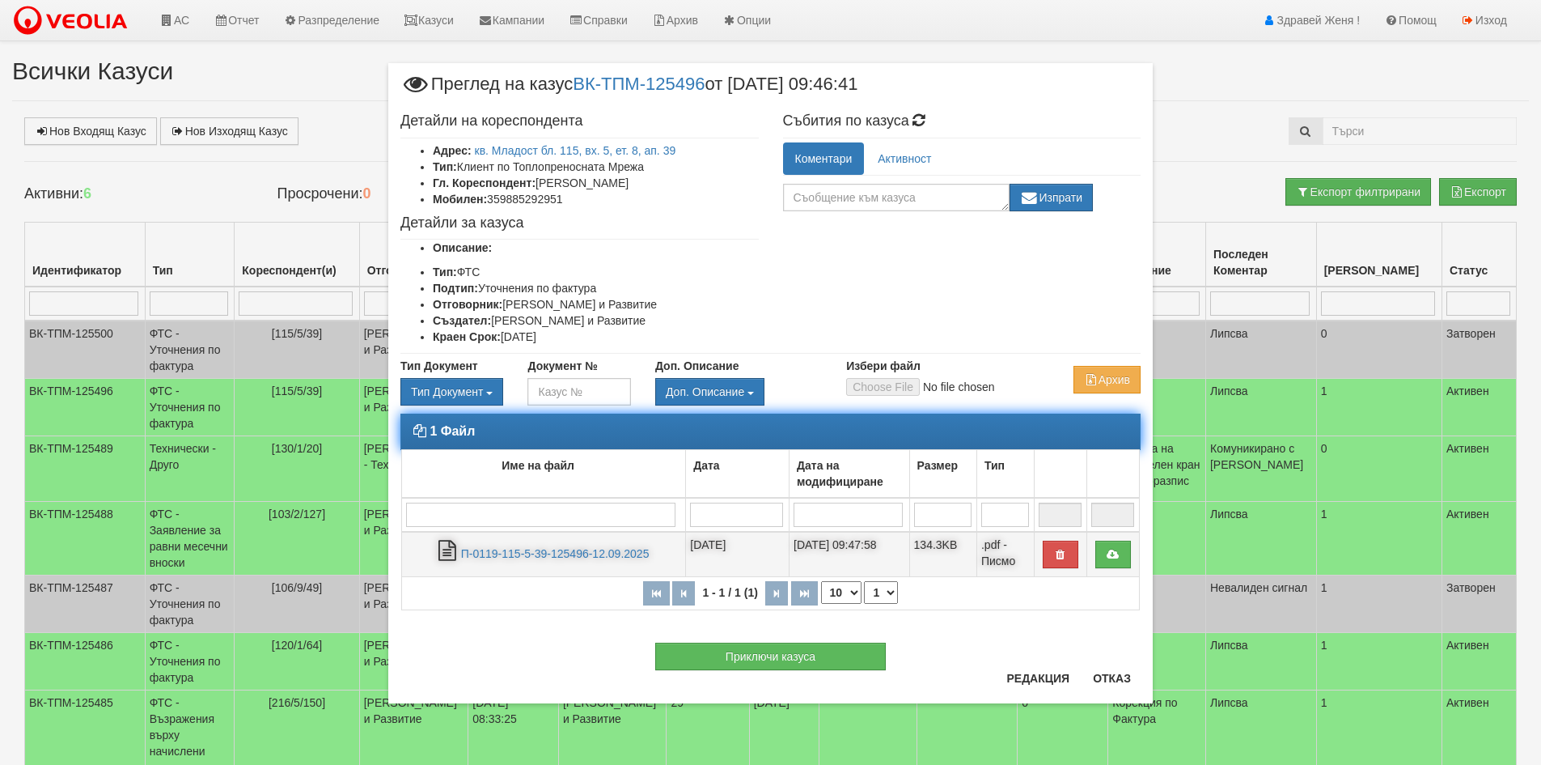
click at [621, 562] on td "П-0119-115-5-39-125496-12.09.2025" at bounding box center [544, 554] width 284 height 45
click at [616, 552] on link "П-0119-115-5-39-125496-12.09.2025" at bounding box center [555, 553] width 189 height 13
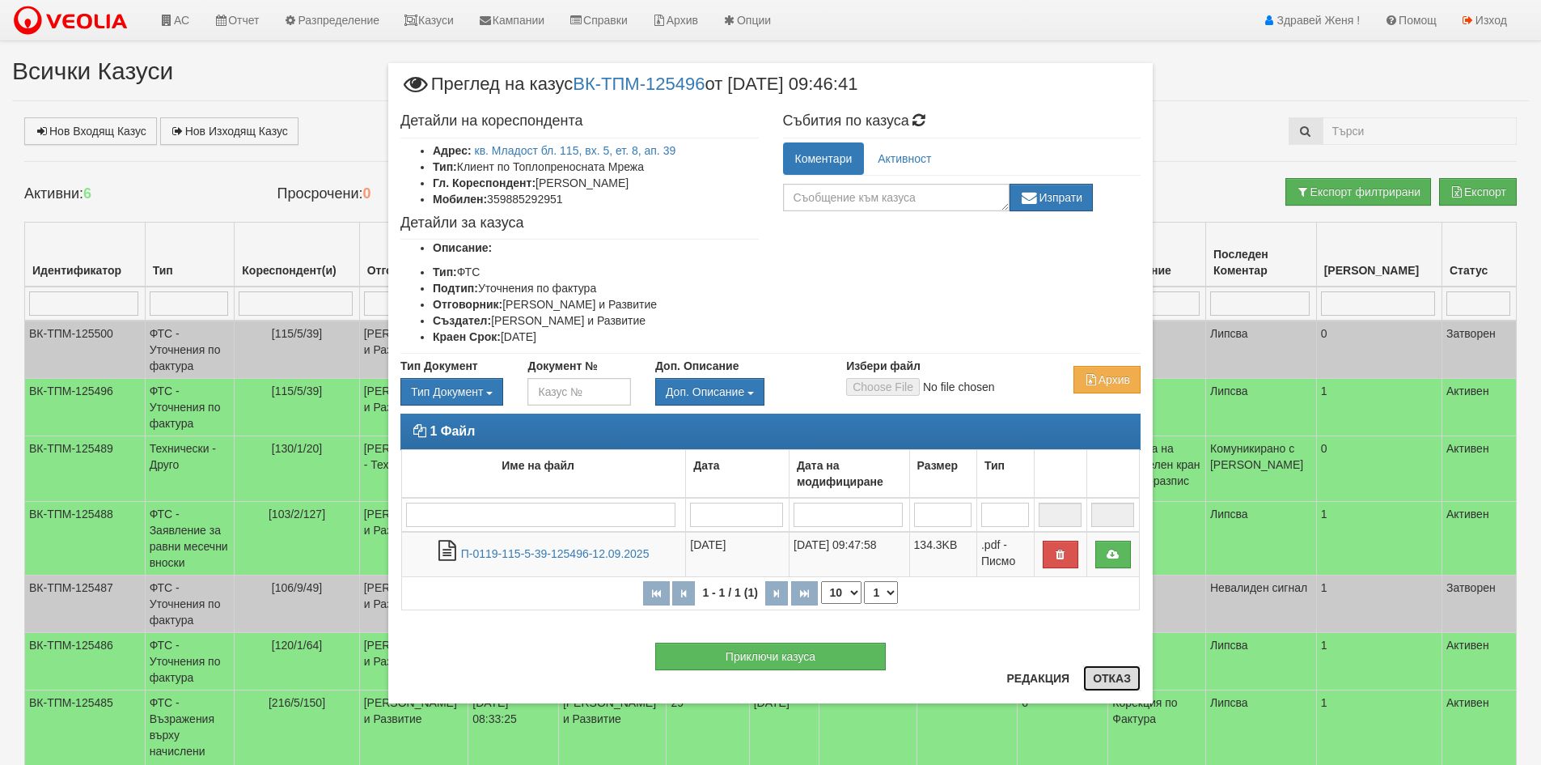
click at [1112, 680] on button "Отказ" at bounding box center [1111, 678] width 57 height 26
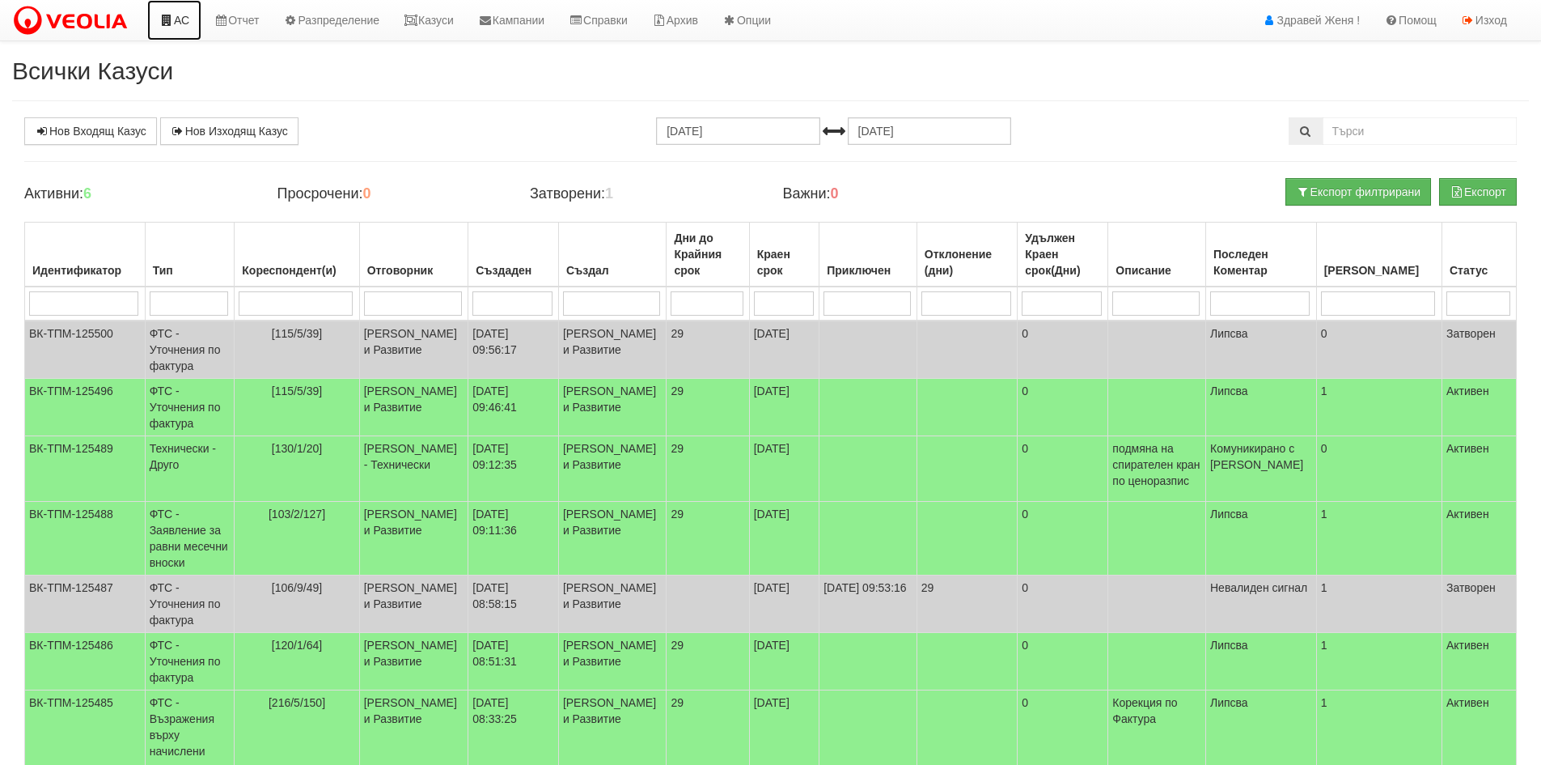
click at [191, 23] on link "АС" at bounding box center [174, 20] width 54 height 40
